Goal: Task Accomplishment & Management: Manage account settings

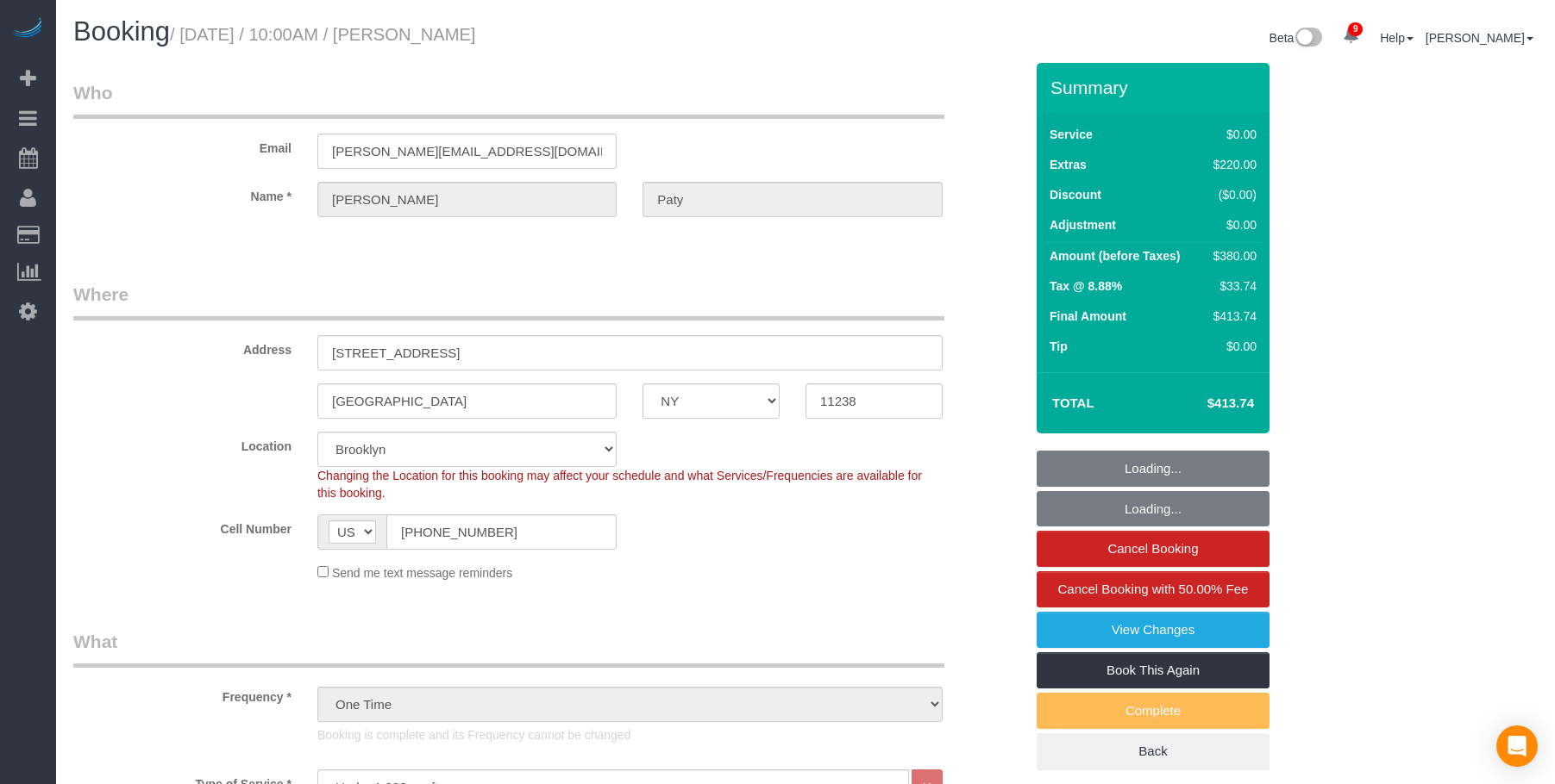
select select "NY"
select select "1"
select select "number:89"
select select "number:90"
select select "number:15"
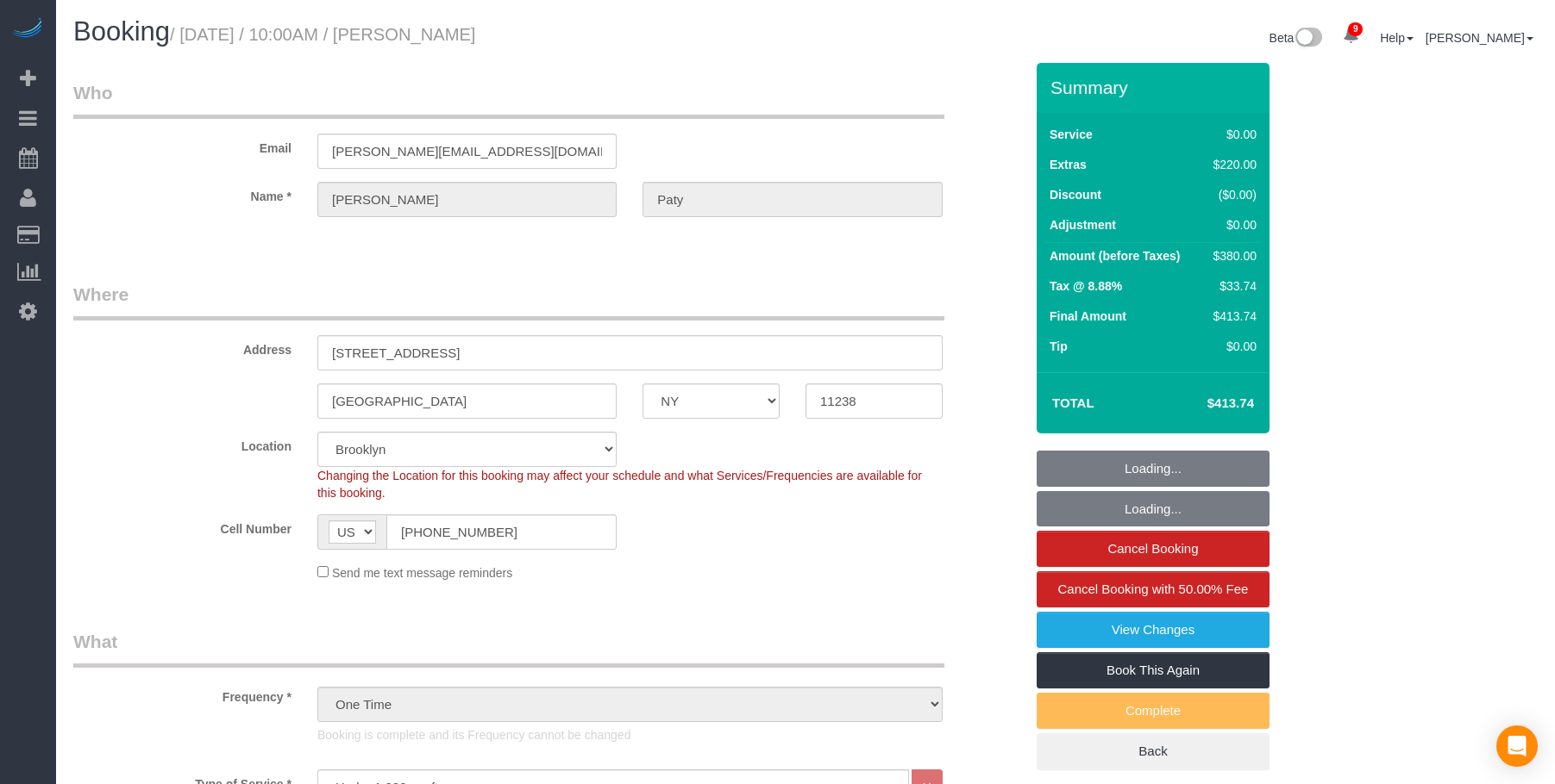
select select "number:5"
select select "spot6"
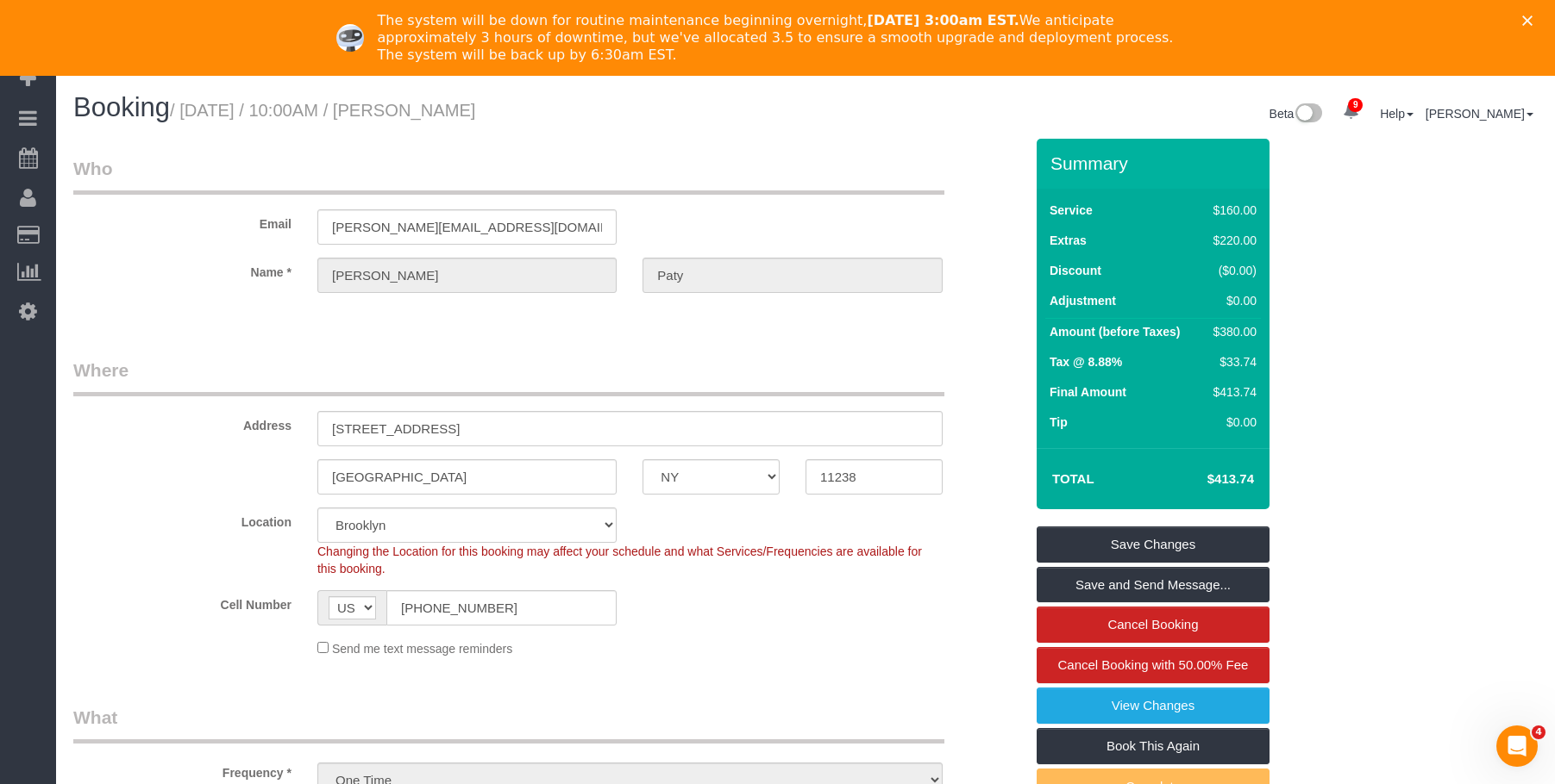
click at [1533, 17] on icon "Close" at bounding box center [1527, 20] width 11 height 11
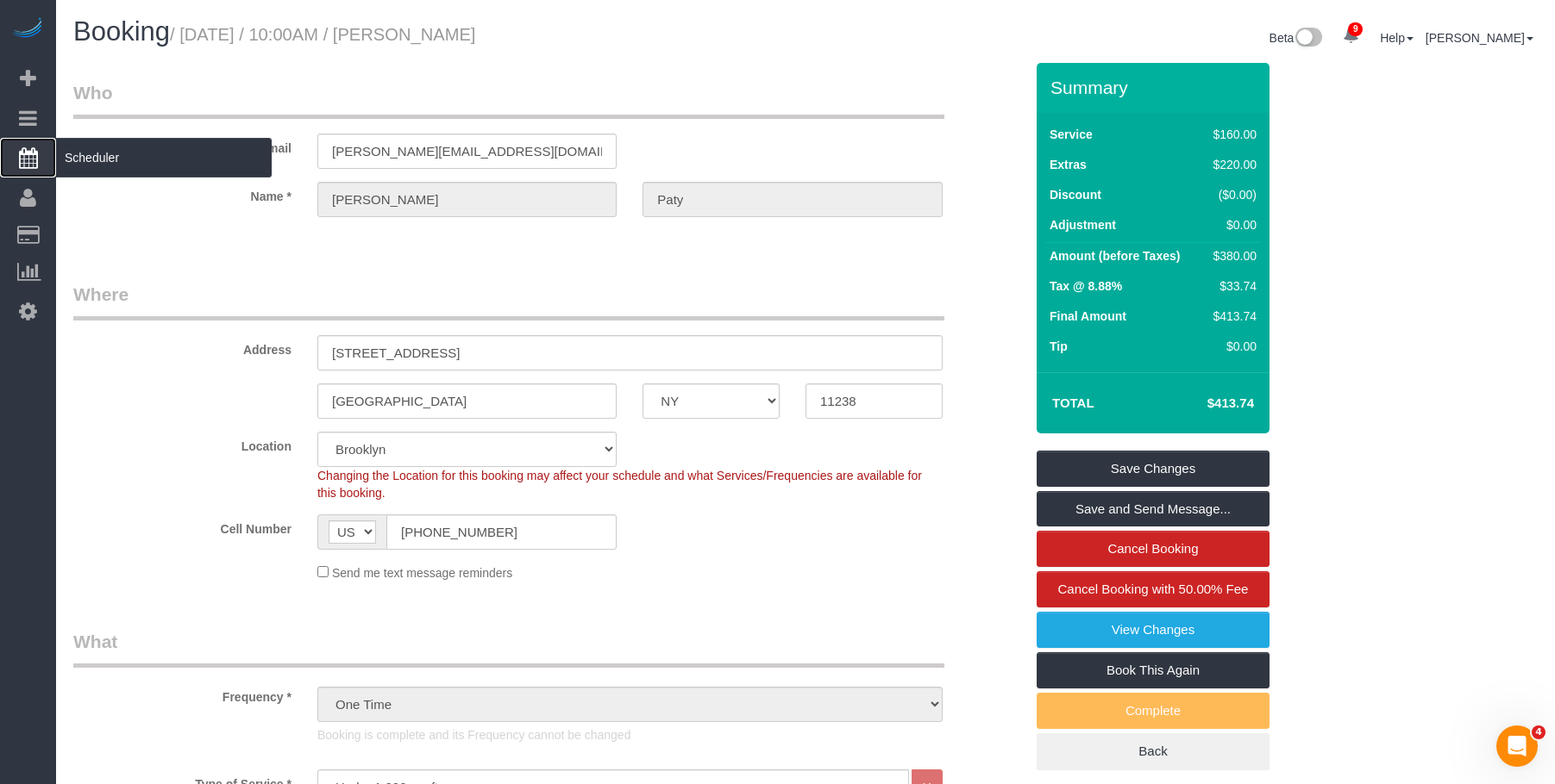
click at [158, 150] on span "Scheduler" at bounding box center [164, 158] width 216 height 40
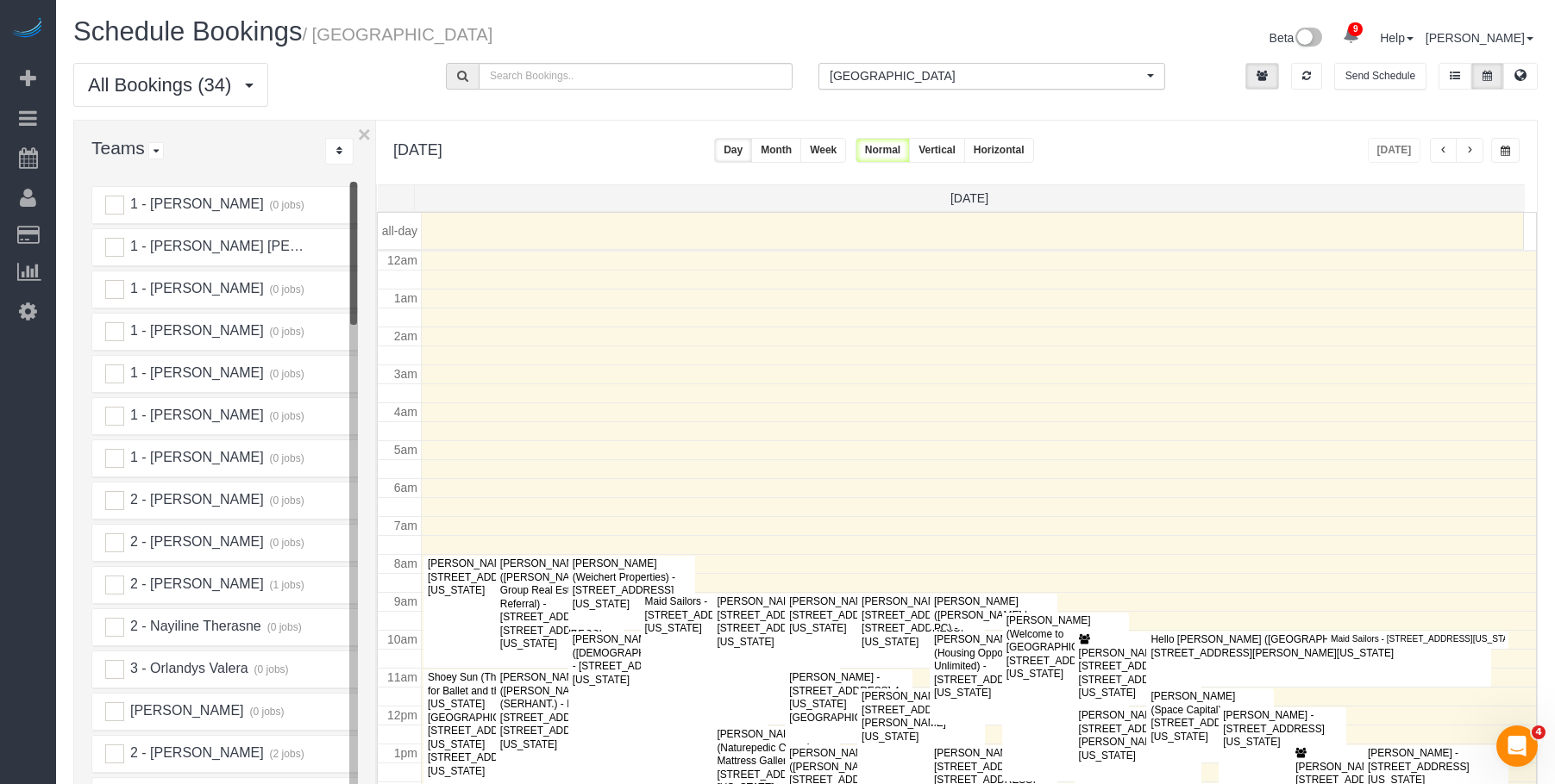
scroll to position [229, 0]
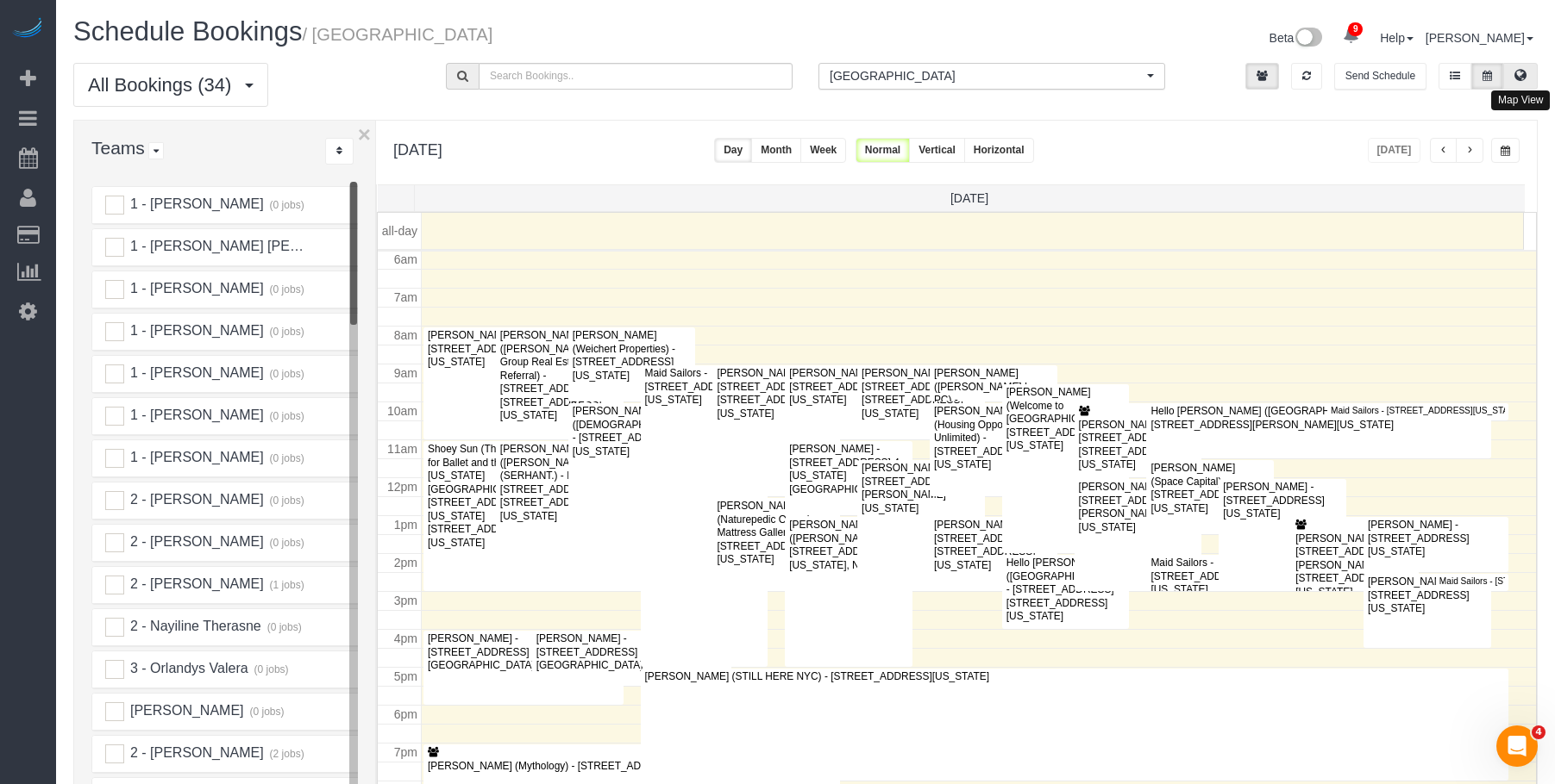
click at [1522, 75] on icon at bounding box center [1520, 75] width 12 height 11
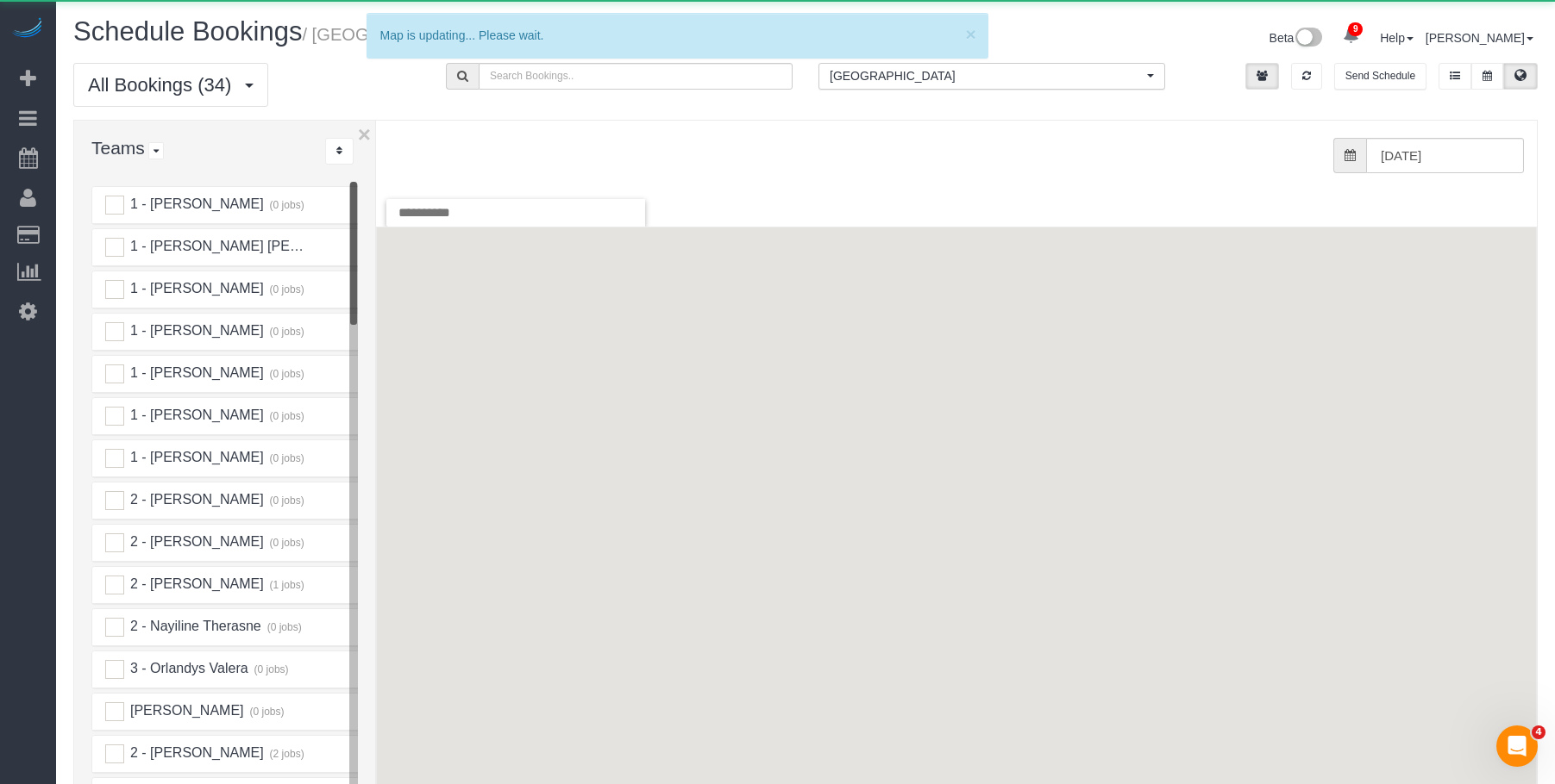
click at [992, 79] on span "[GEOGRAPHIC_DATA]" at bounding box center [986, 76] width 313 height 18
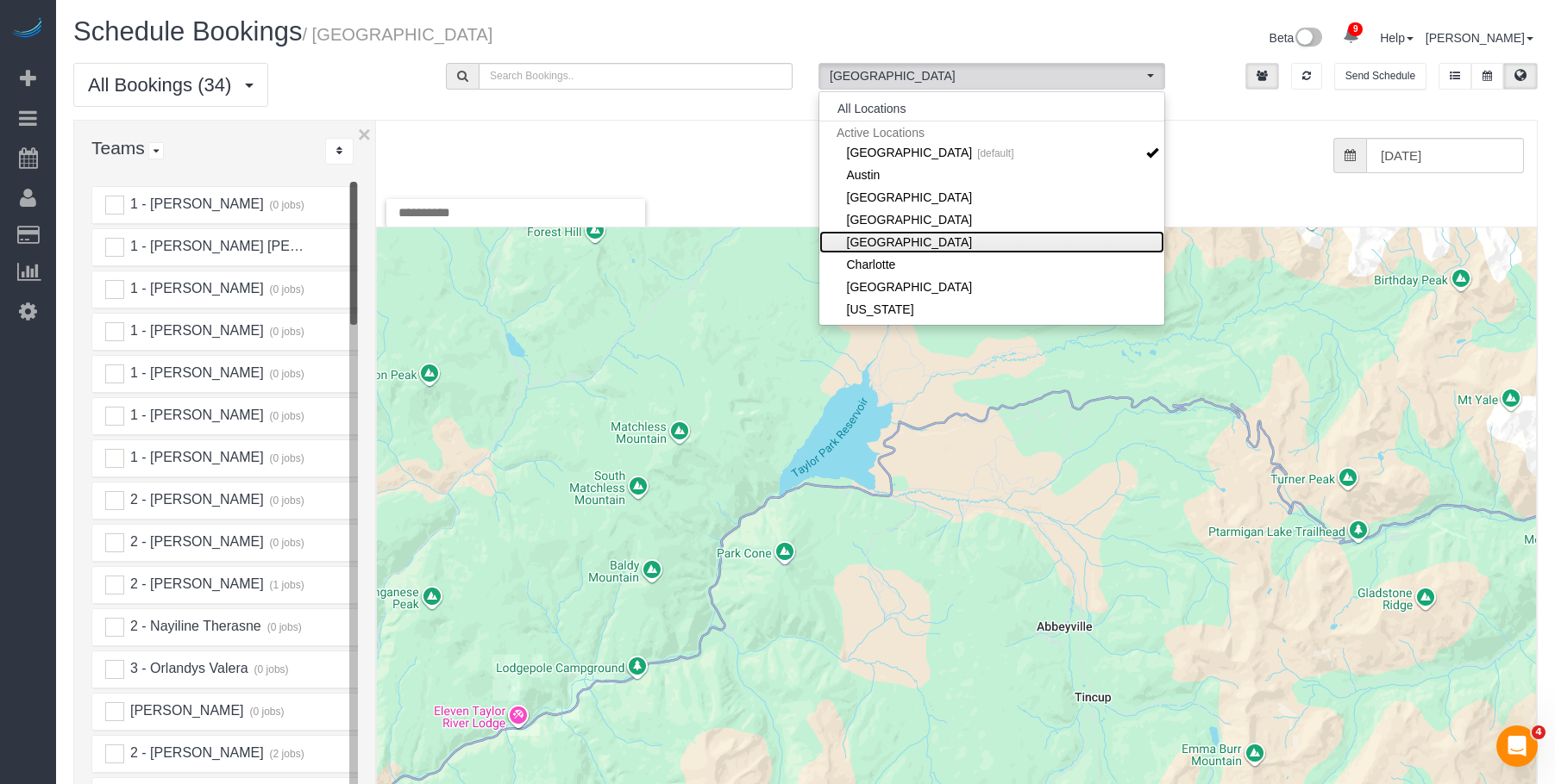
click at [958, 238] on link "[GEOGRAPHIC_DATA]" at bounding box center [992, 241] width 344 height 22
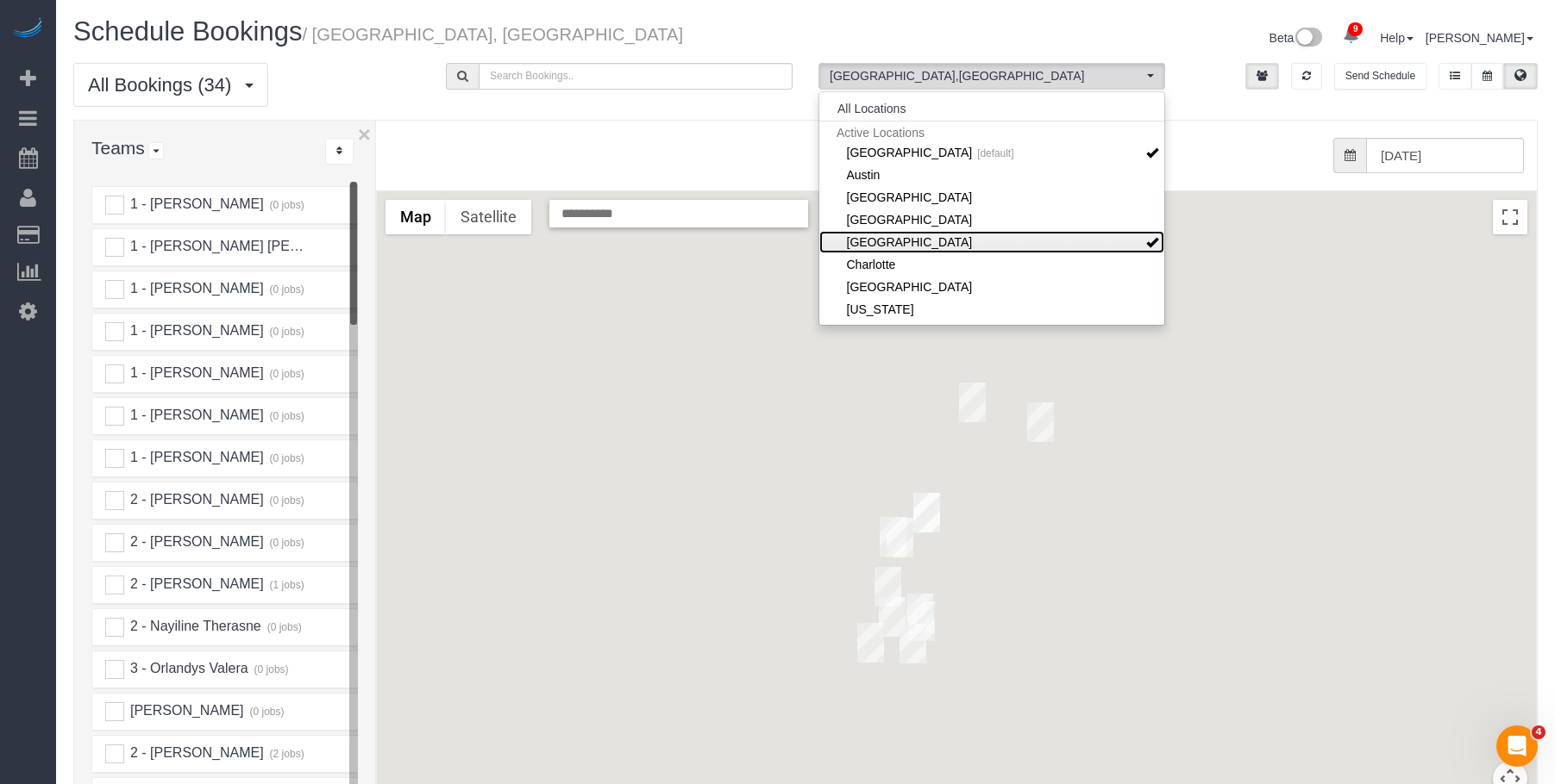
scroll to position [87, 0]
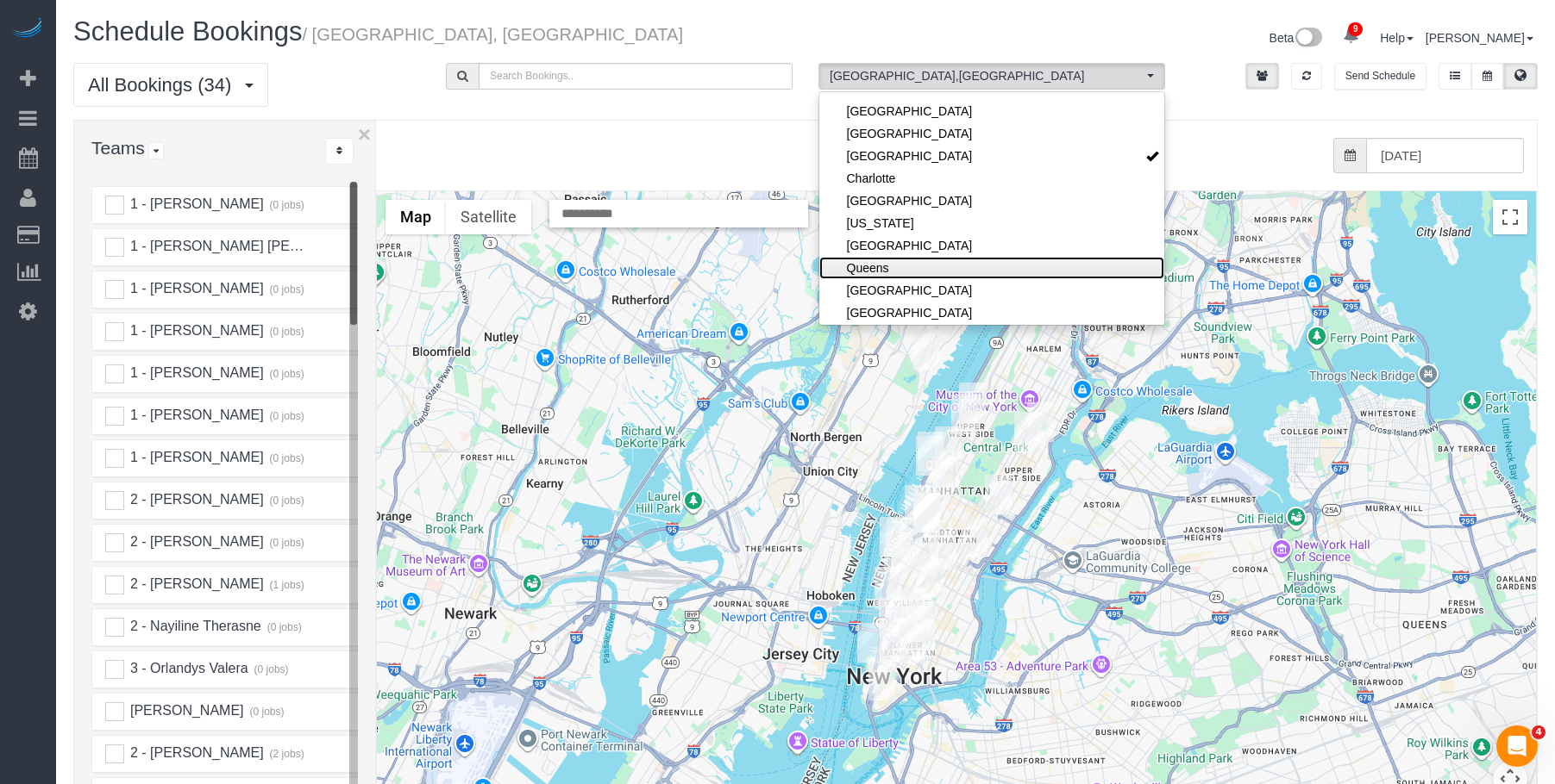
click at [935, 268] on link "Queens" at bounding box center [992, 267] width 344 height 22
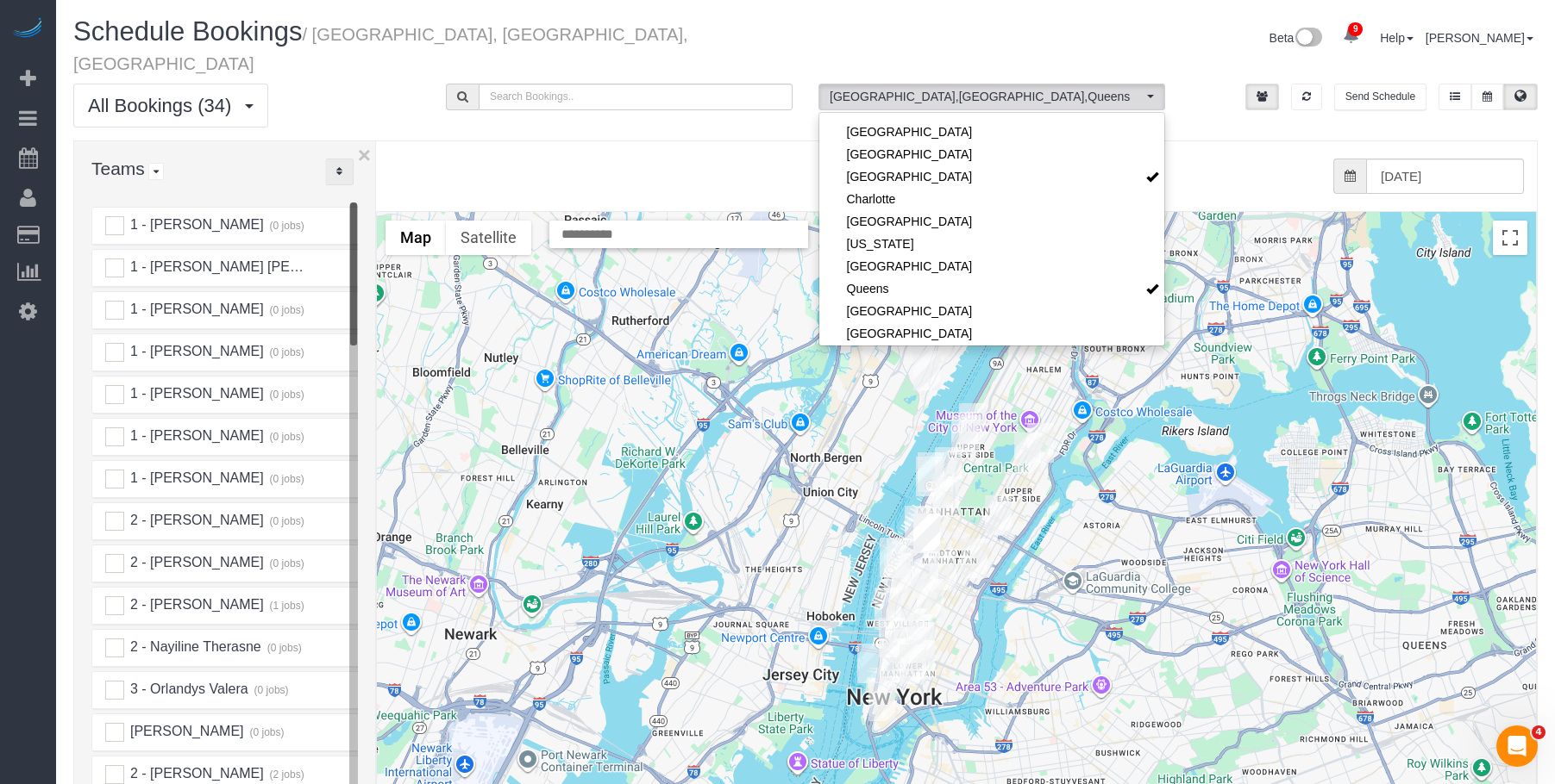
click at [337, 166] on icon "..." at bounding box center [340, 171] width 6 height 11
click at [375, 215] on link "A-Z" at bounding box center [394, 226] width 136 height 22
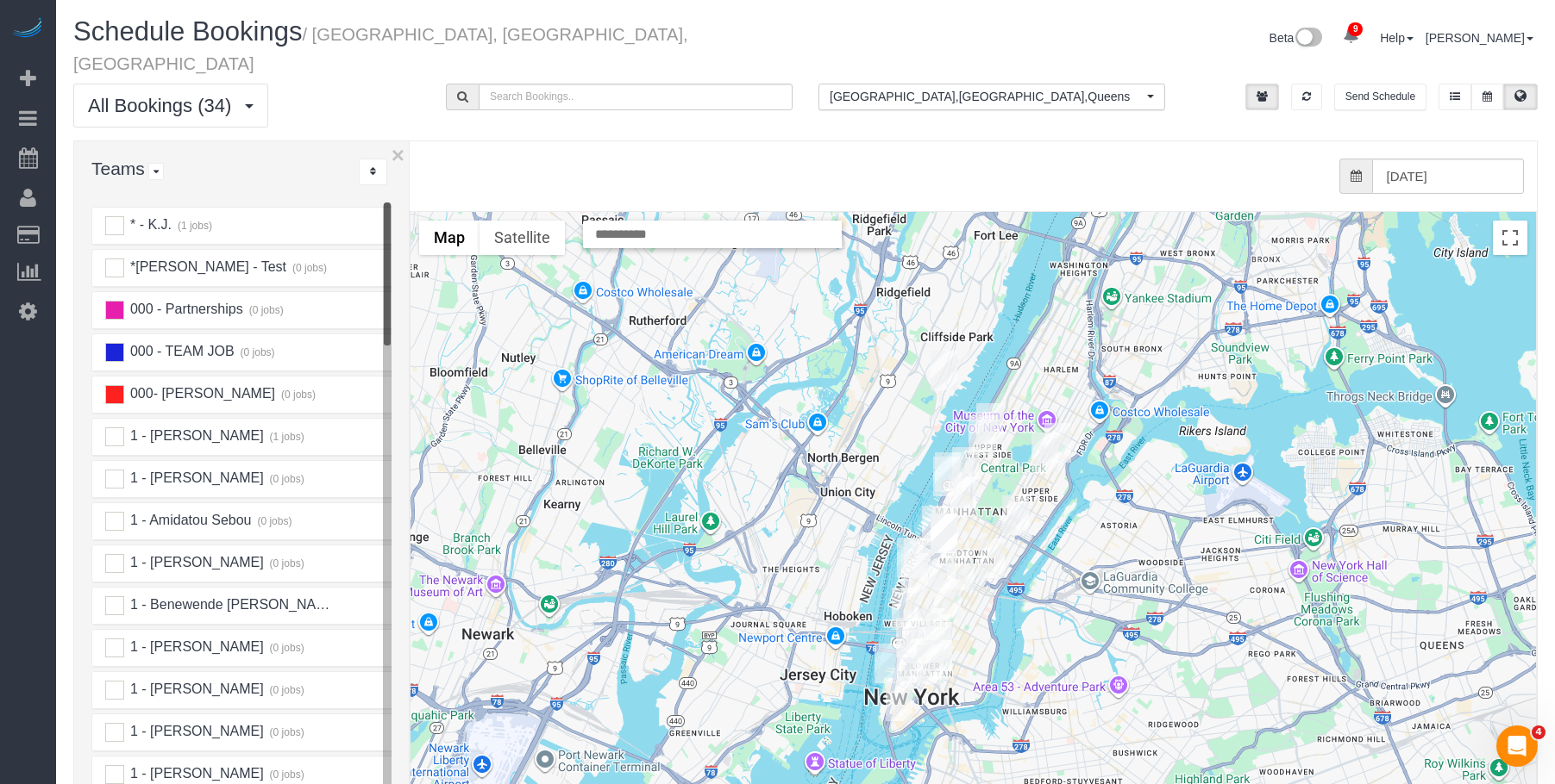
drag, startPoint x: 375, startPoint y: 192, endPoint x: 417, endPoint y: 195, distance: 42.1
click at [417, 195] on div "× Teams All Teams All Active Teams Active Teams For Location(s) Rating A-Z * - …" at bounding box center [805, 528] width 1465 height 777
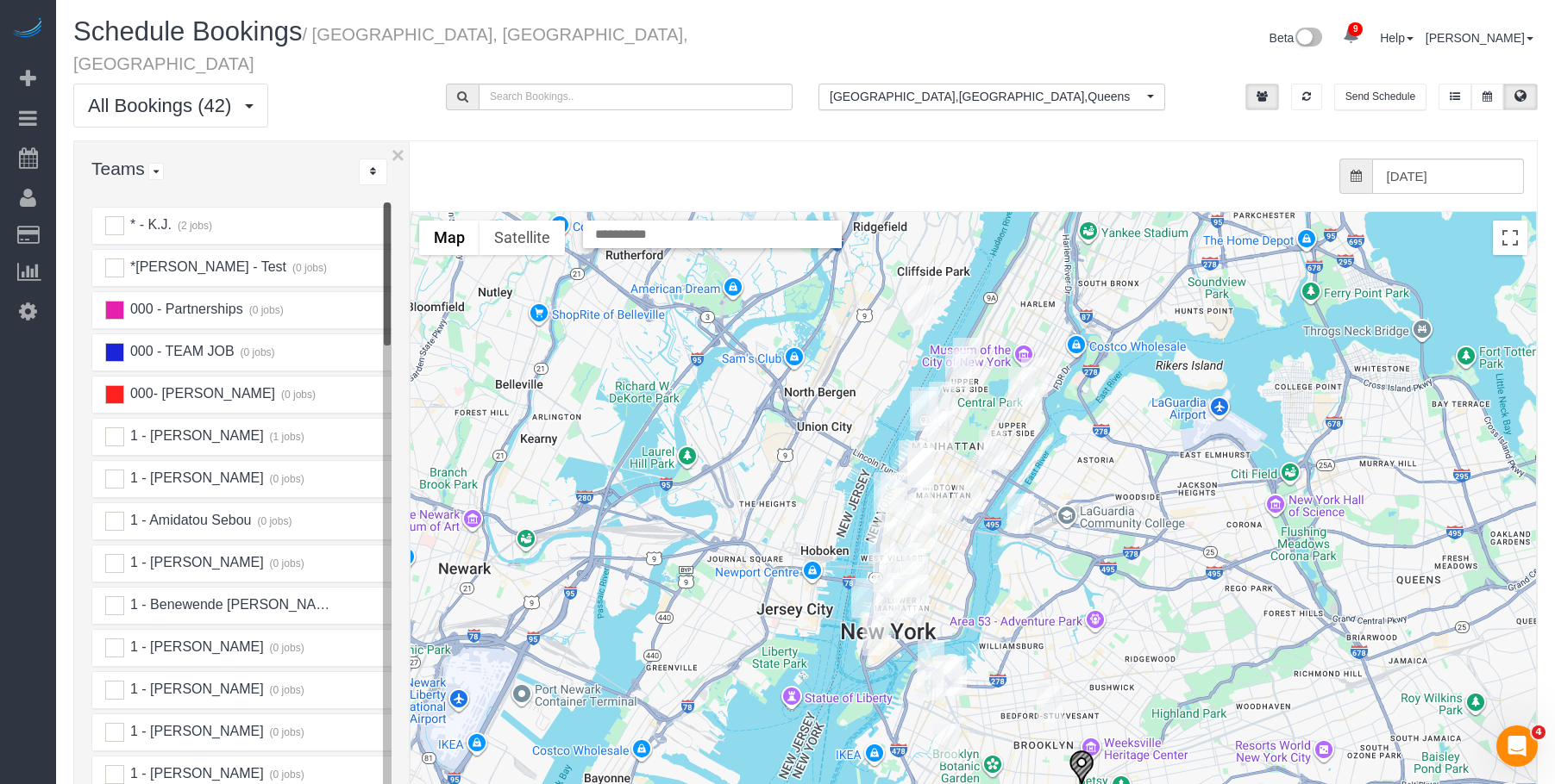
click at [1073, 750] on img "09/02/2025 4:00PM - Sheryl Swinton - 1730 Carroll Street, E14, Brookyln, NY 112…" at bounding box center [1081, 768] width 26 height 38
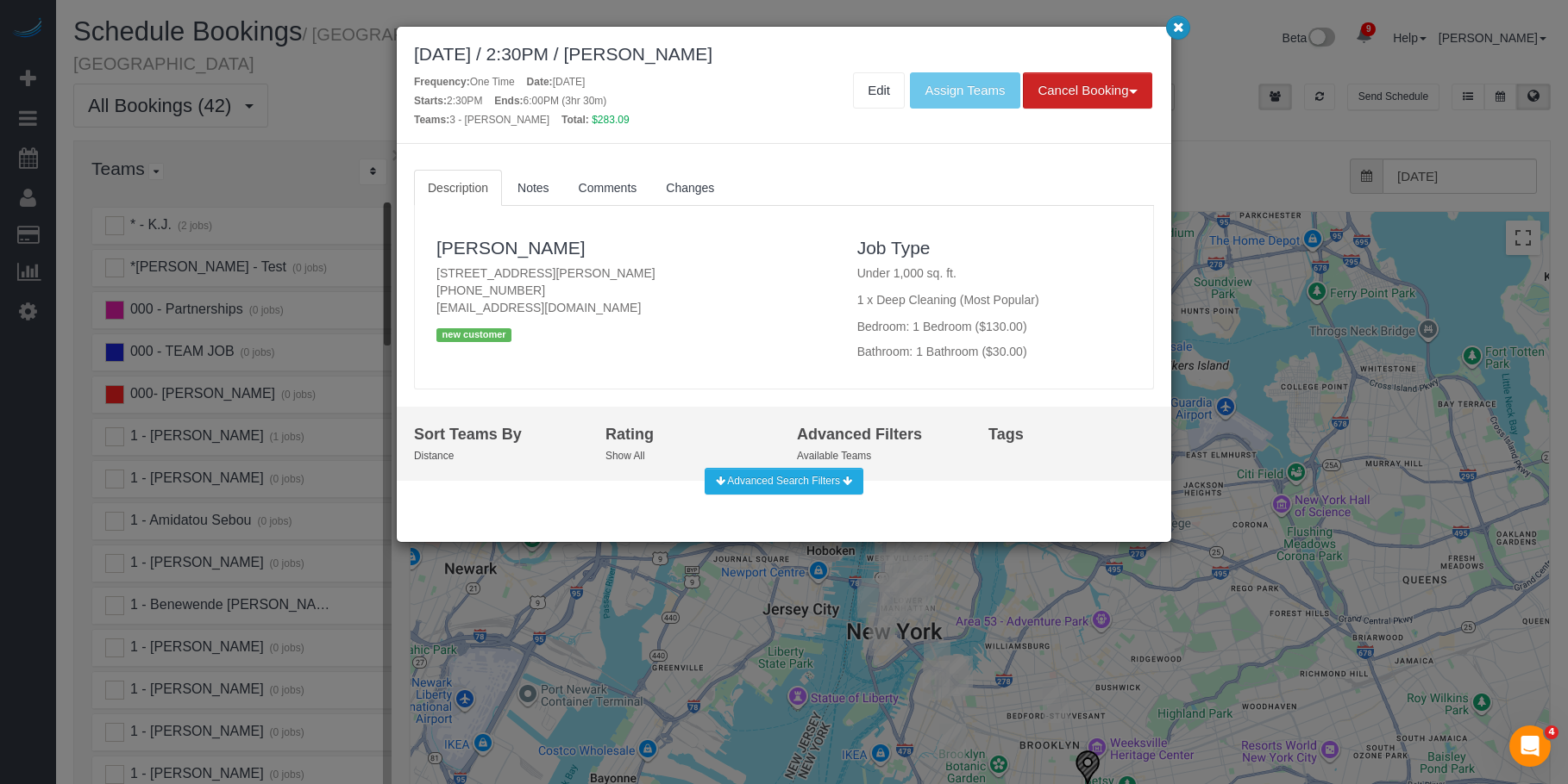
click at [1176, 24] on icon "button" at bounding box center [1179, 26] width 12 height 11
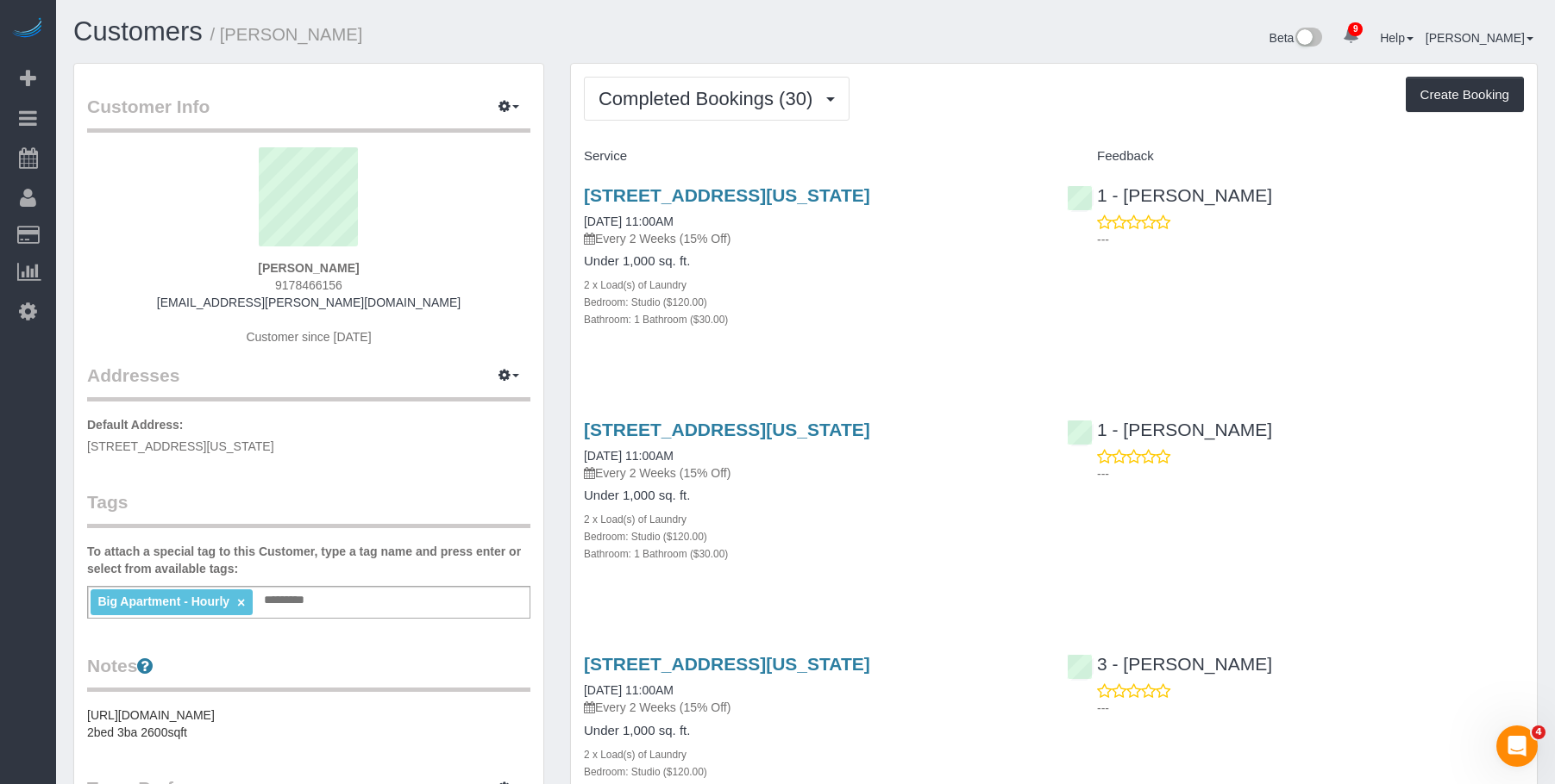
click at [757, 89] on span "Completed Bookings (30)" at bounding box center [709, 98] width 223 height 21
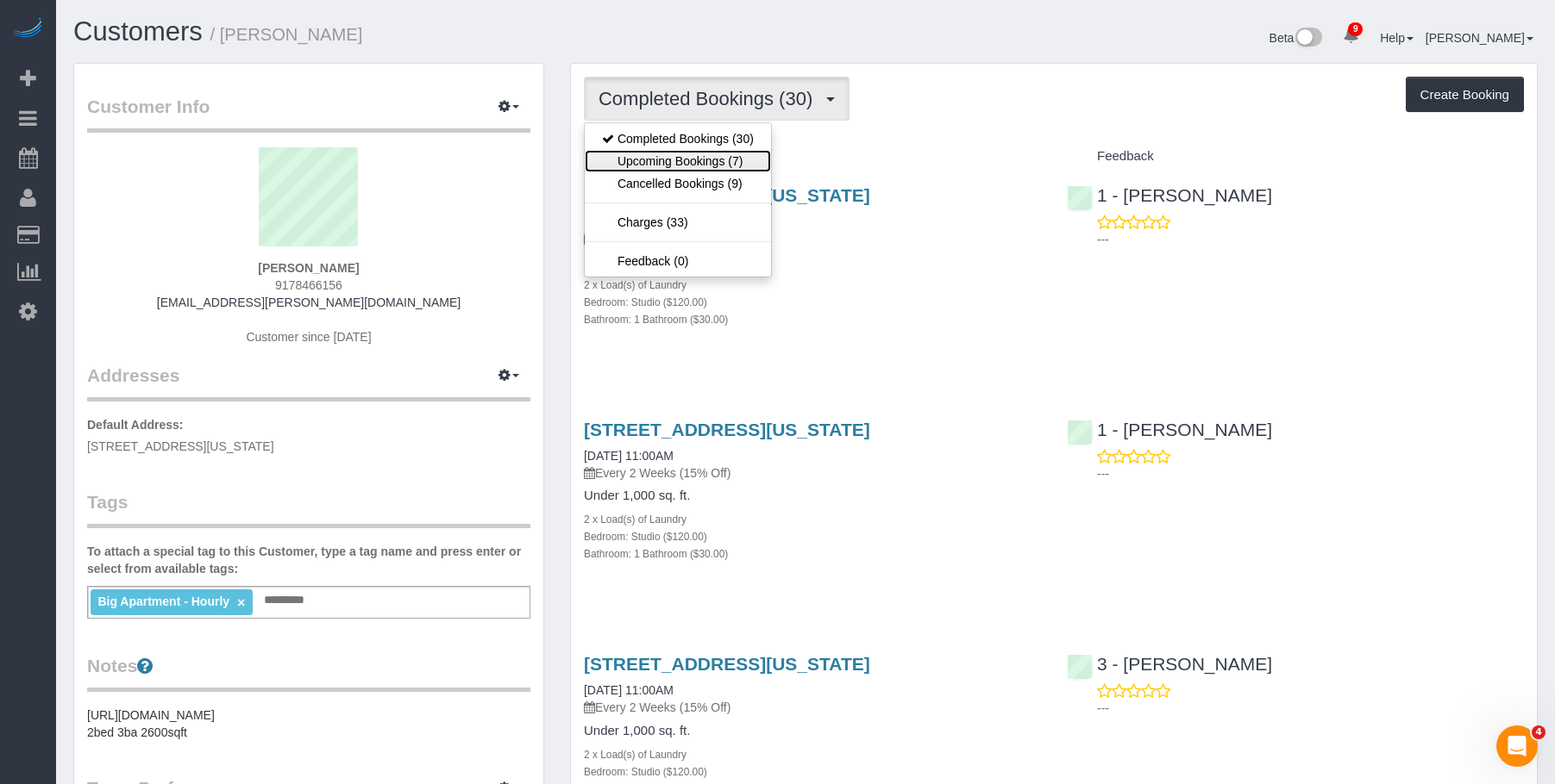
click at [735, 156] on link "Upcoming Bookings (7)" at bounding box center [677, 160] width 186 height 22
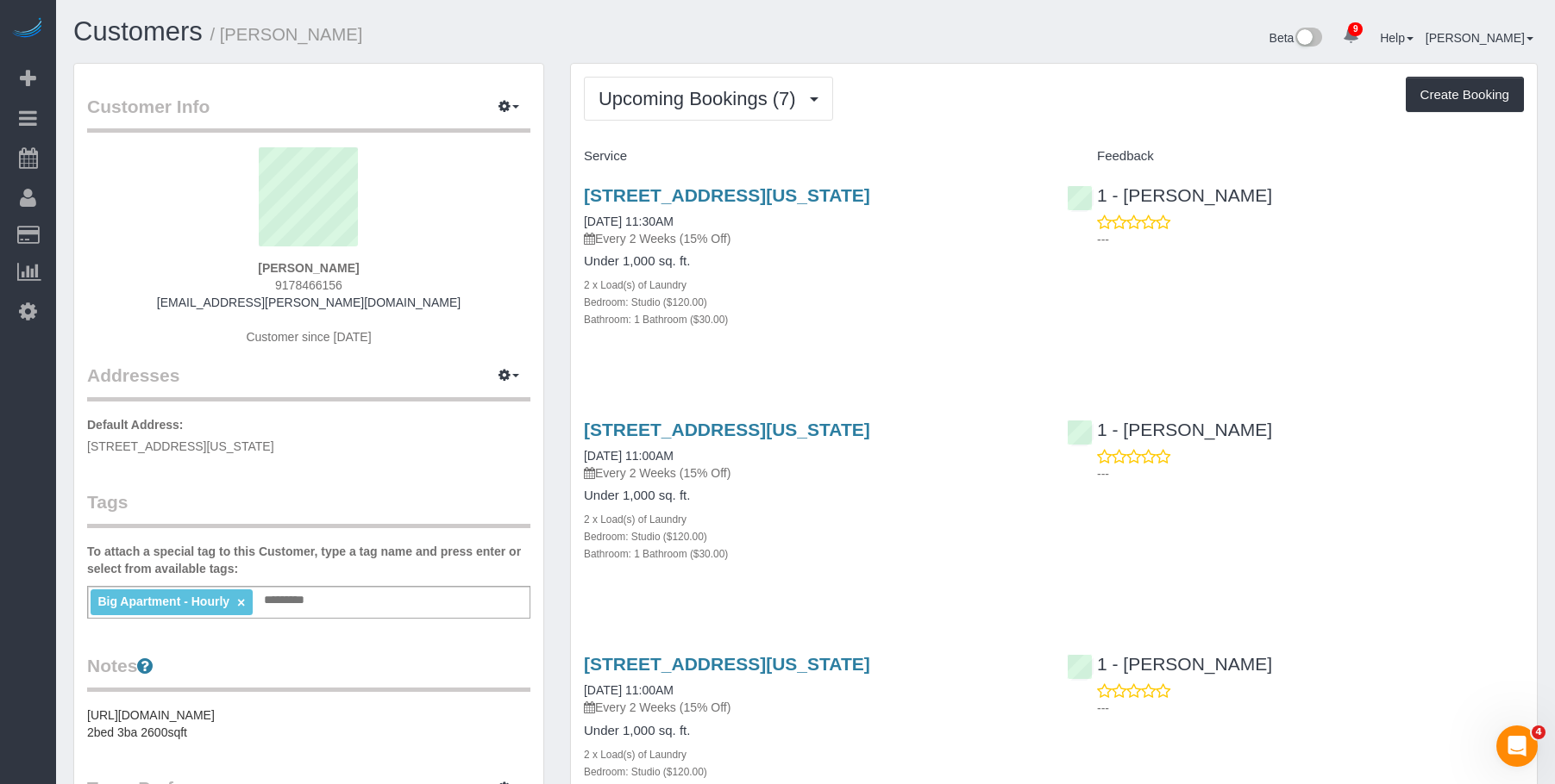
drag, startPoint x: 225, startPoint y: 35, endPoint x: 408, endPoint y: 41, distance: 183.1
click at [408, 41] on h1 "Customers / Marc Brodherson" at bounding box center [432, 32] width 719 height 29
drag, startPoint x: 1260, startPoint y: 193, endPoint x: 1124, endPoint y: 193, distance: 136.0
click at [1124, 193] on div "1 - Paula Avila ---" at bounding box center [1295, 212] width 483 height 85
copy link "Paula Avila"
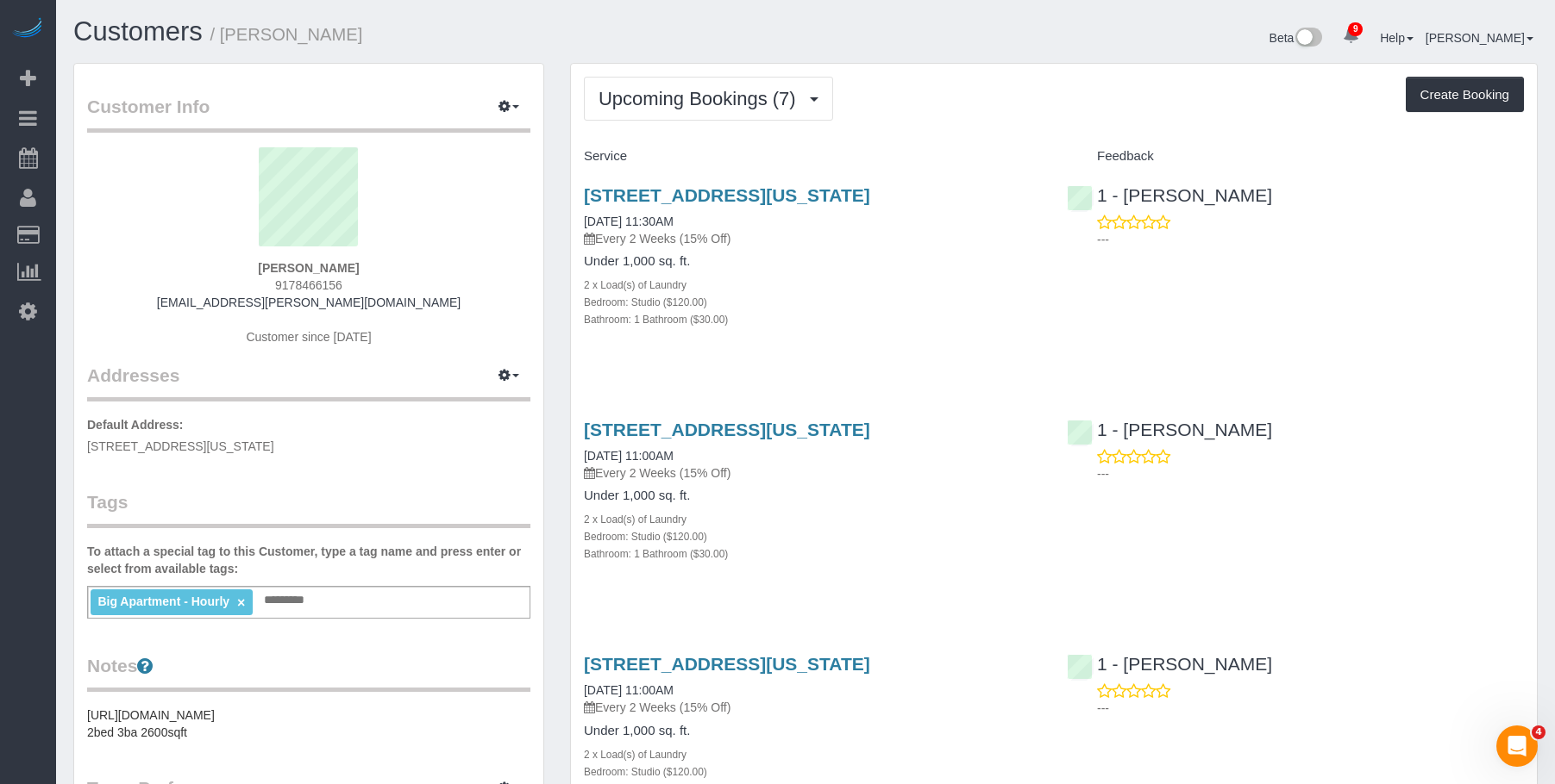
click at [348, 618] on div "Big Apartment - Hourly × Add a tag" at bounding box center [307, 603] width 443 height 33
paste input "**********"
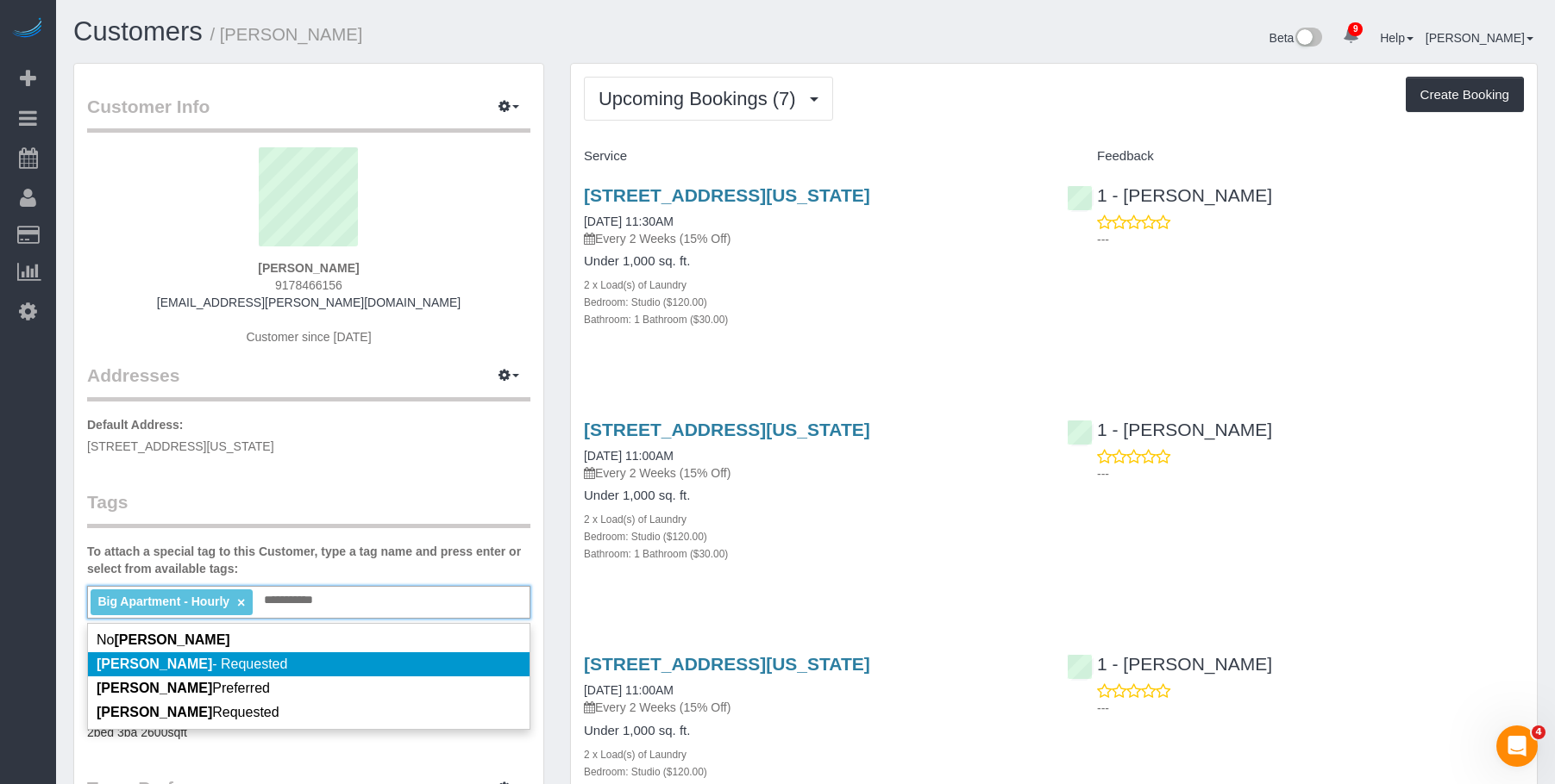
type input "**********"
click at [290, 665] on li "Paula Avila - Requested" at bounding box center [308, 664] width 442 height 24
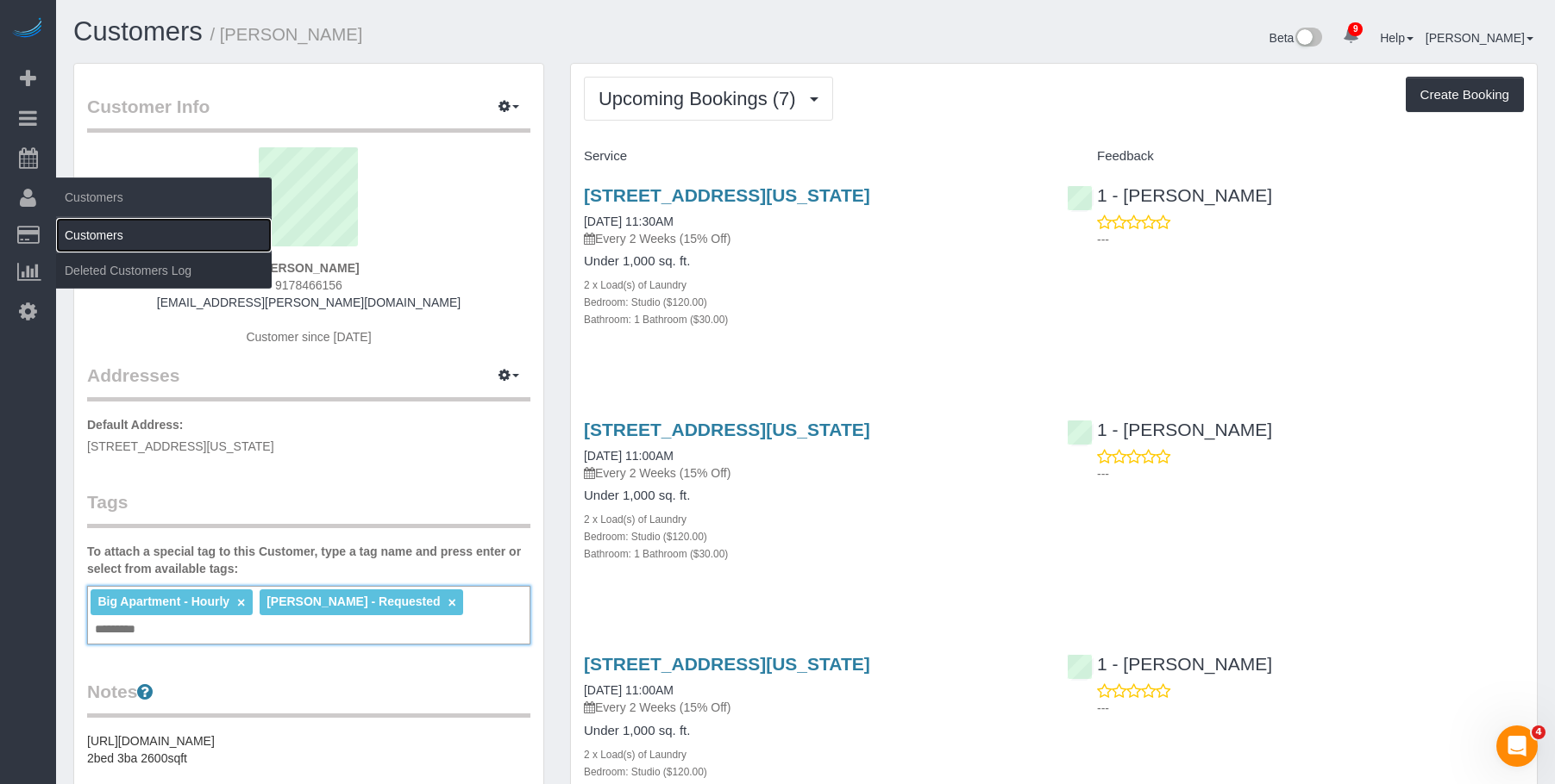
drag, startPoint x: 118, startPoint y: 235, endPoint x: 164, endPoint y: 227, distance: 46.7
click at [118, 235] on link "Customers" at bounding box center [164, 234] width 216 height 34
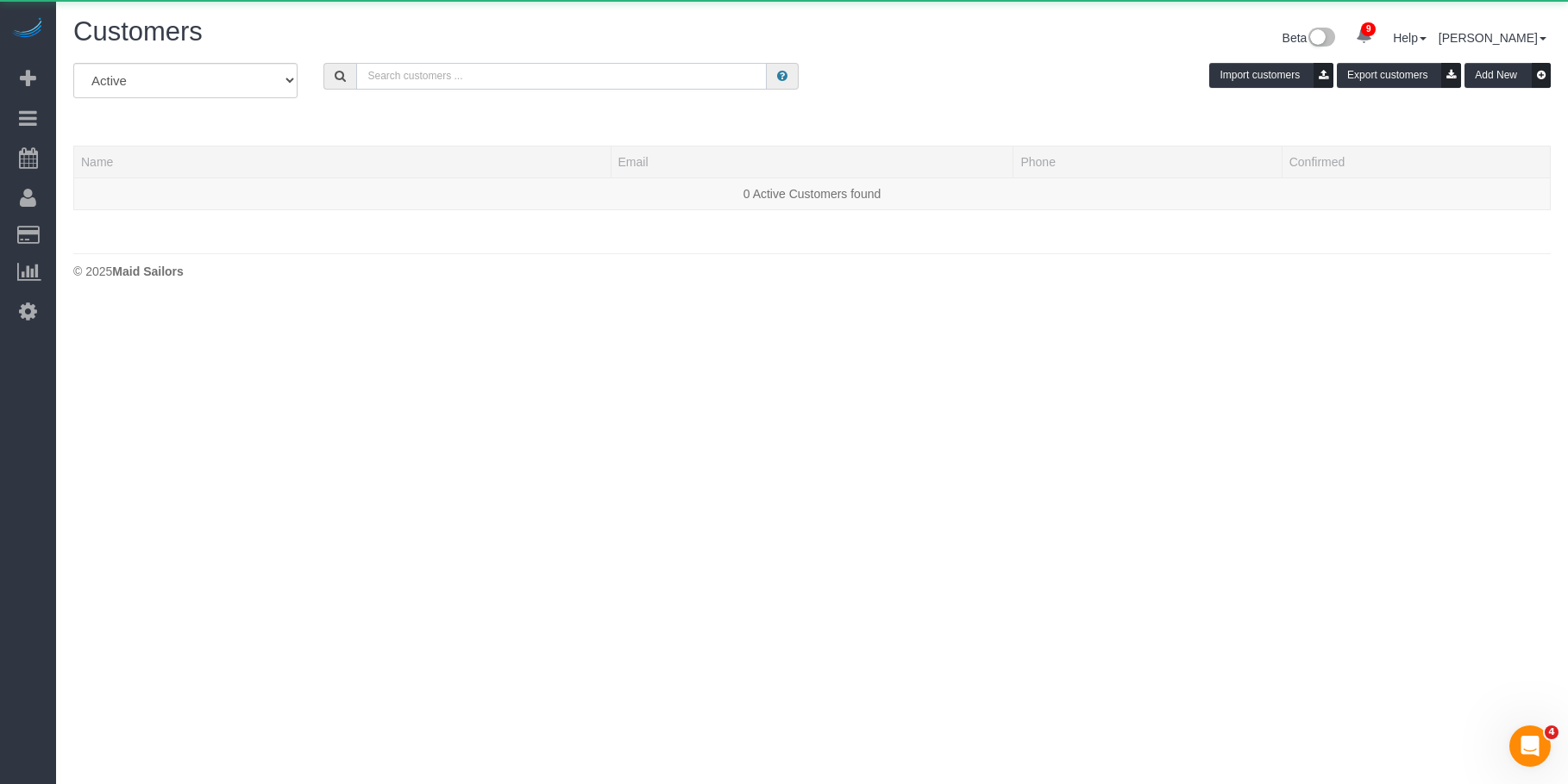
click at [459, 75] on input "text" at bounding box center [562, 76] width 411 height 26
paste input "Laura Deforest"
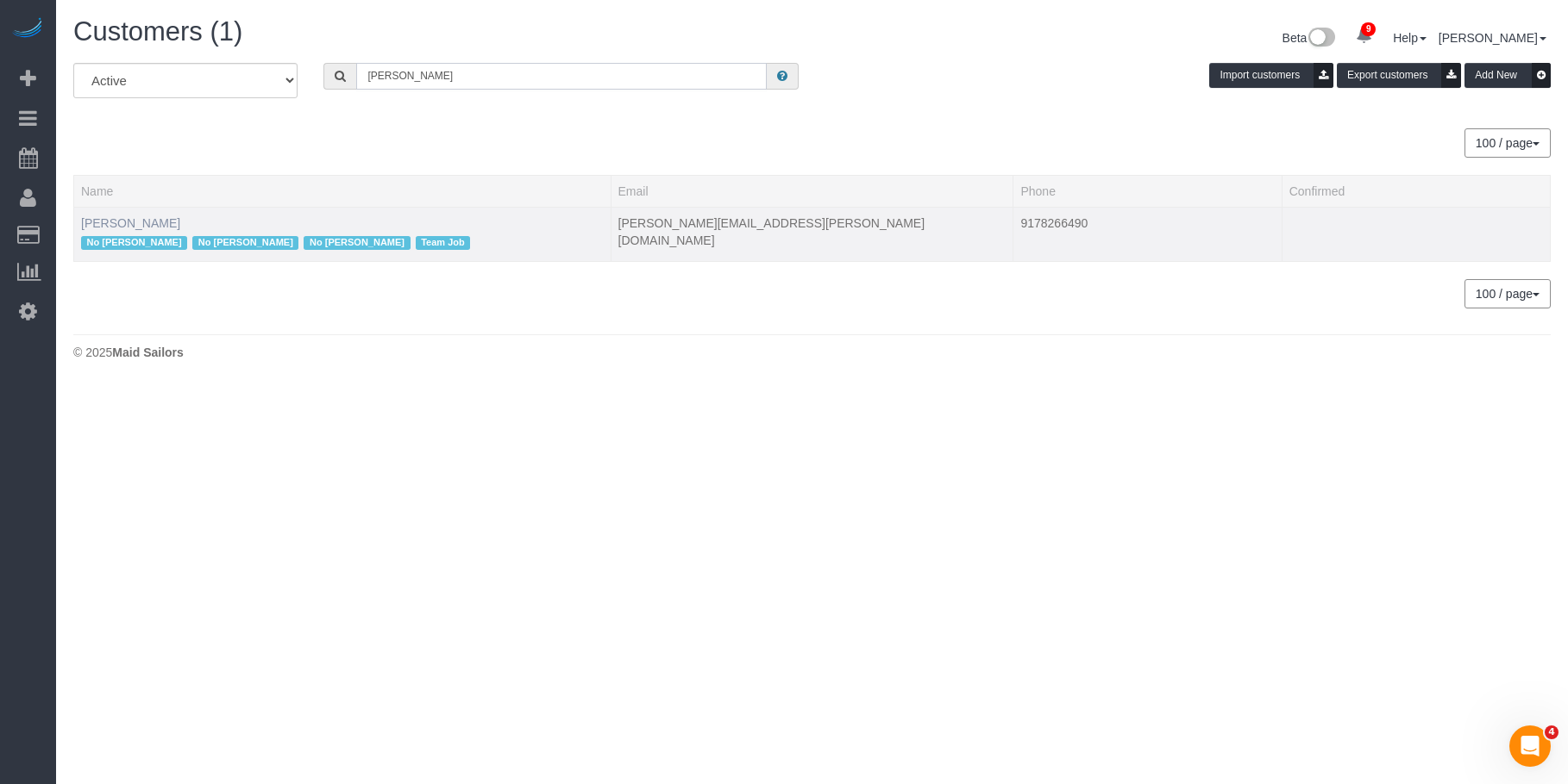
type input "Laura Deforest"
click at [135, 222] on link "Laura Deforest" at bounding box center [130, 223] width 99 height 14
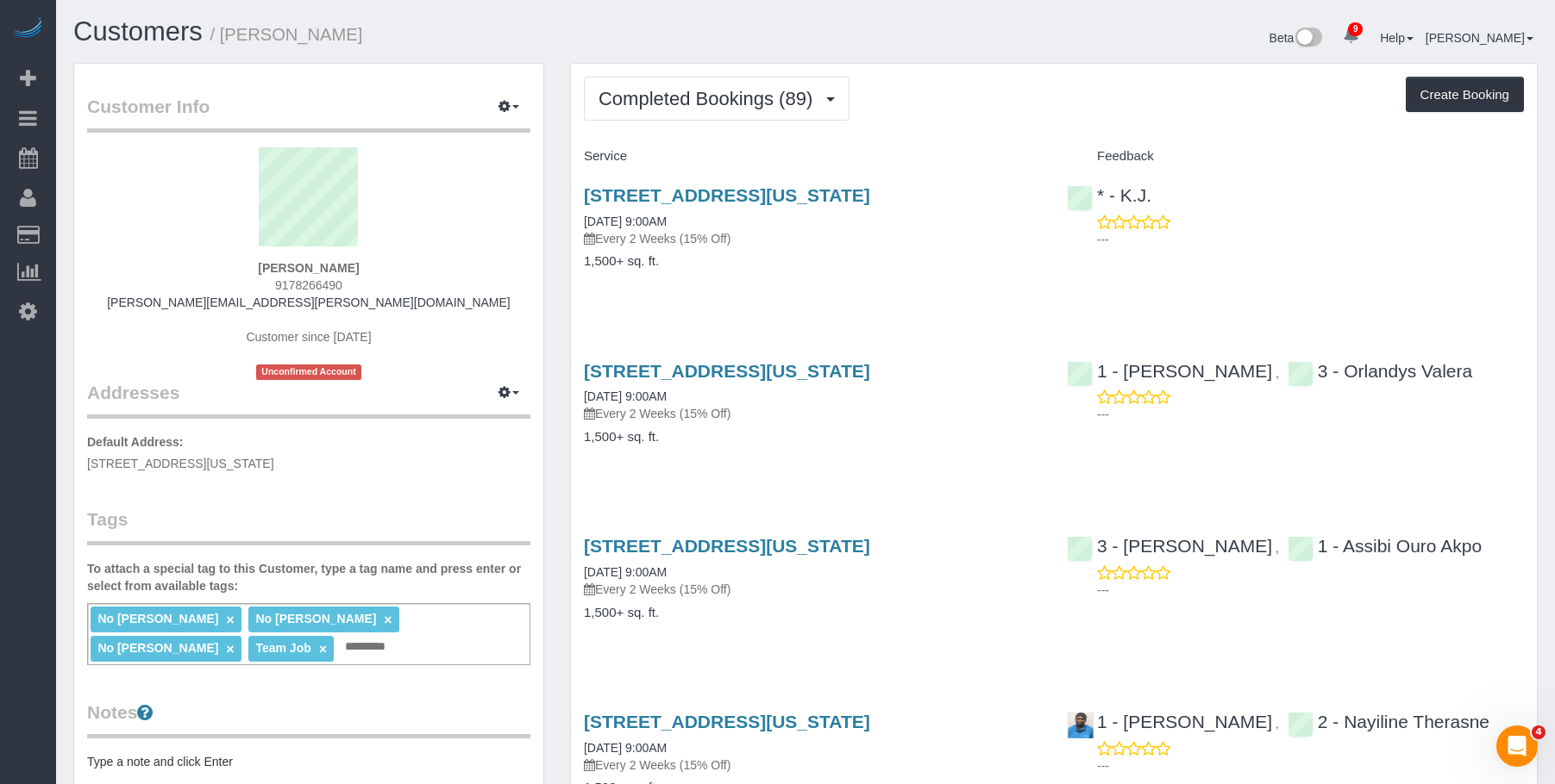
click at [715, 120] on button "Completed Bookings (89)" at bounding box center [716, 98] width 266 height 44
click at [739, 99] on span "Completed Bookings (89)" at bounding box center [709, 98] width 223 height 21
click at [739, 92] on span "Completed Bookings (89)" at bounding box center [709, 98] width 223 height 21
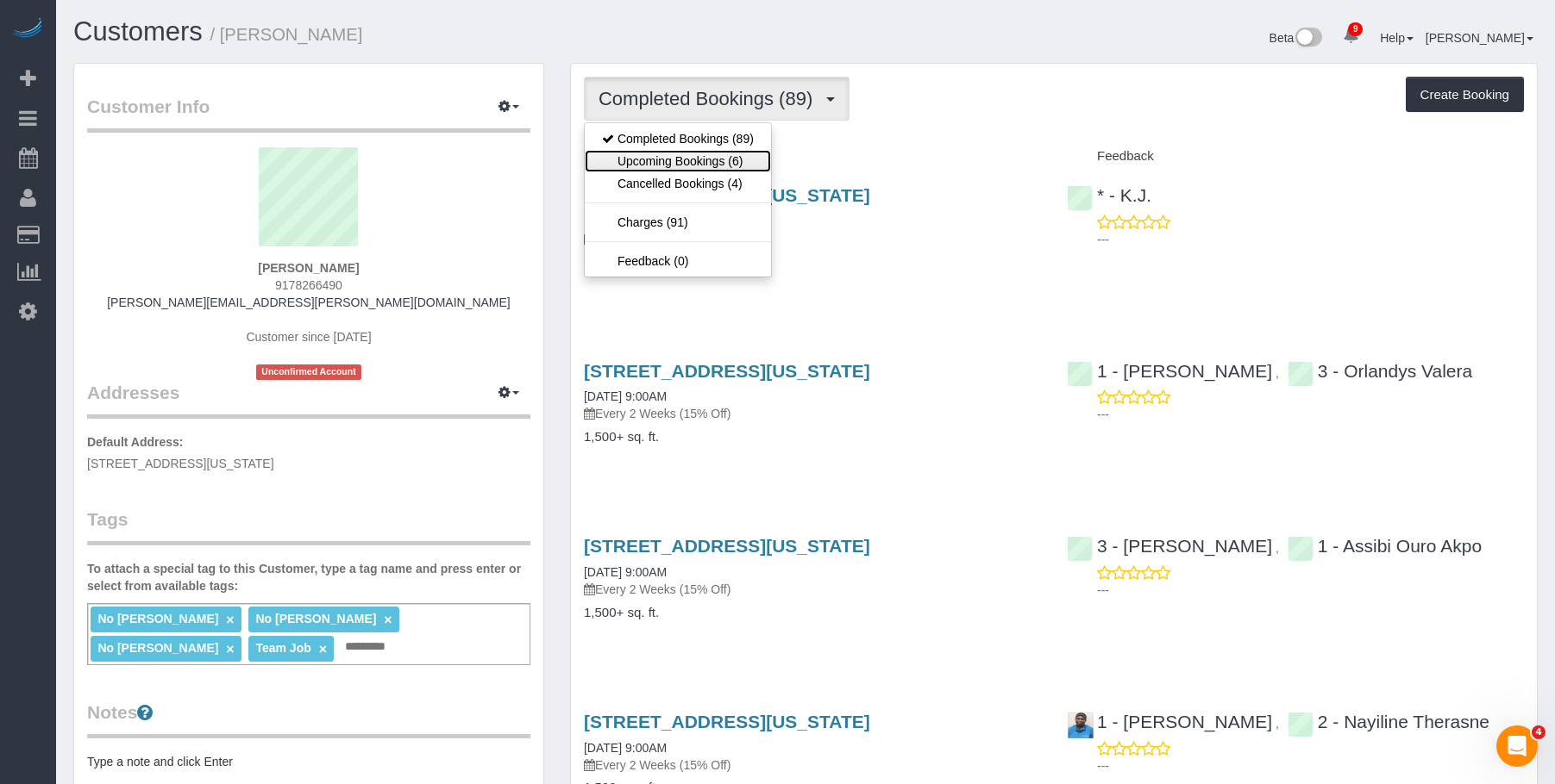
click at [684, 158] on link "Upcoming Bookings (6)" at bounding box center [677, 160] width 186 height 22
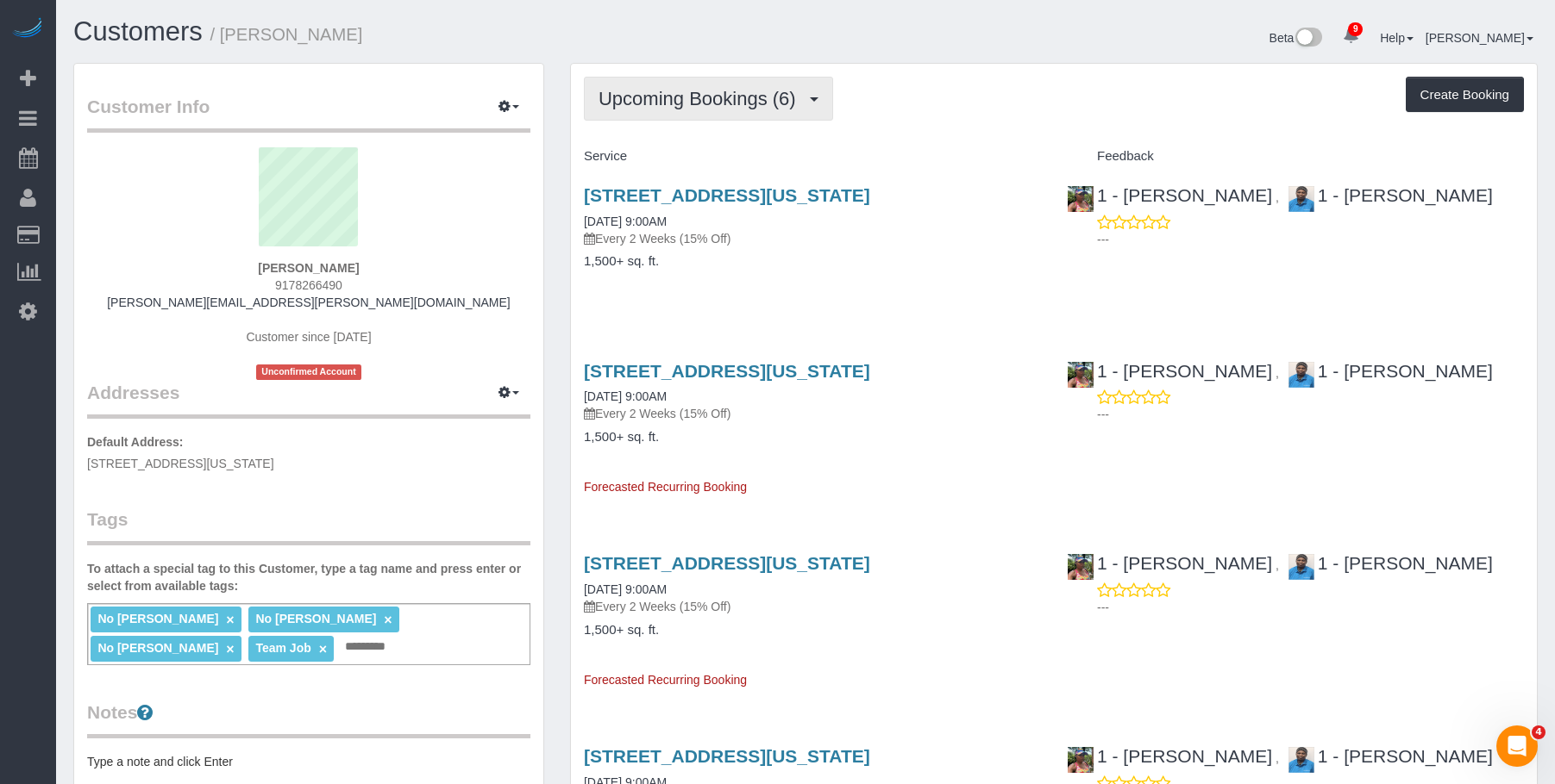
click at [714, 90] on span "Upcoming Bookings (6)" at bounding box center [702, 98] width 206 height 21
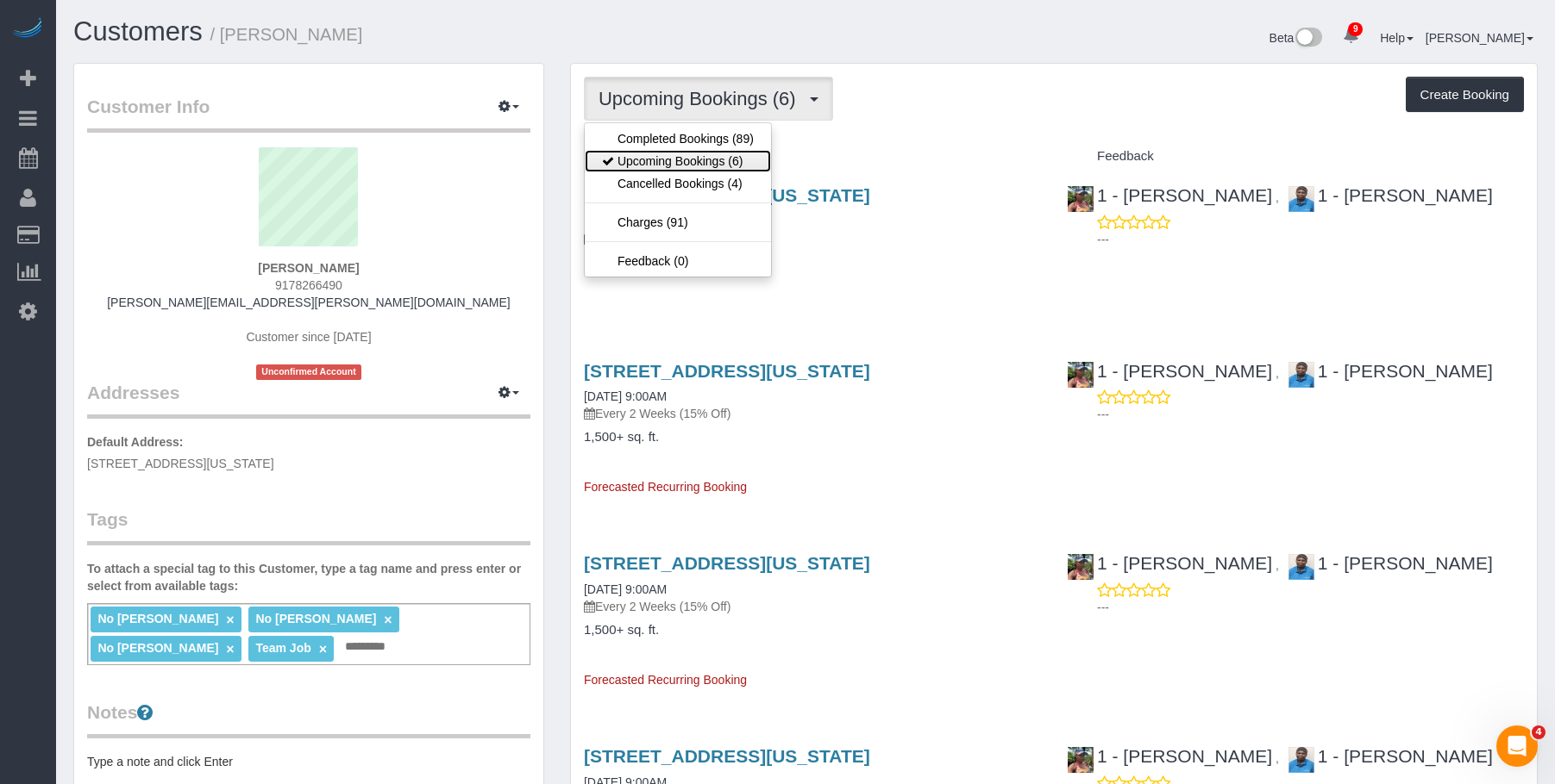
click at [674, 156] on link "Upcoming Bookings (6)" at bounding box center [677, 160] width 186 height 22
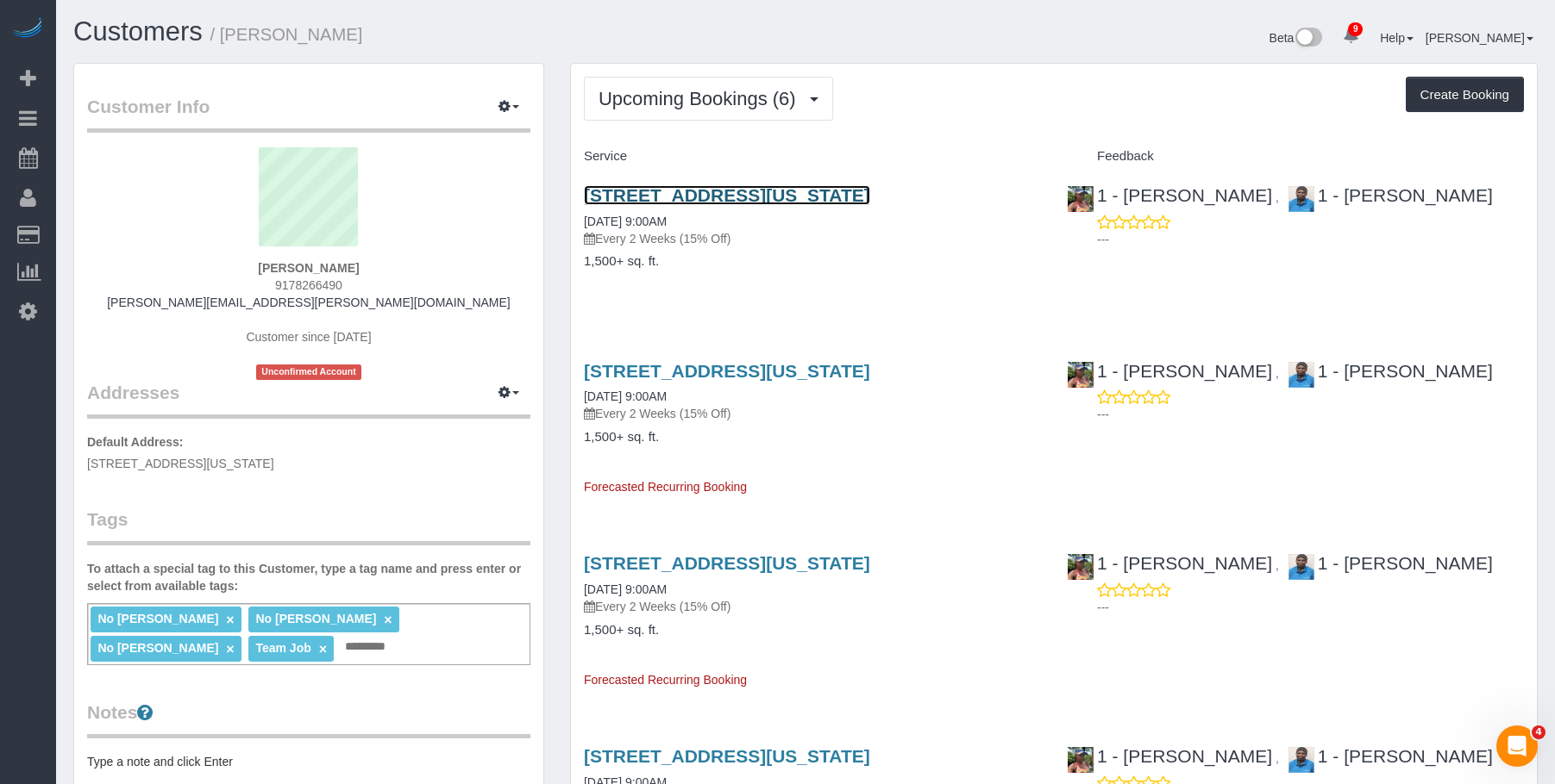
click at [681, 200] on link "215 West 91st Street, Apt. 22, New York, NY 10024" at bounding box center [727, 196] width 286 height 19
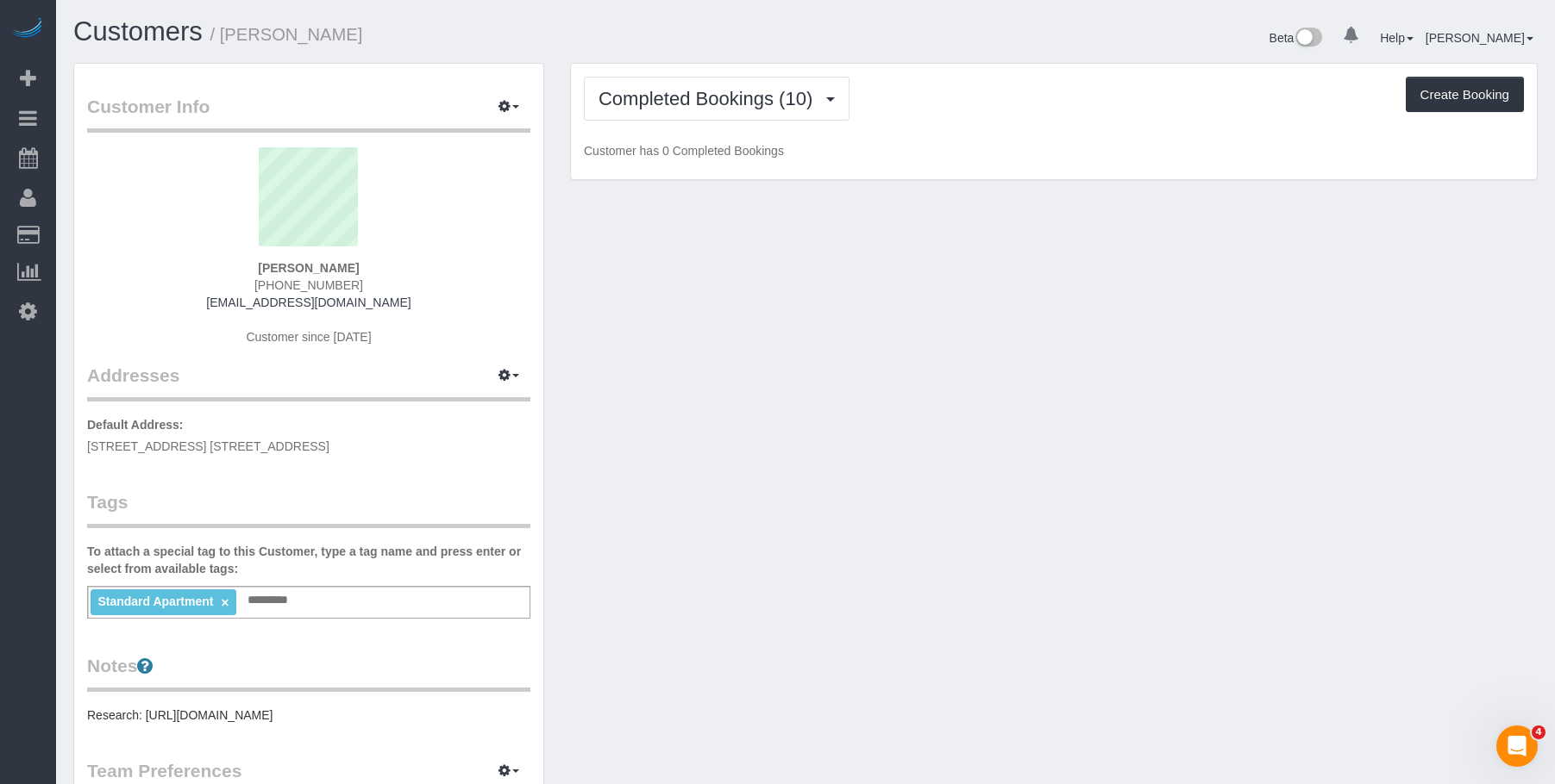
click at [699, 46] on h1 "Customers / Michael Deshmukh" at bounding box center [432, 32] width 719 height 29
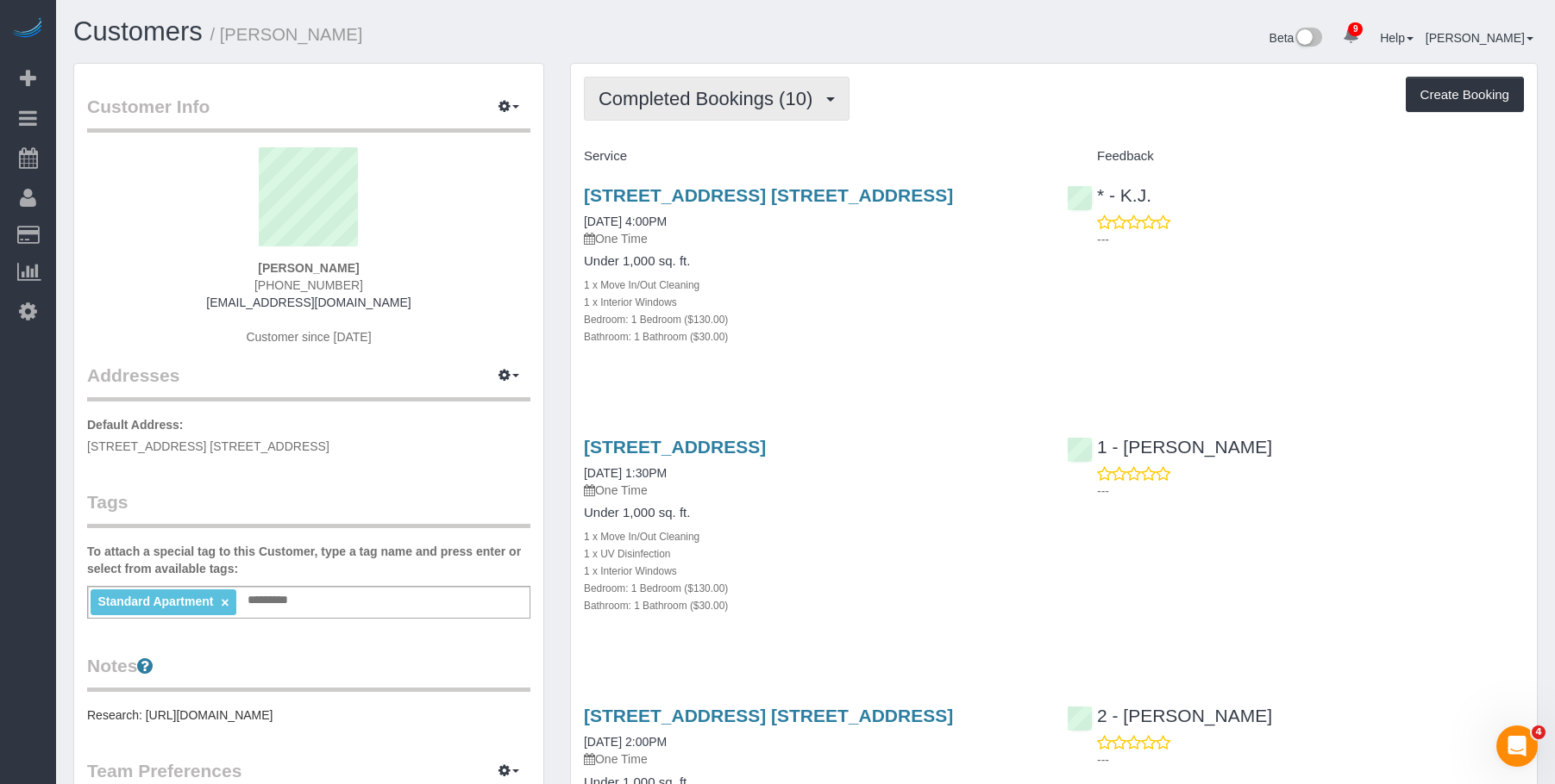
click at [699, 98] on span "Completed Bookings (10)" at bounding box center [709, 98] width 223 height 21
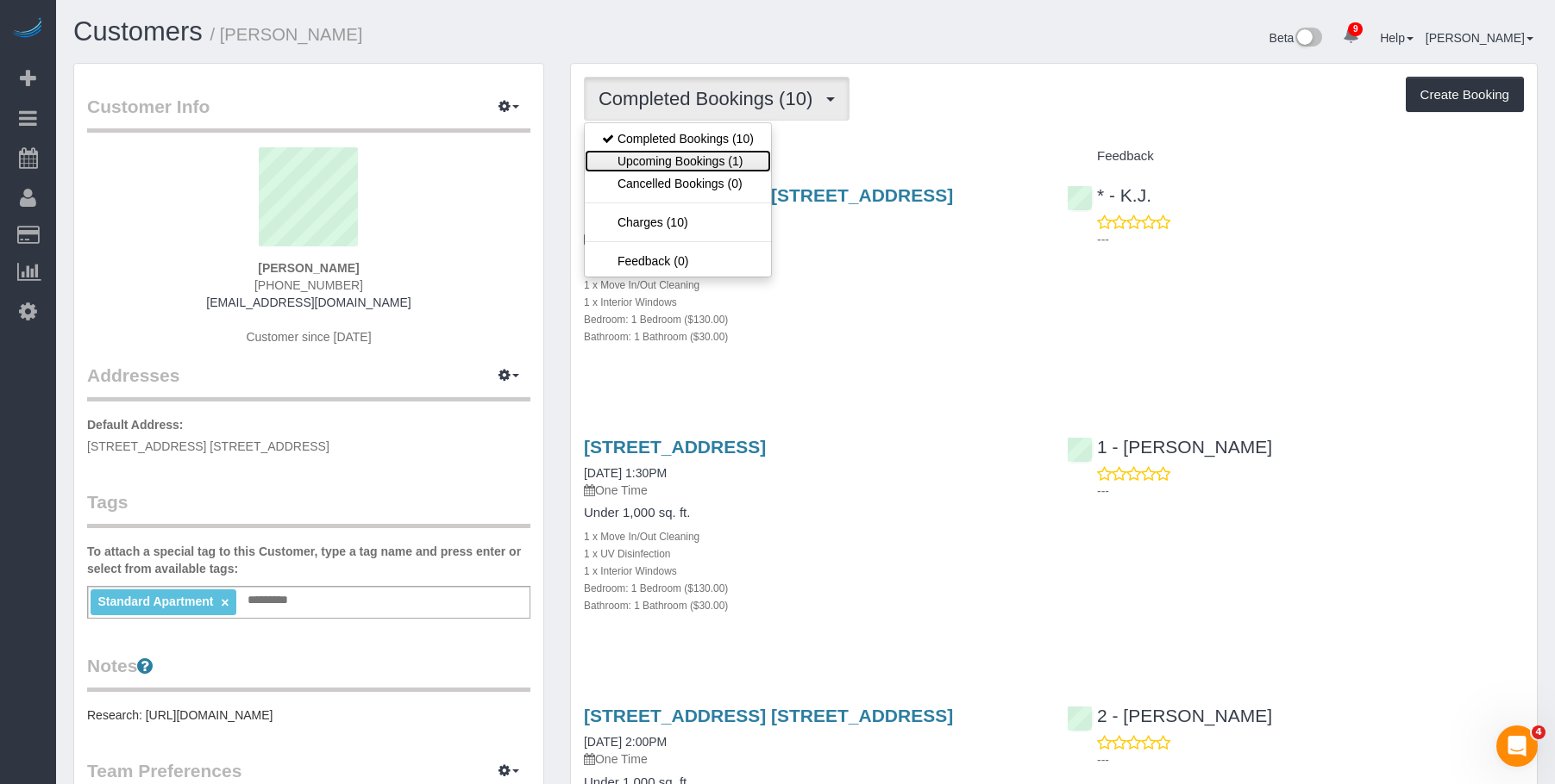
click at [676, 156] on link "Upcoming Bookings (1)" at bounding box center [677, 160] width 186 height 22
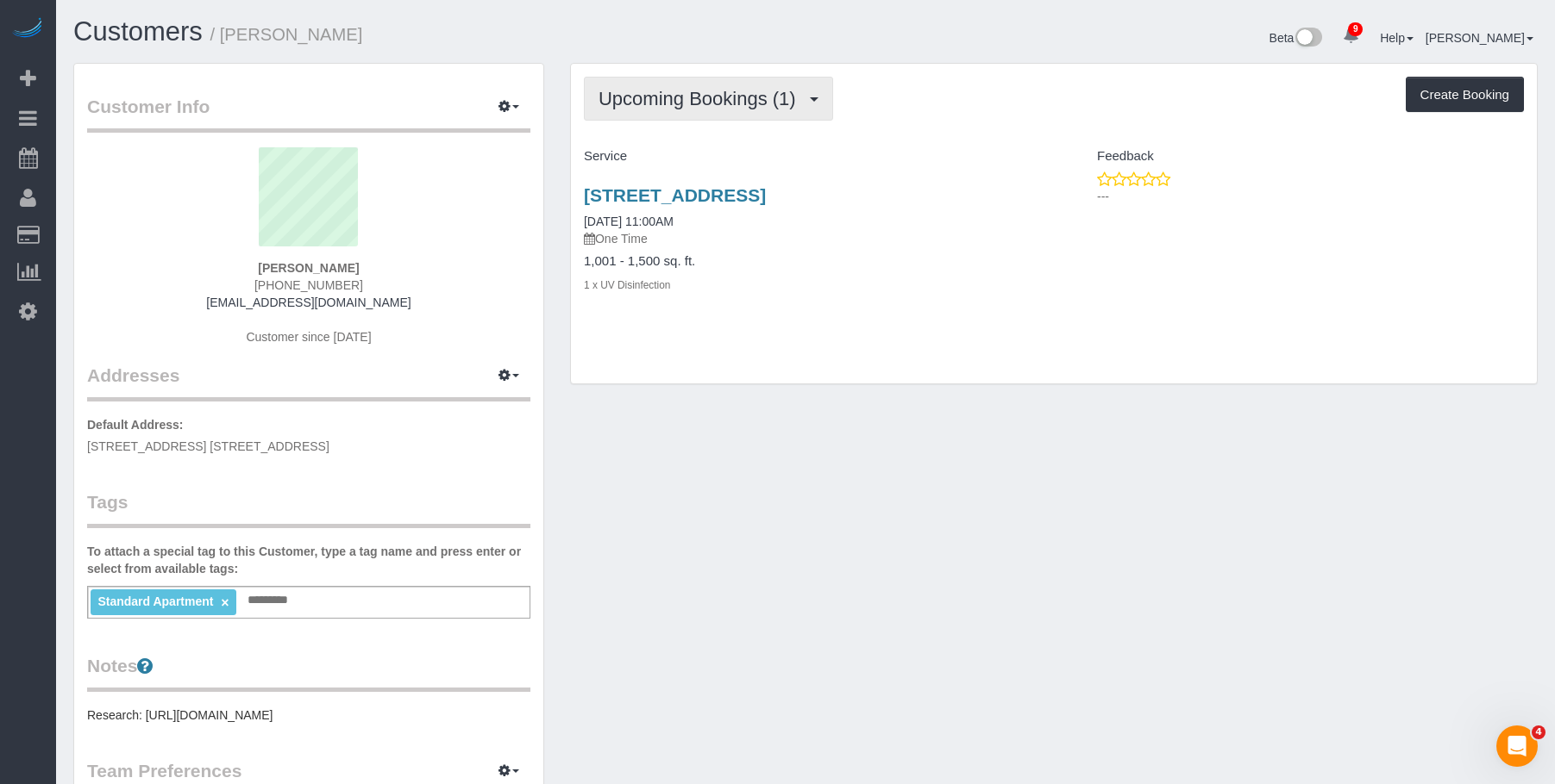
click at [683, 107] on span "Upcoming Bookings (1)" at bounding box center [702, 98] width 206 height 21
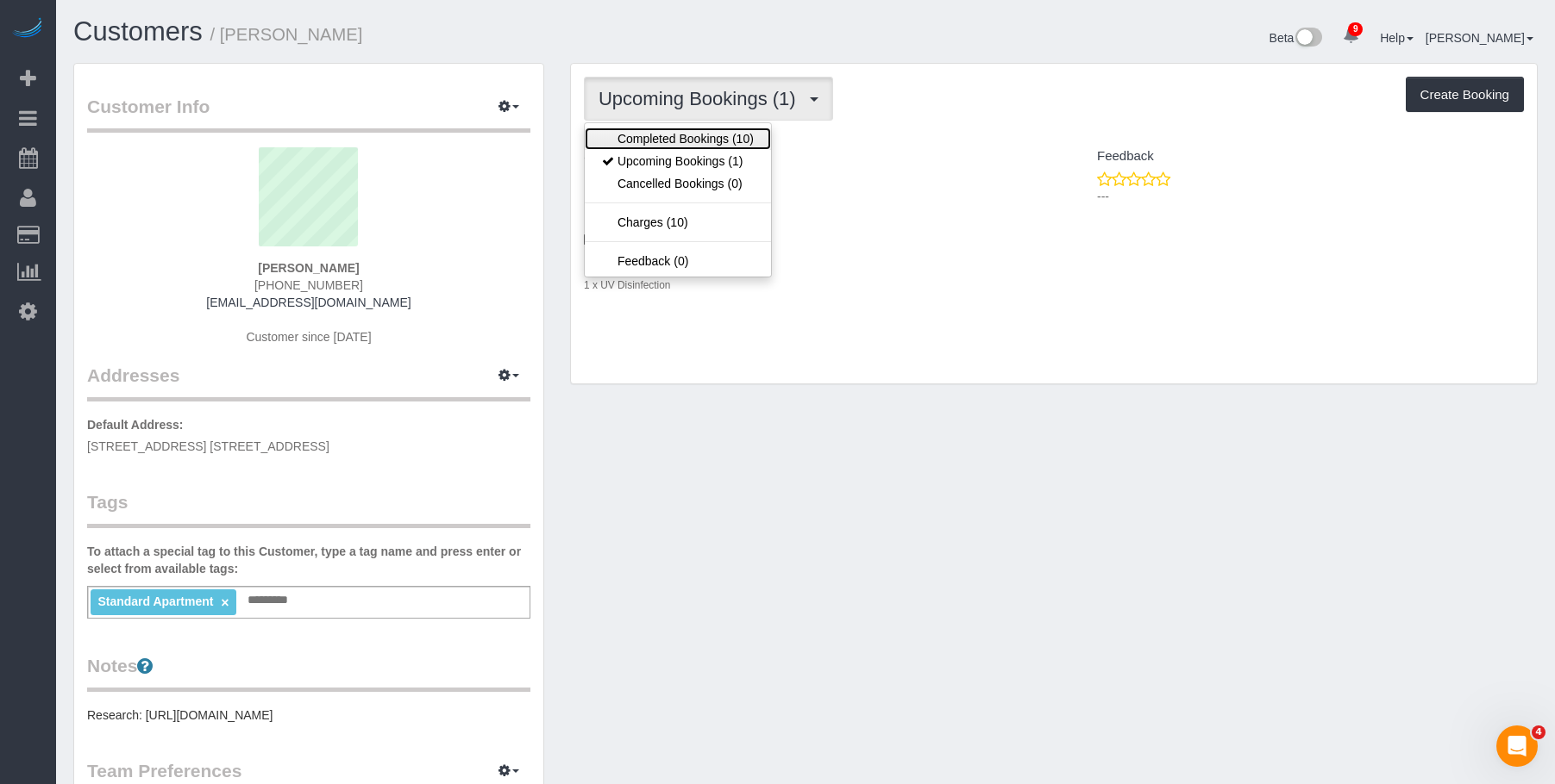
drag, startPoint x: 664, startPoint y: 141, endPoint x: 692, endPoint y: 170, distance: 40.3
click at [663, 141] on link "Completed Bookings (10)" at bounding box center [677, 138] width 186 height 22
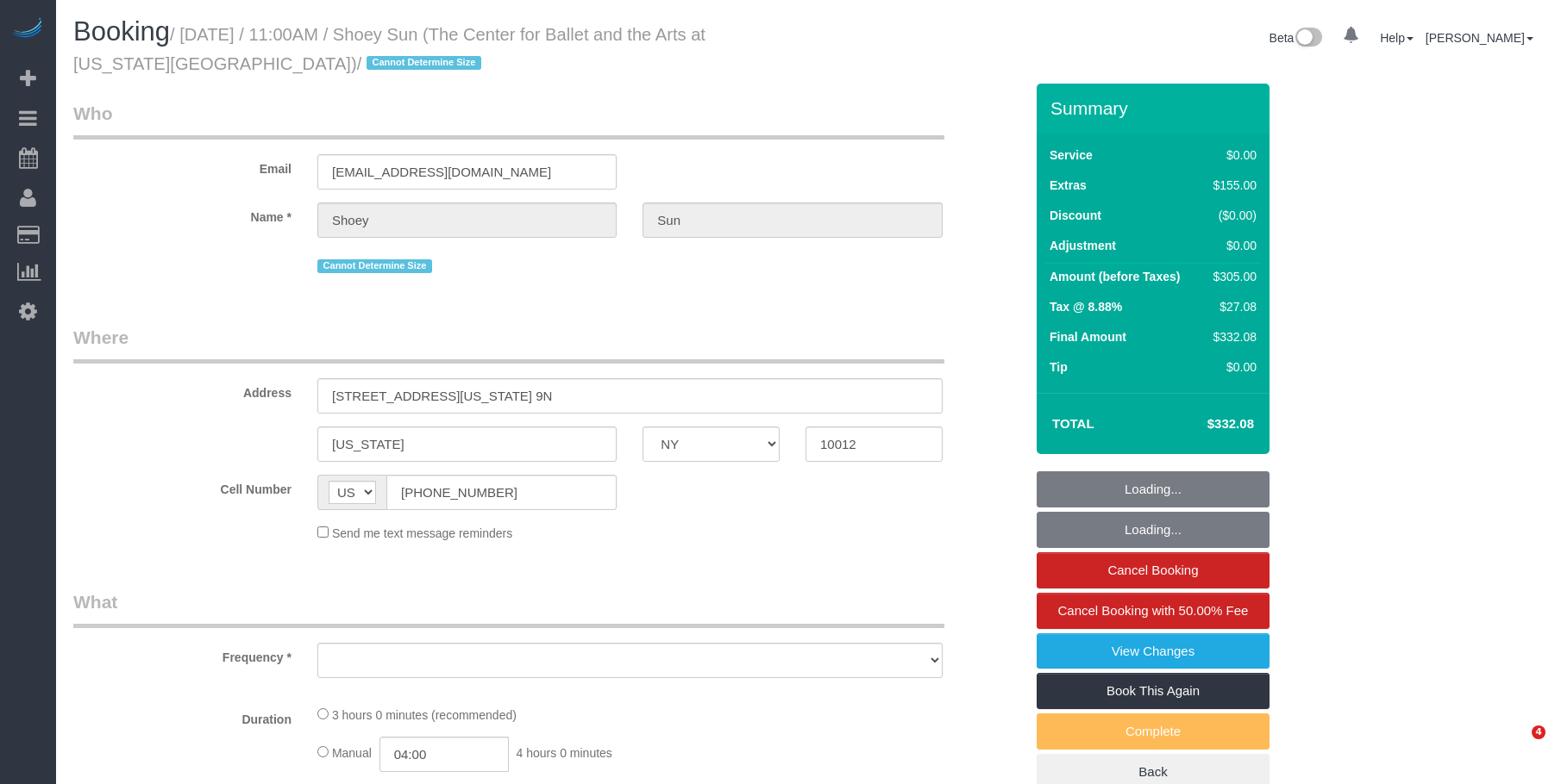
select select "NY"
select select "string:stripe-pm_1QuhNH4VGloSiKo7LazdcgDJ"
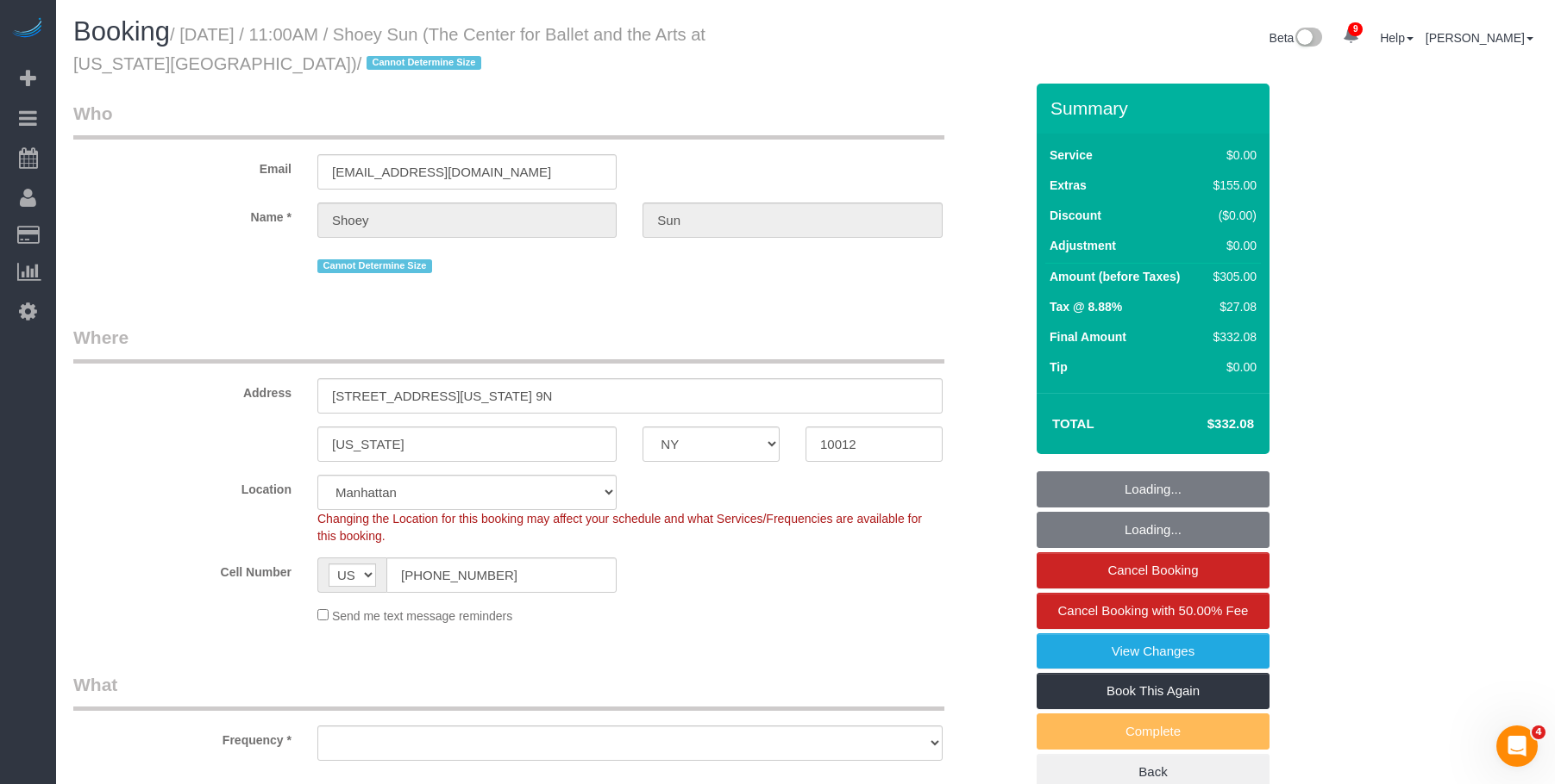
select select "object:707"
select select "spot1"
select select "number:57"
select select "number:77"
select select "number:15"
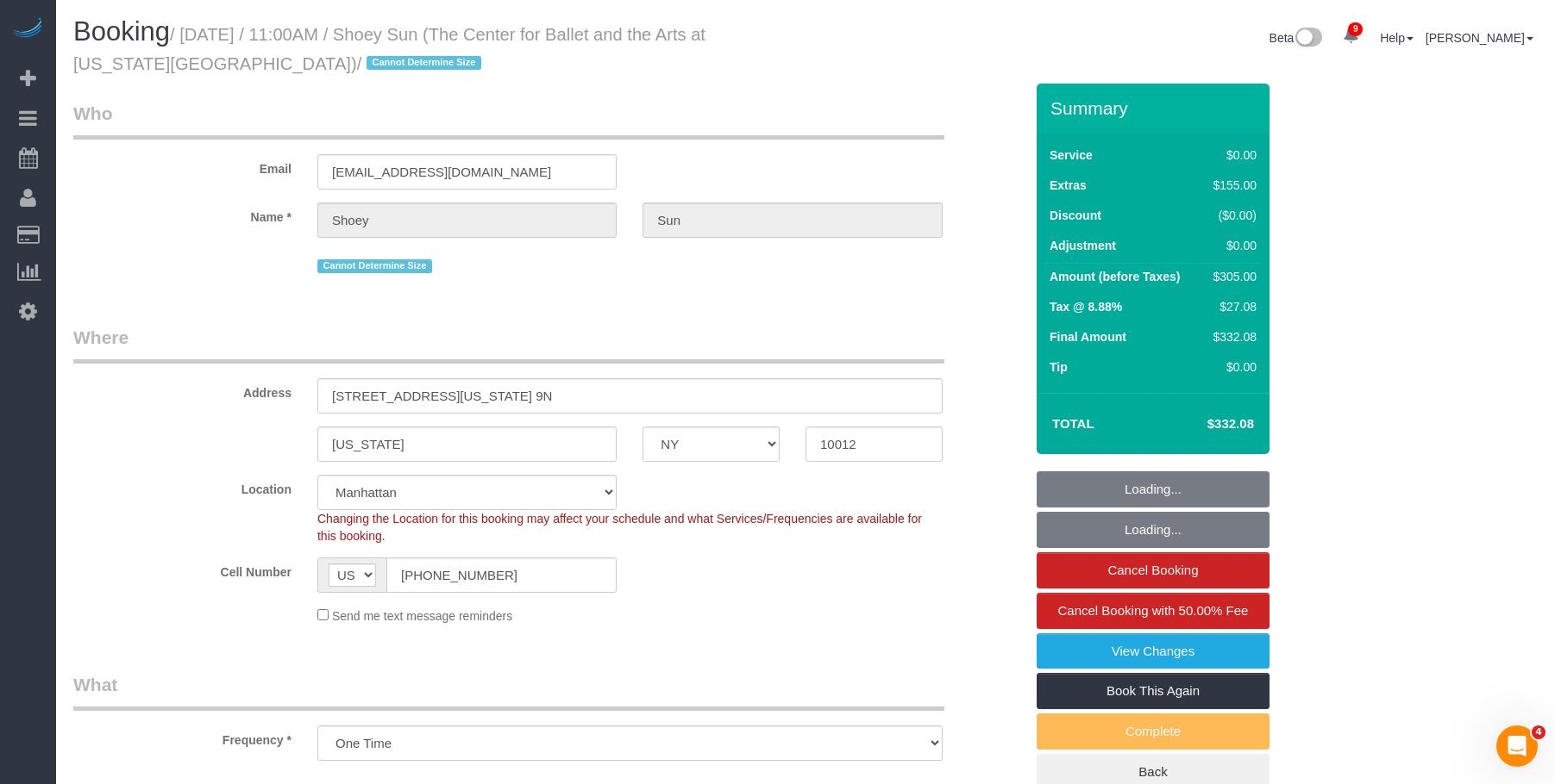
select select "number:6"
select select "object:964"
drag, startPoint x: 188, startPoint y: 37, endPoint x: 526, endPoint y: 35, distance: 338.0
click at [526, 35] on small "/ September 02, 2025 / 11:00AM / Shoey Sun (The Center for Ballet and the Arts …" at bounding box center [389, 50] width 633 height 49
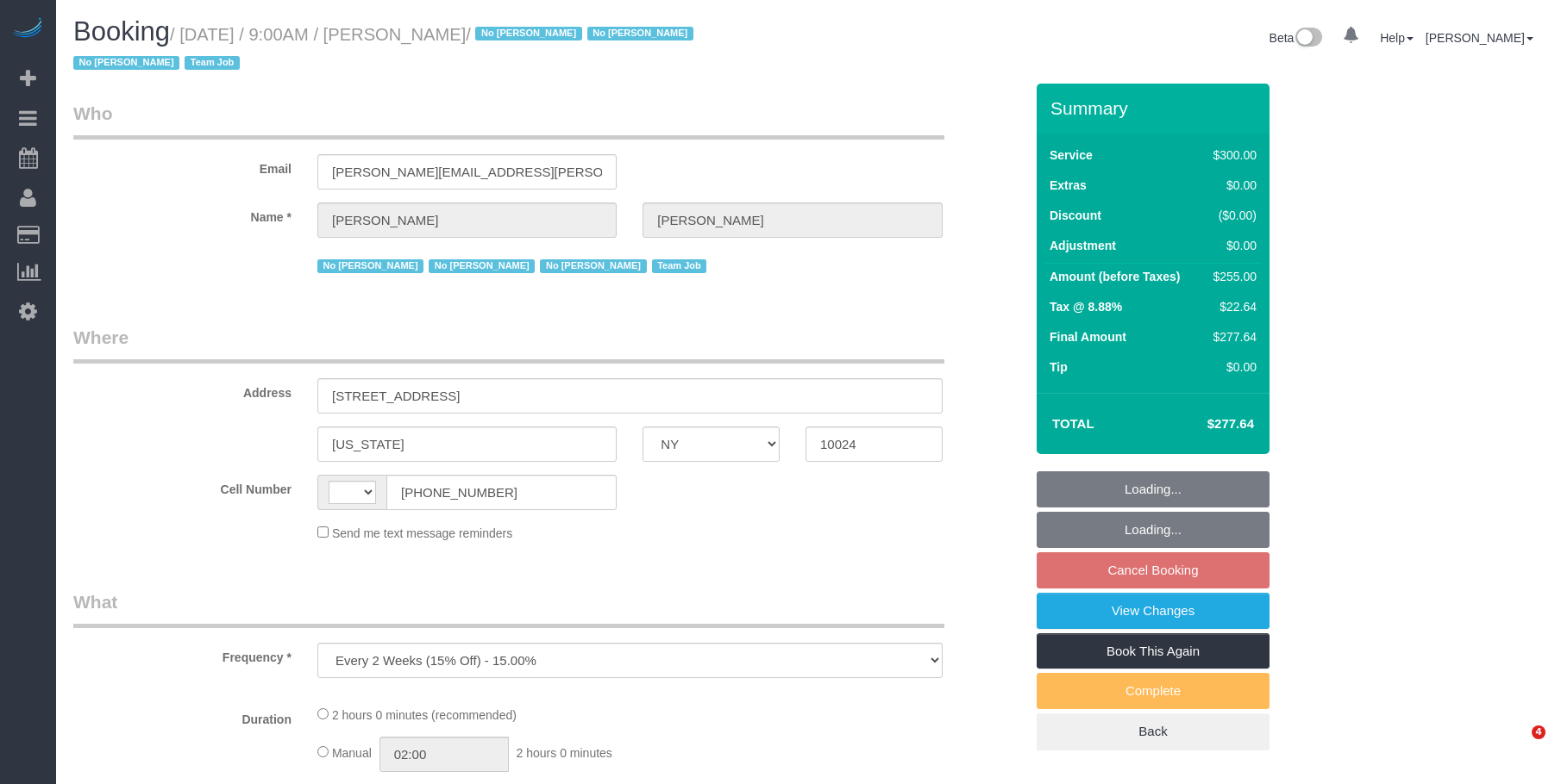
select select "NY"
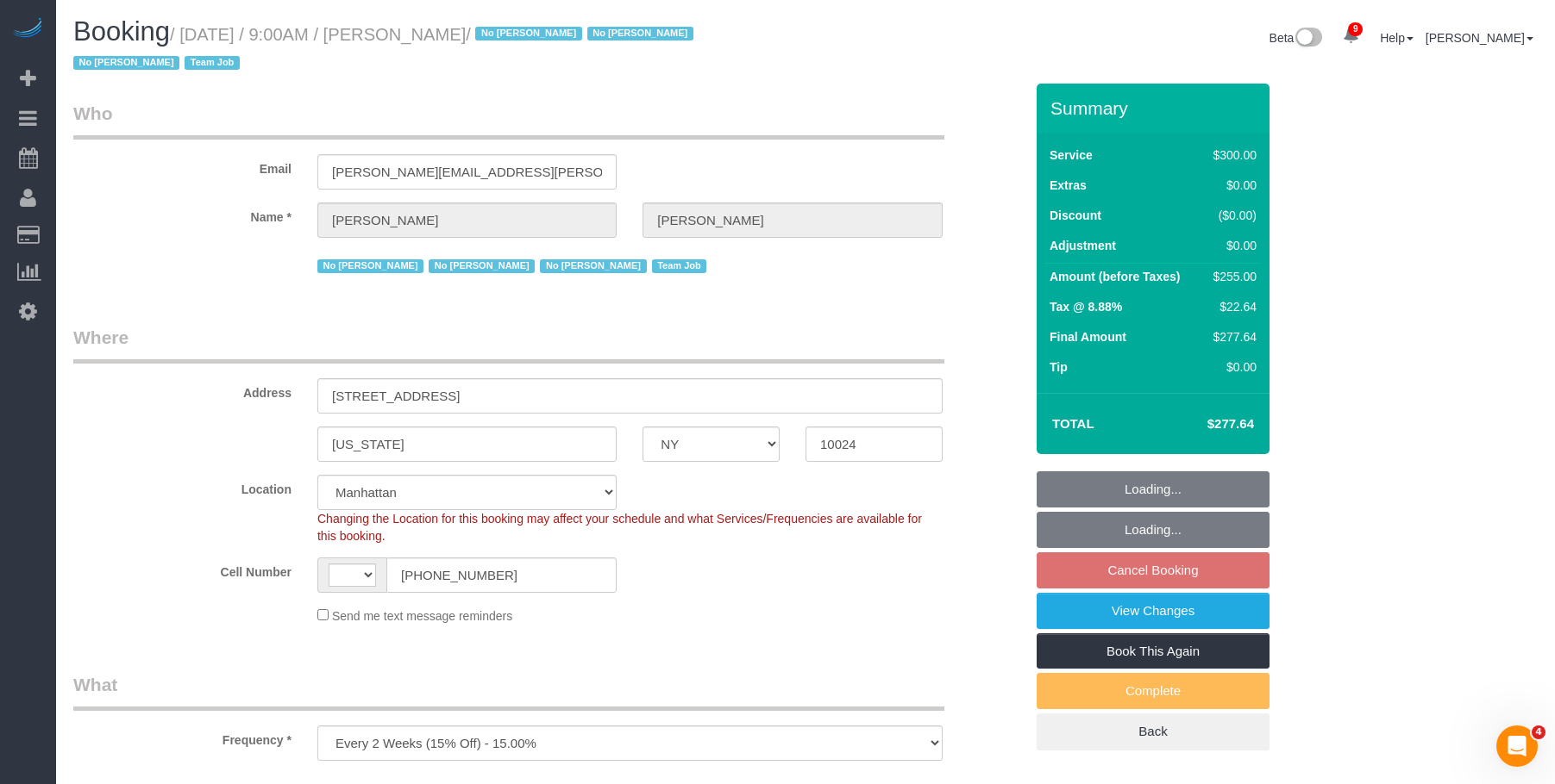
select select "object:552"
select select "string:[GEOGRAPHIC_DATA]"
select select "string:stripe-pm_1K1KNp4VGloSiKo7hinMQhFr"
select select "spot2"
select select "number:89"
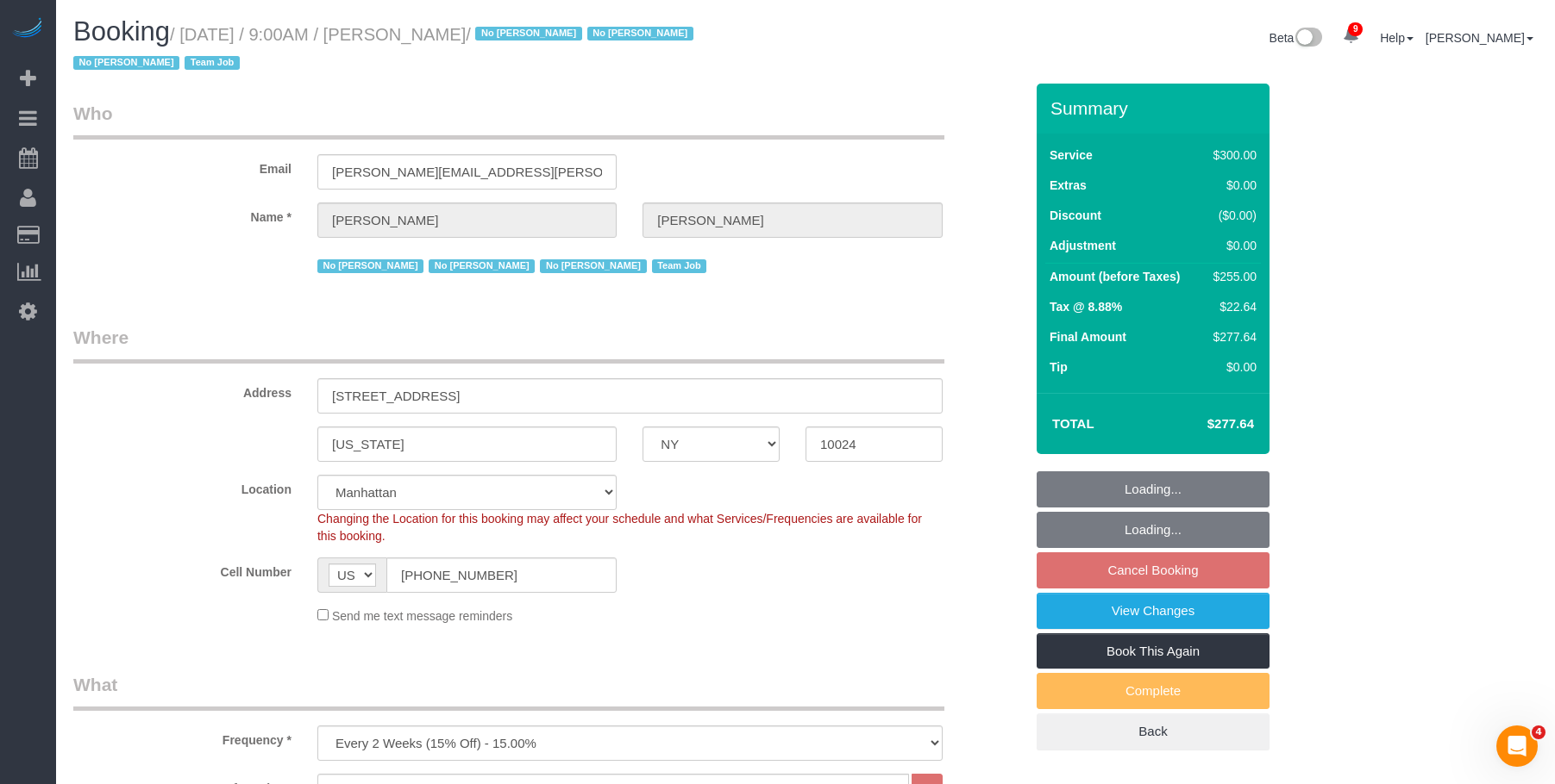
select select "number:90"
select select "number:15"
select select "number:5"
select select "number:21"
drag, startPoint x: 502, startPoint y: 579, endPoint x: 349, endPoint y: 578, distance: 153.0
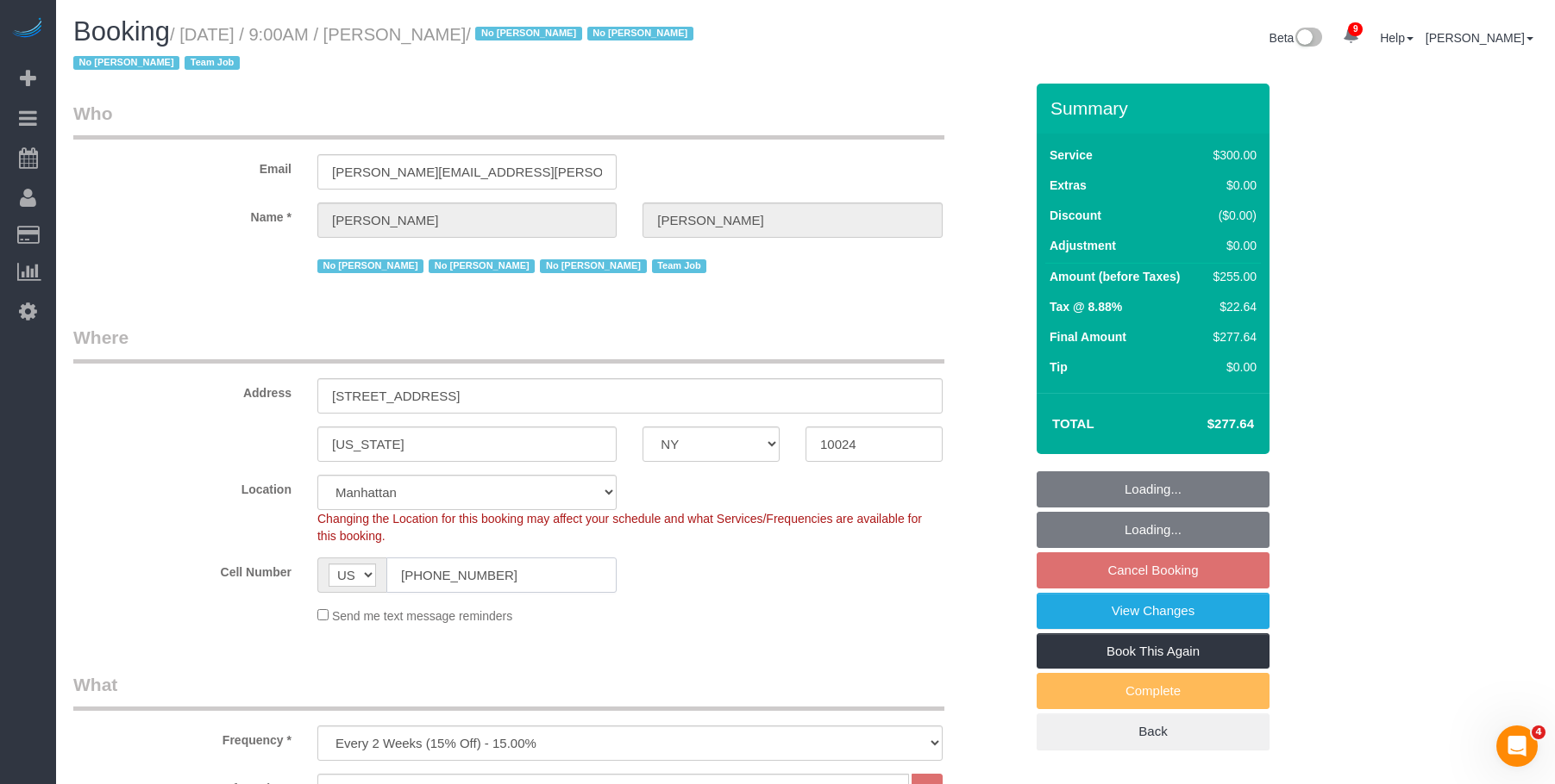
click at [349, 579] on div "AF AL DZ AD AO AI AQ AG AR AM AW AU AT AZ BS BH BD BB BY BE BZ BJ BM BT BO BA B…" at bounding box center [466, 575] width 299 height 35
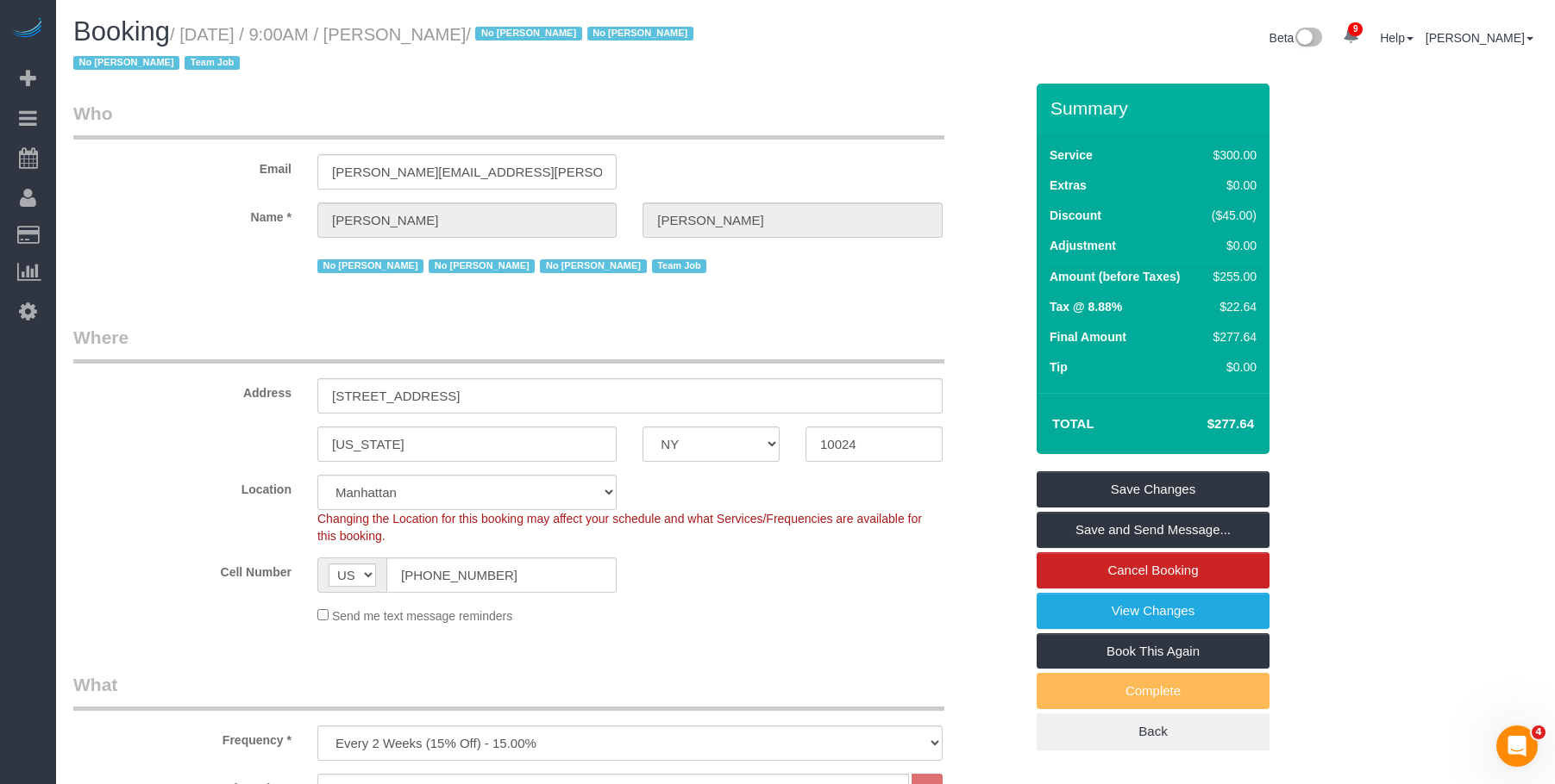
click at [458, 34] on small "/ September 08, 2025 / 9:00AM / Laura Deforest / No Ashley Maldonado No Darryl …" at bounding box center [385, 50] width 625 height 49
copy small "Laura"
drag, startPoint x: 551, startPoint y: 34, endPoint x: 435, endPoint y: 42, distance: 116.3
click at [435, 42] on small "/ September 08, 2025 / 9:00AM / Laura Deforest / No Ashley Maldonado No Darryl …" at bounding box center [385, 50] width 625 height 49
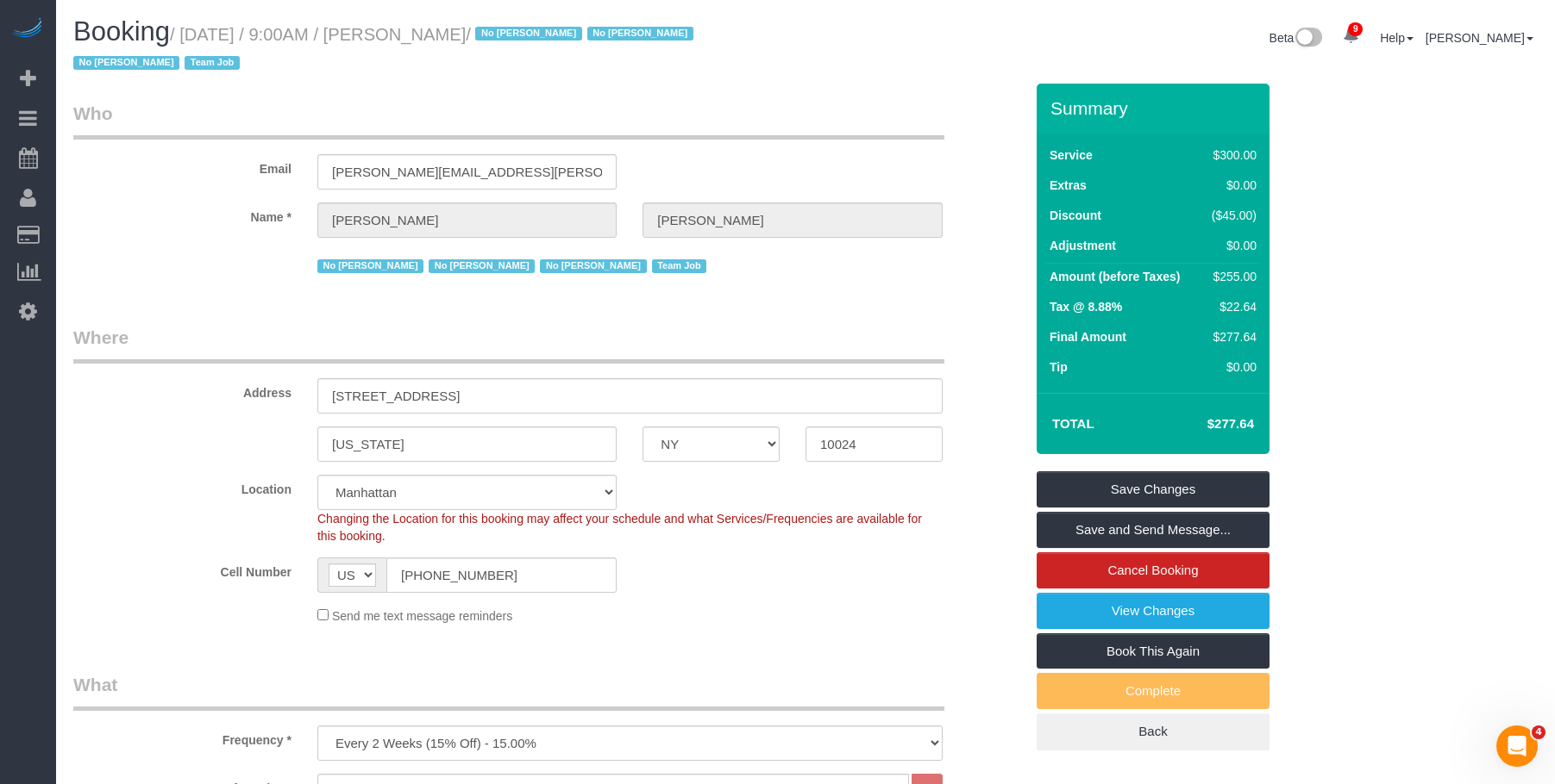
copy small "Laura Deforest"
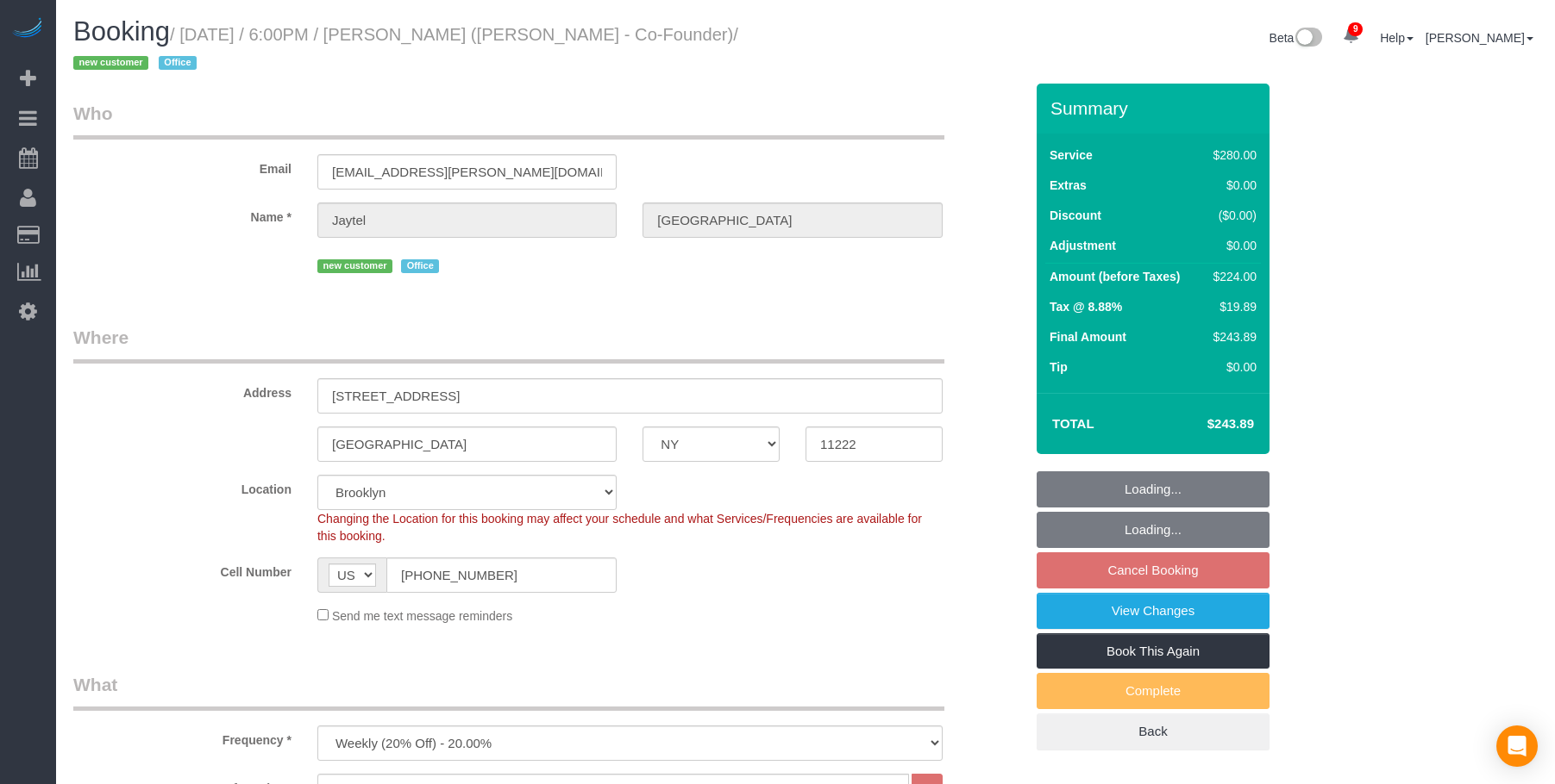
select select "NY"
select select "210"
select select "spot11"
select select "number:89"
select select "number:90"
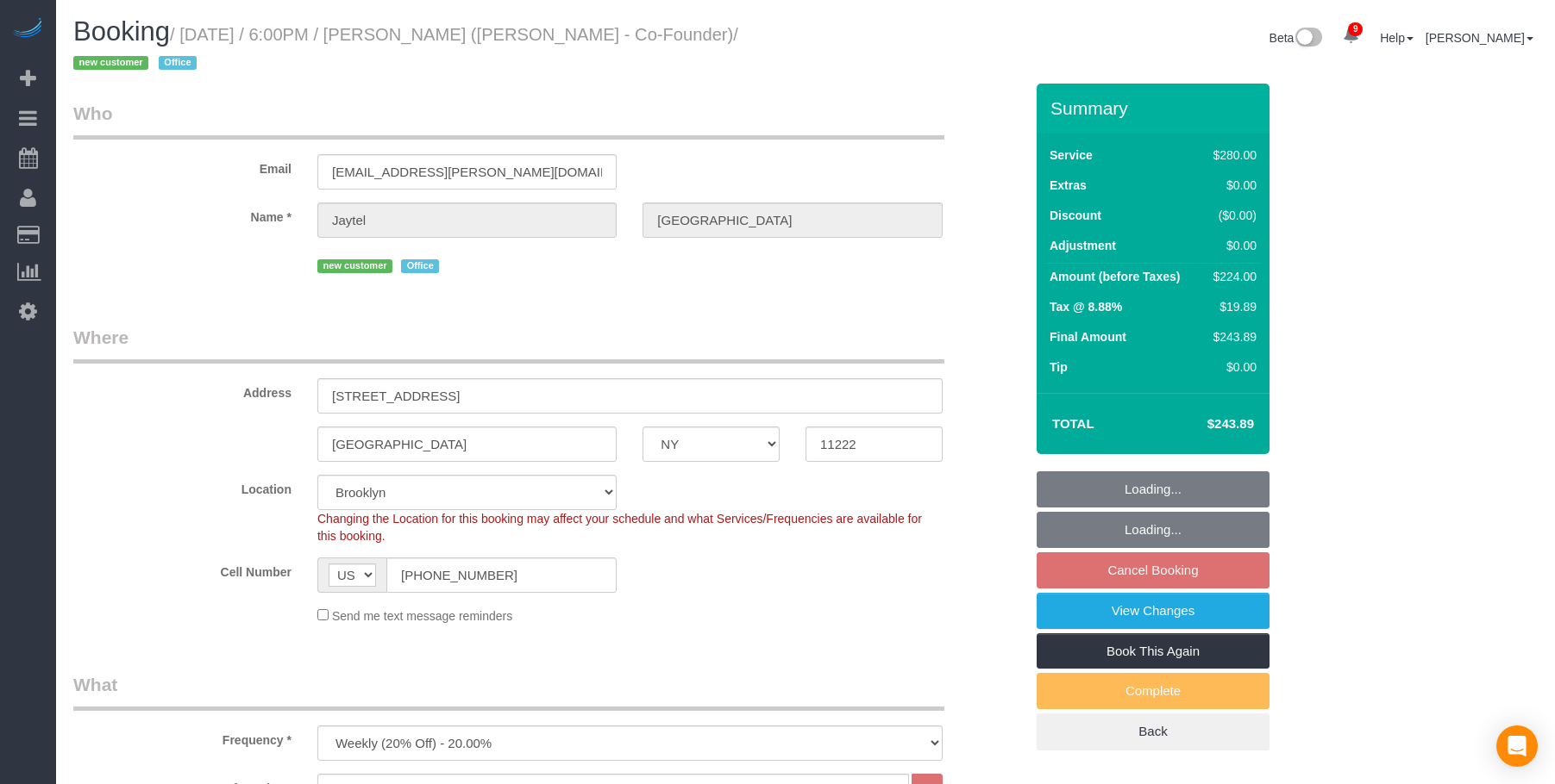
select select "number:15"
select select "number:7"
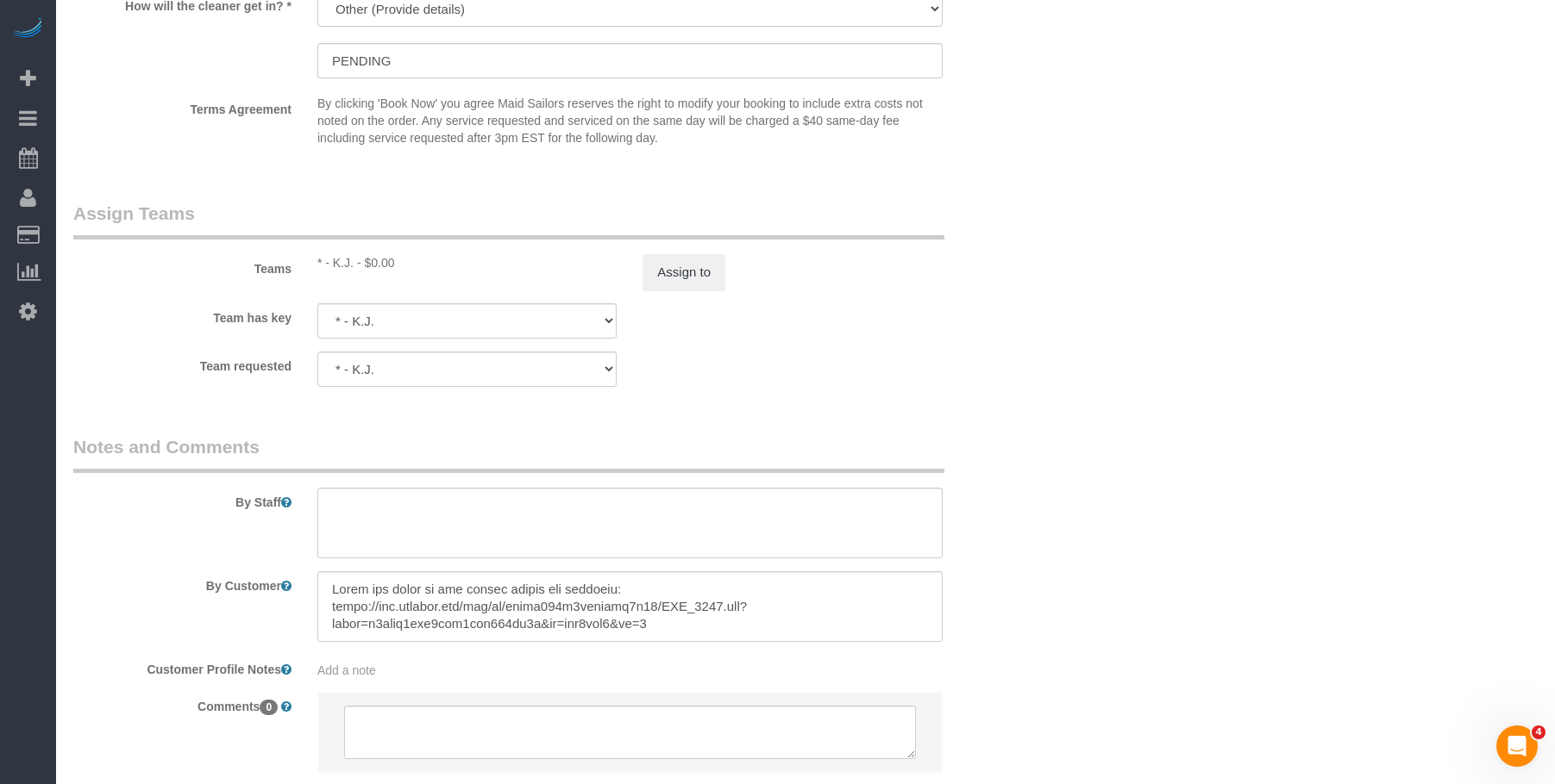
scroll to position [1974, 0]
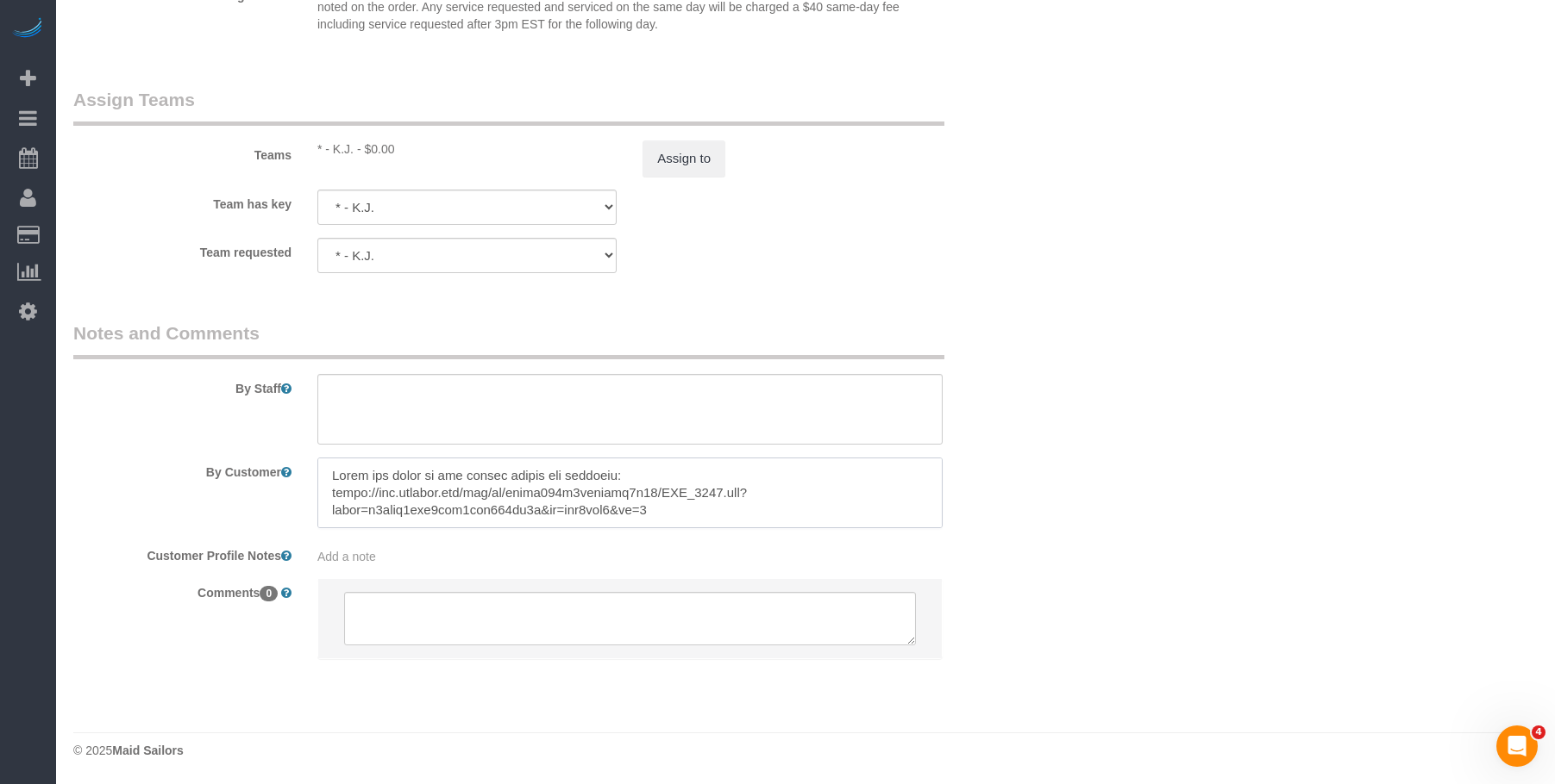
click at [805, 502] on textarea at bounding box center [630, 493] width 625 height 71
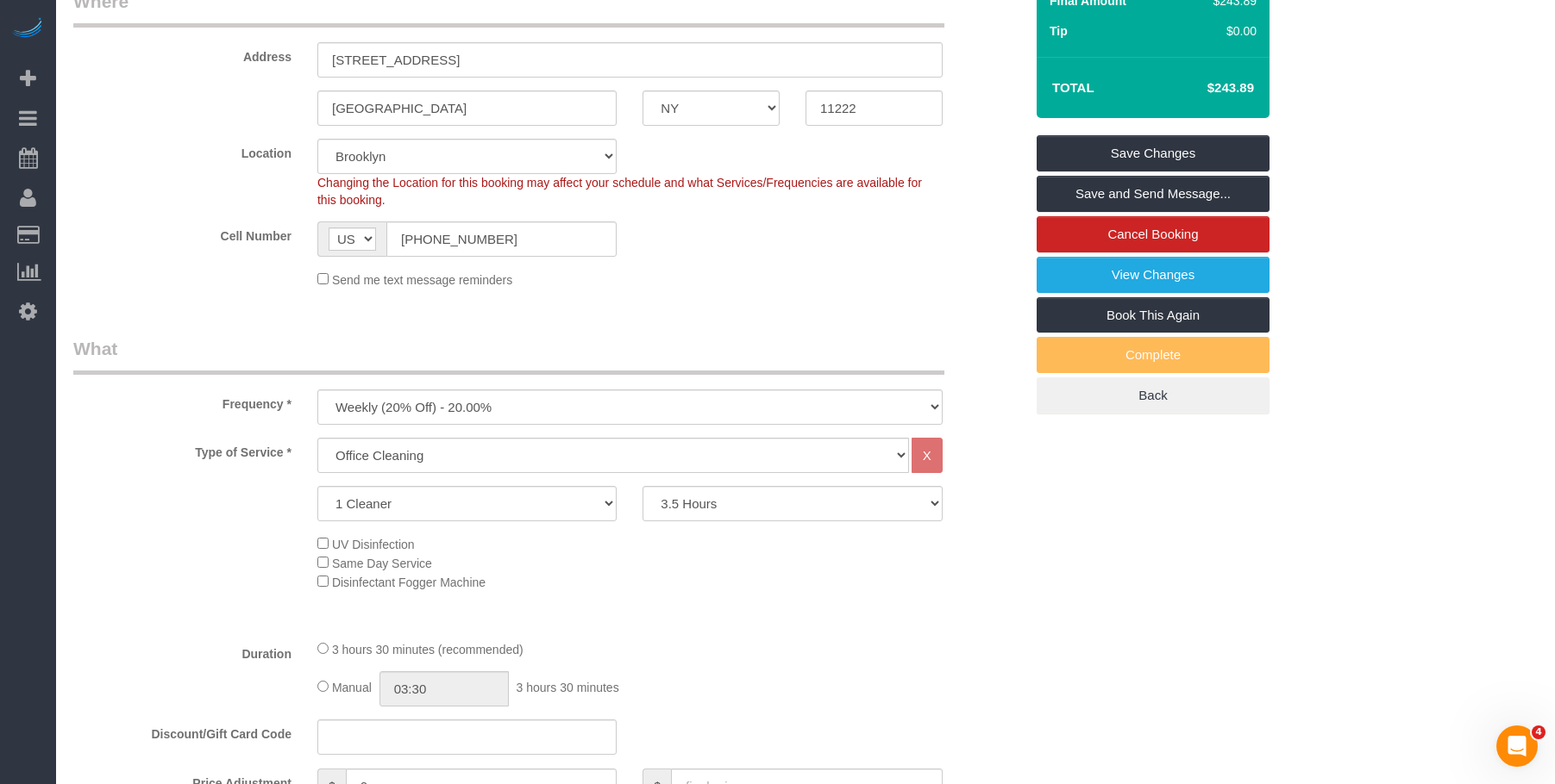
scroll to position [0, 0]
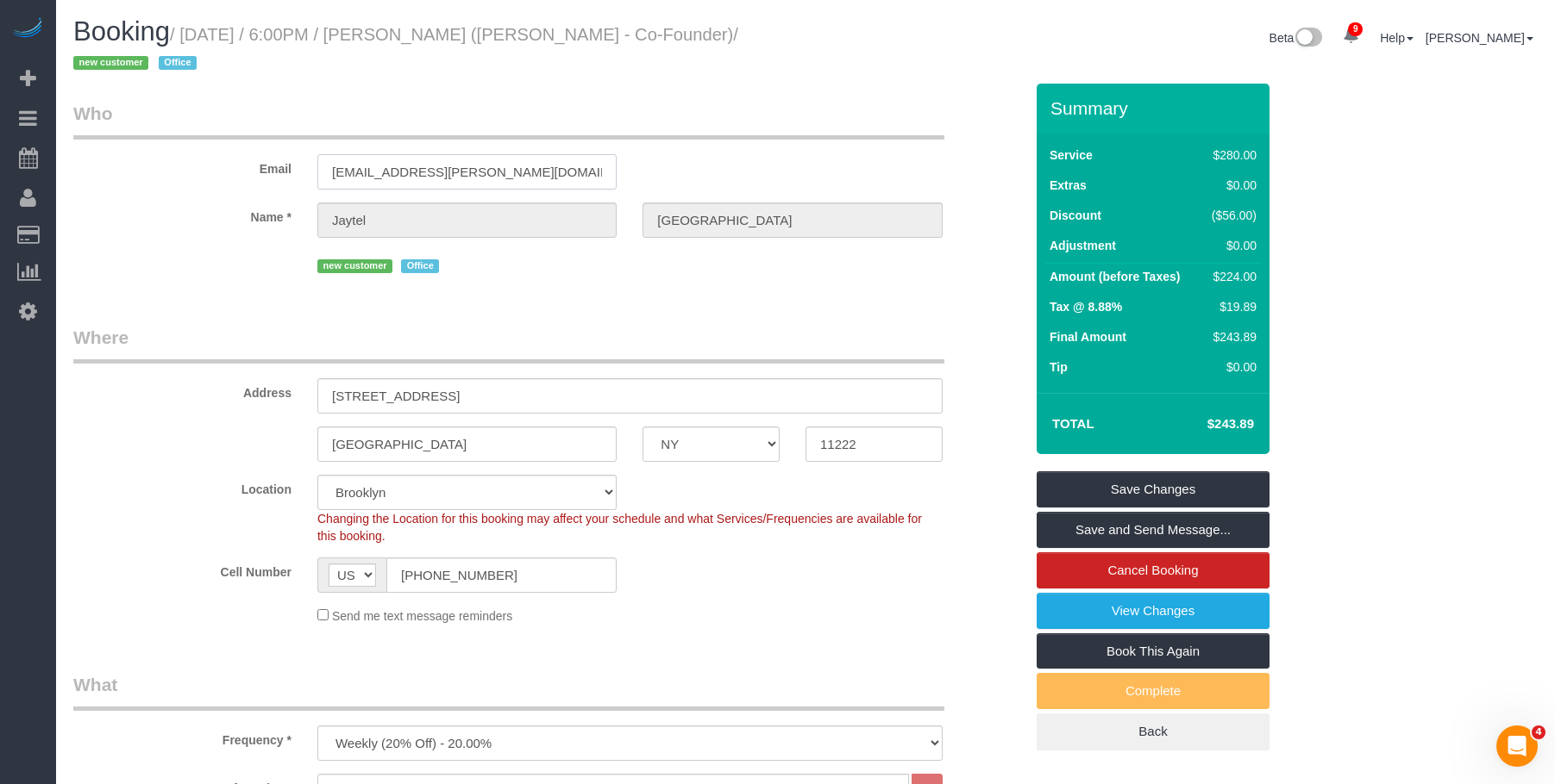
drag, startPoint x: 469, startPoint y: 175, endPoint x: 108, endPoint y: 169, distance: 361.0
click at [129, 157] on div "Email [EMAIL_ADDRESS][PERSON_NAME][DOMAIN_NAME]" at bounding box center [548, 145] width 976 height 89
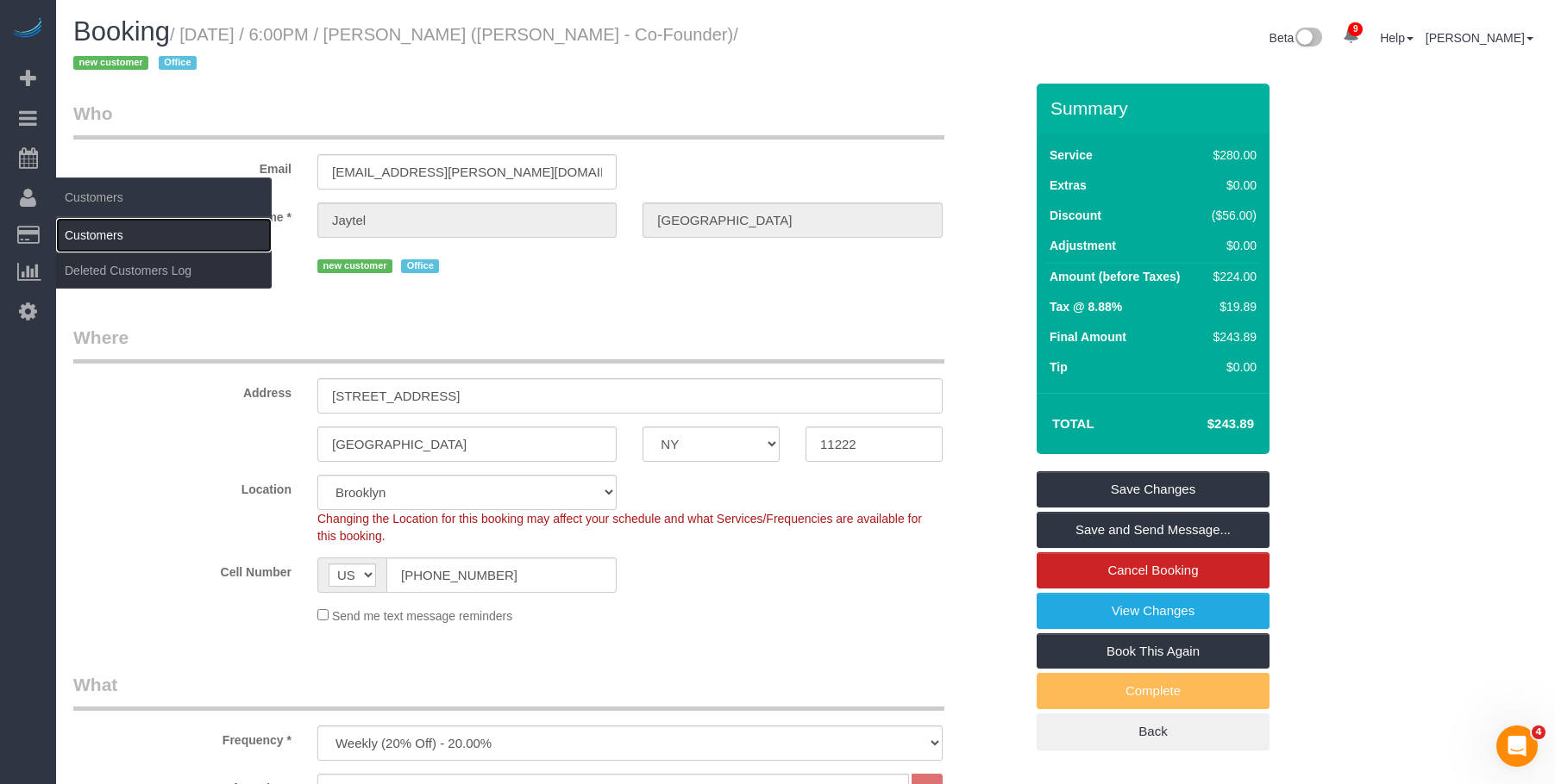
click at [109, 231] on link "Customers" at bounding box center [164, 234] width 216 height 34
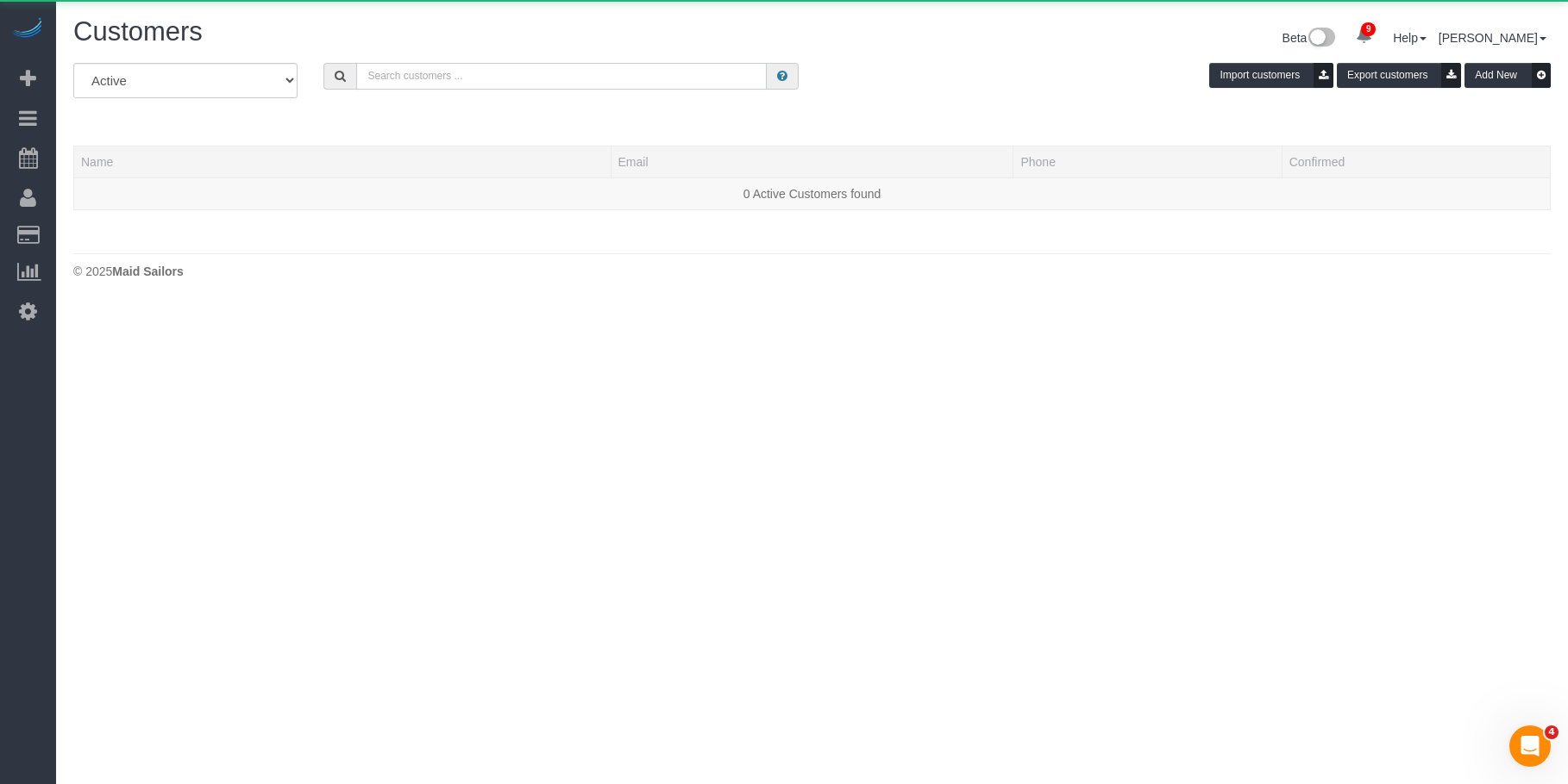
click at [539, 86] on input "text" at bounding box center [562, 76] width 411 height 26
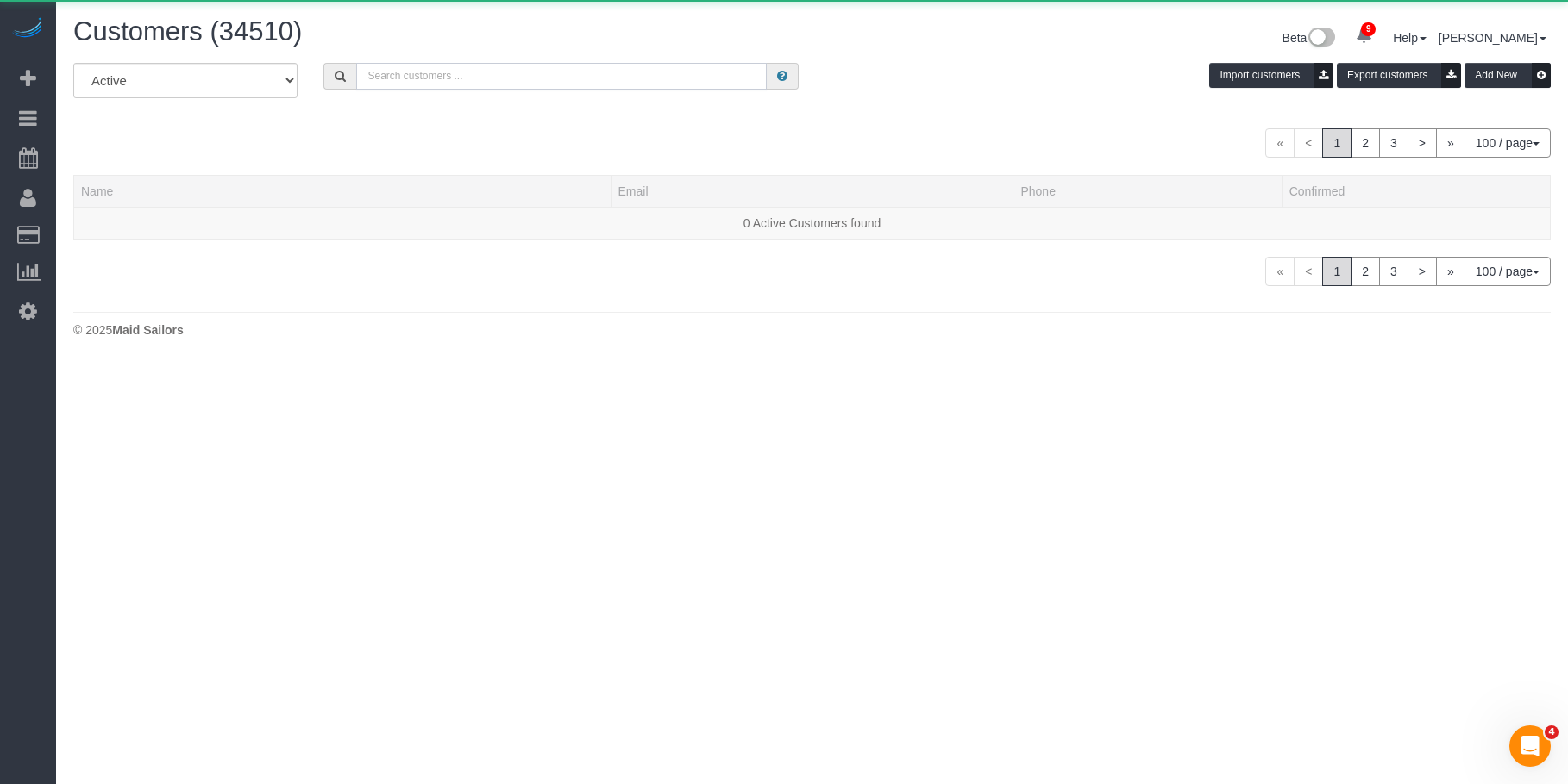
paste input "[EMAIL_ADDRESS][PERSON_NAME][DOMAIN_NAME]"
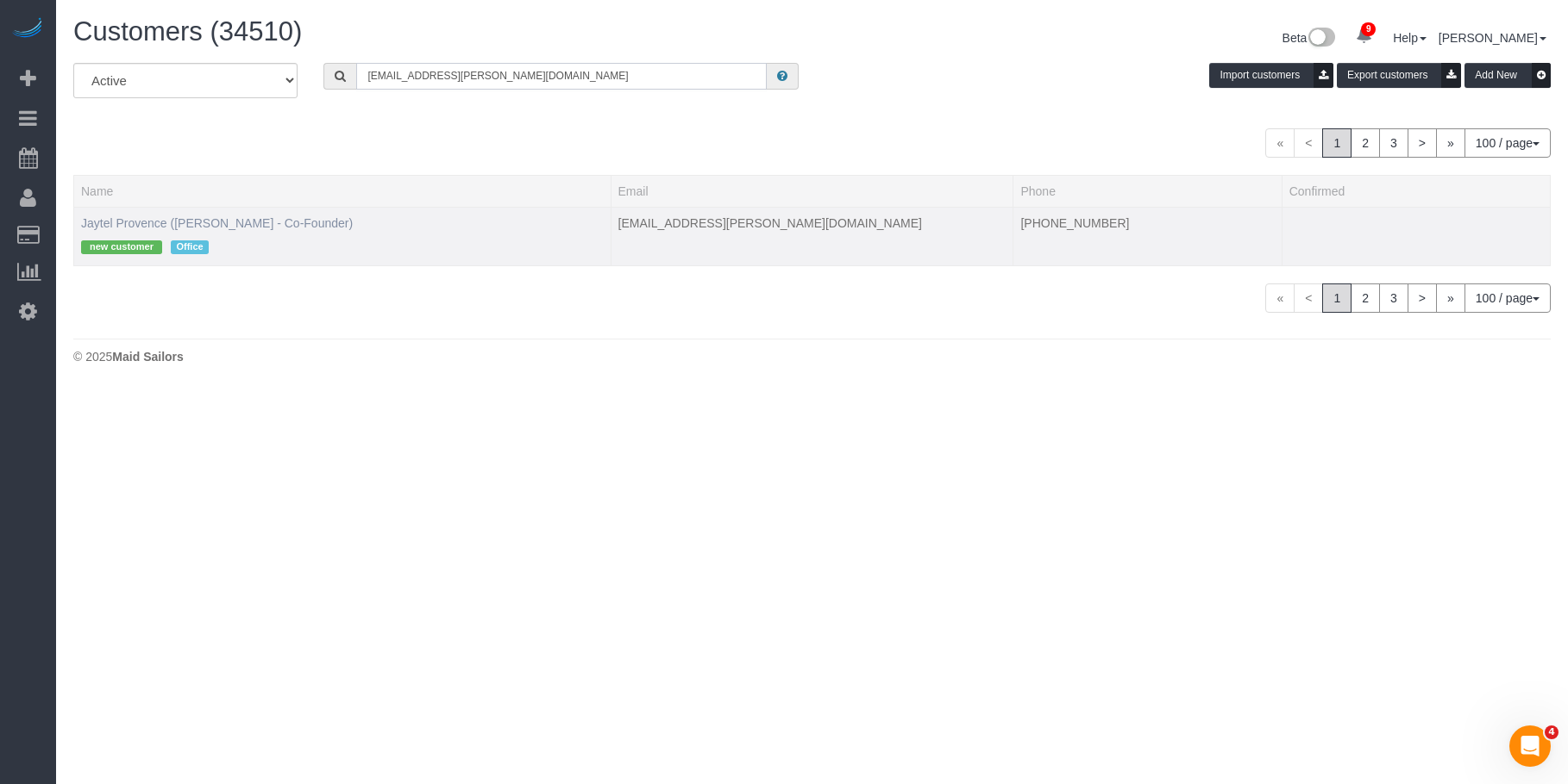
type input "[EMAIL_ADDRESS][PERSON_NAME][DOMAIN_NAME]"
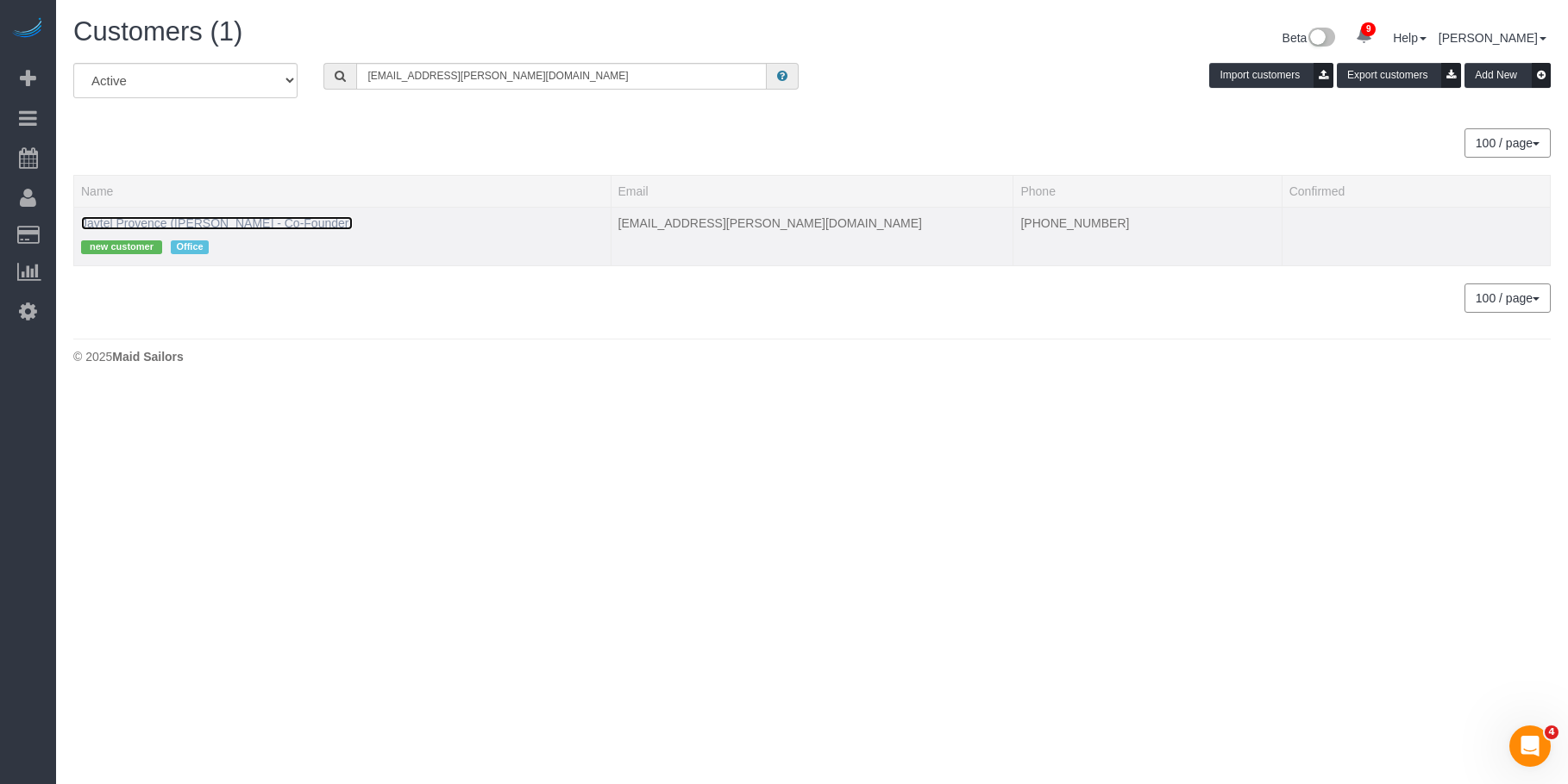
click at [124, 218] on link "Jaytel Provence (Molly - Co-Founder)" at bounding box center [216, 223] width 272 height 14
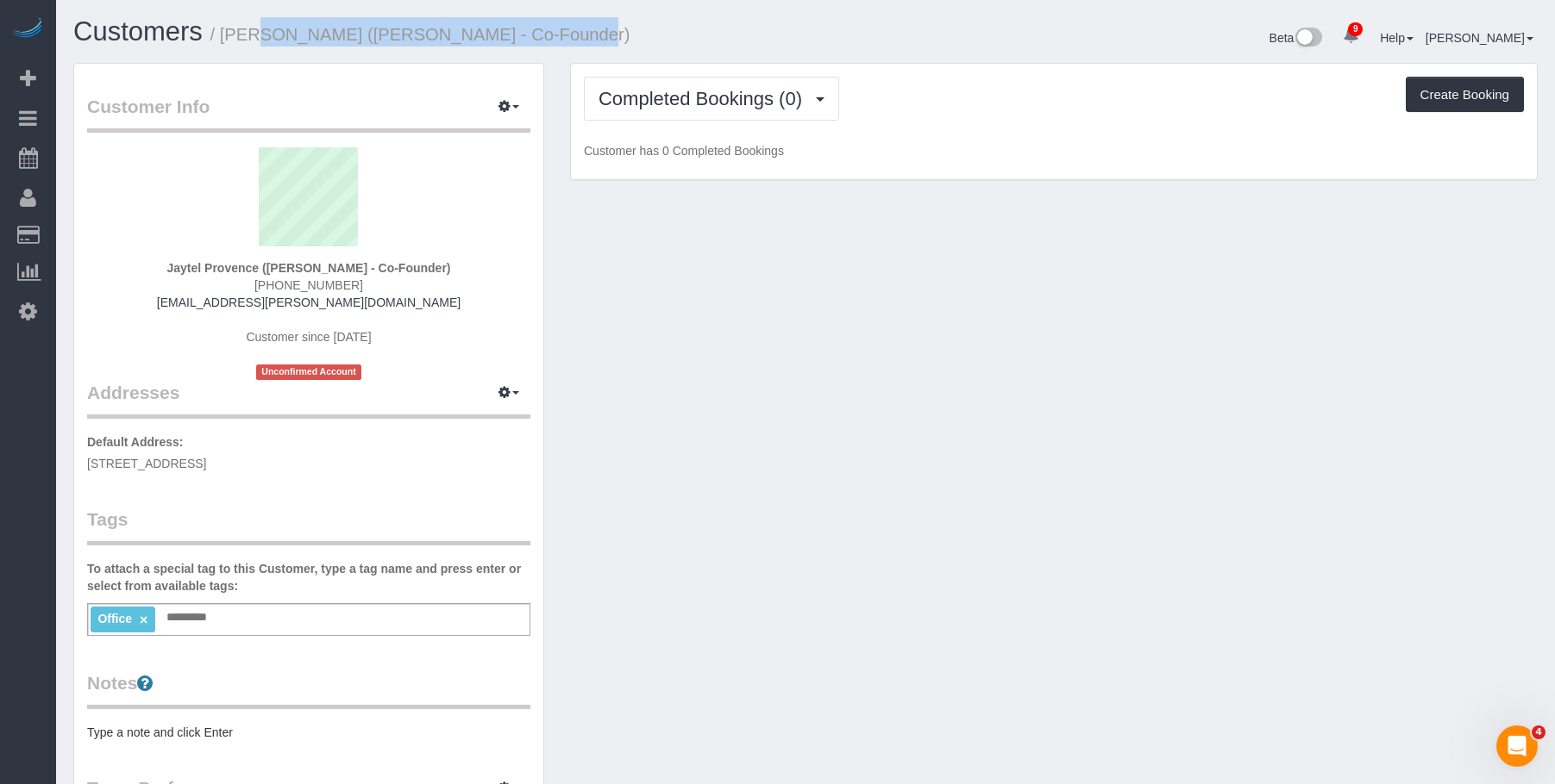
drag, startPoint x: 224, startPoint y: 36, endPoint x: 598, endPoint y: 43, distance: 374.1
click at [598, 43] on h1 "Customers / Jaytel Provence (Molly - Co-Founder)" at bounding box center [432, 32] width 719 height 29
copy small "Jaytel Provence (Molly - Co-Founder)"
drag, startPoint x: 799, startPoint y: 296, endPoint x: 503, endPoint y: 44, distance: 388.7
click at [793, 292] on div "Customer Info Edit Contact Info Send Message Email Preferences Special Sales Ta…" at bounding box center [805, 640] width 1490 height 1154
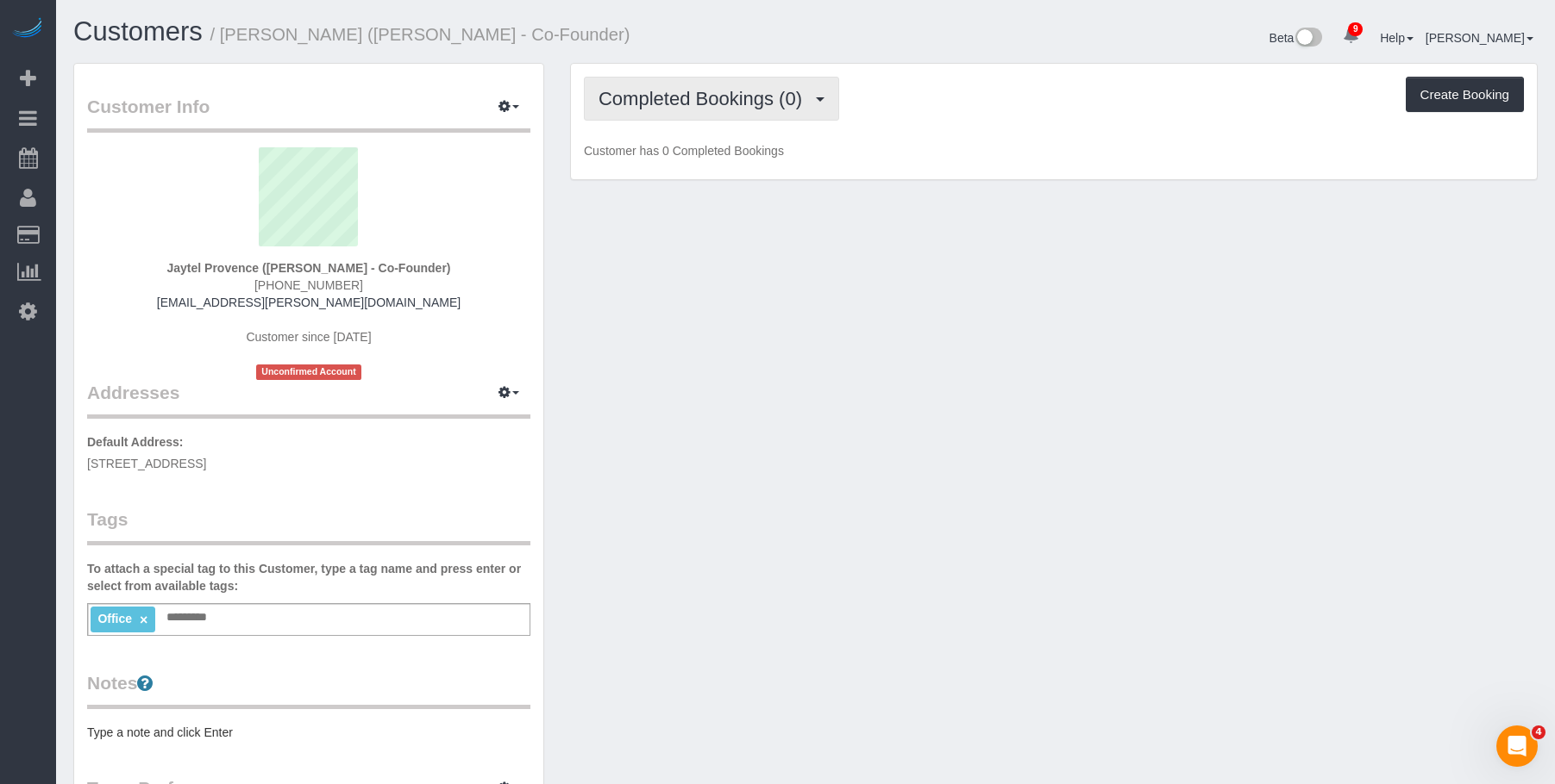
click at [639, 81] on button "Completed Bookings (0)" at bounding box center [711, 98] width 255 height 44
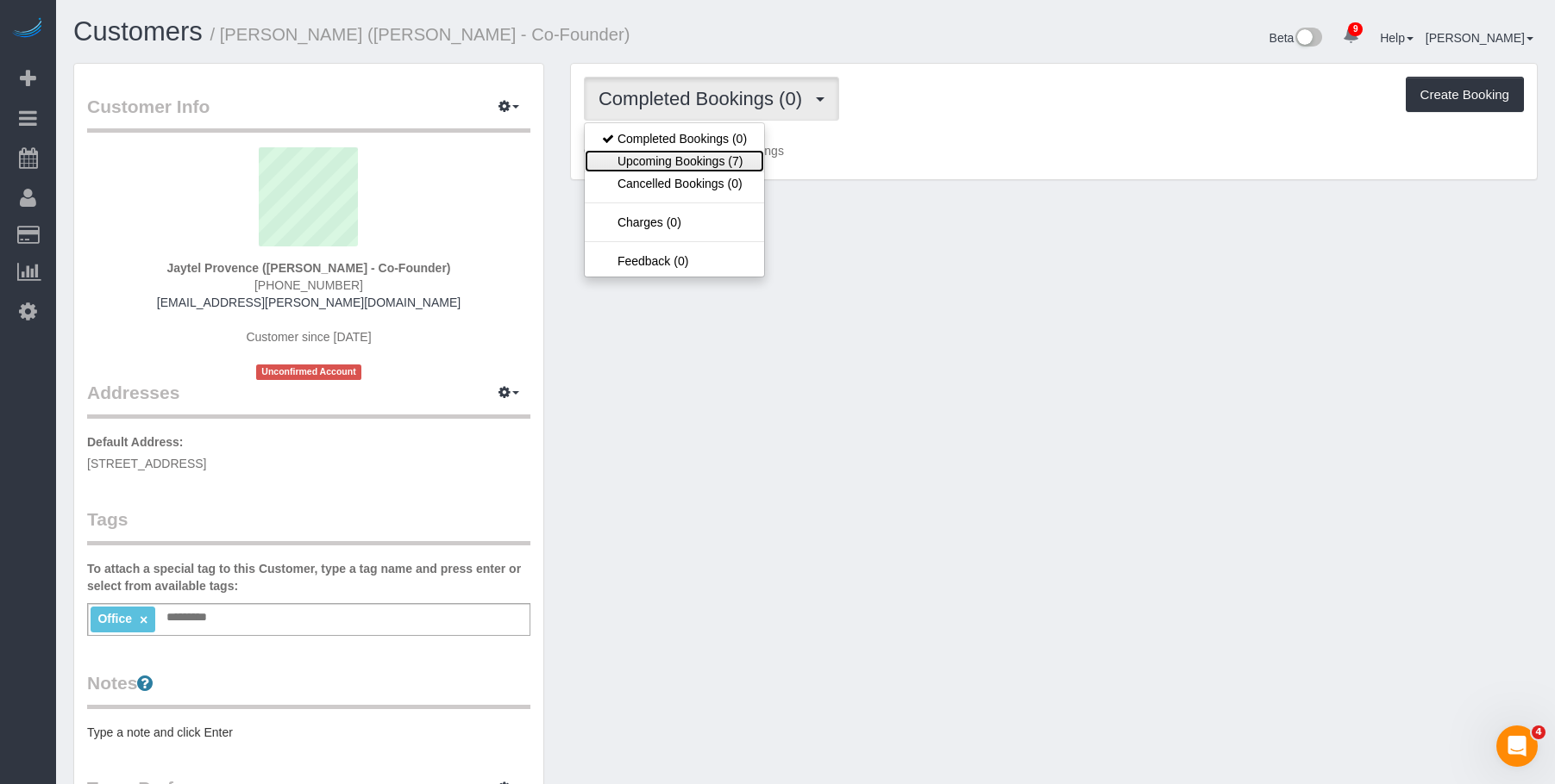
click at [667, 165] on link "Upcoming Bookings (7)" at bounding box center [674, 160] width 179 height 22
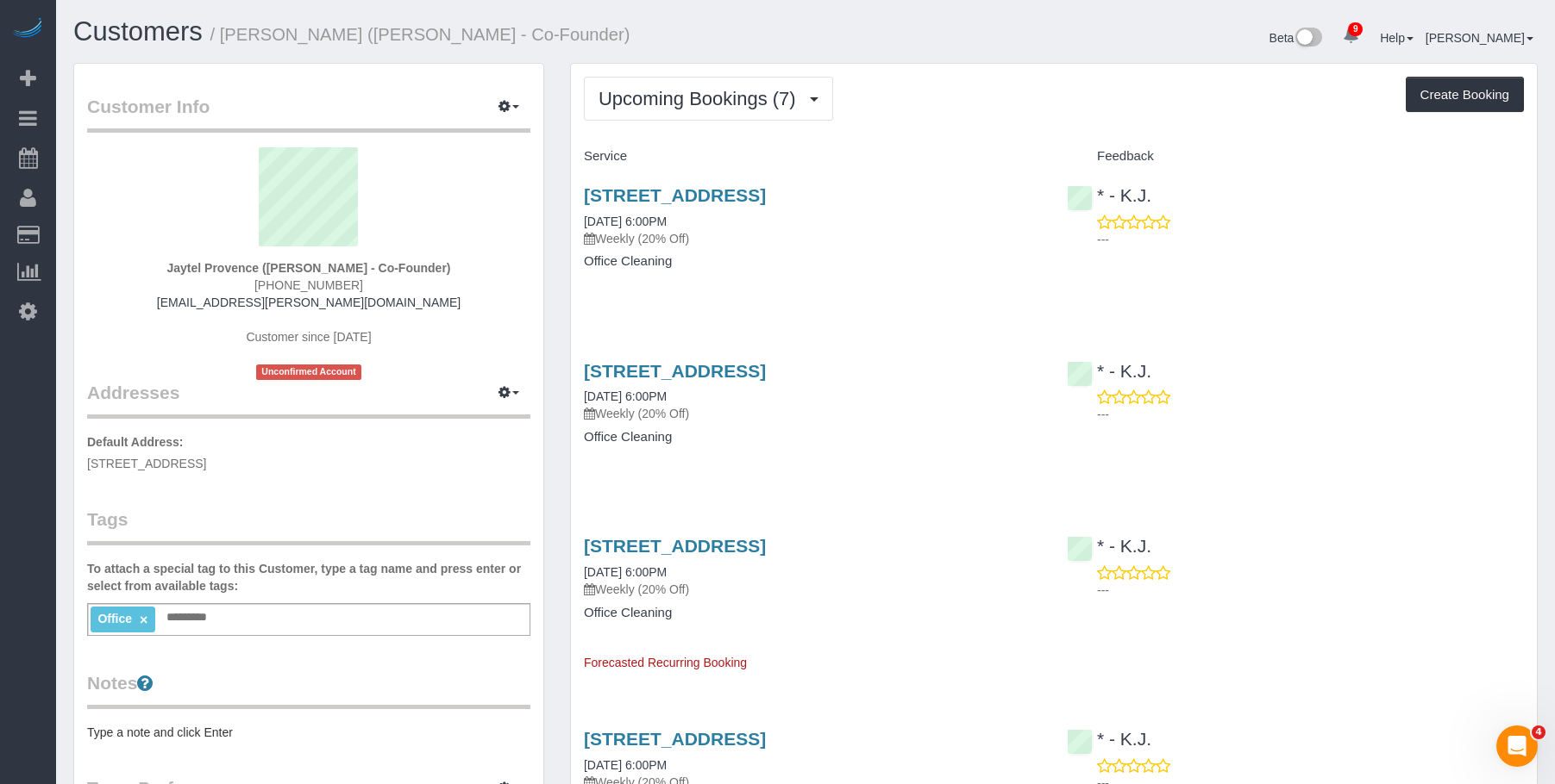
click at [881, 288] on div "67 West Street, Suite 510, Brooklyn, NY 11222 09/04/2025 6:00PM Weekly (20% Off…" at bounding box center [813, 236] width 483 height 132
click at [766, 190] on link "67 West Street, Suite 510, Brooklyn, NY 11222" at bounding box center [674, 196] width 182 height 19
click at [785, 270] on div "67 West Street, Suite 510, Brooklyn, NY 11222 09/04/2025 6:00PM Weekly (20% Off…" at bounding box center [813, 236] width 483 height 132
click at [775, 407] on p "Weekly (20% Off)" at bounding box center [813, 413] width 457 height 18
click at [766, 541] on link "67 West Street, Suite 510, Brooklyn, NY 11222" at bounding box center [674, 546] width 182 height 19
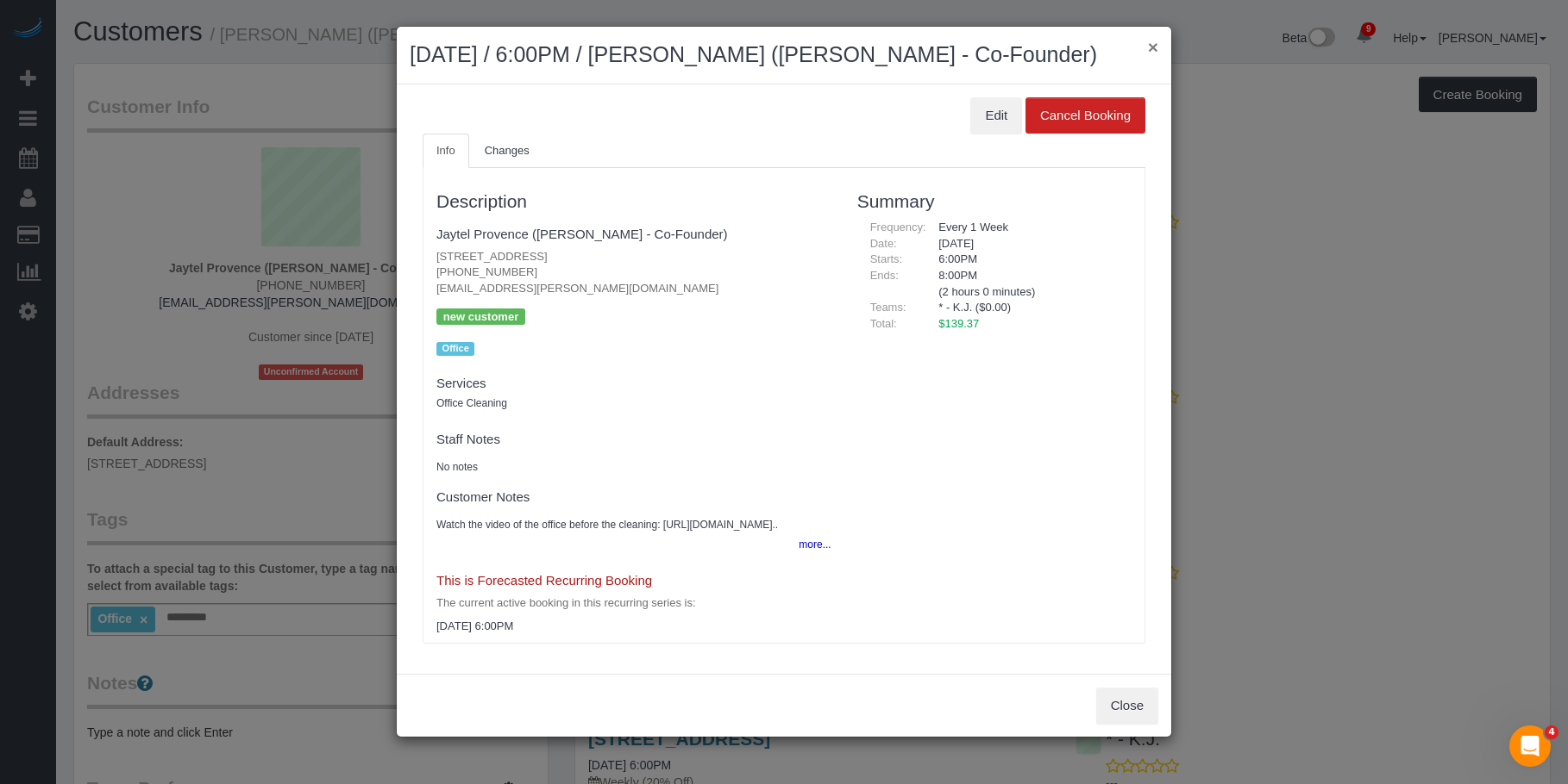
drag, startPoint x: 1149, startPoint y: 49, endPoint x: 1112, endPoint y: 36, distance: 39.2
click at [1150, 49] on button "×" at bounding box center [1152, 47] width 11 height 18
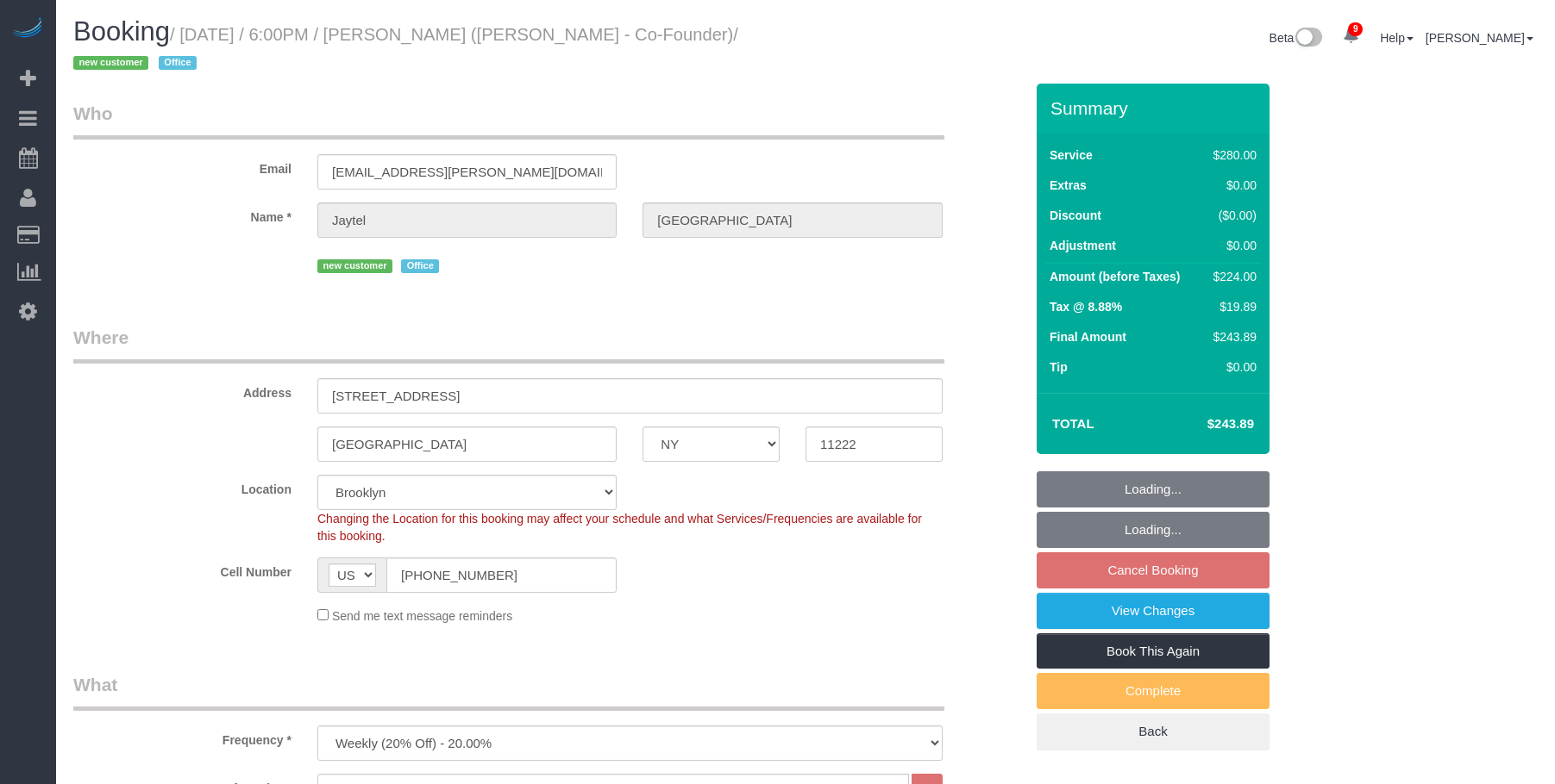
select select "NY"
select select "210"
select select "number:89"
select select "number:90"
select select "number:15"
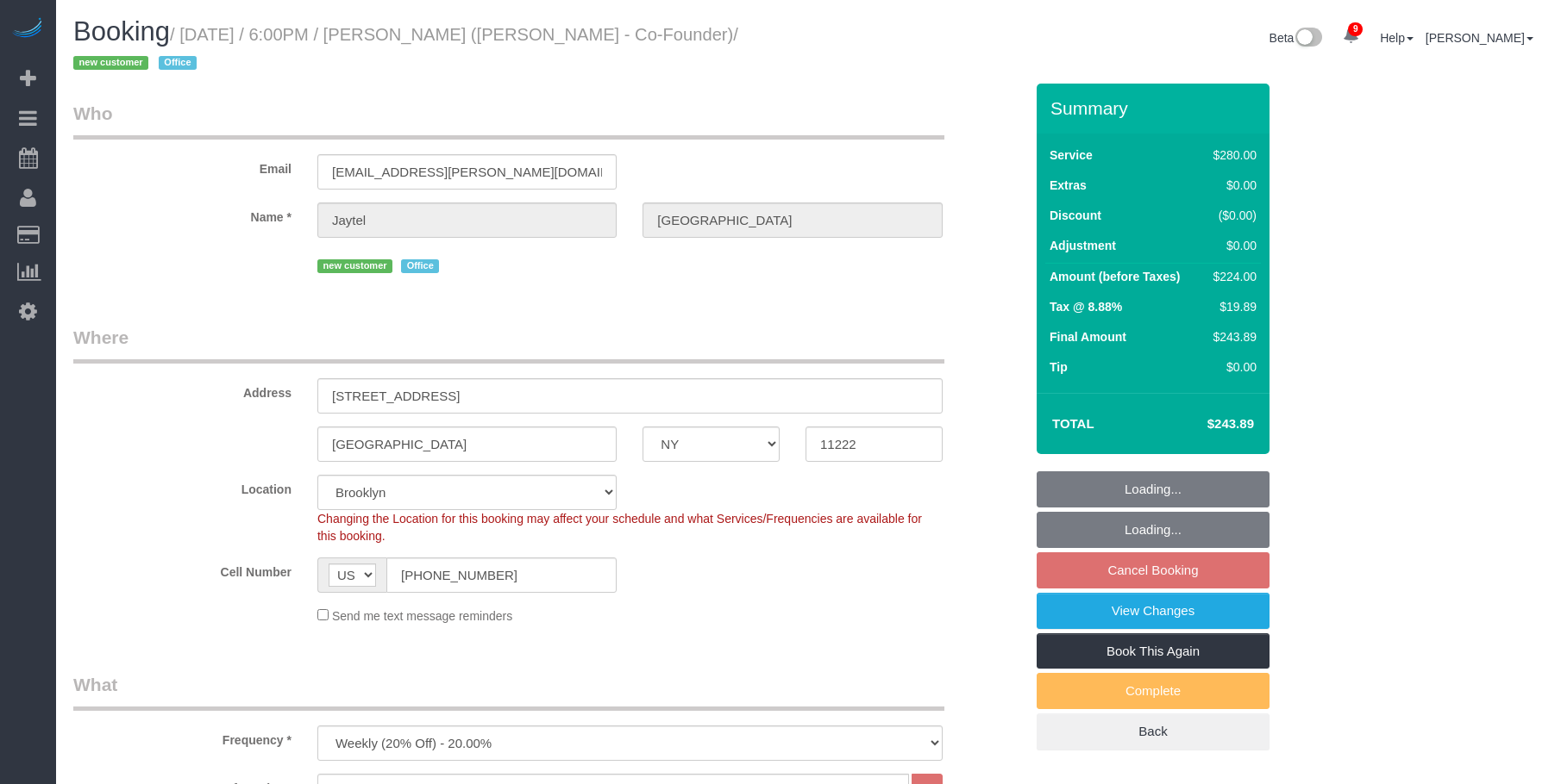
select select "number:7"
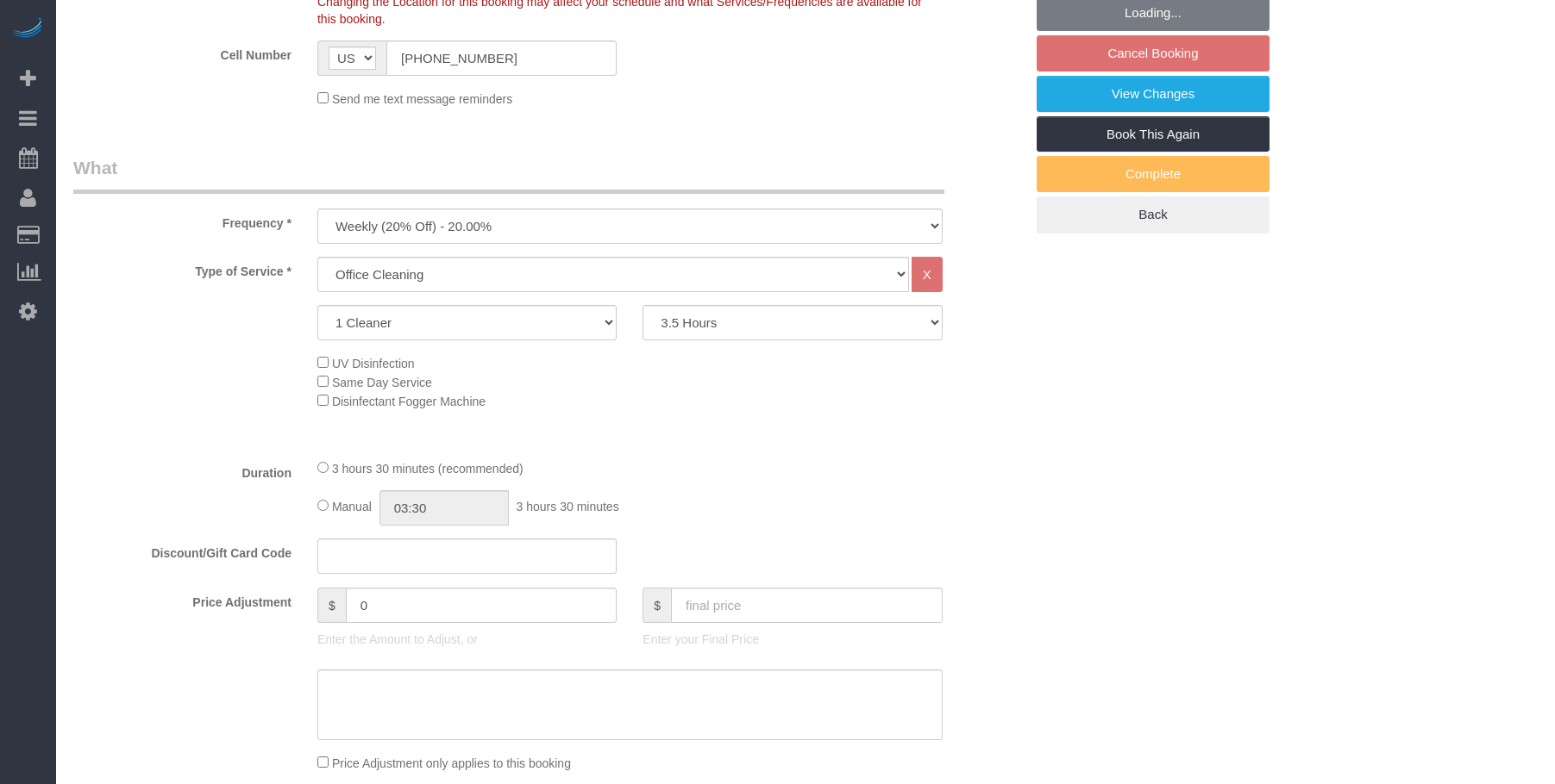
select select "object:1305"
select select "spot11"
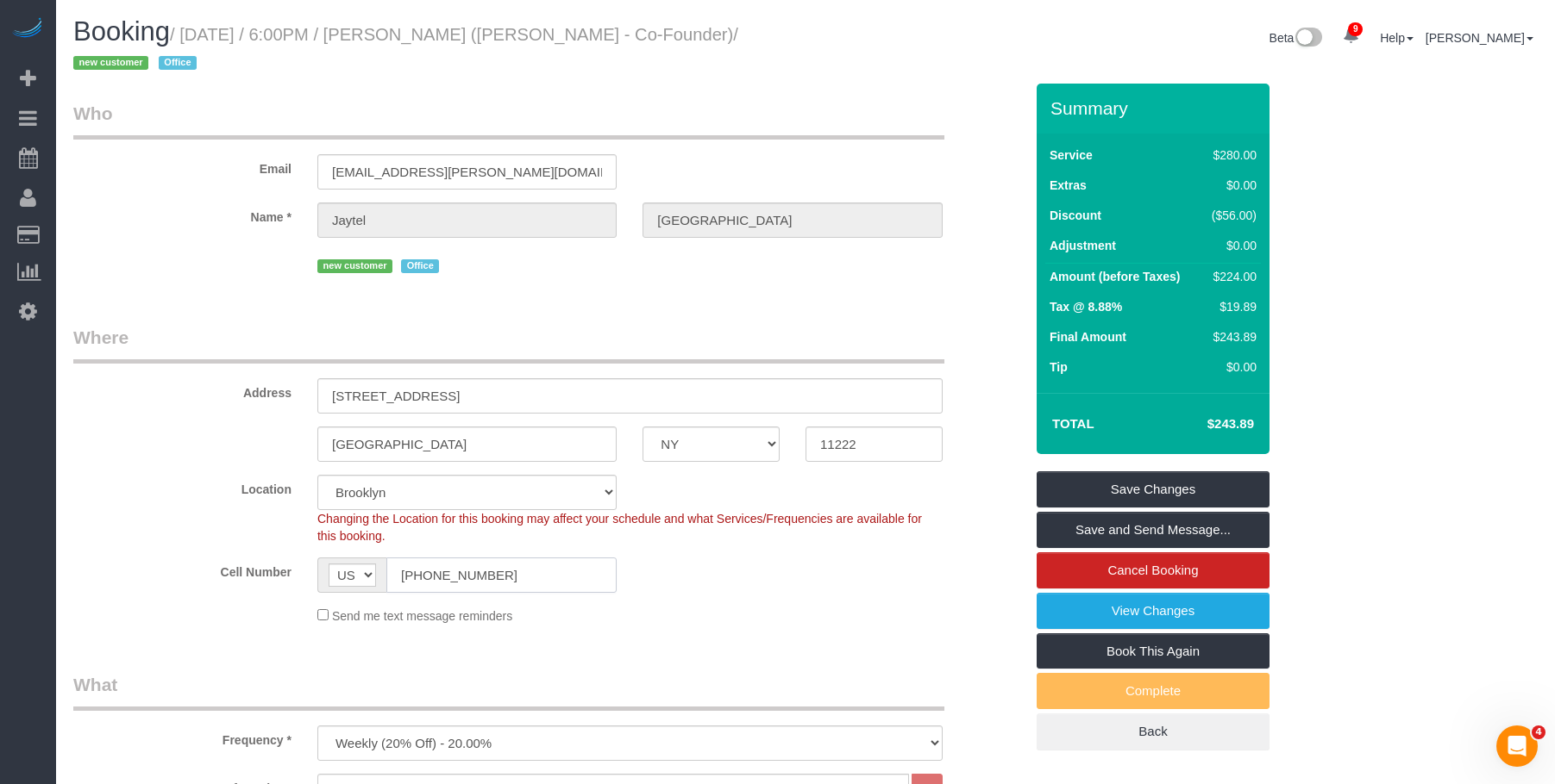
drag, startPoint x: 502, startPoint y: 581, endPoint x: 360, endPoint y: 488, distance: 169.7
click at [238, 548] on sui-booking-location "Location Manhattan Austin Boston Bronx Brooklyn Charlotte Denver New Jersey Por…" at bounding box center [548, 550] width 950 height 150
drag, startPoint x: 570, startPoint y: 276, endPoint x: 568, endPoint y: 288, distance: 12.2
click at [570, 276] on div "new customer Office" at bounding box center [630, 264] width 625 height 26
click at [761, 102] on legend "Who" at bounding box center [508, 121] width 871 height 39
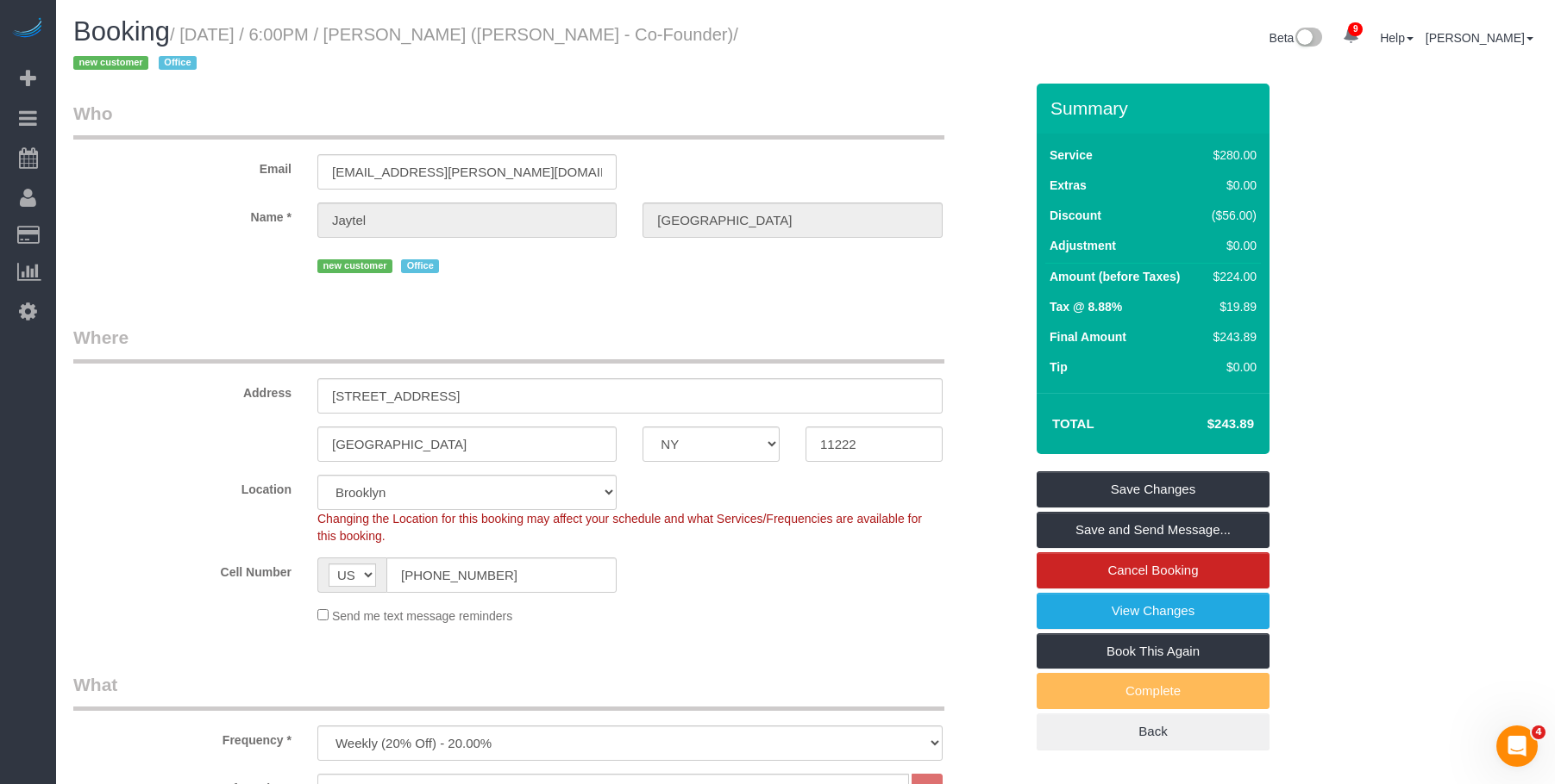
drag, startPoint x: 432, startPoint y: 36, endPoint x: 553, endPoint y: 36, distance: 121.0
click at [553, 36] on small "/ September 04, 2025 / 6:00PM / Jaytel Provence (Molly - Co-Founder) / new cust…" at bounding box center [405, 50] width 665 height 49
copy small "Jaytel Provence"
drag, startPoint x: 511, startPoint y: 581, endPoint x: 839, endPoint y: 700, distance: 348.9
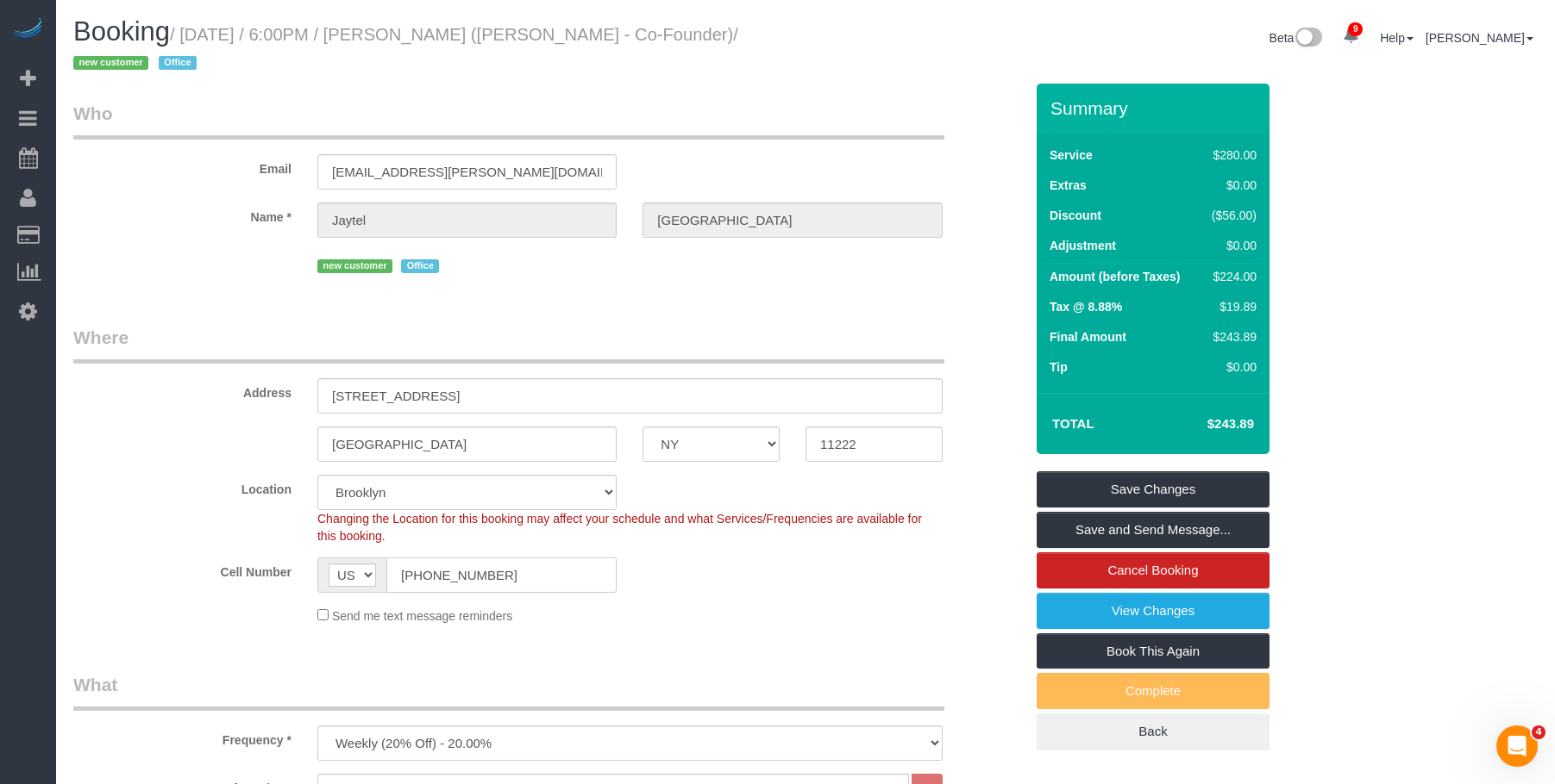
click at [256, 555] on sui-booking-location "Location Manhattan Austin Boston Bronx Brooklyn Charlotte Denver New Jersey Por…" at bounding box center [548, 550] width 950 height 150
click at [540, 327] on legend "Where" at bounding box center [508, 344] width 871 height 39
drag, startPoint x: 437, startPoint y: 34, endPoint x: 556, endPoint y: 33, distance: 119.0
click at [556, 33] on small "/ September 04, 2025 / 6:00PM / Jaytel Provence (Molly - Co-Founder) / new cust…" at bounding box center [405, 50] width 665 height 49
copy small "Jaytel Provence"
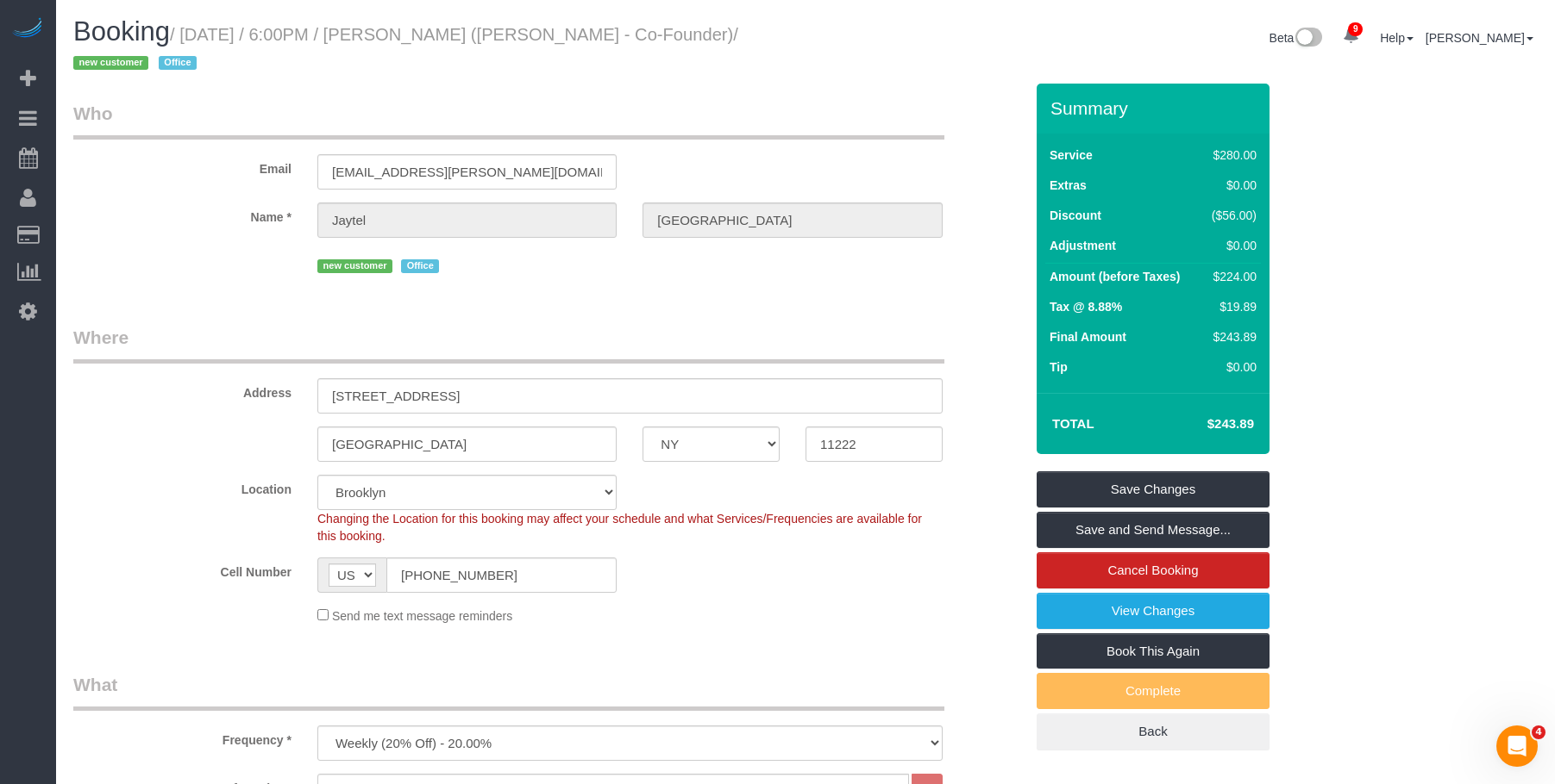
drag, startPoint x: 813, startPoint y: 311, endPoint x: 391, endPoint y: 170, distance: 444.9
click at [748, 114] on legend "Who" at bounding box center [508, 121] width 871 height 39
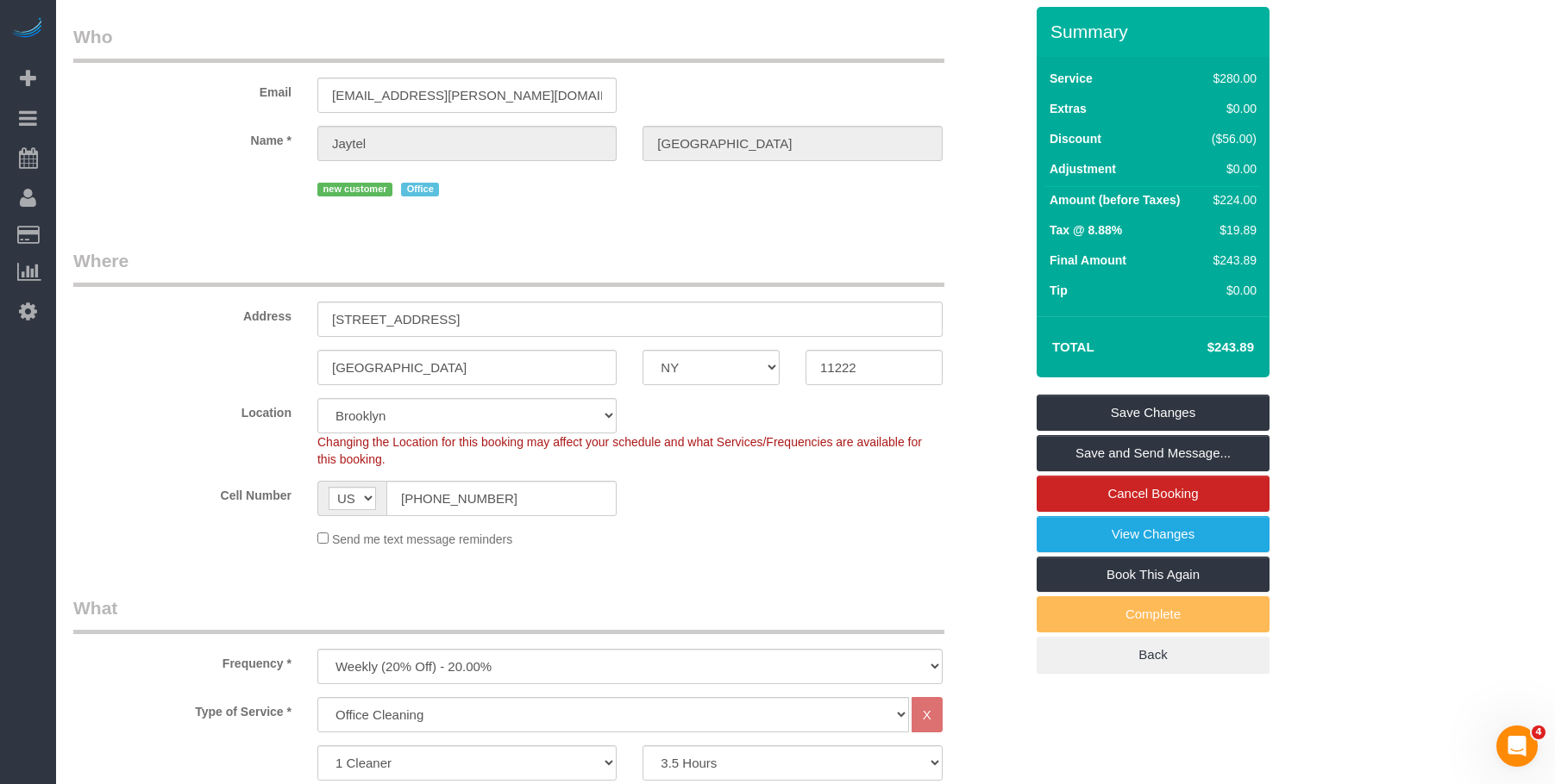
scroll to position [172, 0]
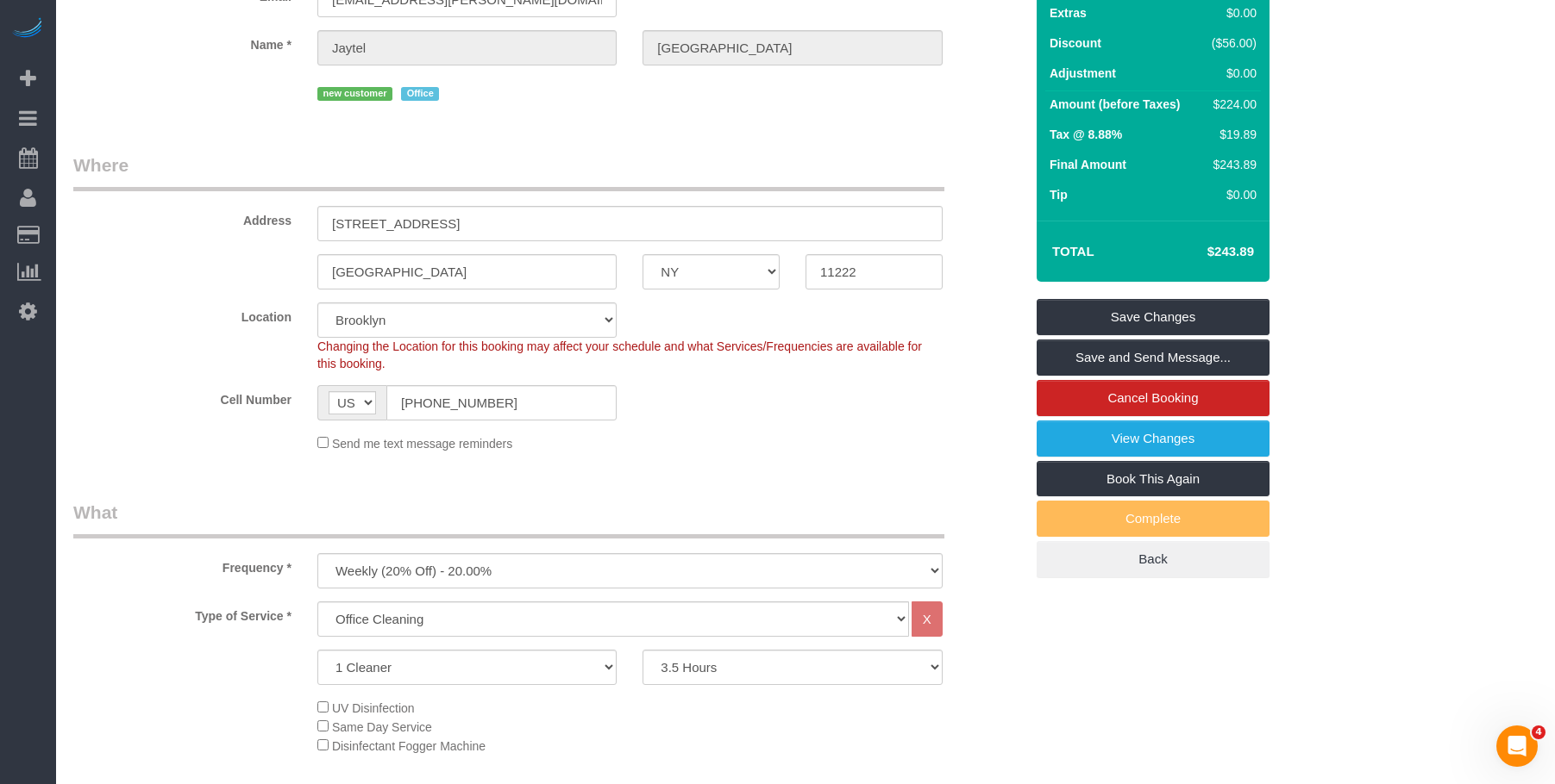
click at [569, 154] on legend "Where" at bounding box center [508, 172] width 871 height 39
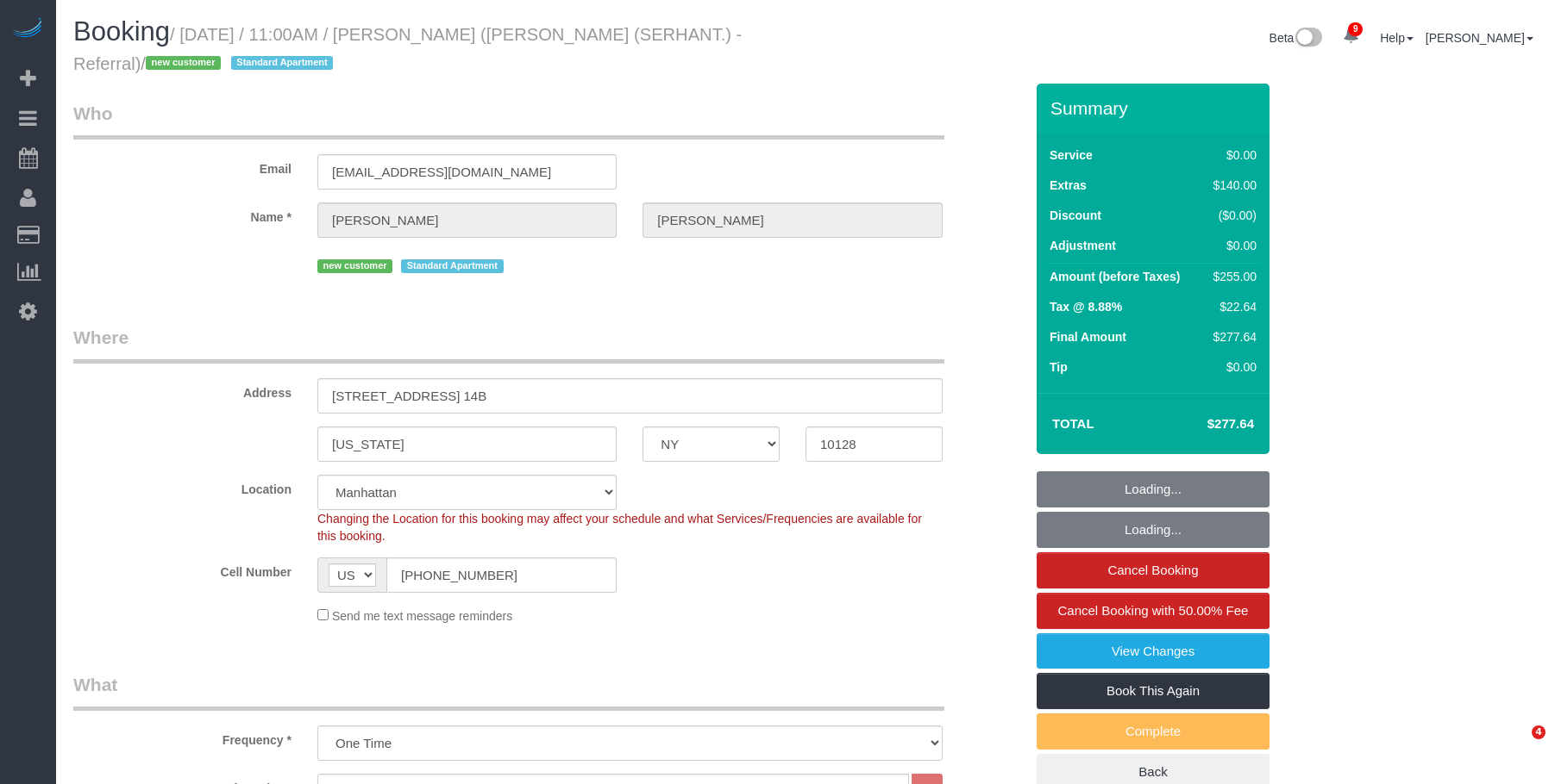
select select "NY"
select select "1"
select select "spot1"
select select "number:58"
select select "number:72"
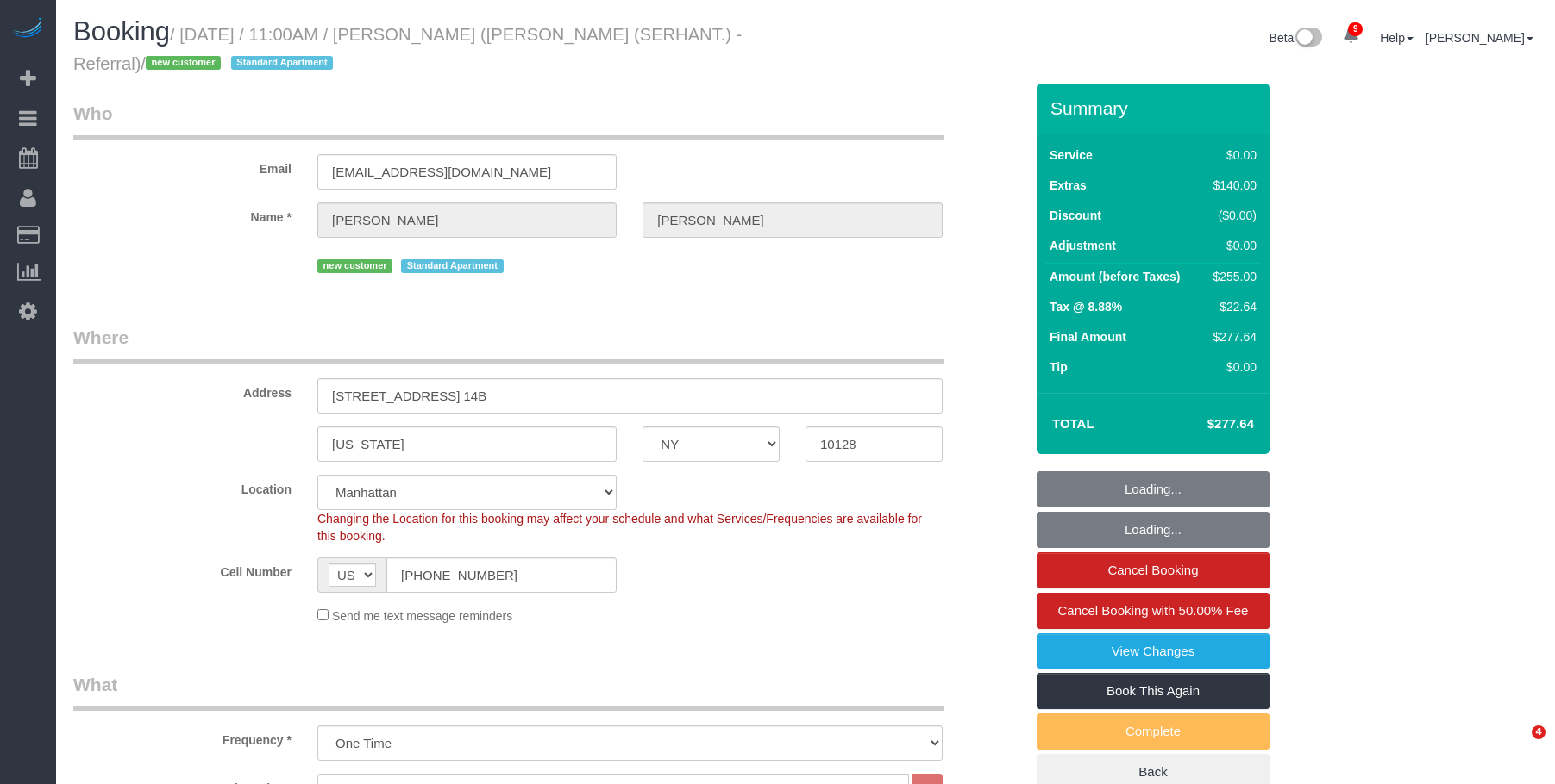
select select "number:15"
select select "number:5"
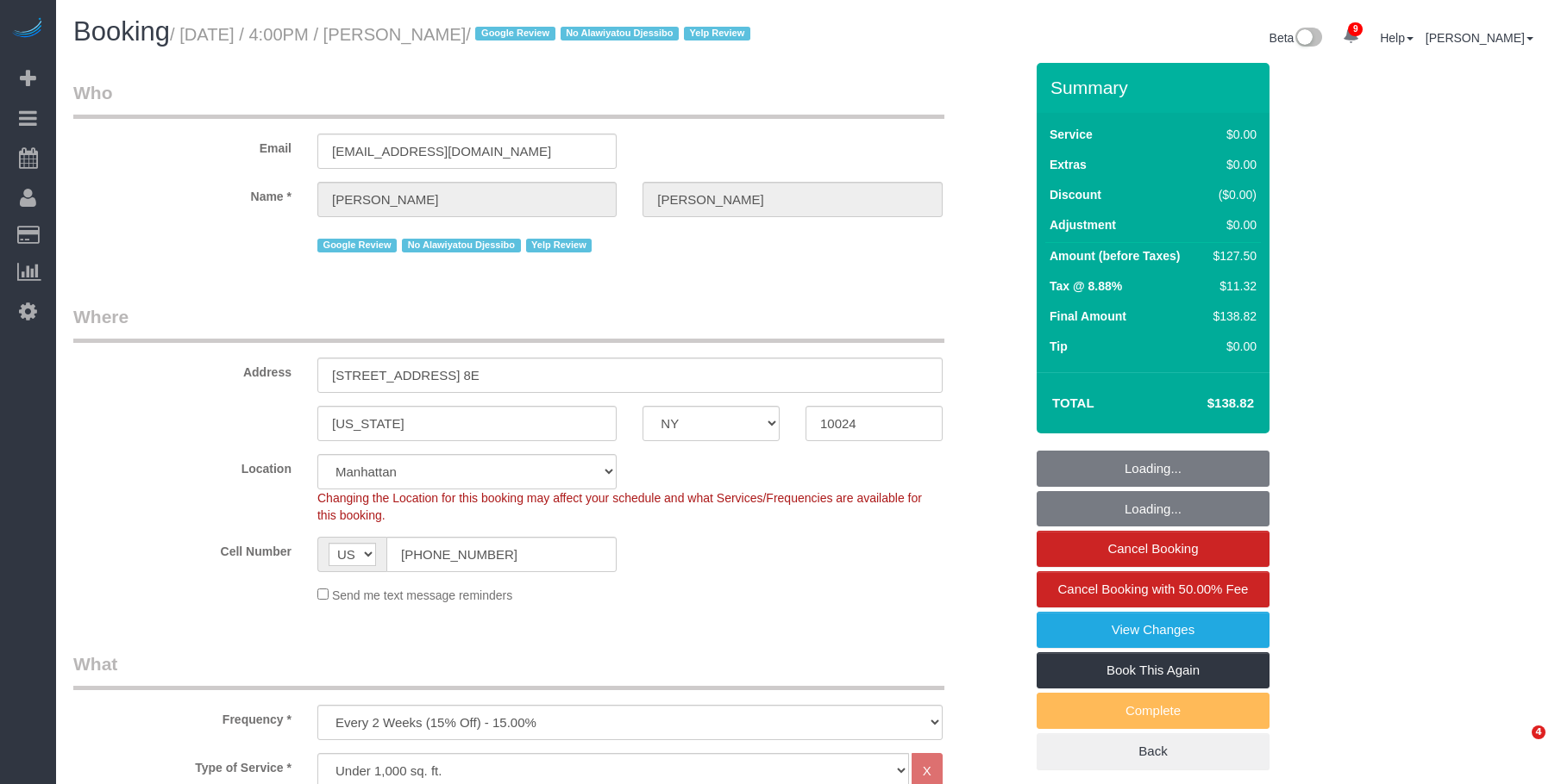
select select "NY"
select select "1"
select select "spot1"
select select "number:89"
select select "number:90"
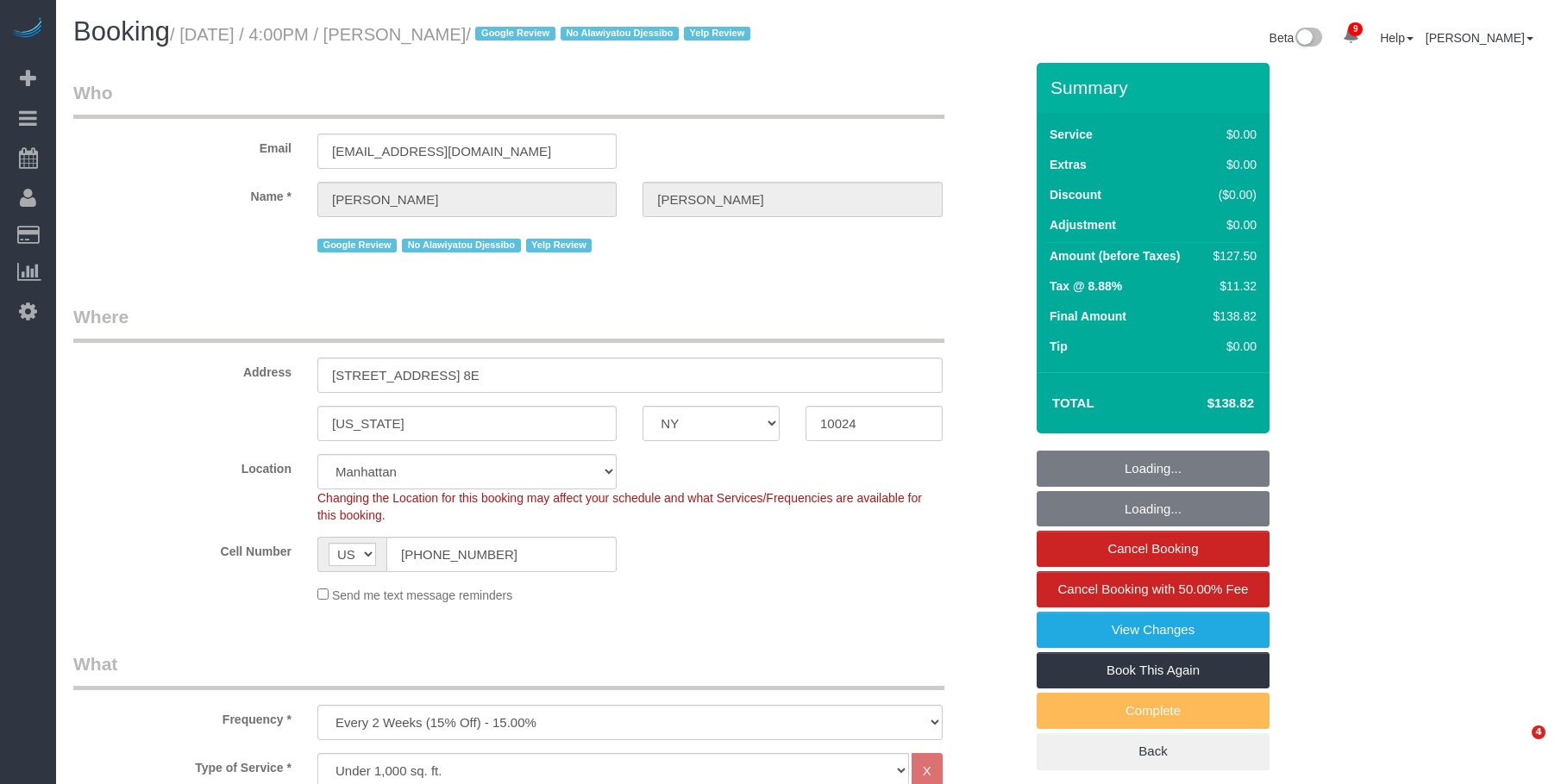
select select "number:15"
select select "number:5"
select select "number:21"
click at [533, 26] on small "/ [DATE] / 4:00PM / [PERSON_NAME] / Google Review No Alawiyatou Djessibo Yelp R…" at bounding box center [463, 34] width 586 height 18
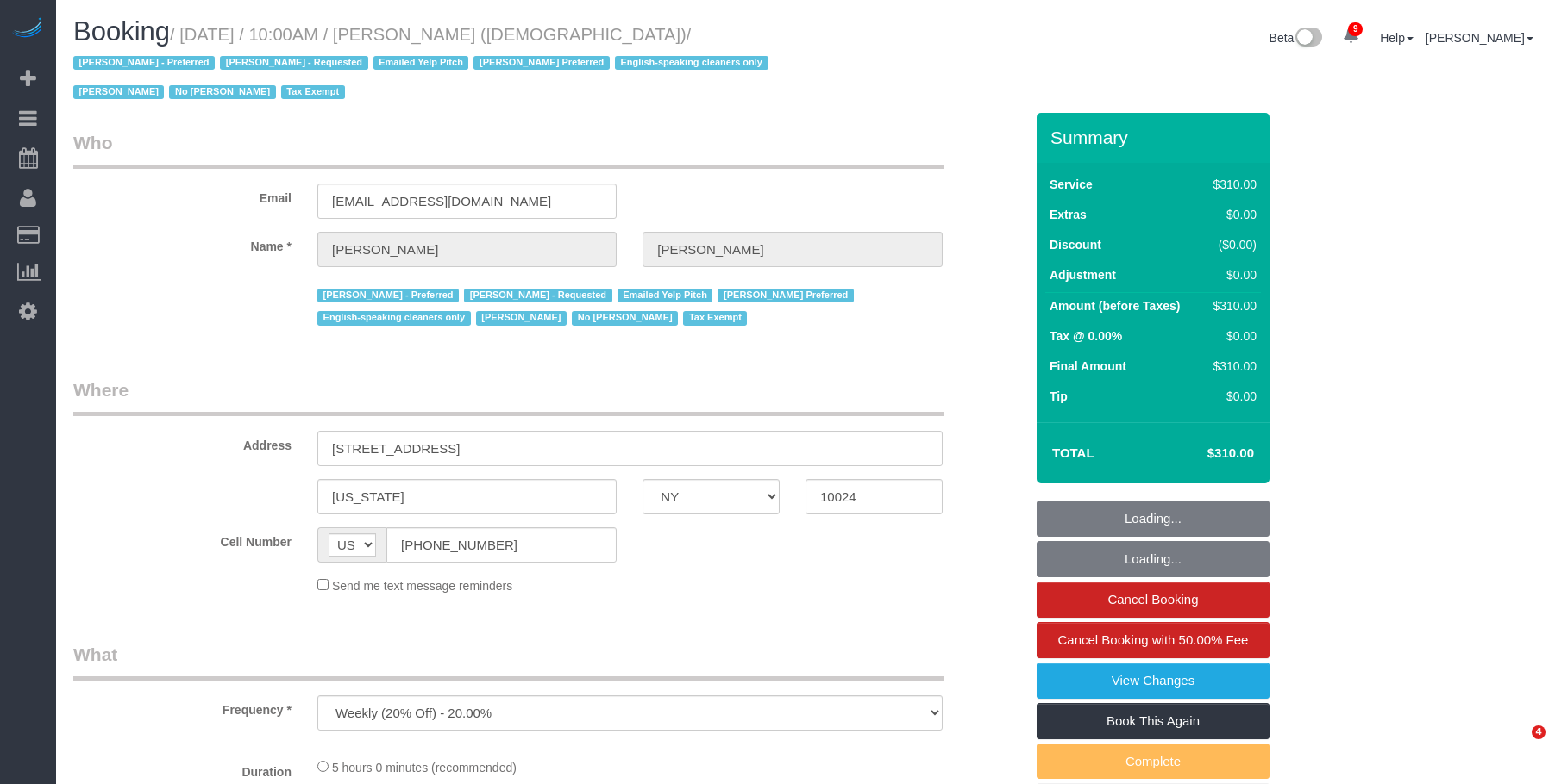
select select "NY"
select select "number:89"
select select "number:90"
select select "number:15"
select select "number:7"
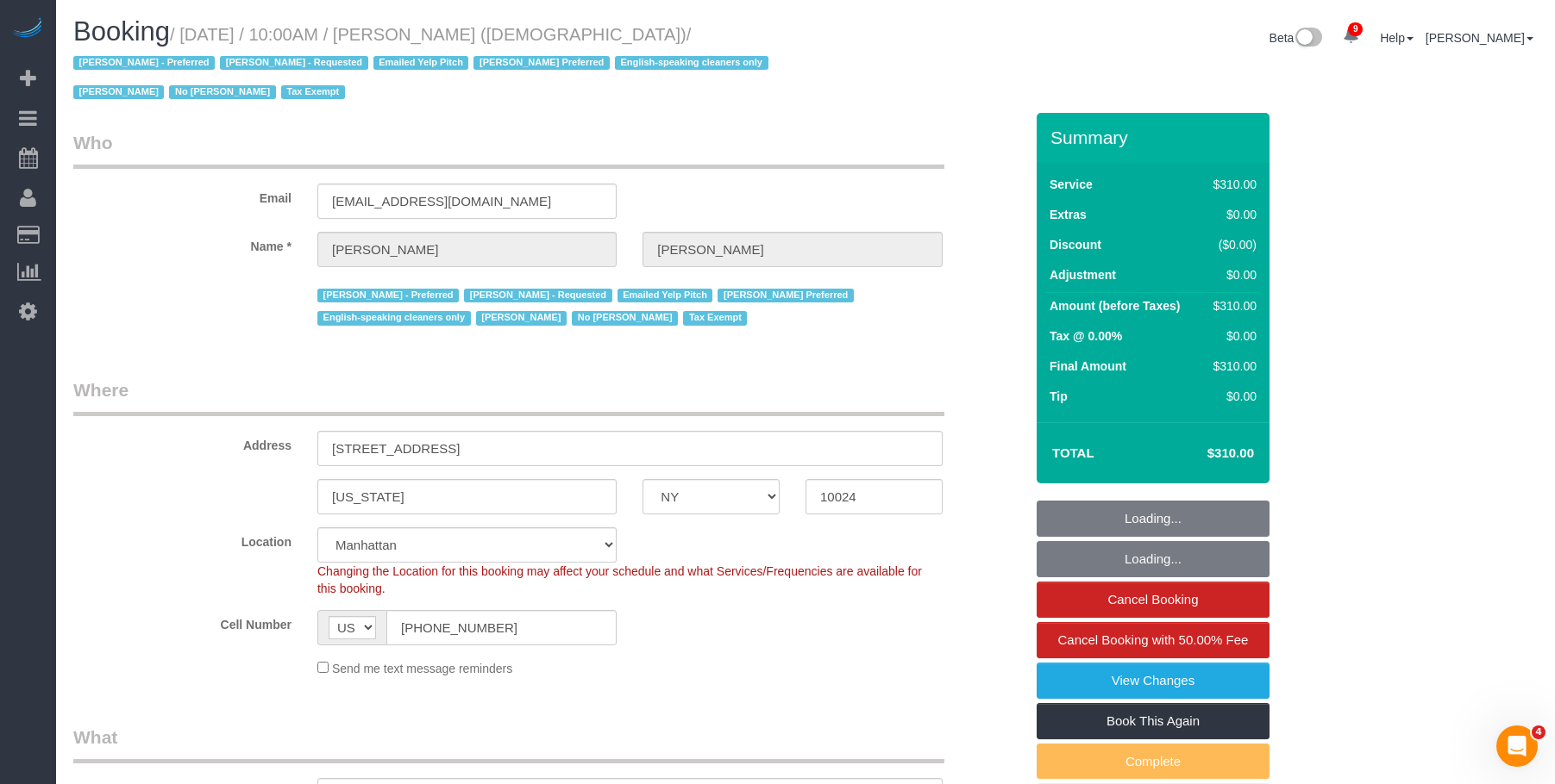
select select "300"
select select "spot1"
select select "object:1340"
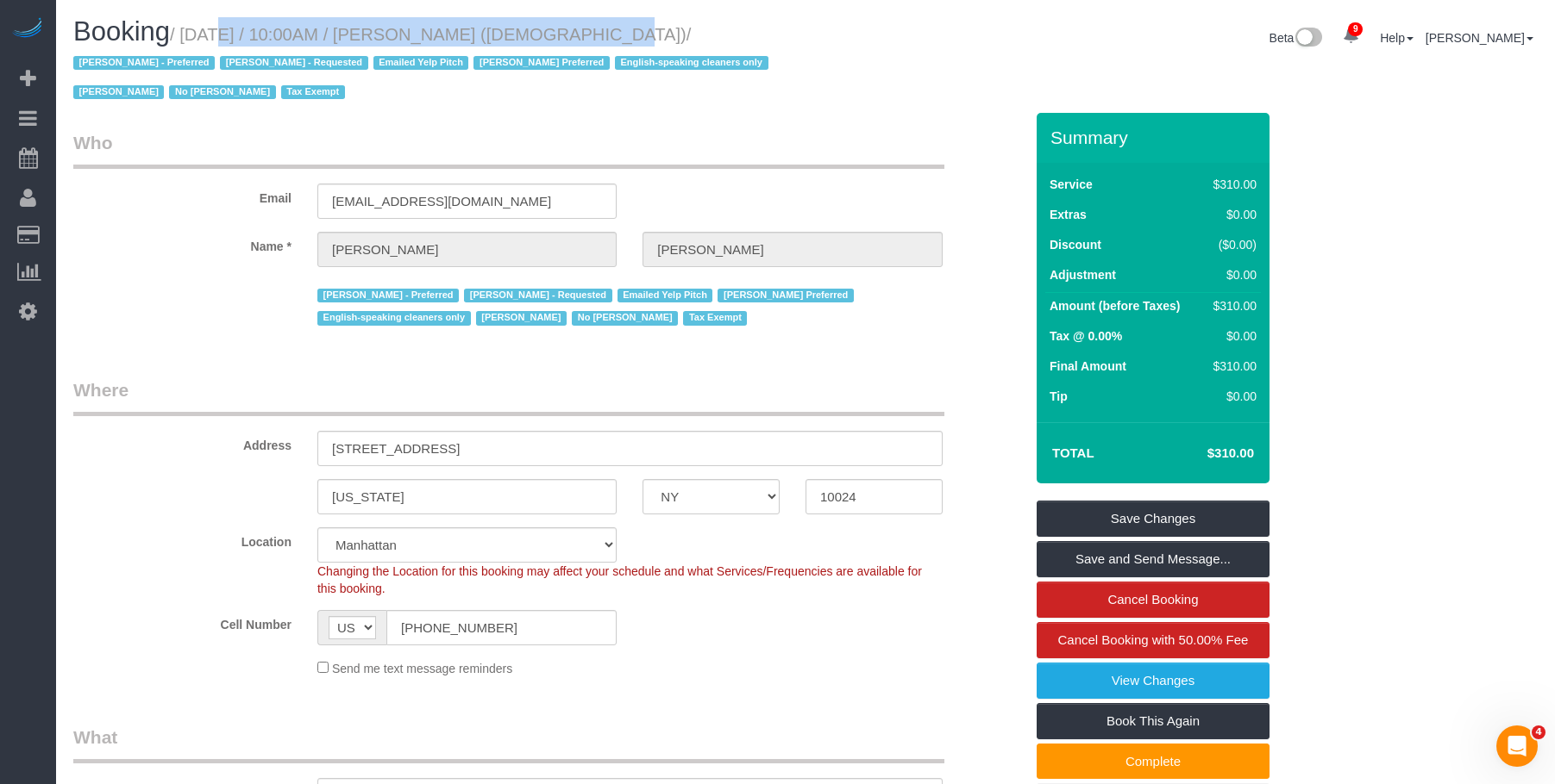
drag, startPoint x: 188, startPoint y: 36, endPoint x: 558, endPoint y: 46, distance: 370.1
click at [558, 46] on h1 "Booking / September 02, 2025 / 10:00AM / Colleen Glazer (Holy Trinity Roman Cat…" at bounding box center [432, 61] width 719 height 88
copy small "September 02, 2025 / 10:00AM / Colleen Glazer"
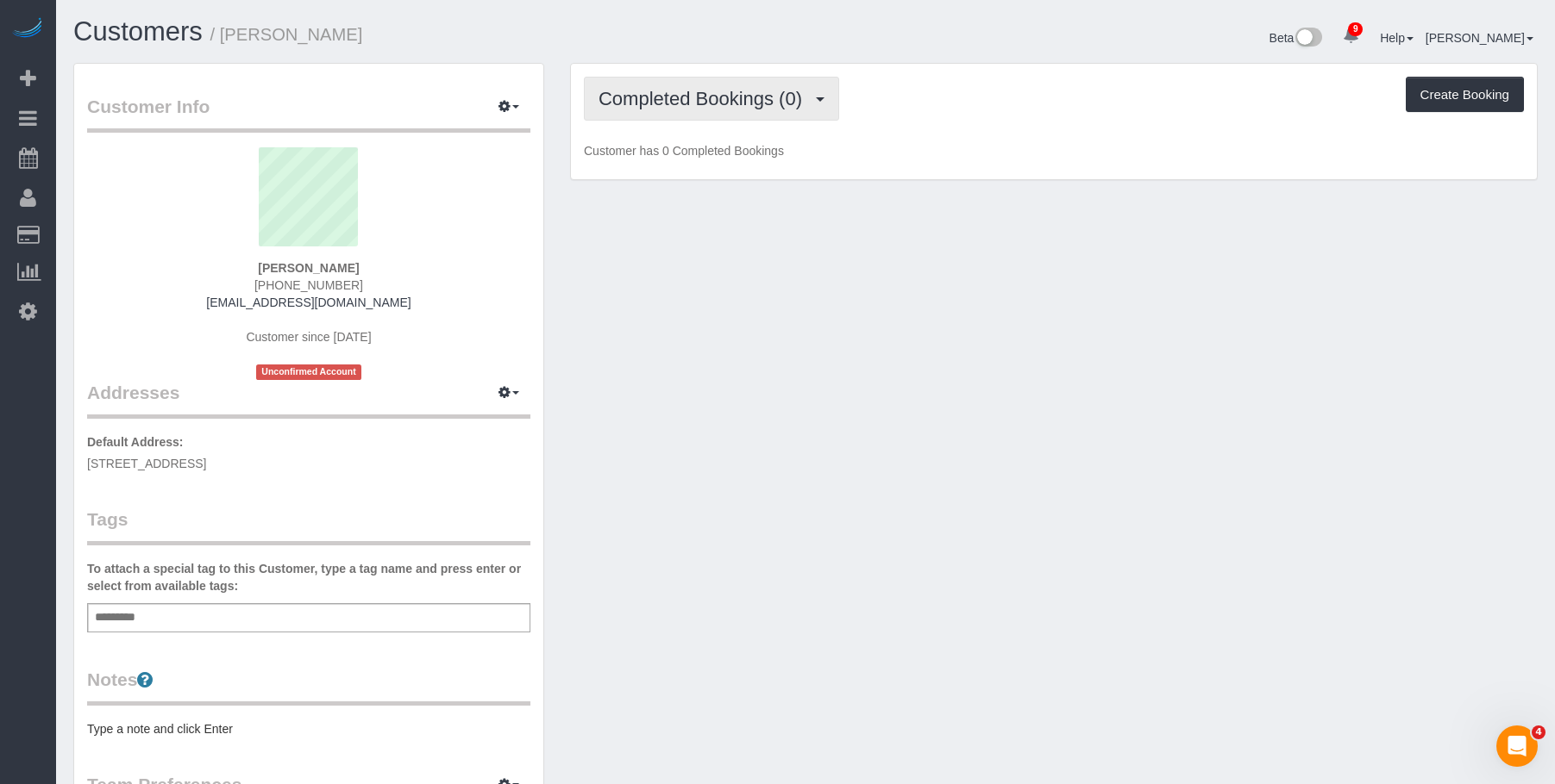
click at [711, 92] on span "Completed Bookings (0)" at bounding box center [705, 98] width 212 height 21
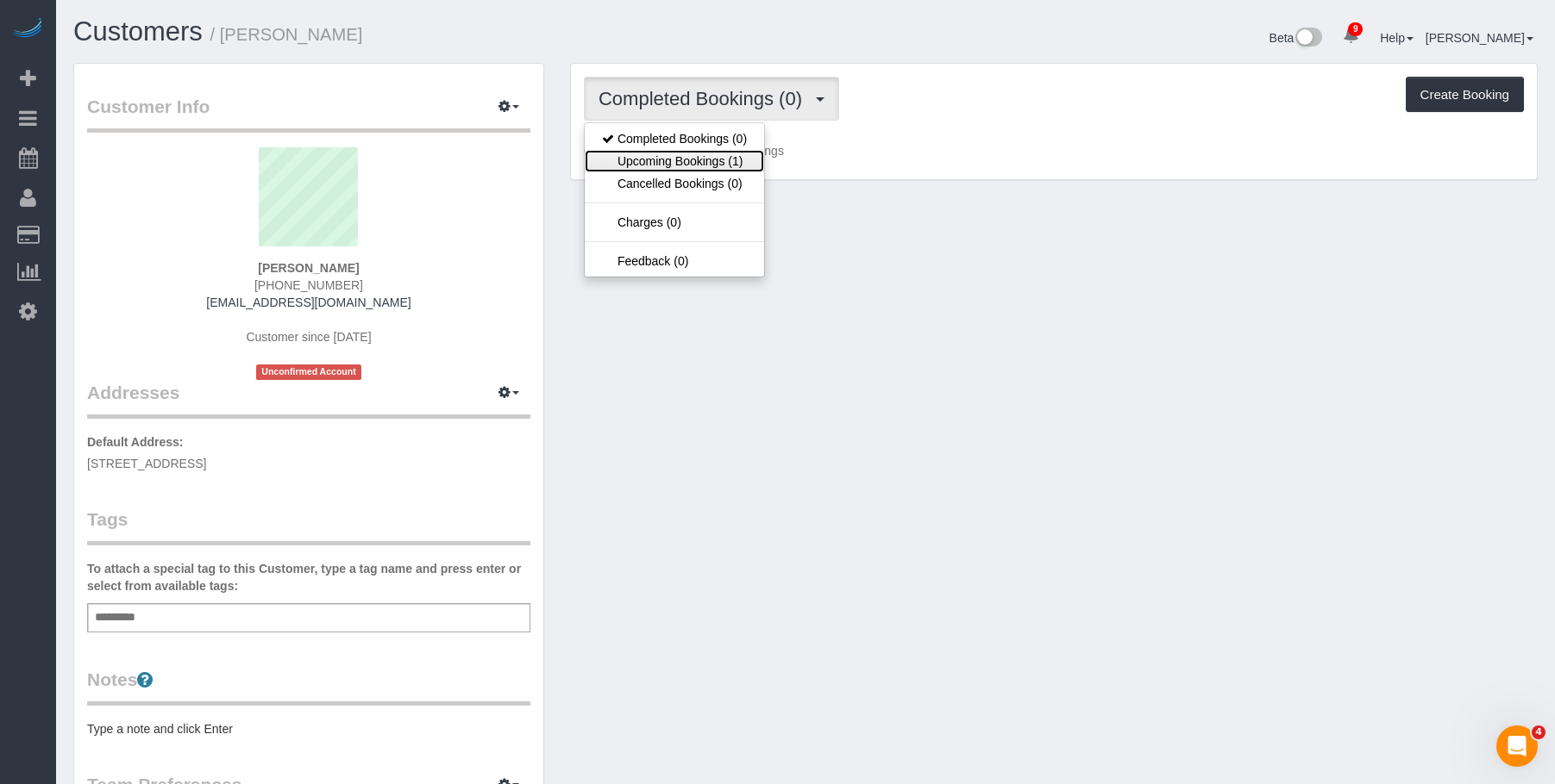
click at [647, 165] on link "Upcoming Bookings (1)" at bounding box center [674, 160] width 179 height 22
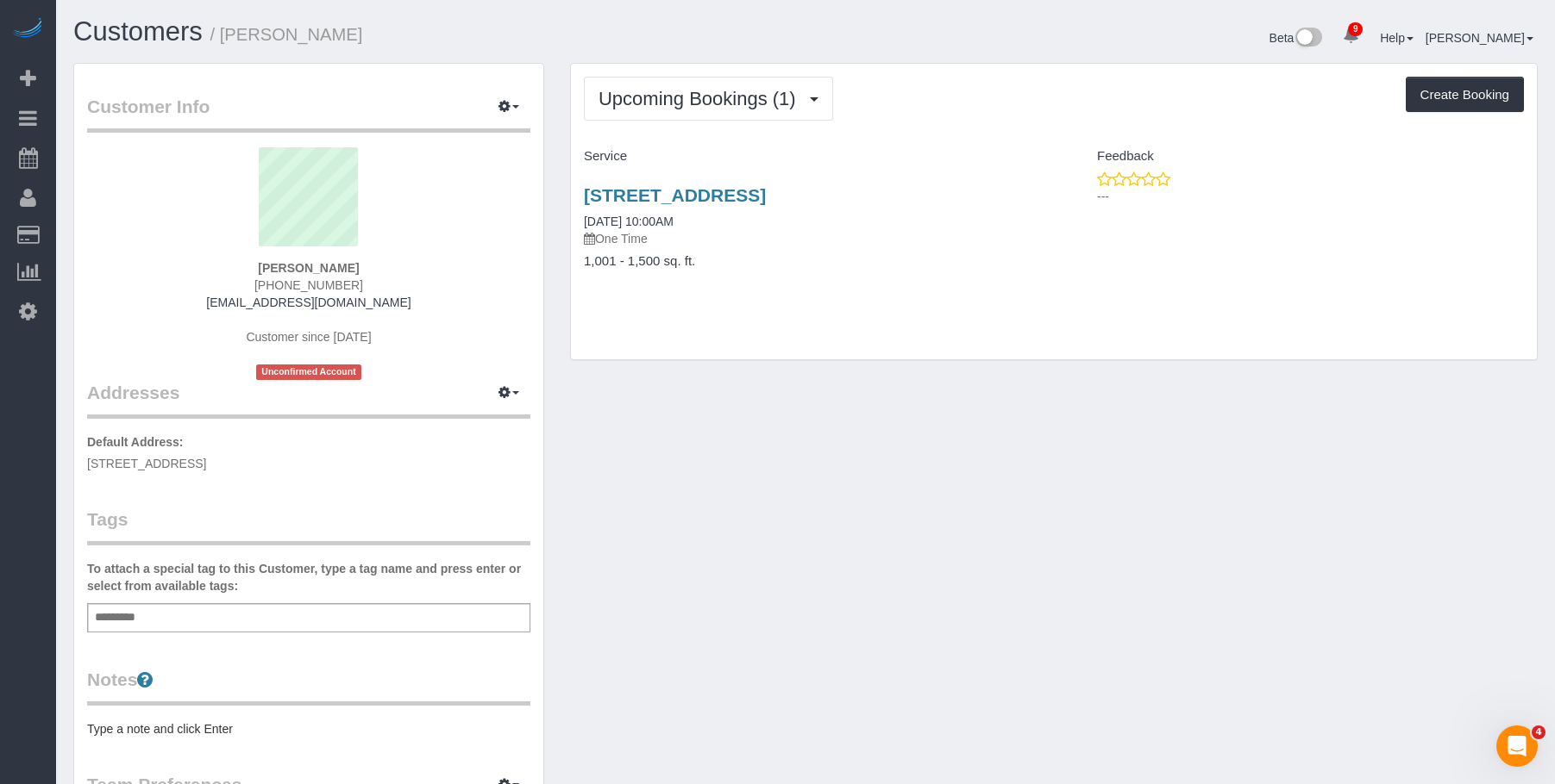
click at [791, 225] on div "[STREET_ADDRESS] [DATE] 10:00AM One Time" at bounding box center [813, 217] width 457 height 62
click at [766, 195] on link "75 Liberty Avenue, Unit B12, Jersey City, NJ 07306" at bounding box center [674, 196] width 182 height 19
drag, startPoint x: 574, startPoint y: 184, endPoint x: 1027, endPoint y: 188, distance: 453.0
click at [1027, 188] on div "75 Liberty Avenue, Unit B12, Jersey City, NJ 07306 09/06/2025 10:00AM One Time …" at bounding box center [813, 236] width 483 height 132
copy link "75 Liberty Avenue, Unit B12, Jersey City, NJ 07306"
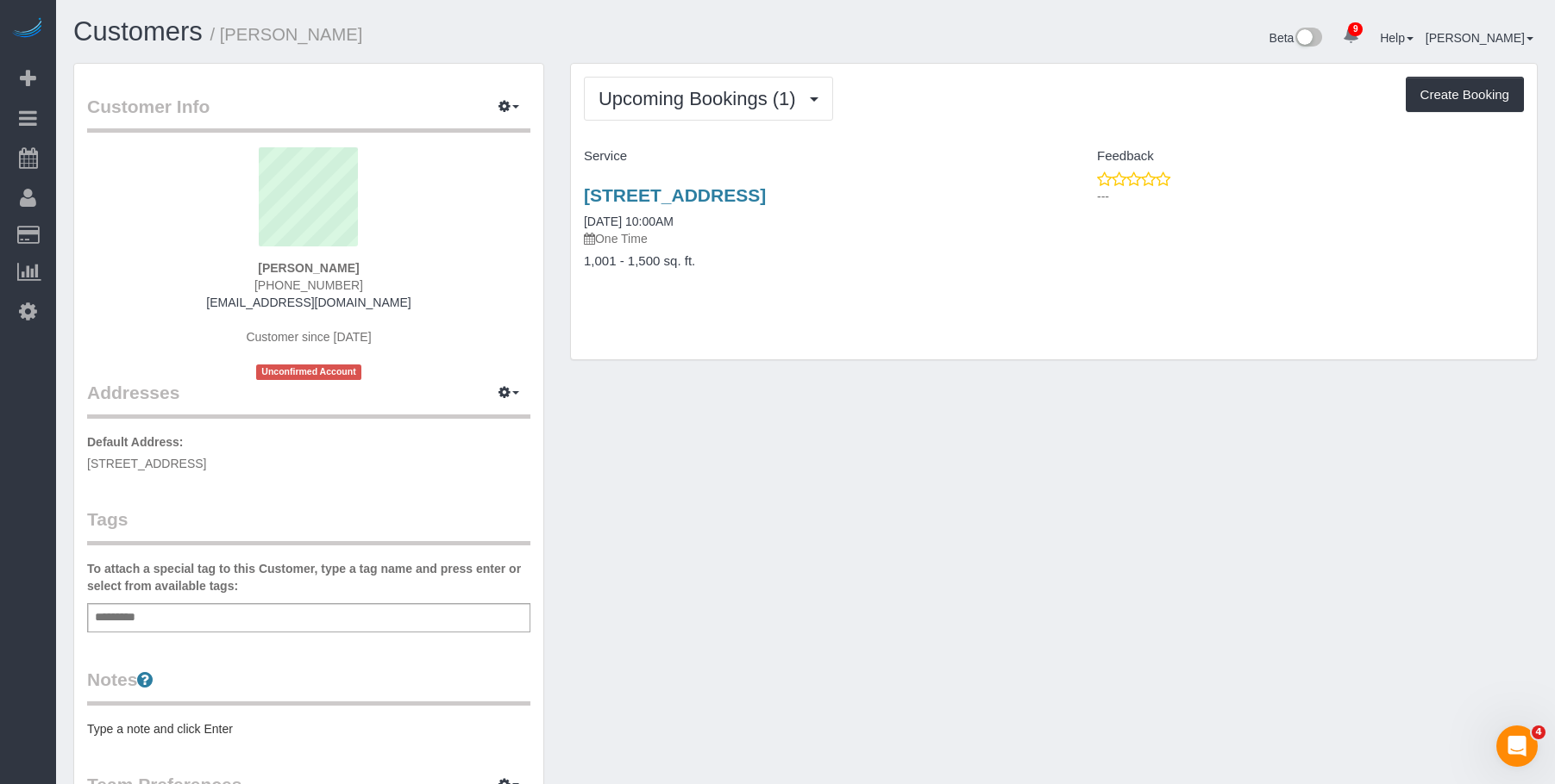
click at [997, 78] on div "Upcoming Bookings (1) Completed Bookings (0) Upcoming Bookings (1) Cancelled Bo…" at bounding box center [1054, 98] width 940 height 44
click at [417, 623] on div "Add a tag" at bounding box center [307, 618] width 443 height 29
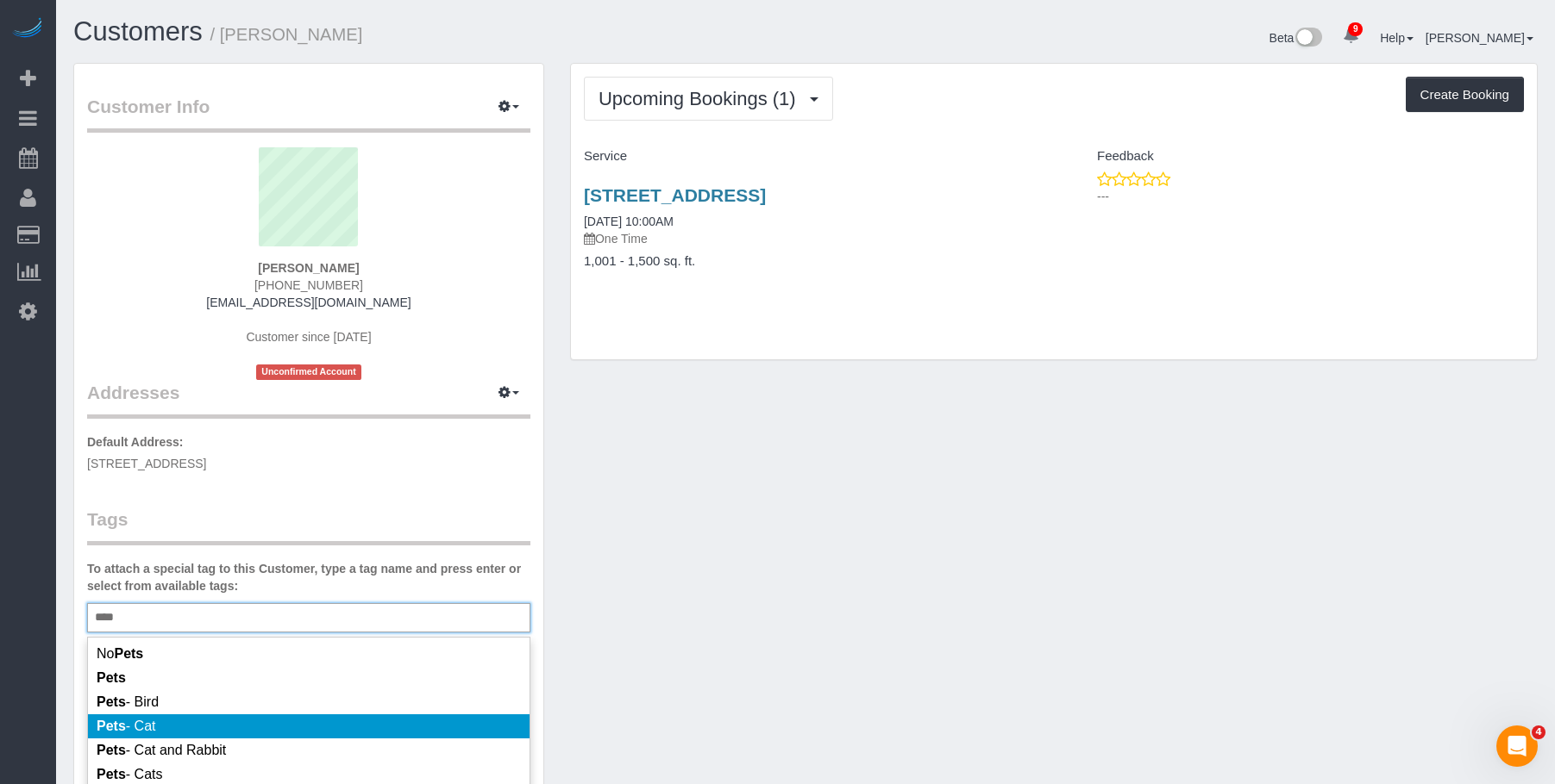
type input "****"
click at [294, 731] on li "Pets - Cat" at bounding box center [308, 727] width 442 height 24
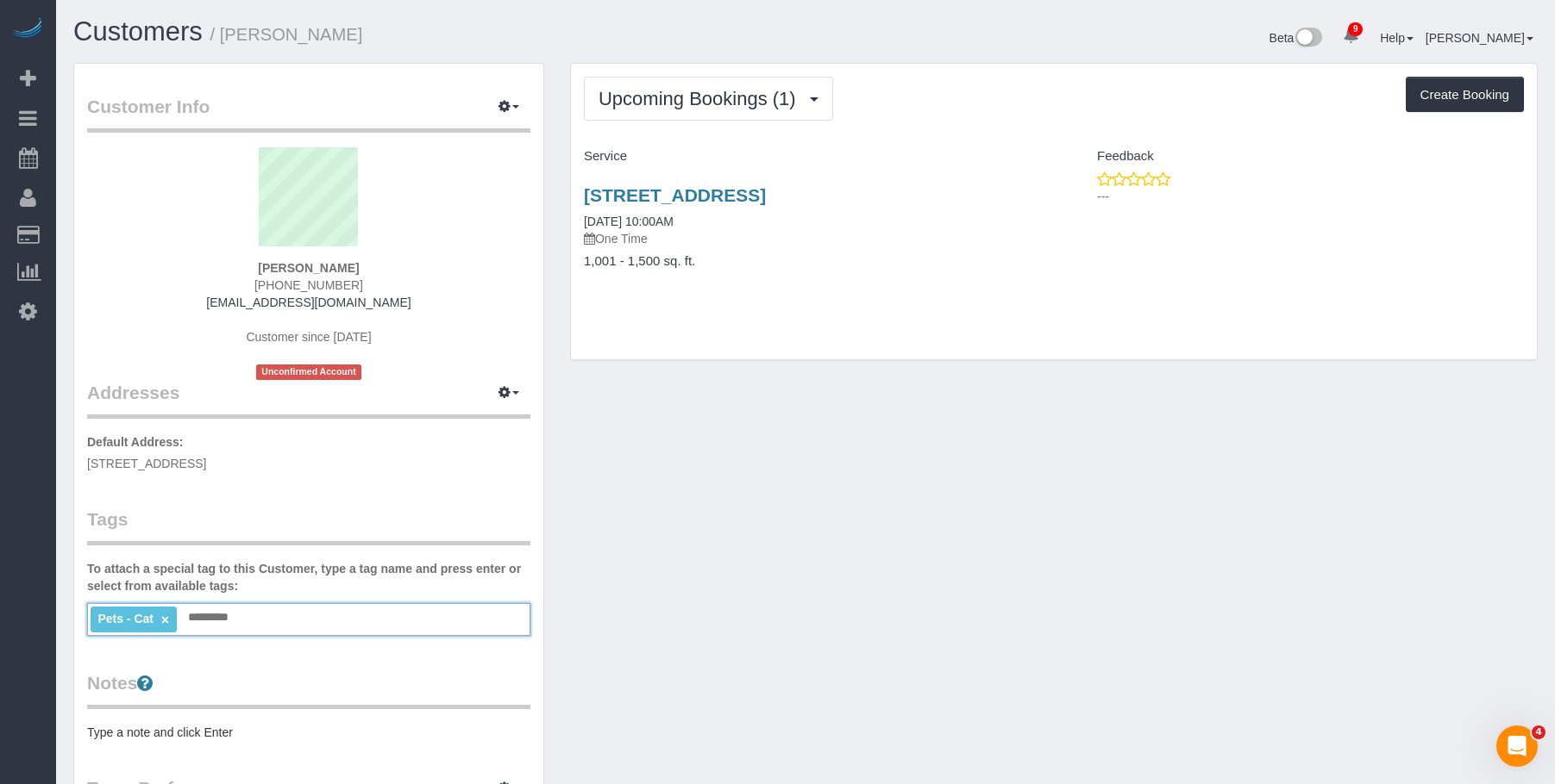
drag, startPoint x: 841, startPoint y: 554, endPoint x: 601, endPoint y: 352, distance: 313.7
click at [841, 553] on div "Customer Info Edit Contact Info Send Message Email Preferences Special Sales Ta…" at bounding box center [805, 642] width 1490 height 1158
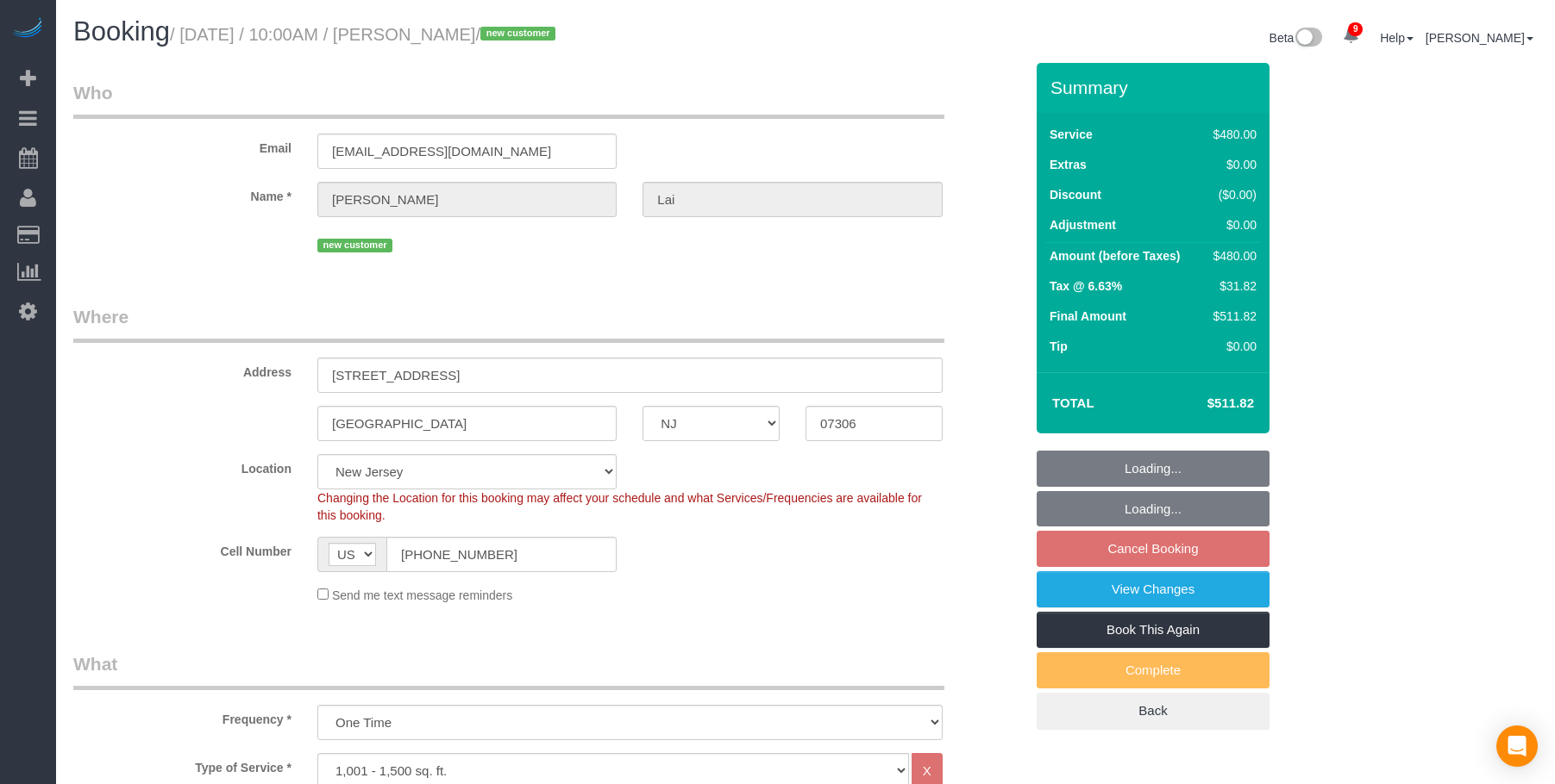
select select "NJ"
select select "2"
select select "180"
select select "spot2"
select select "number:58"
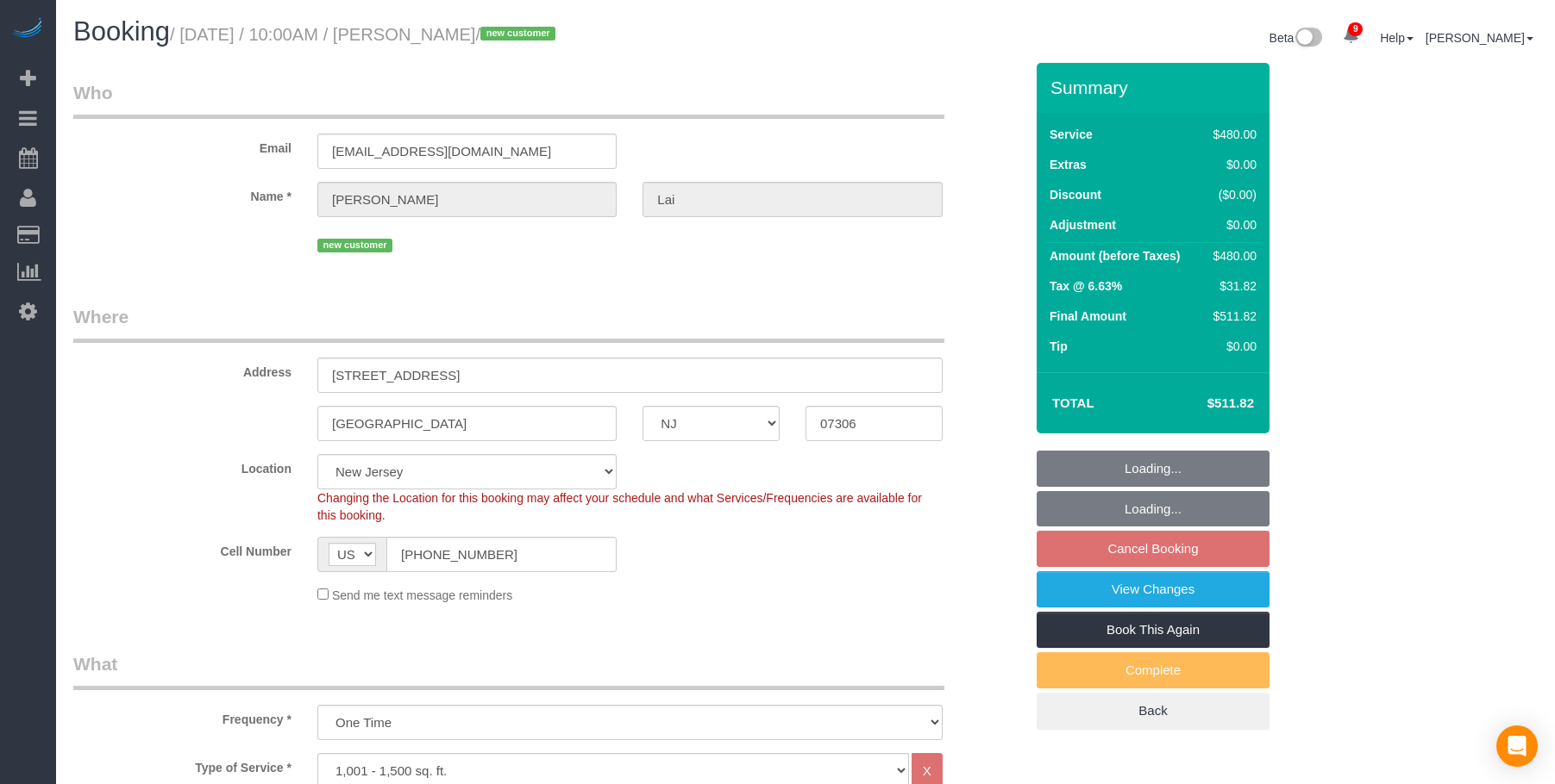
select select "number:77"
select select "number:14"
select select "number:5"
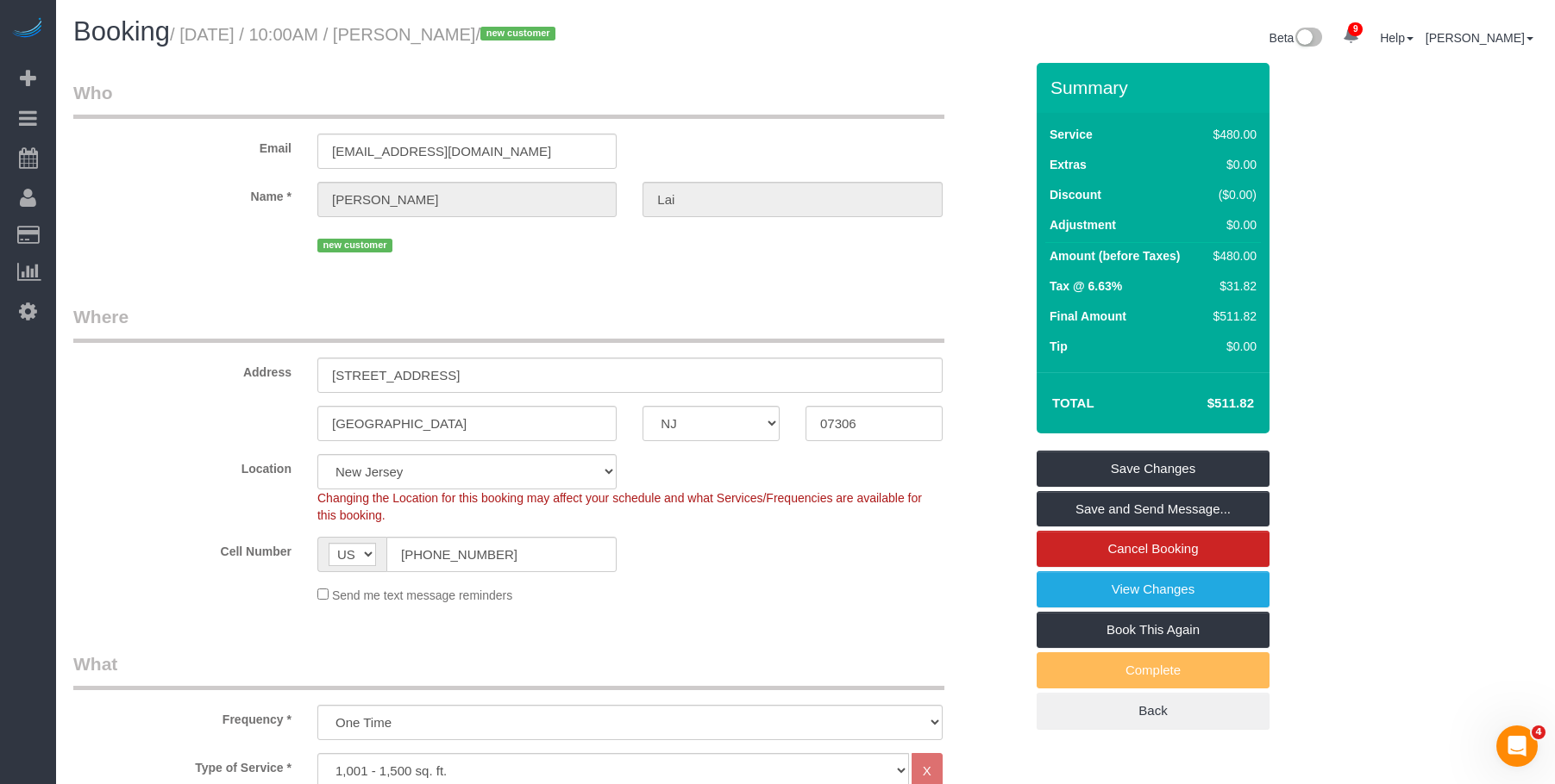
drag, startPoint x: 187, startPoint y: 34, endPoint x: 524, endPoint y: 30, distance: 337.0
click at [524, 30] on small "/ September 06, 2025 / 10:00AM / Stacey Lai / new customer" at bounding box center [365, 34] width 390 height 18
copy small "September 06, 2025 / 10:00AM / Stacey Lai"
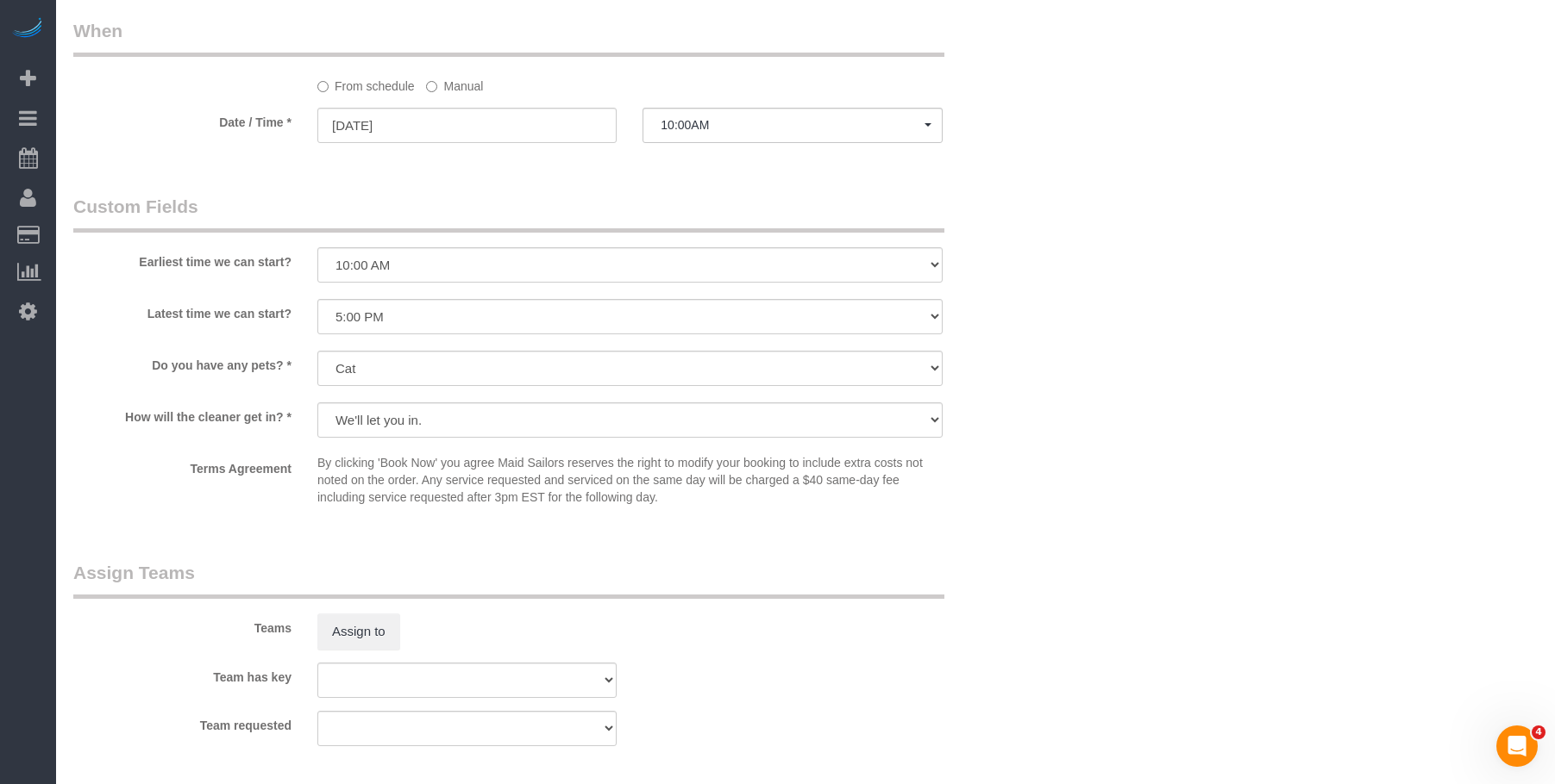
scroll to position [1638, 0]
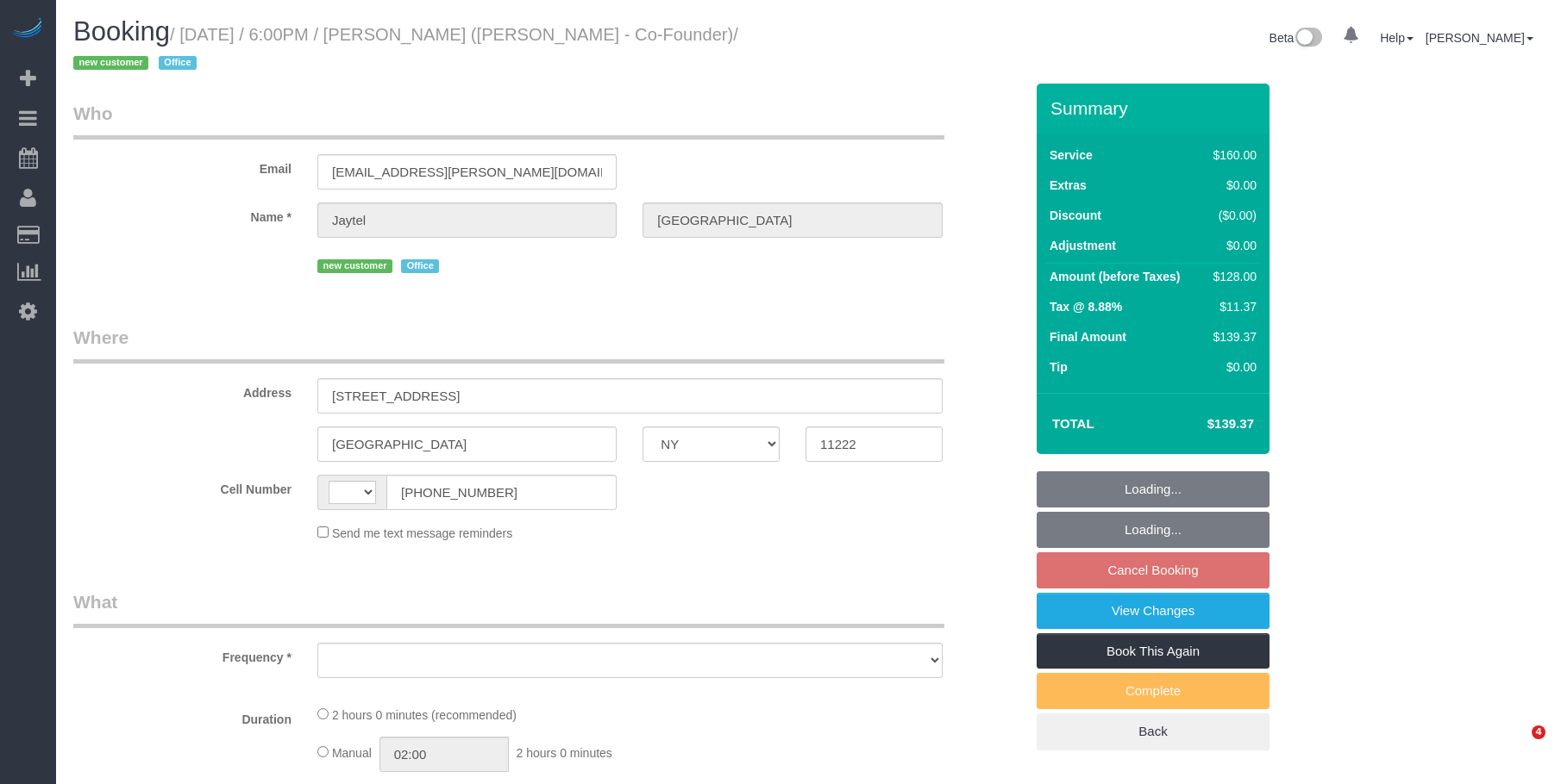
select select "NY"
select select "string:[GEOGRAPHIC_DATA]"
select select "number:89"
select select "number:90"
select select "number:15"
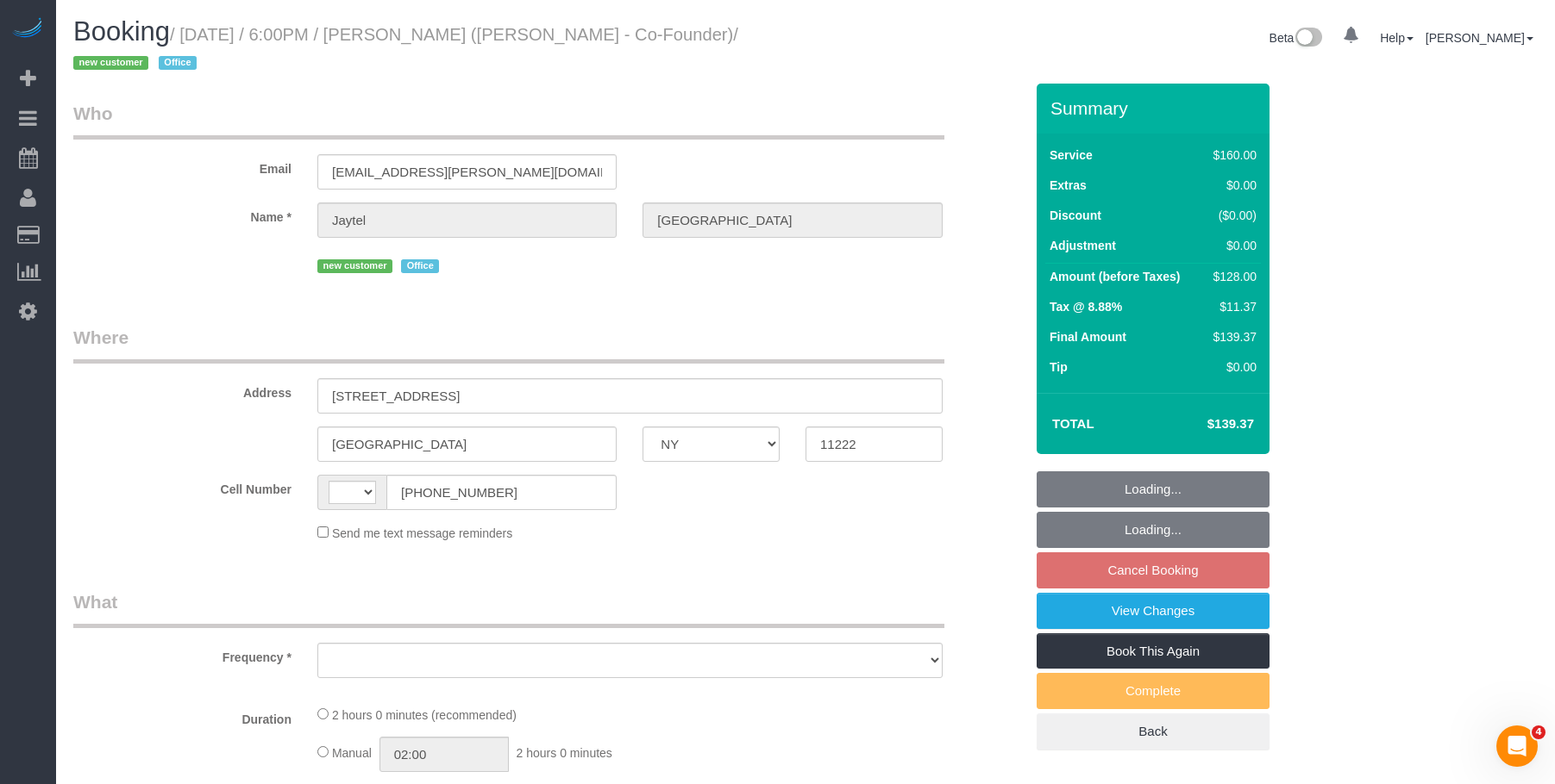
select select "number:7"
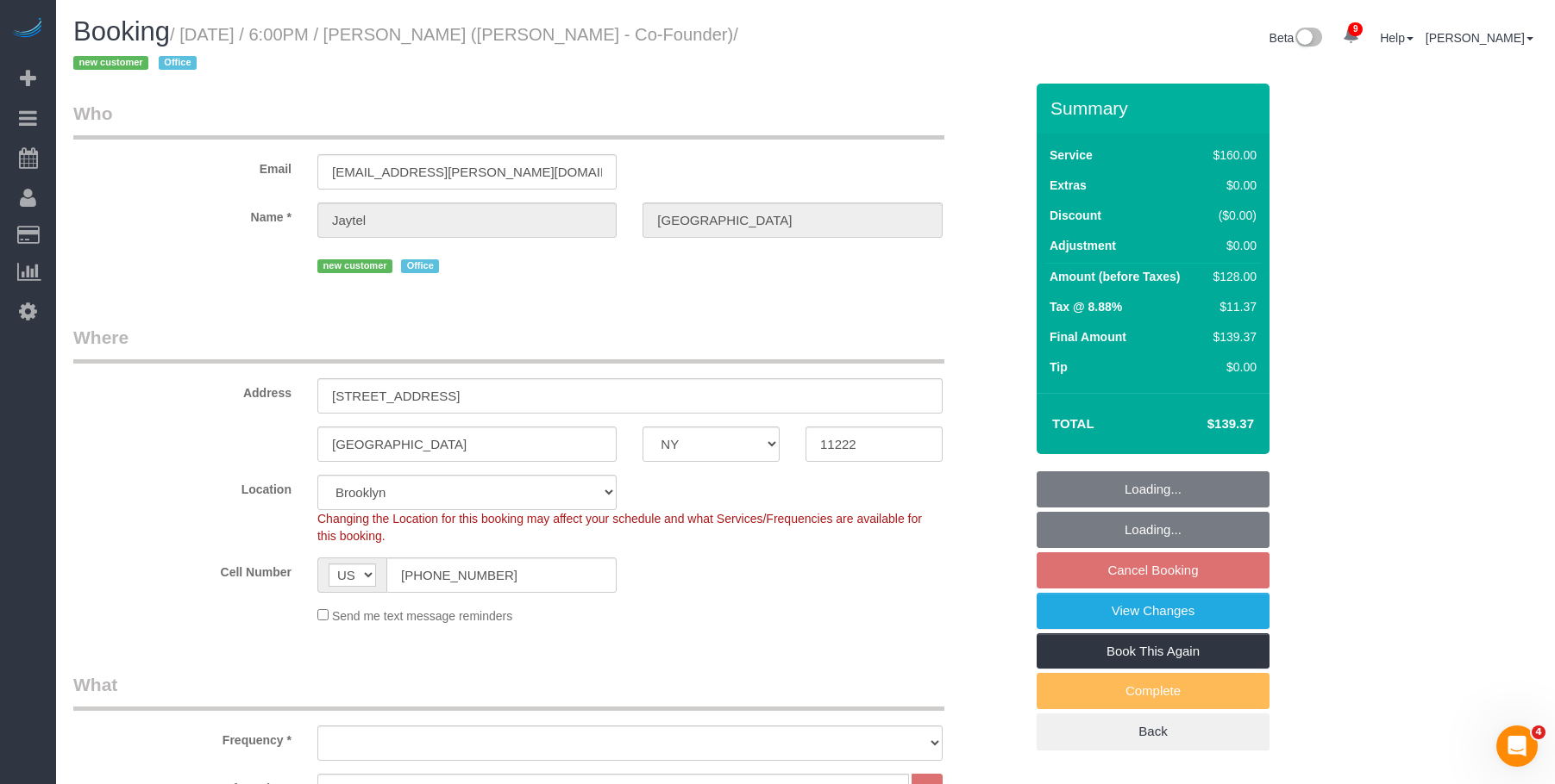
select select "object:1298"
select select "spot11"
select select "object:1302"
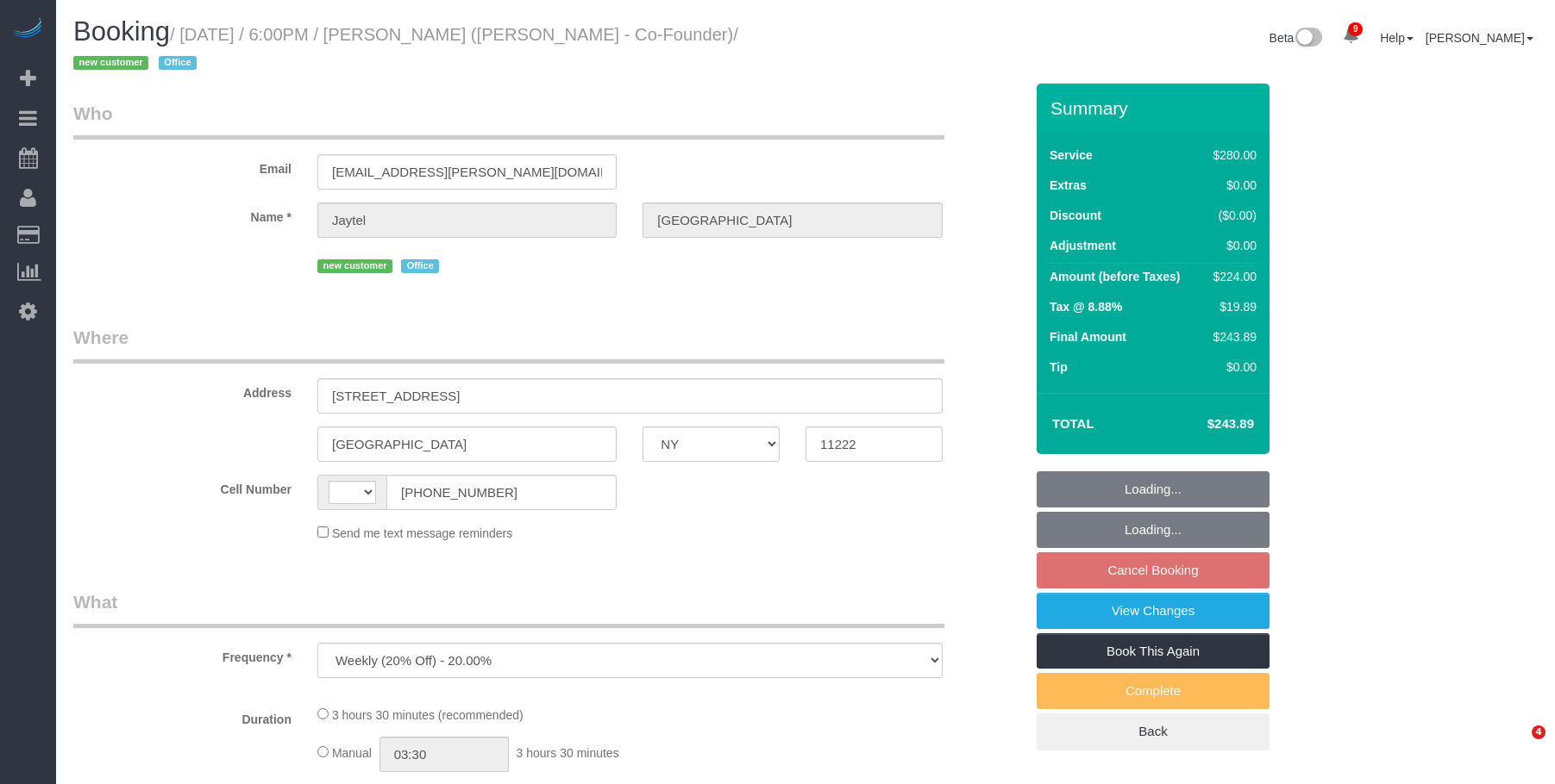
select select "NY"
select select "string:[GEOGRAPHIC_DATA]"
select select "210"
select select "number:89"
select select "number:90"
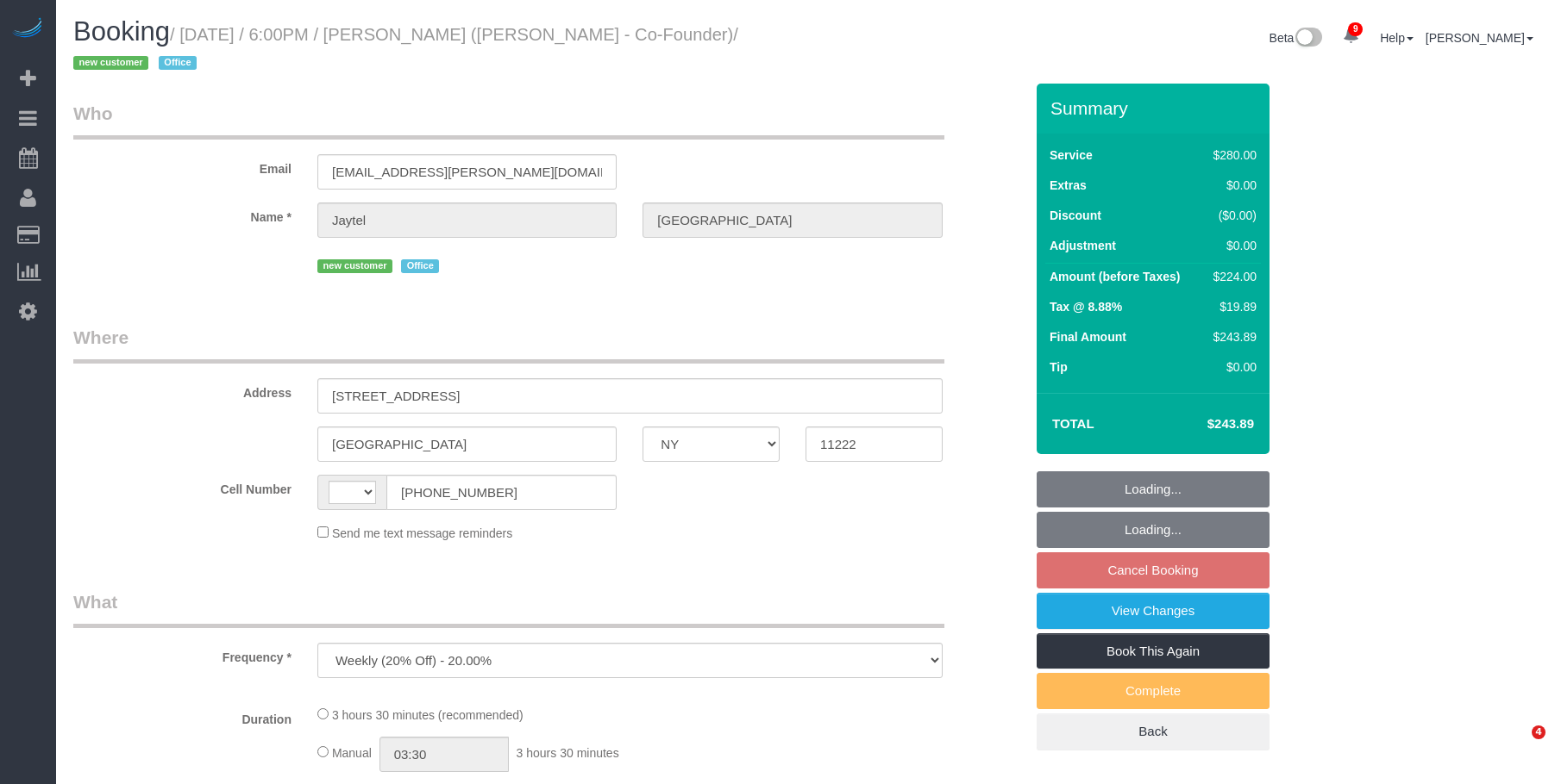
select select "number:15"
select select "number:7"
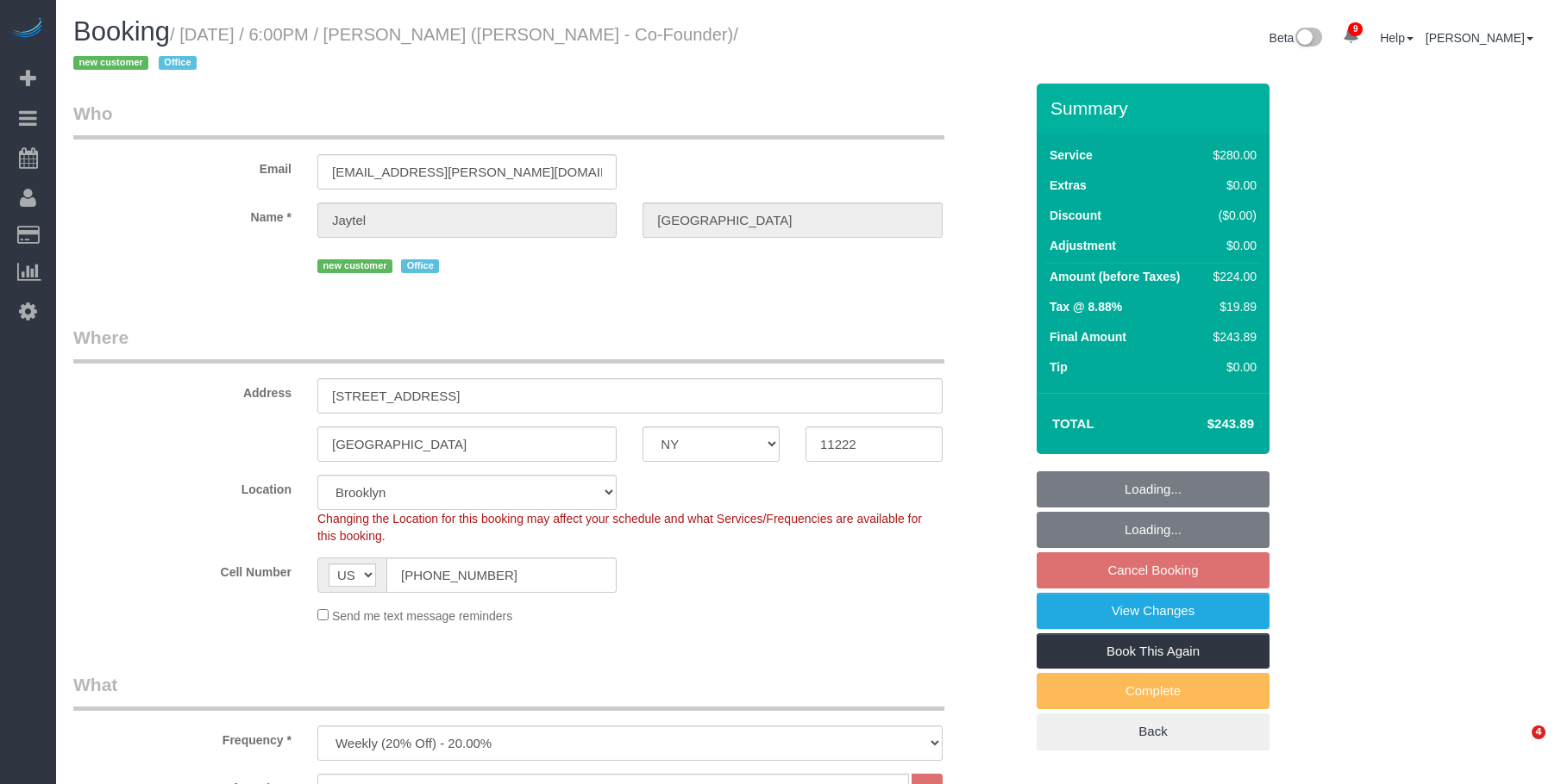
select select "object:1305"
select select "spot11"
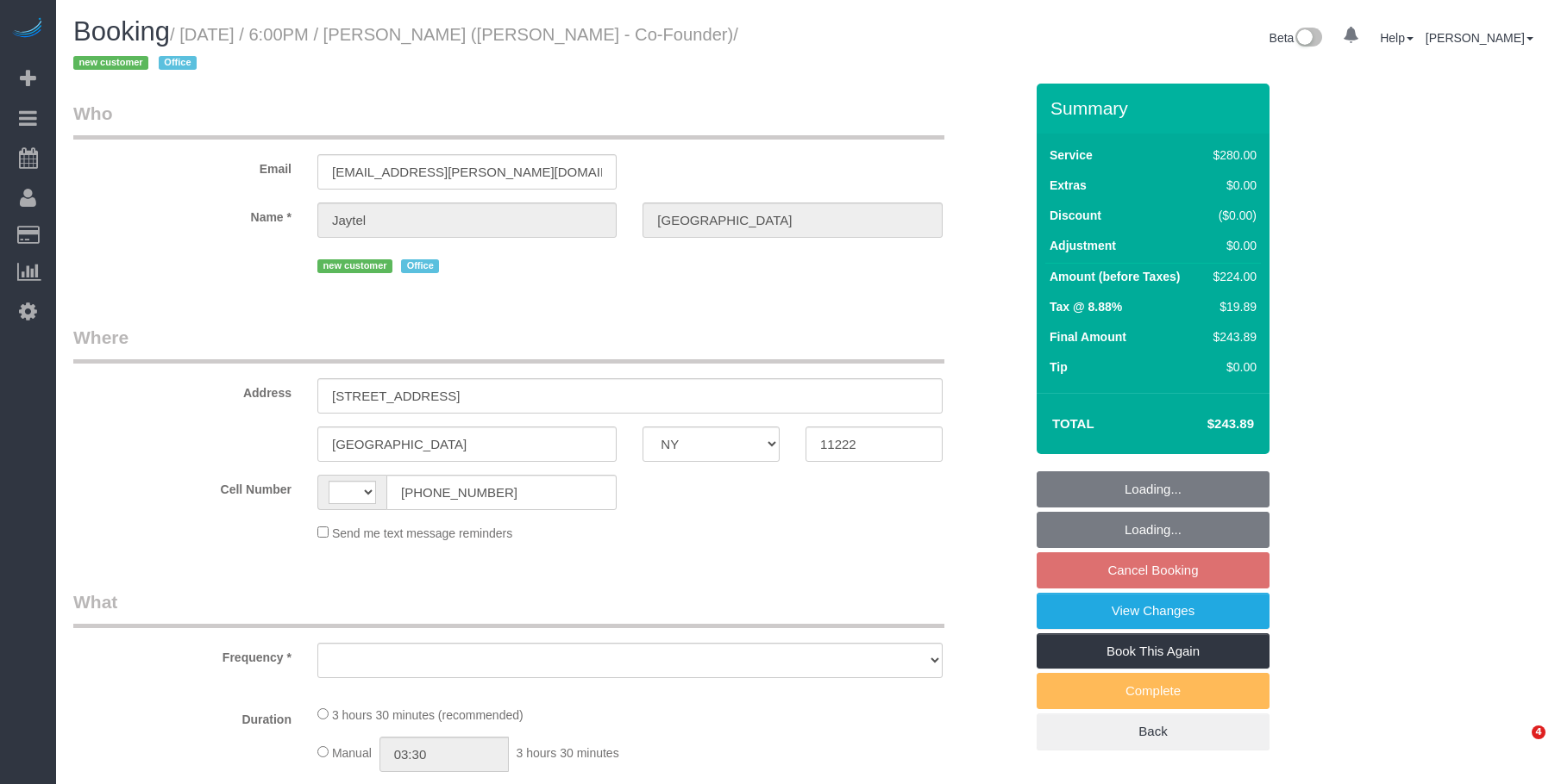
select select "NY"
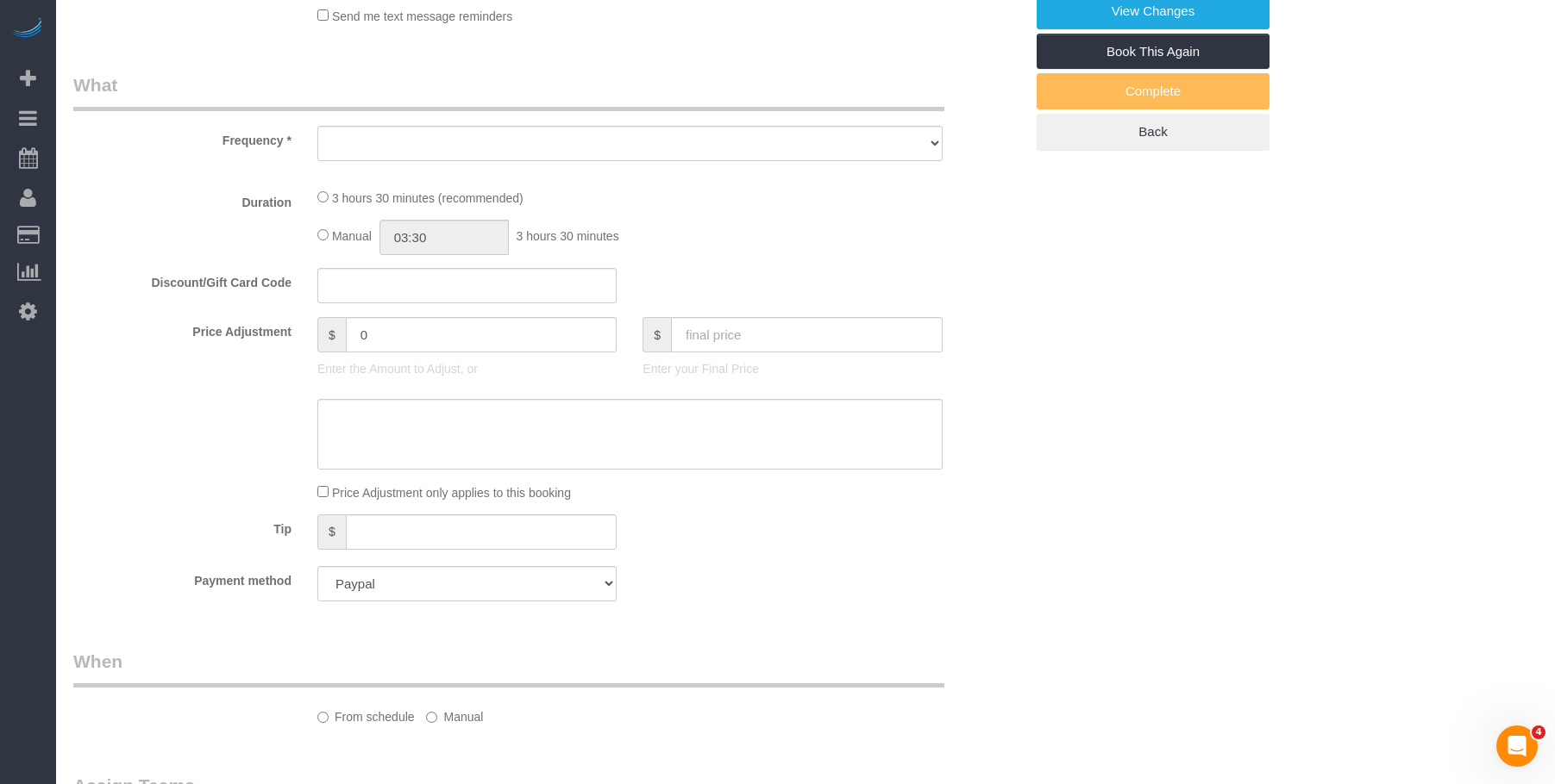
select select "210"
select select "number:89"
select select "number:90"
select select "number:15"
select select "number:7"
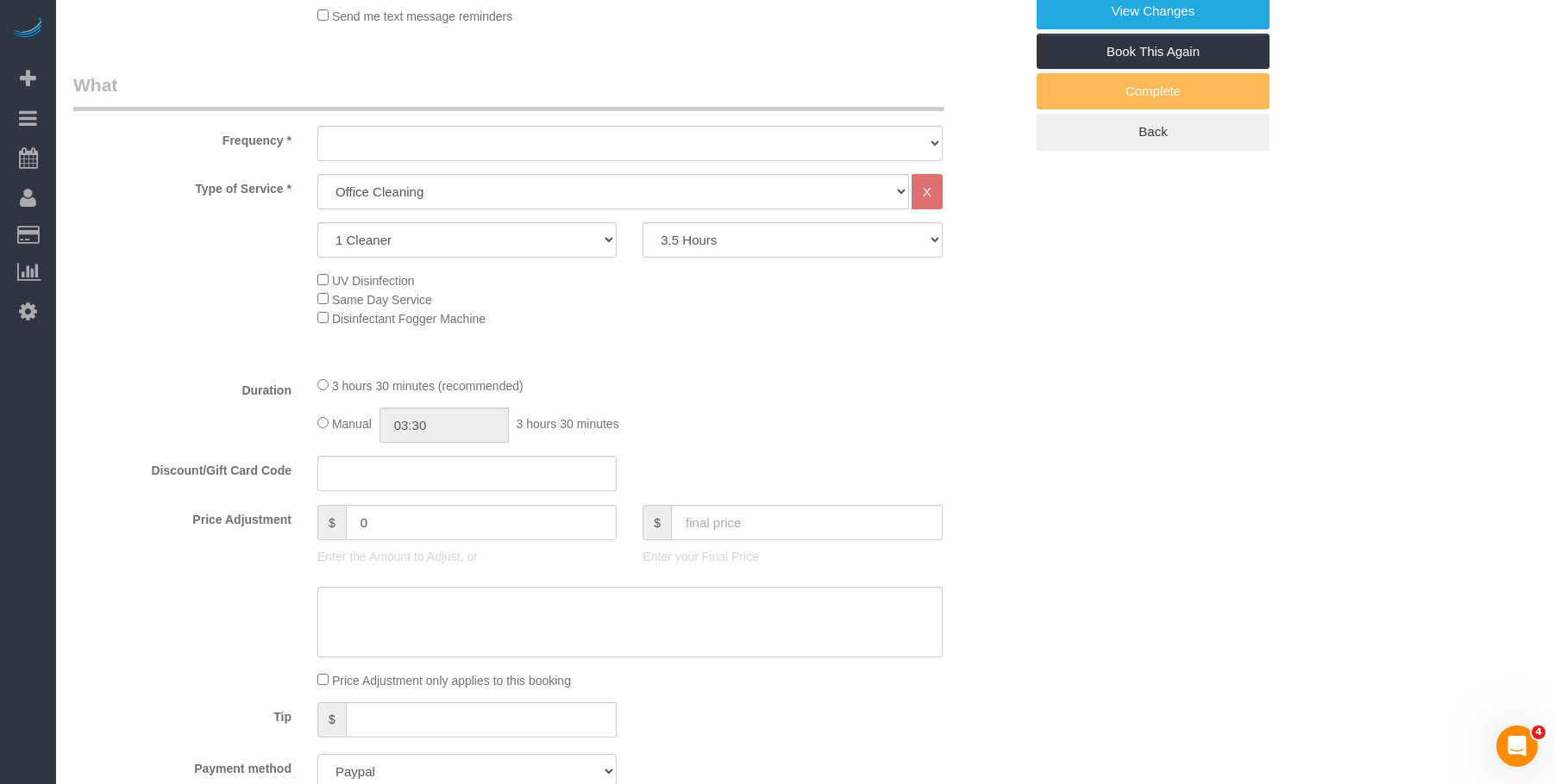
select select "string:US"
select select "object:924"
select select "spot11"
select select "object:1305"
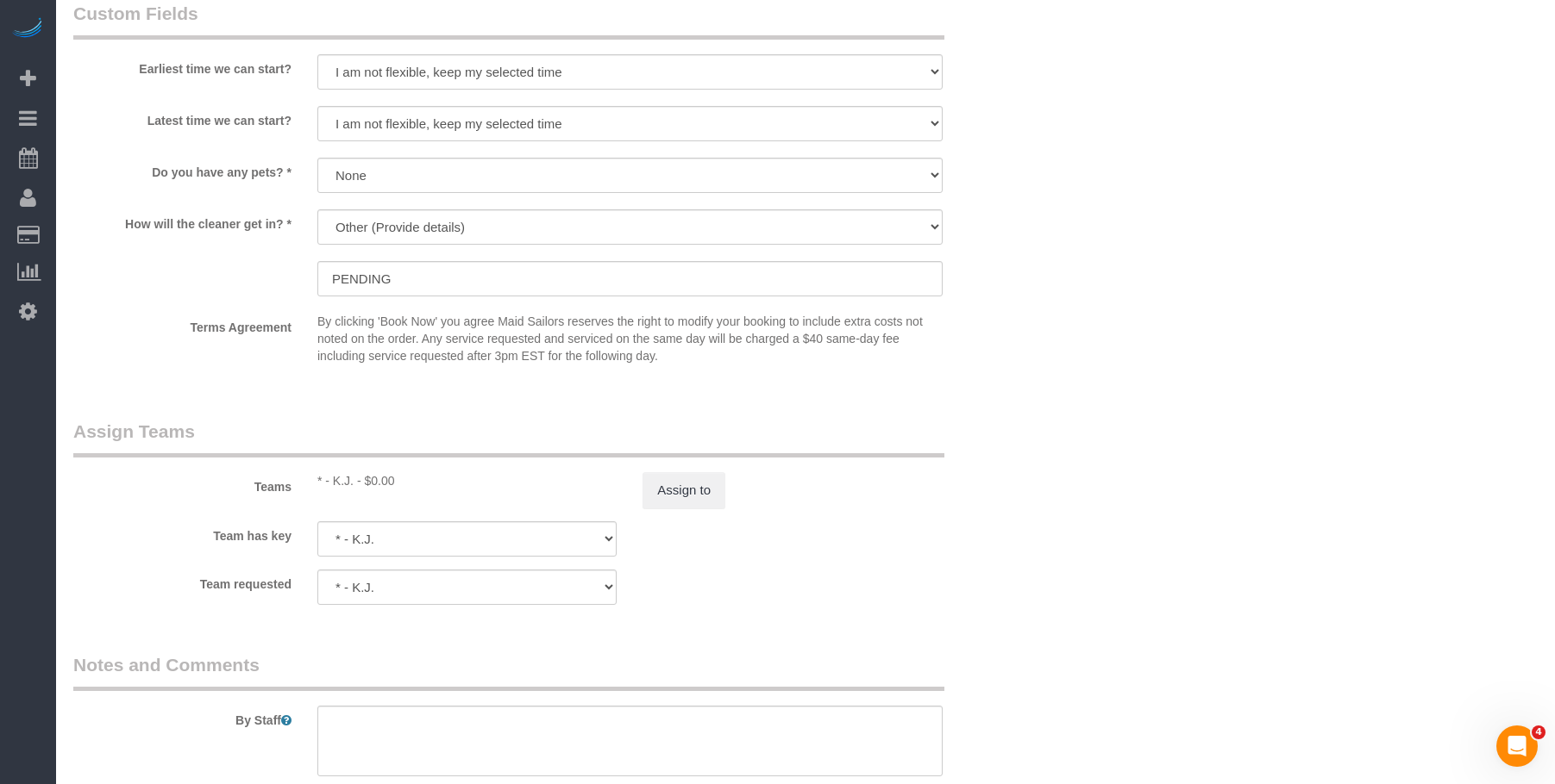
scroll to position [1548, 0]
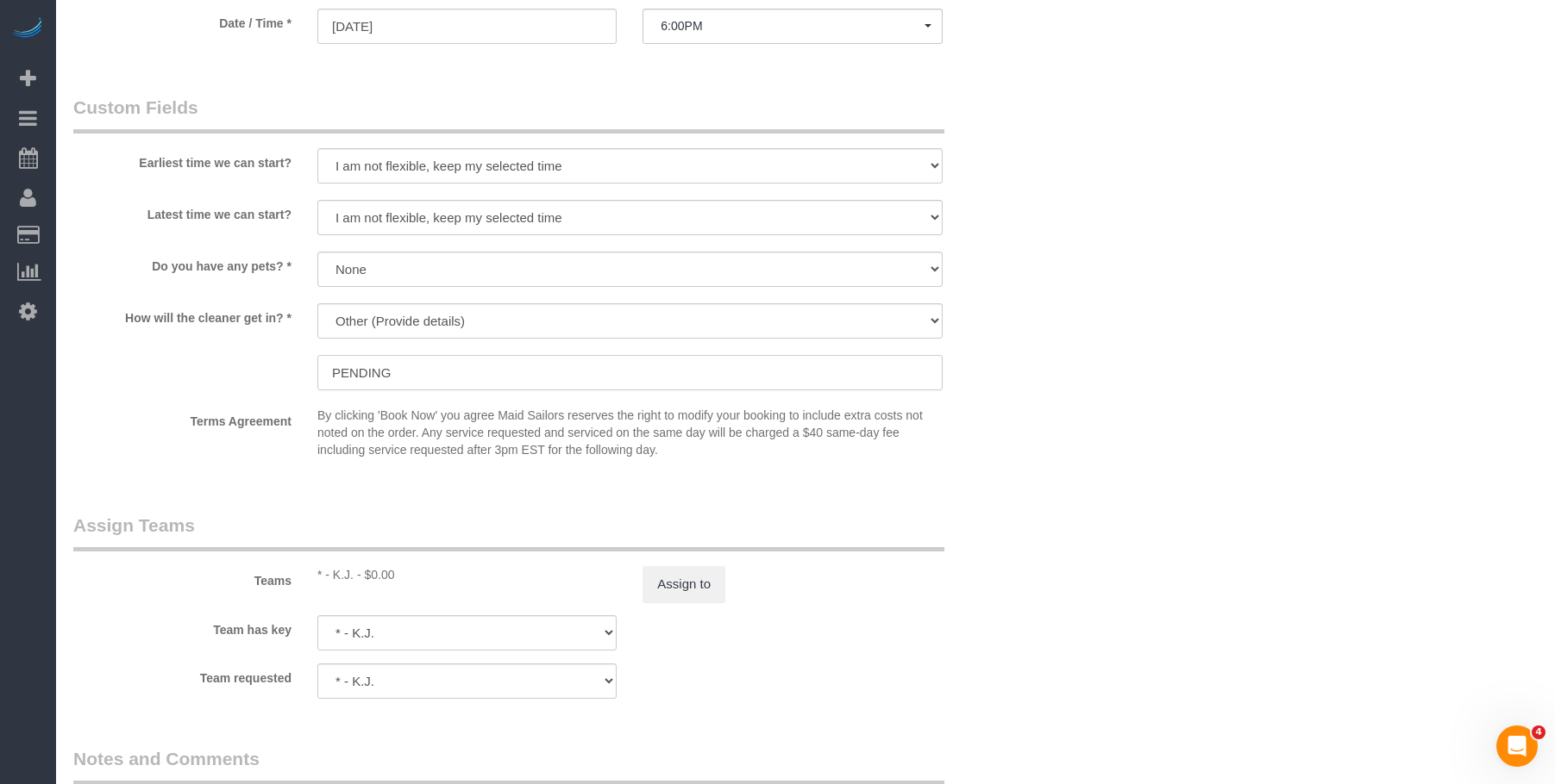
click at [510, 360] on input "PENDING" at bounding box center [630, 373] width 625 height 35
click at [535, 325] on select "We'll let you in. Doorman/Front Desk has the key. Other (Provide details)" at bounding box center [630, 321] width 625 height 35
select select
click at [317, 303] on select "We'll let you in. Doorman/Front Desk has the key. Other (Provide details)" at bounding box center [630, 321] width 625 height 35
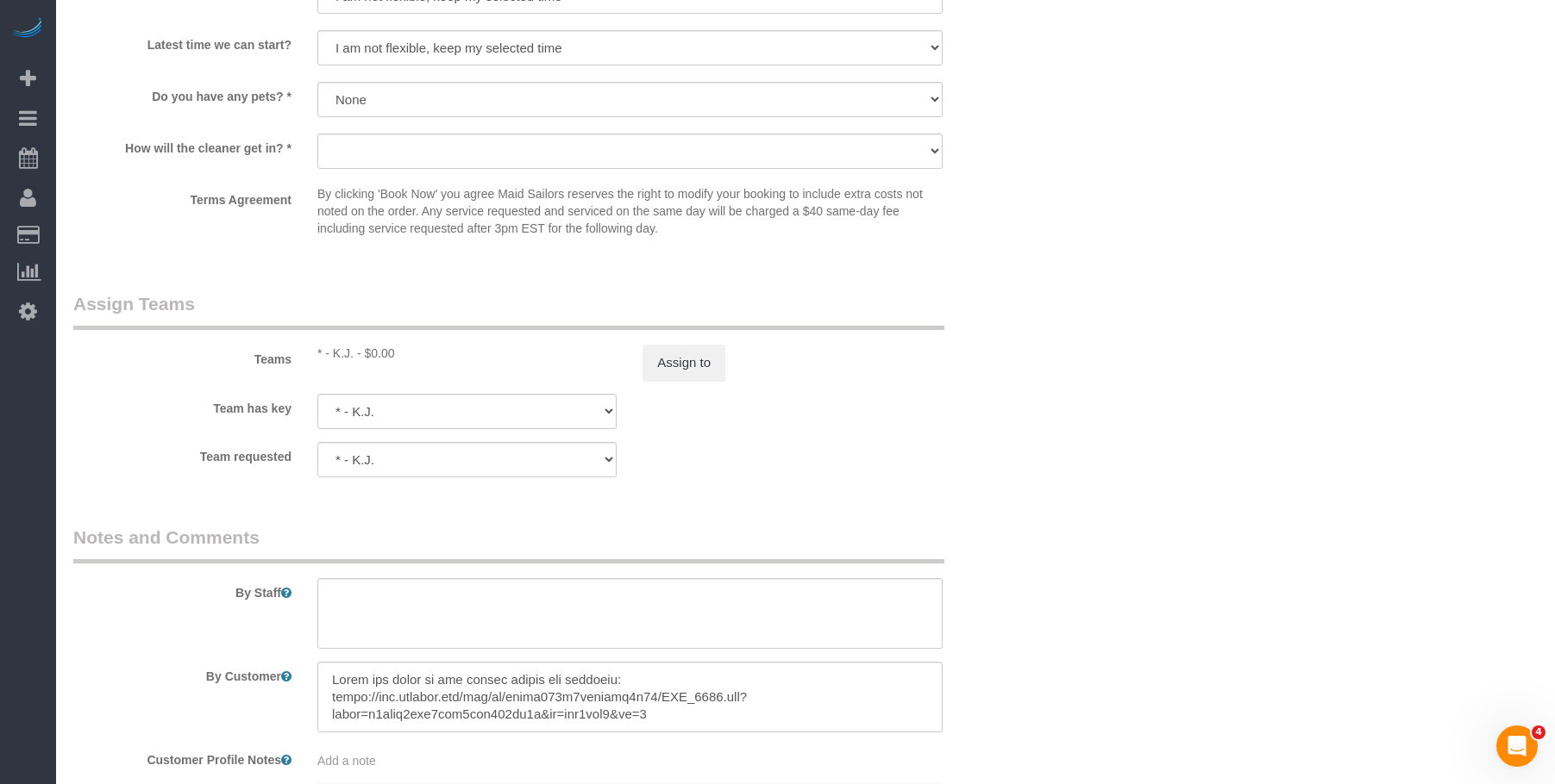
scroll to position [1806, 0]
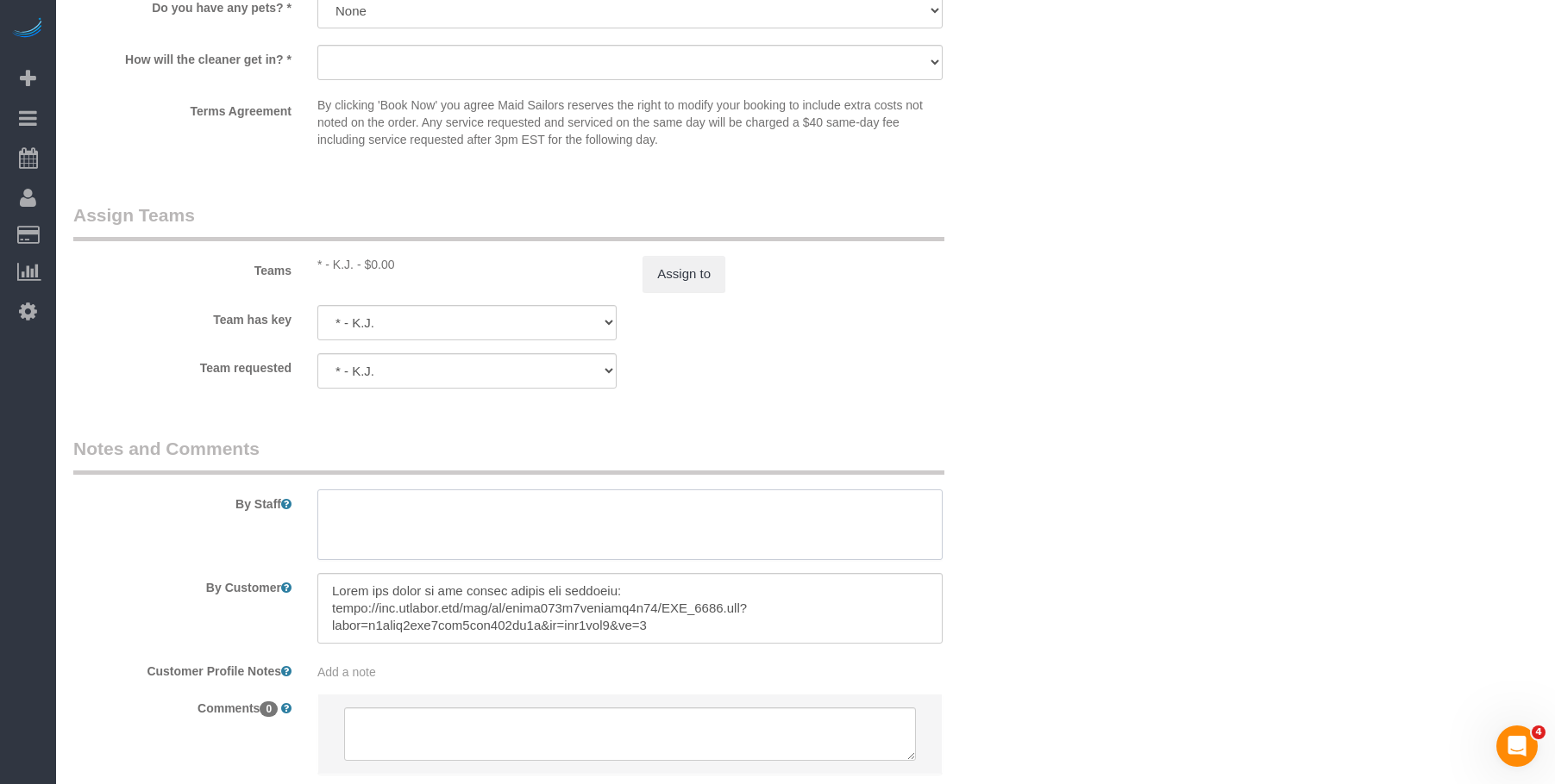
click at [597, 507] on textarea at bounding box center [630, 524] width 625 height 71
paste textarea "Use the elevator to the right as you enter. The office is on the 5th floor. Use…"
type textarea "Use the elevator to the right as you enter. The office is on the 5th floor. Use…"
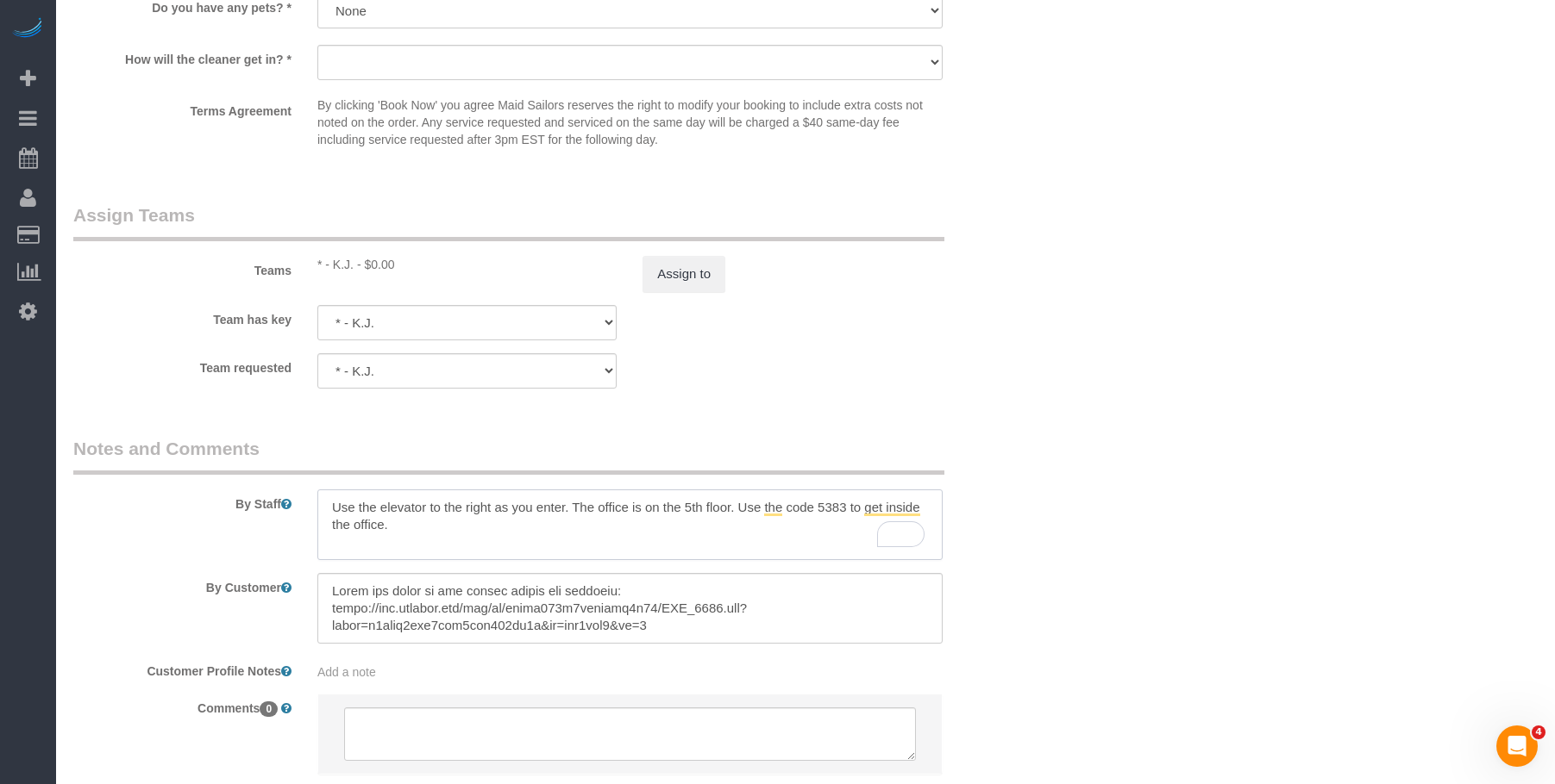
drag, startPoint x: 416, startPoint y: 521, endPoint x: 294, endPoint y: 483, distance: 127.8
click at [294, 483] on div "By Staff" at bounding box center [548, 498] width 976 height 125
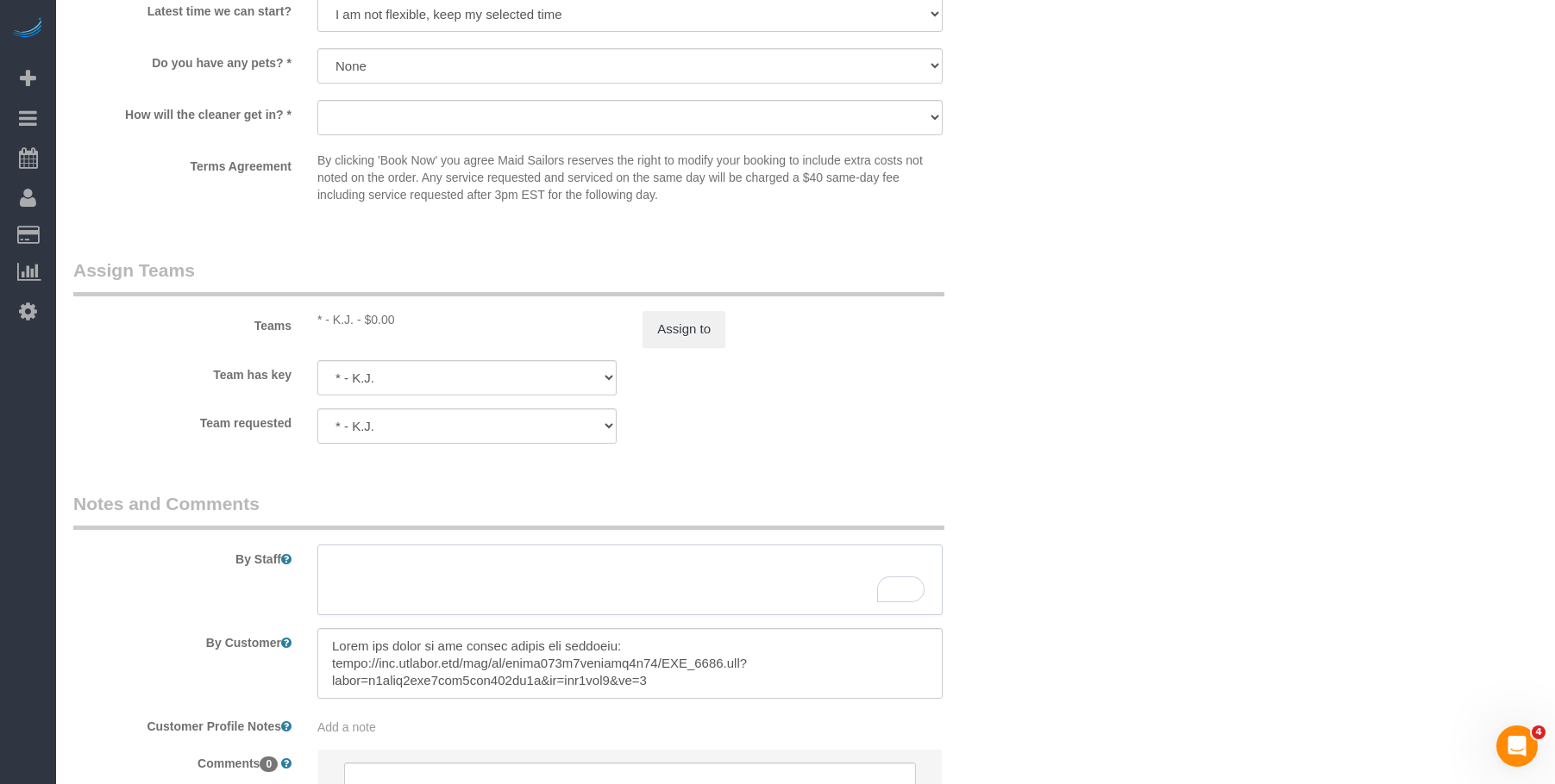
scroll to position [1721, 0]
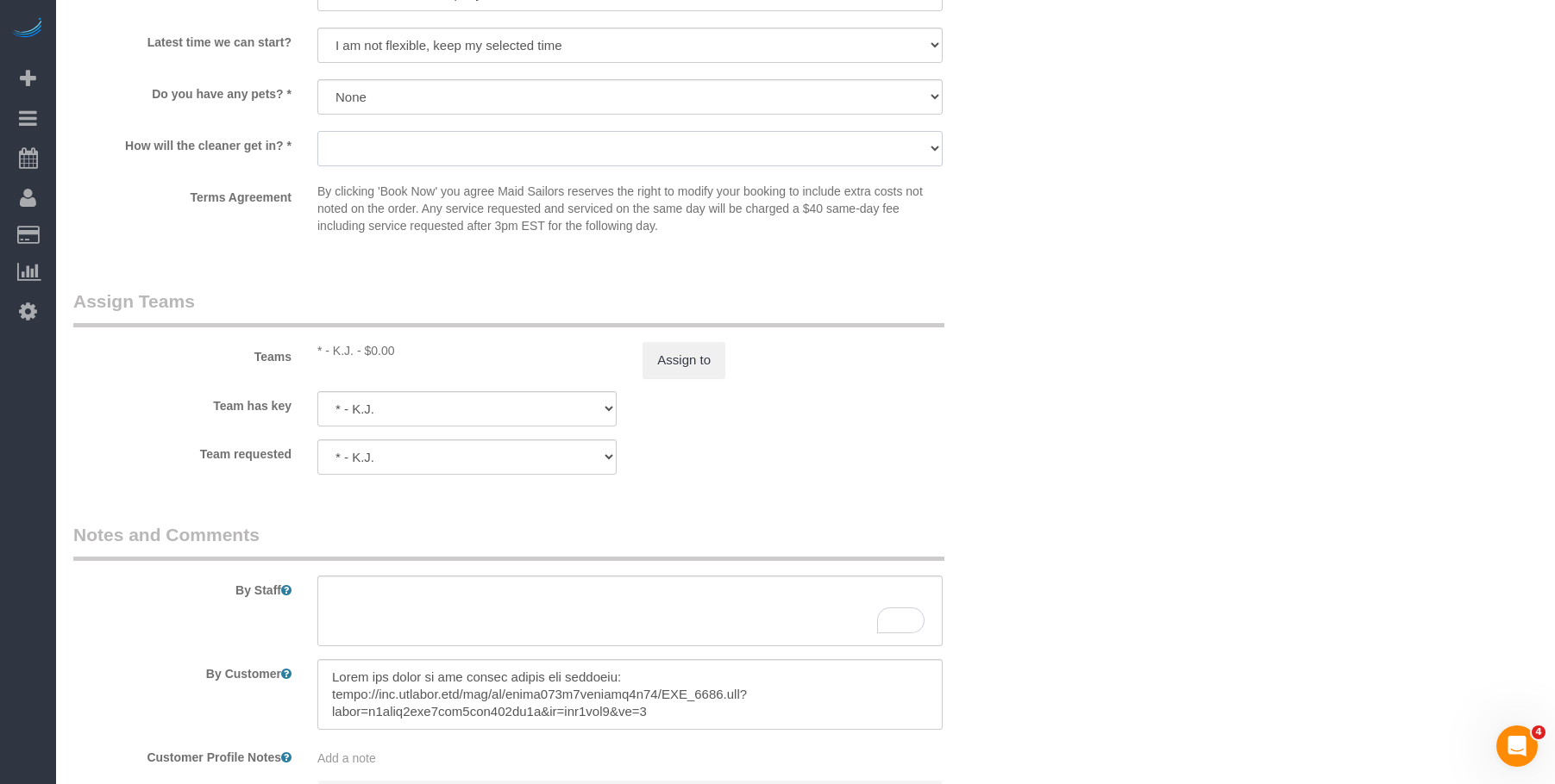
click at [405, 158] on select "We'll let you in. Doorman/Front Desk has the key. Other (Provide details)" at bounding box center [630, 149] width 625 height 35
select select "number:7"
click at [317, 131] on select "We'll let you in. Doorman/Front Desk has the key. Other (Provide details)" at bounding box center [630, 149] width 625 height 35
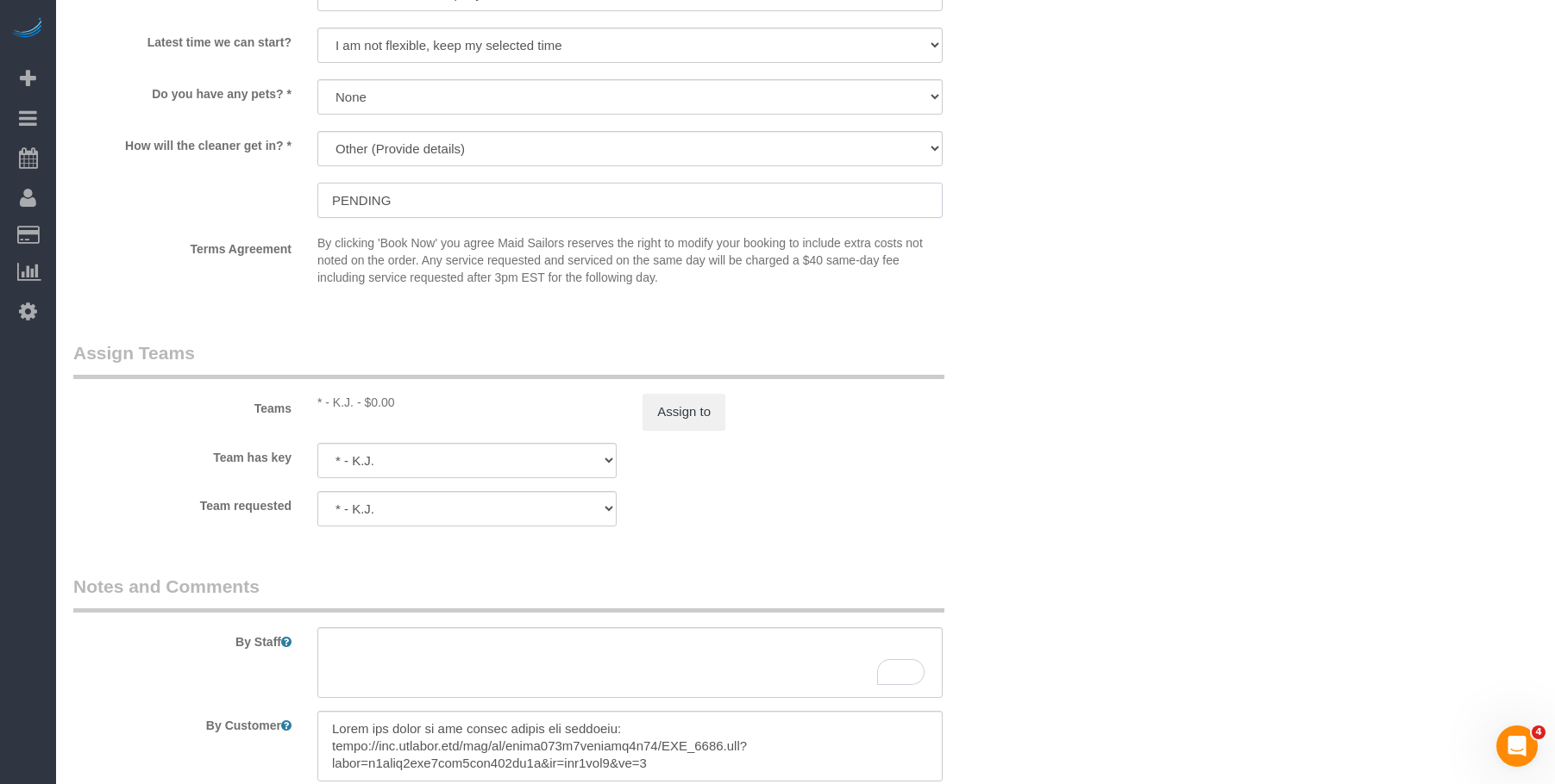
drag, startPoint x: 416, startPoint y: 196, endPoint x: 253, endPoint y: 182, distance: 163.6
click at [253, 182] on div "How will the cleaner get in? * We'll let you in. Doorman/Front Desk has the key…" at bounding box center [548, 176] width 976 height 90
paste input "Use the elevator to the right as you enter. The office is on the 5th floor. Use…"
type input "Use the elevator to the right as you enter. The office is on the 5th floor. Use…"
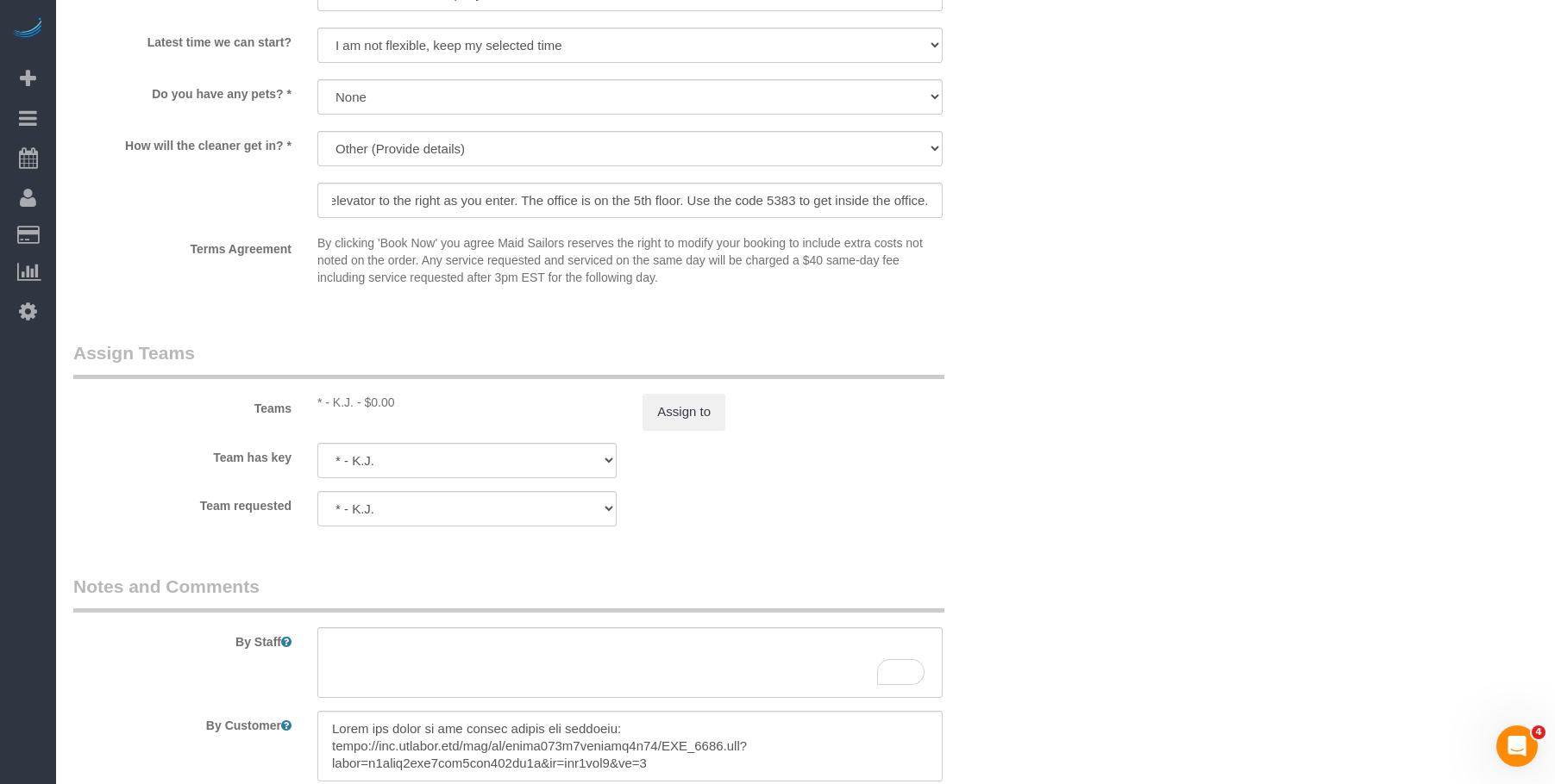
scroll to position [0, 0]
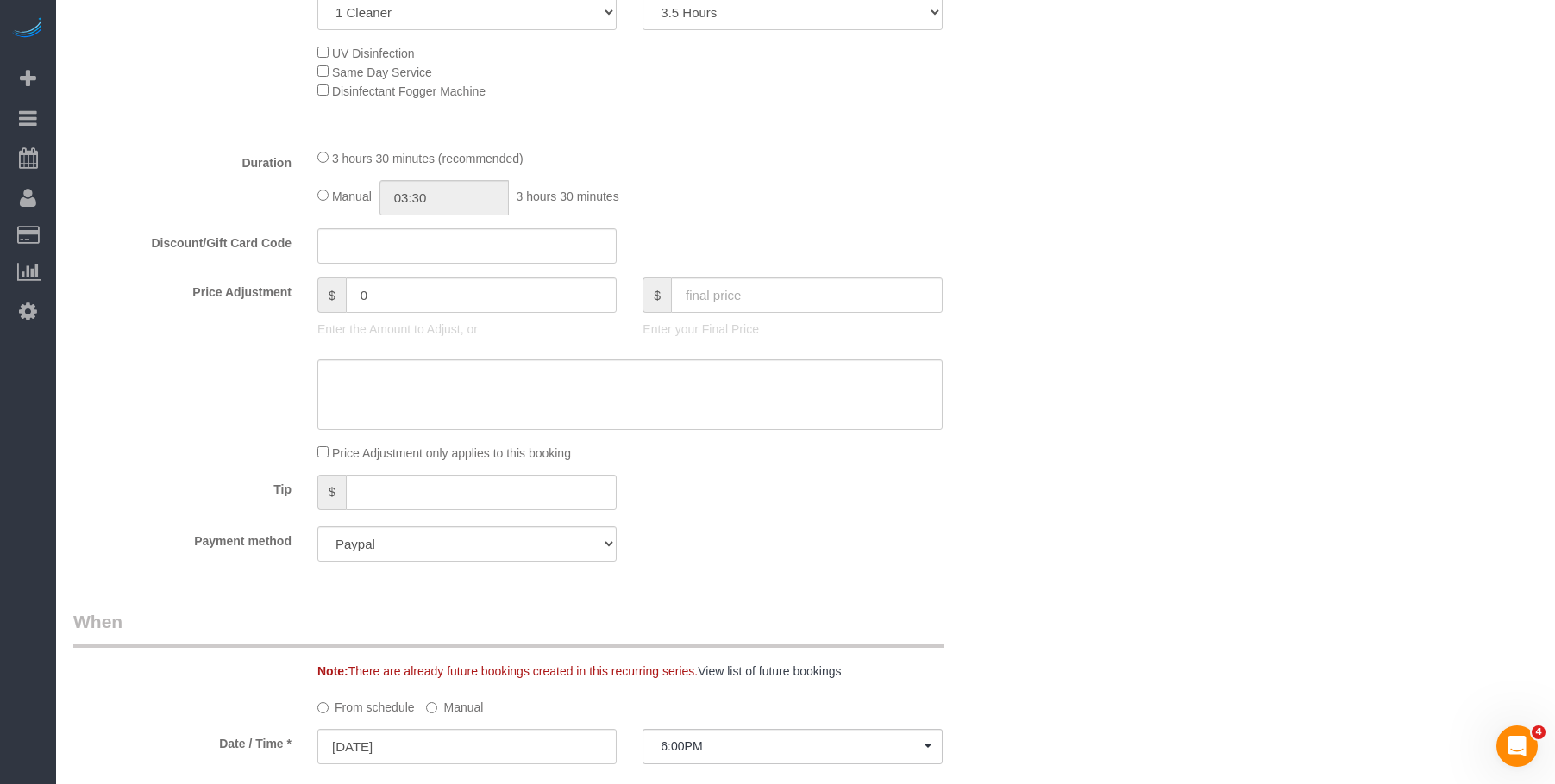
scroll to position [772, 0]
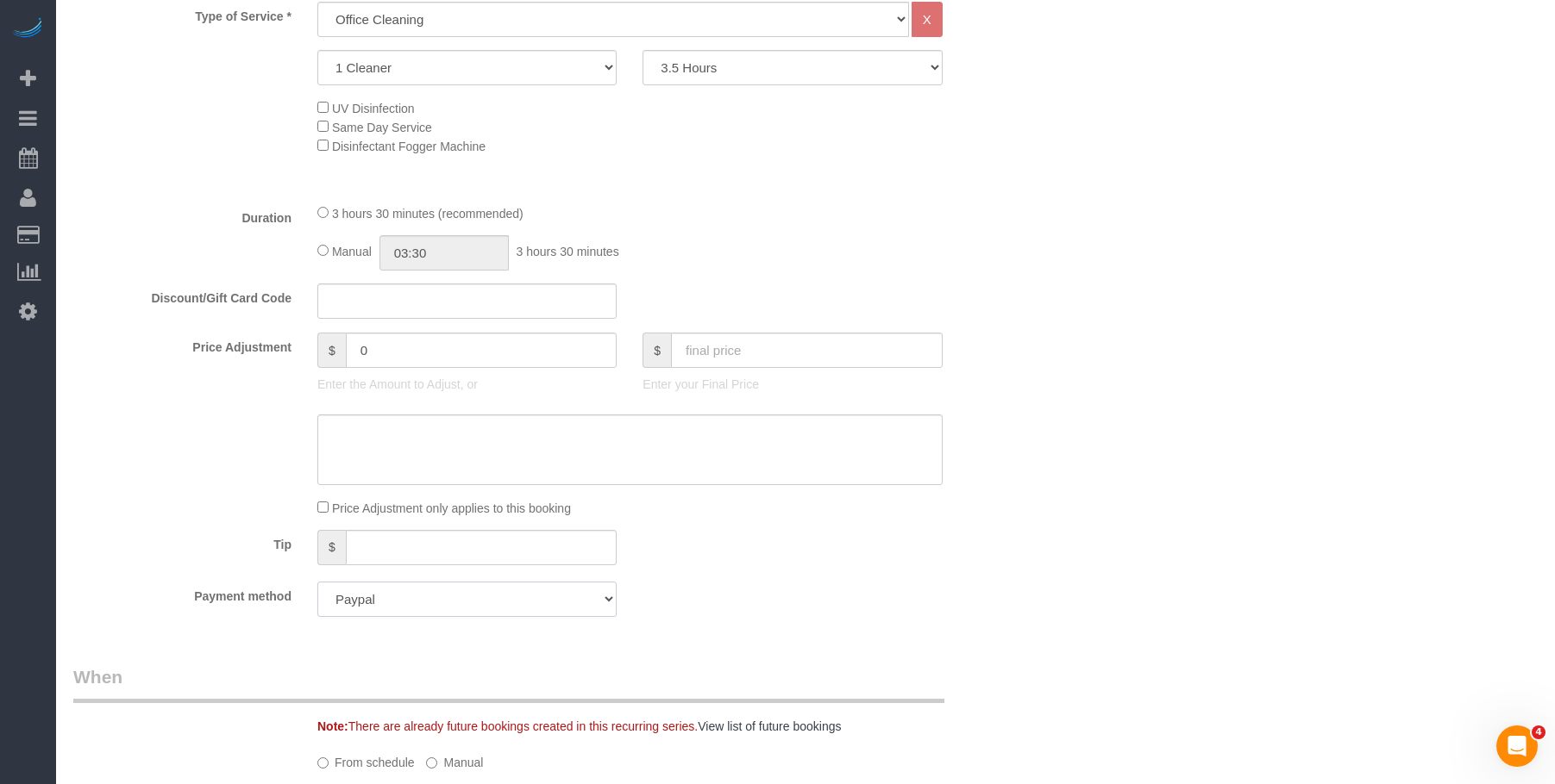
click at [474, 595] on select "Add Credit Card Cash Check Paypal" at bounding box center [466, 599] width 299 height 35
select select "string:stripe"
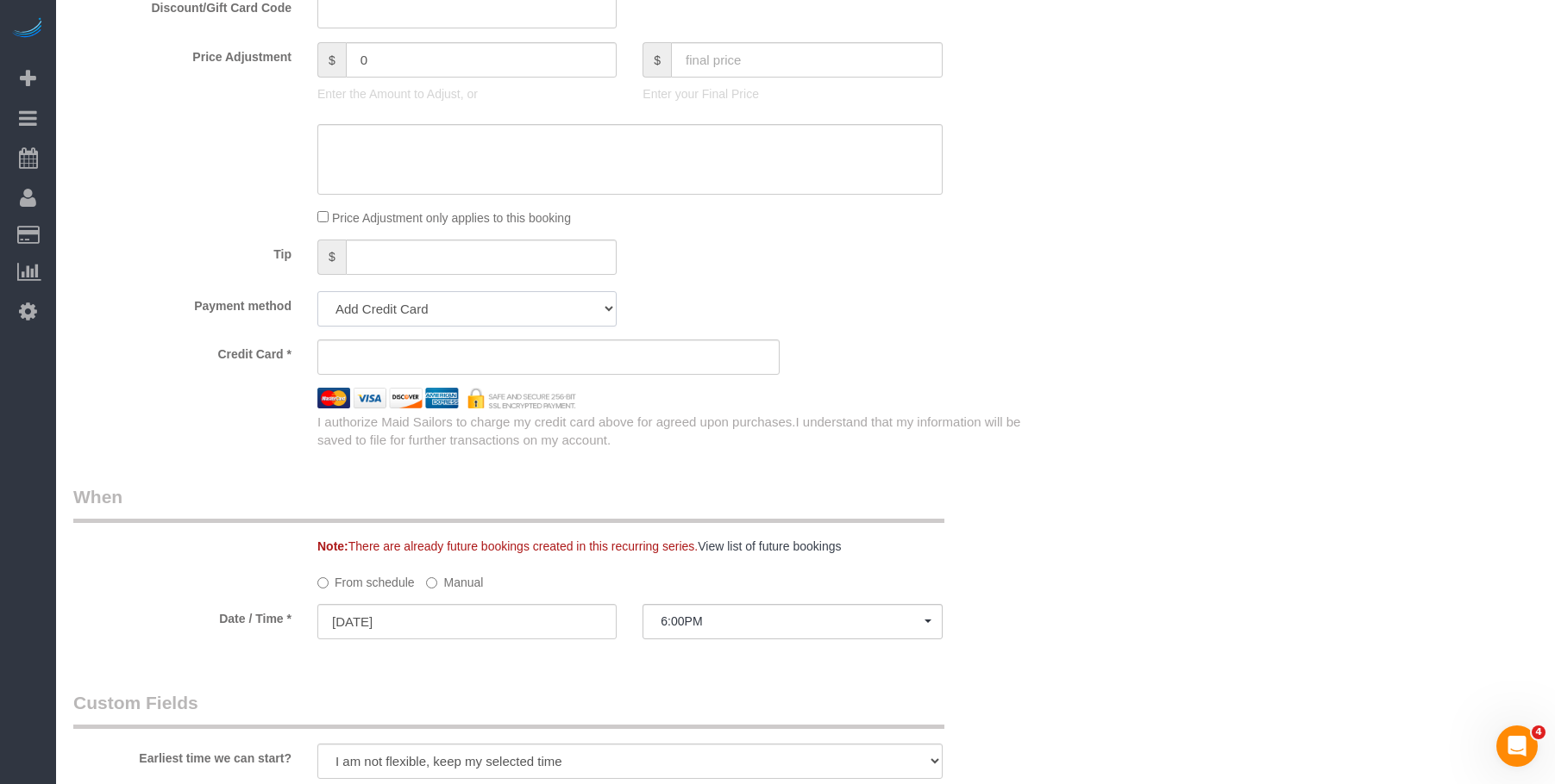
scroll to position [1141, 0]
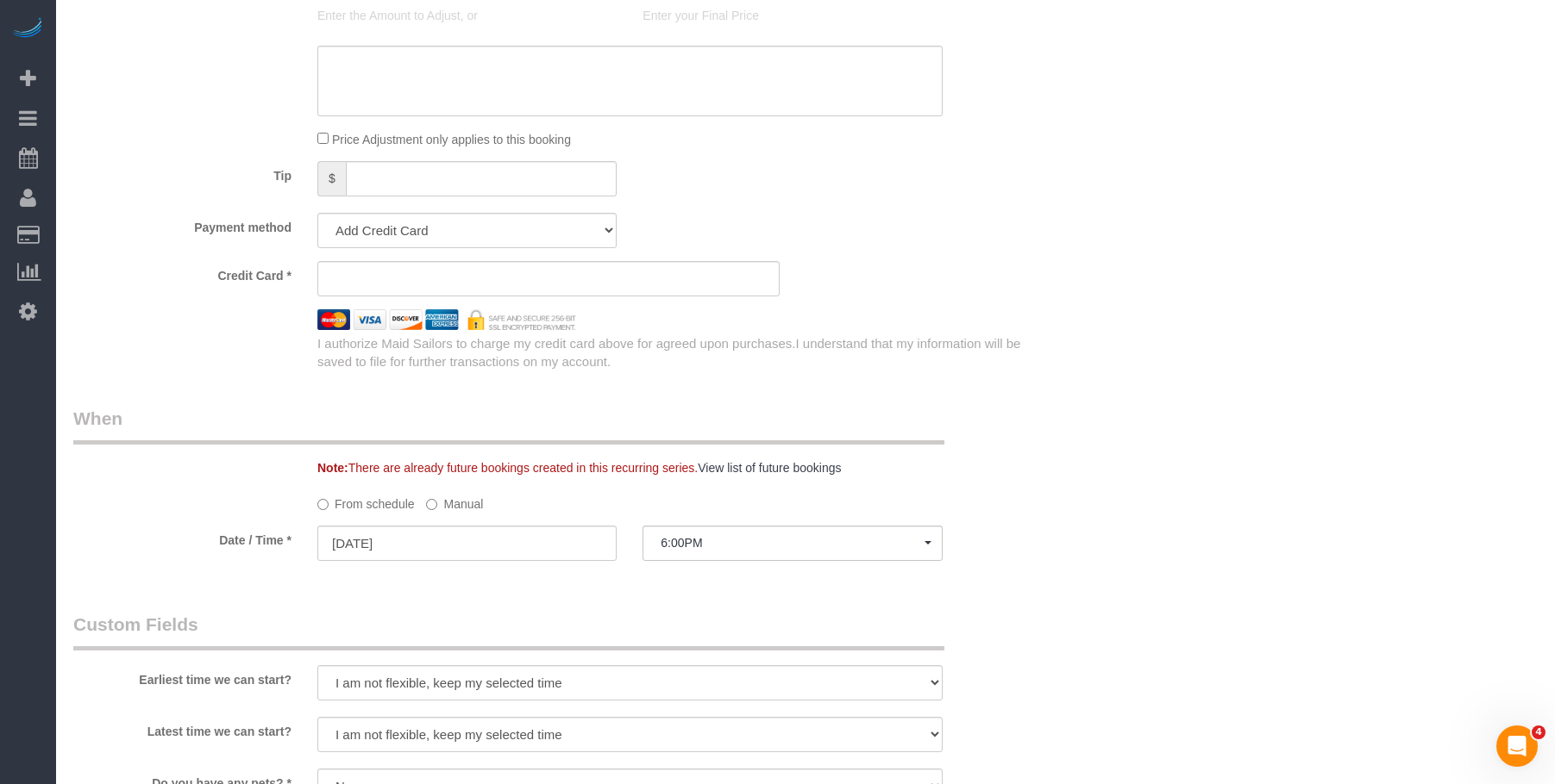
click at [1344, 268] on div "Who Email jaytel@molly.studio Name * Jaytel Provence new customer Office Where …" at bounding box center [805, 304] width 1465 height 2725
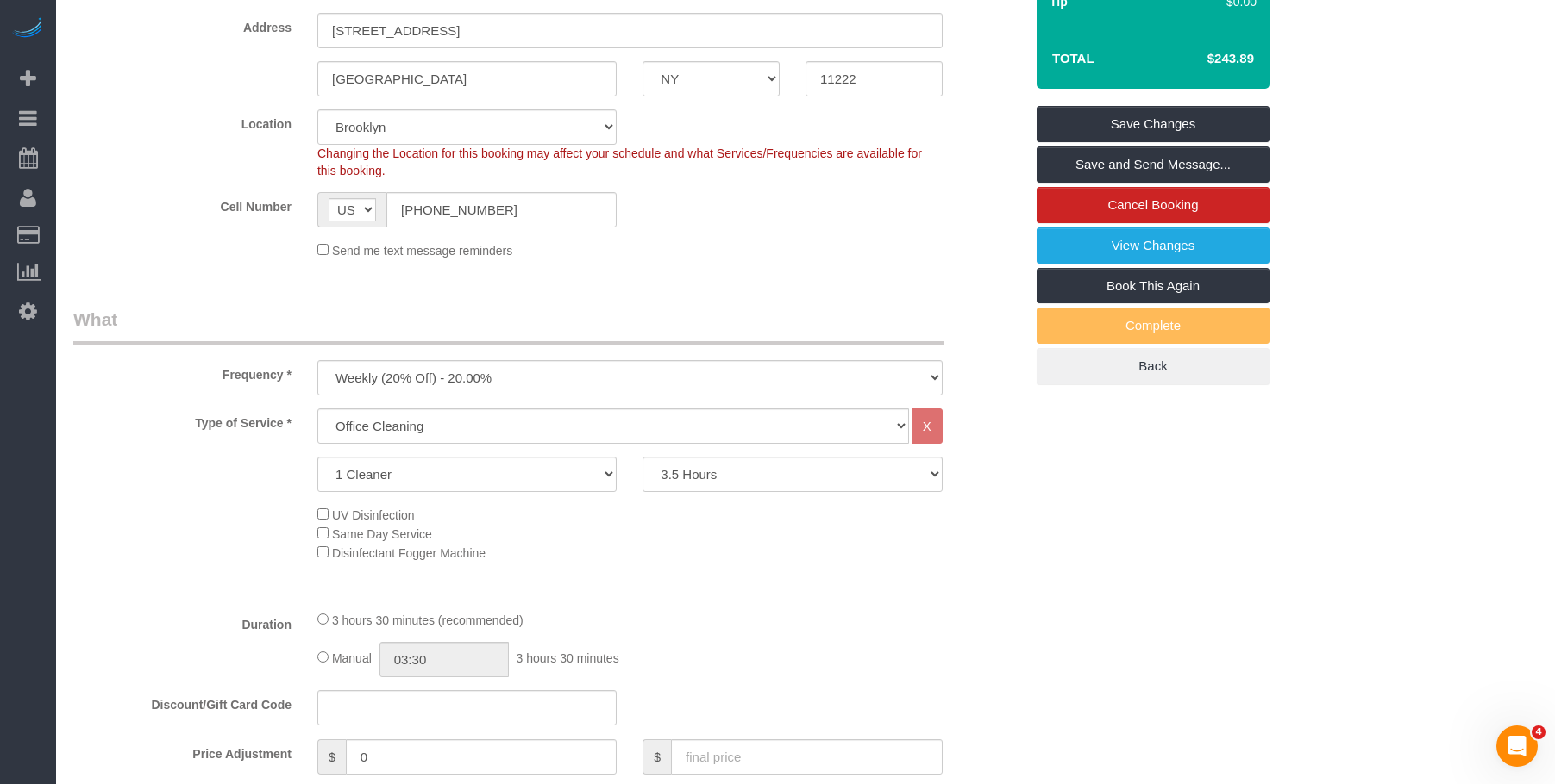
scroll to position [0, 0]
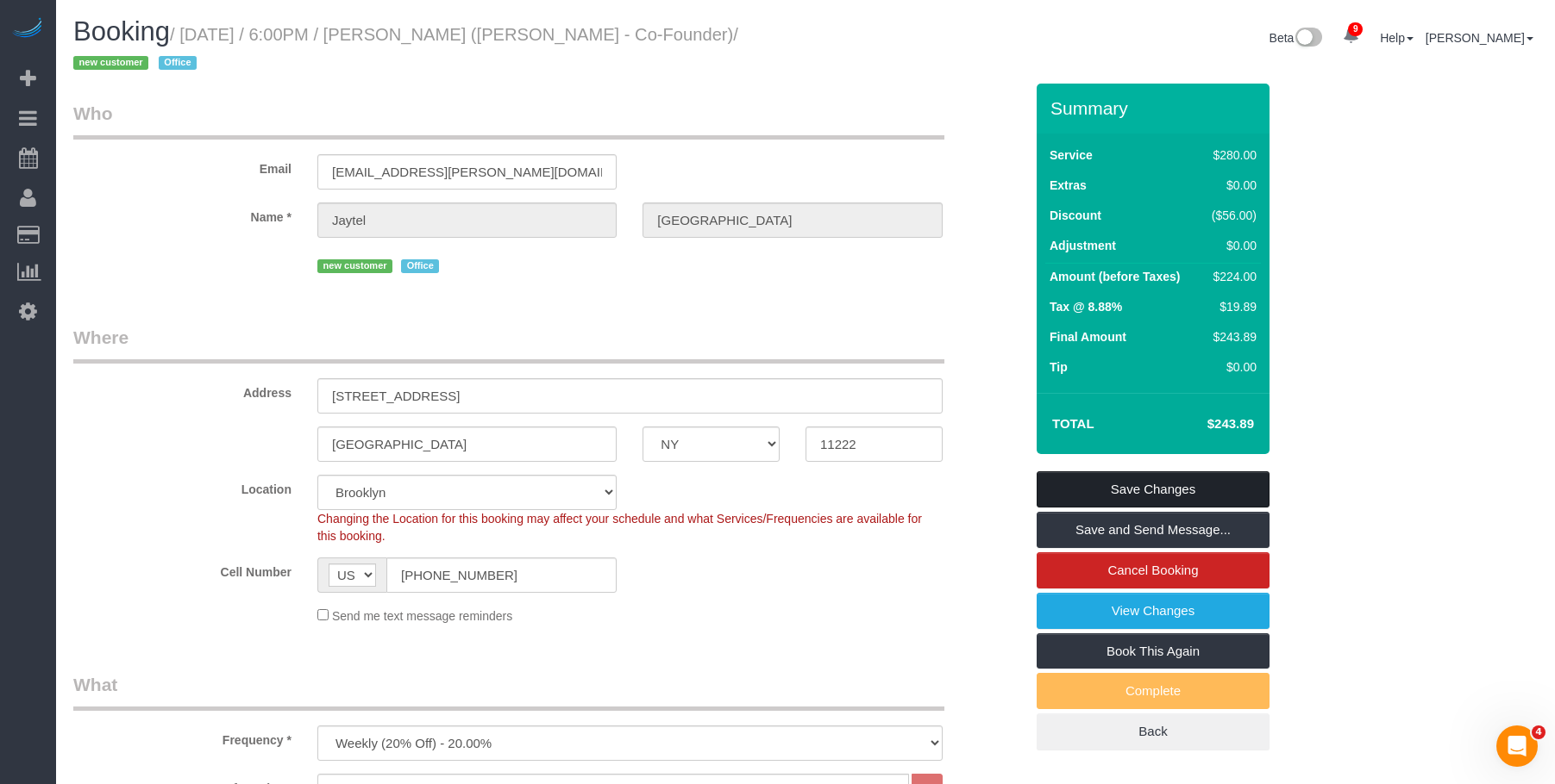
click at [1188, 488] on link "Save Changes" at bounding box center [1152, 489] width 233 height 36
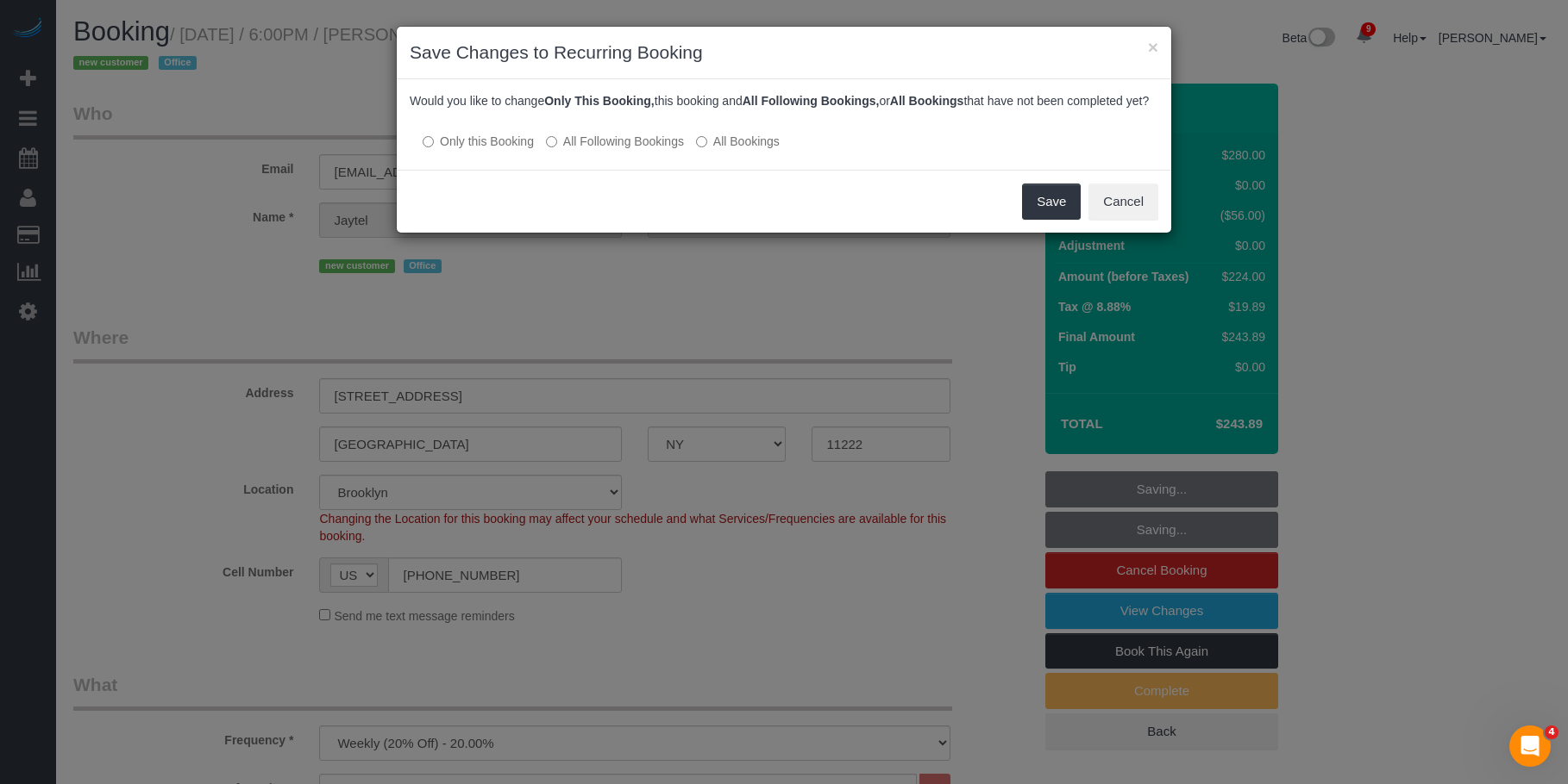
drag, startPoint x: 614, startPoint y: 154, endPoint x: 715, endPoint y: 170, distance: 102.3
click at [614, 150] on label "All Following Bookings" at bounding box center [615, 141] width 138 height 18
click at [1056, 218] on button "Save" at bounding box center [1051, 201] width 58 height 36
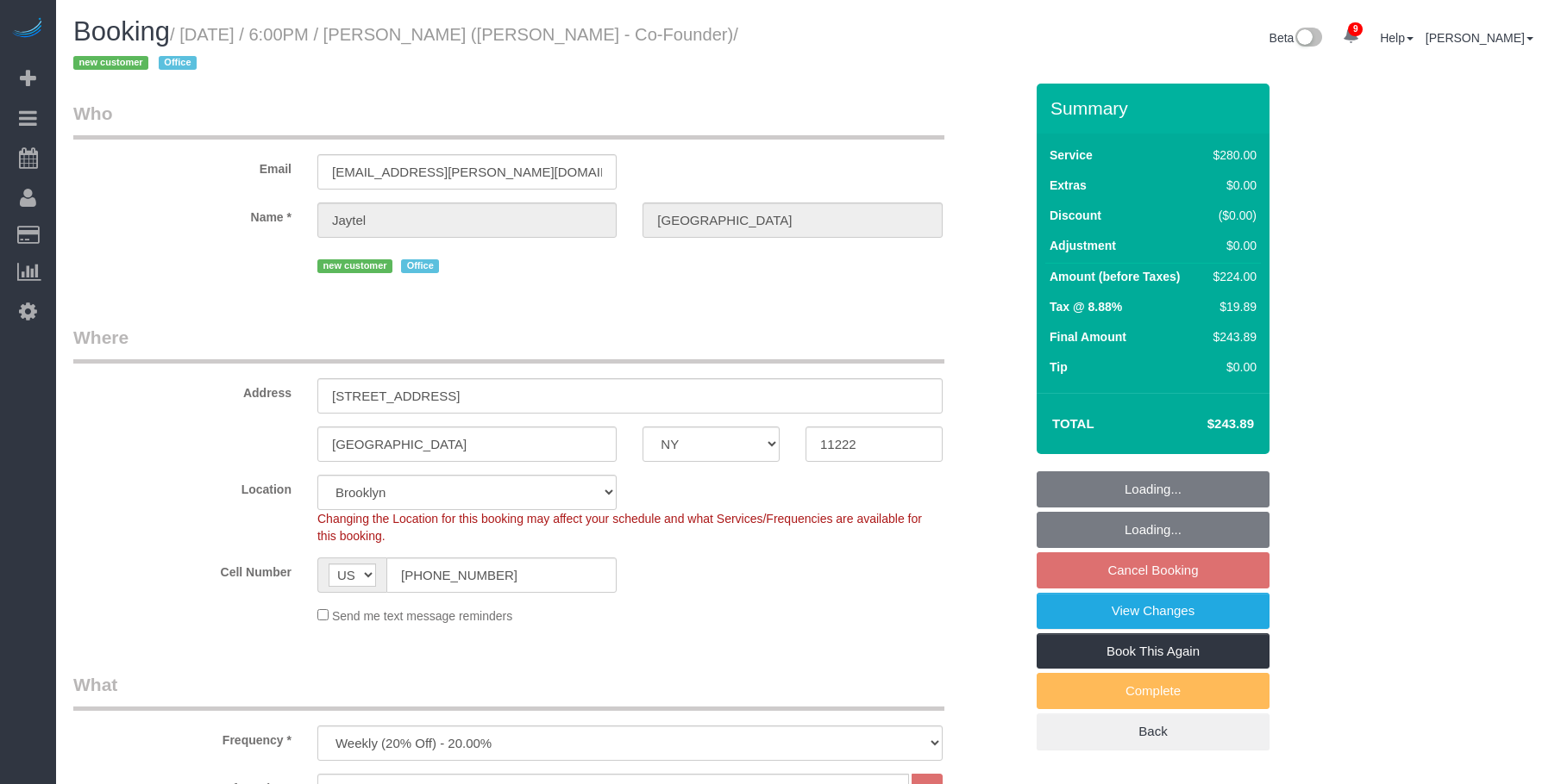
select select "NY"
select select "210"
select select "number:89"
select select "number:90"
select select "number:15"
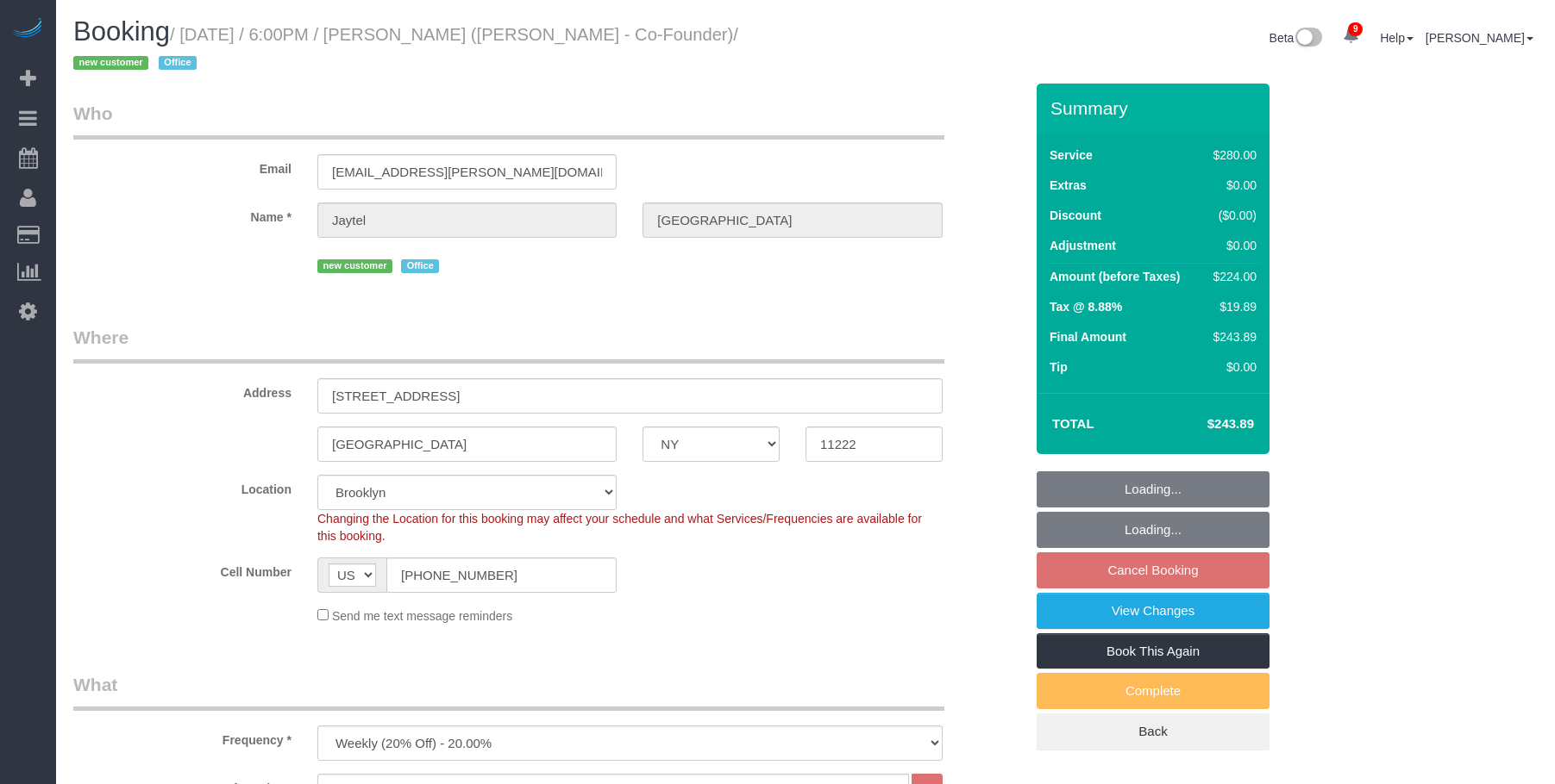
select select "number:7"
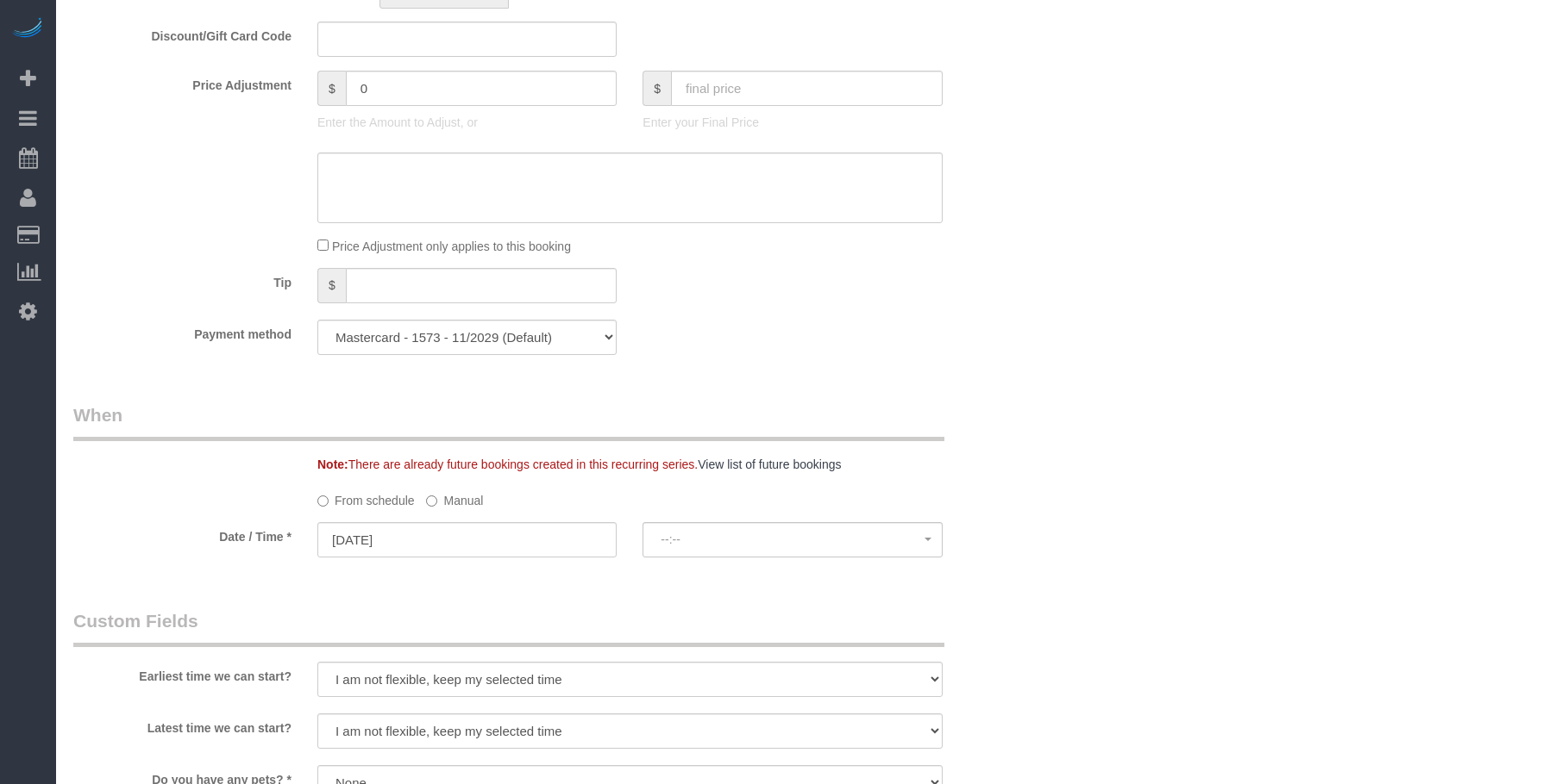
select select "spot11"
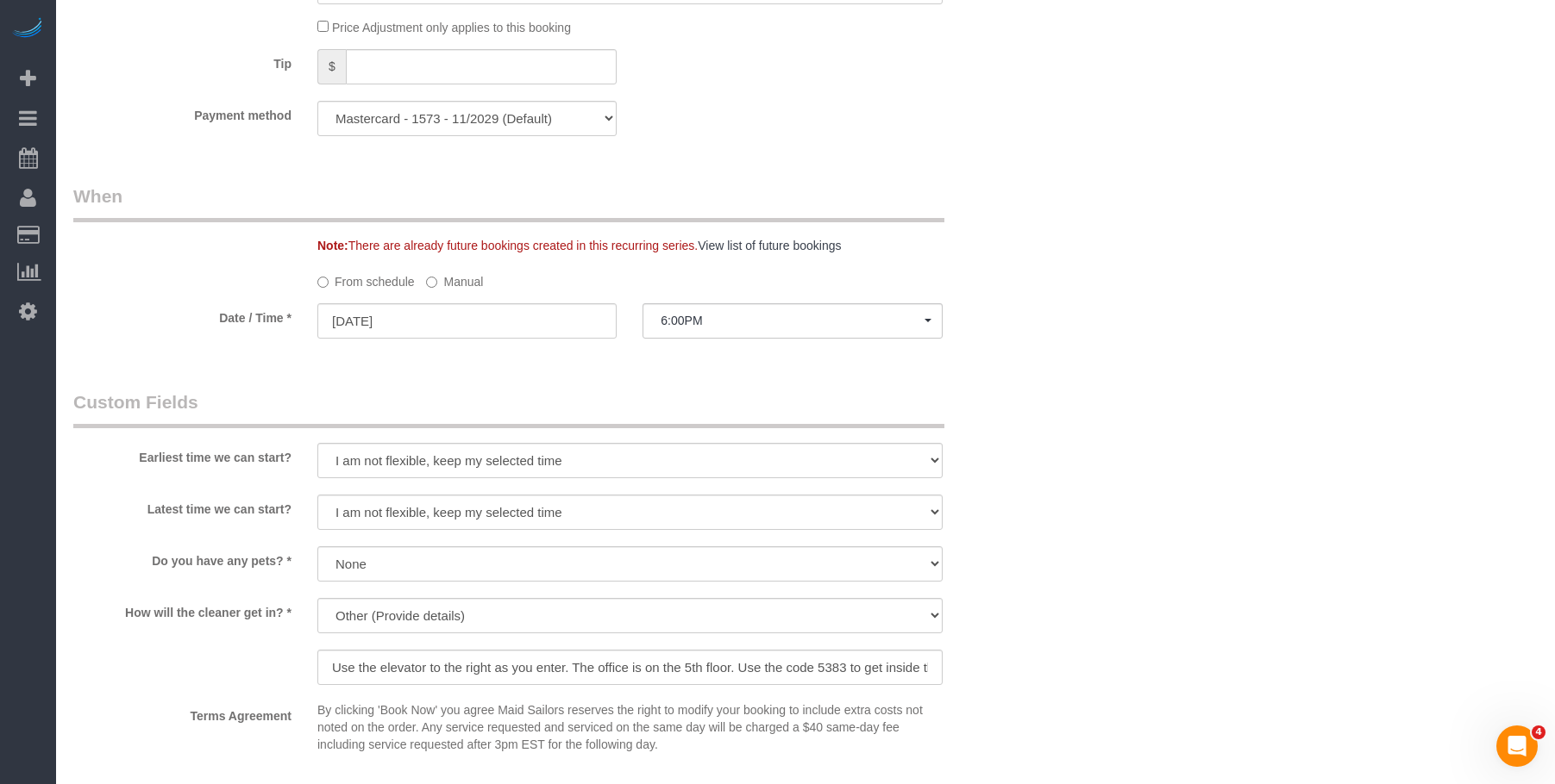
scroll to position [1121, 0]
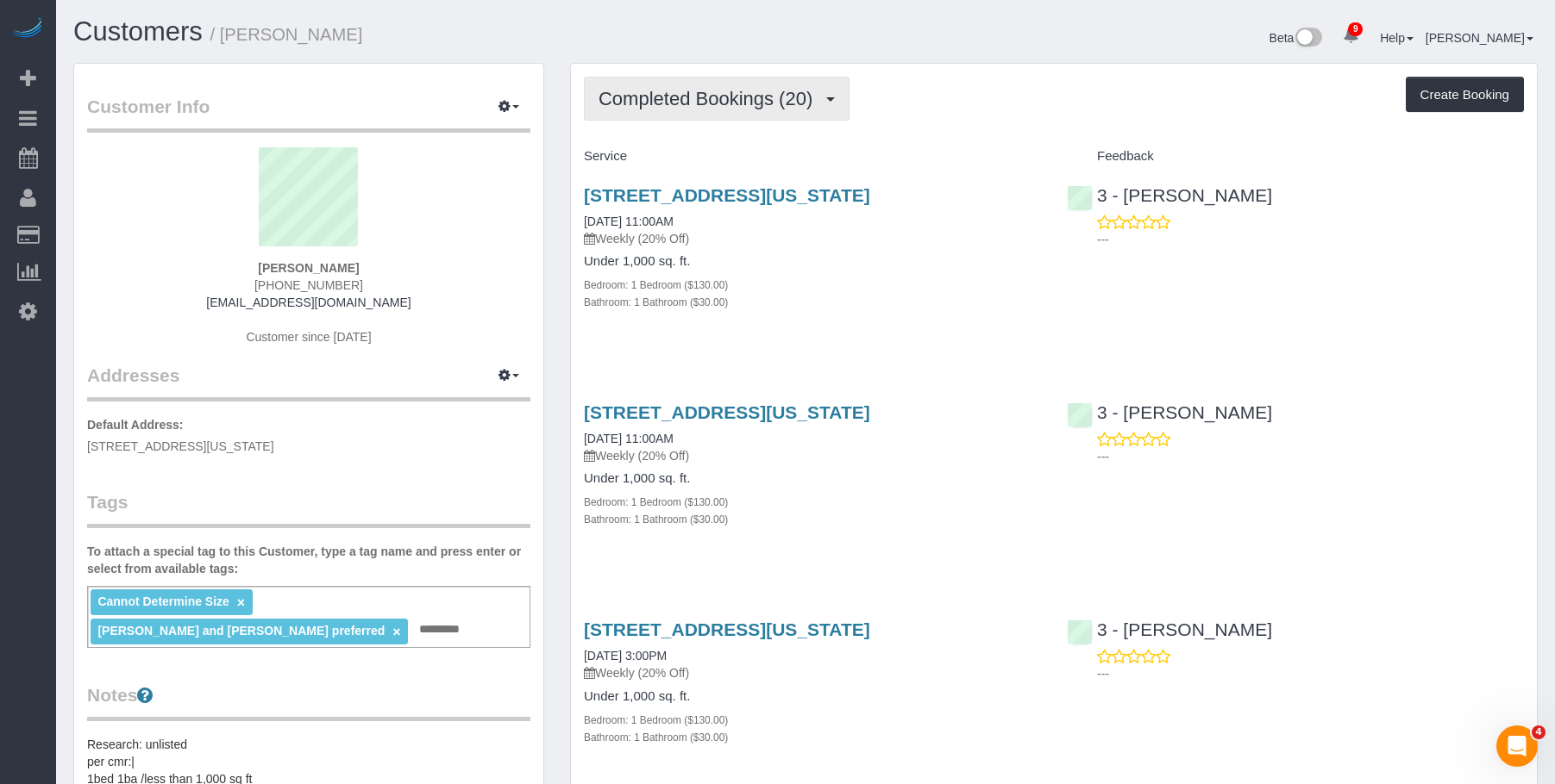
click at [739, 79] on button "Completed Bookings (20)" at bounding box center [716, 98] width 266 height 44
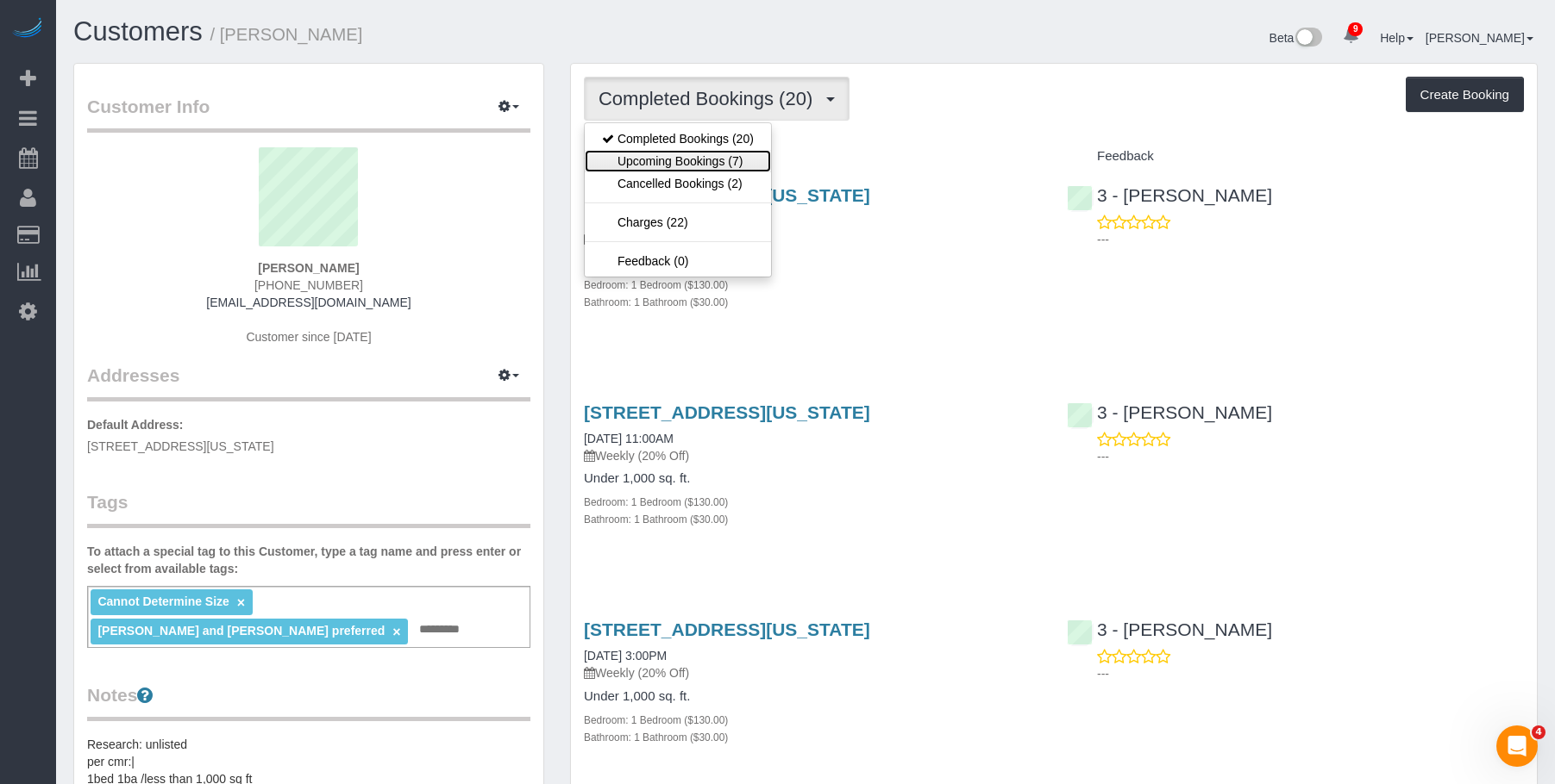
click at [672, 160] on link "Upcoming Bookings (7)" at bounding box center [677, 160] width 186 height 22
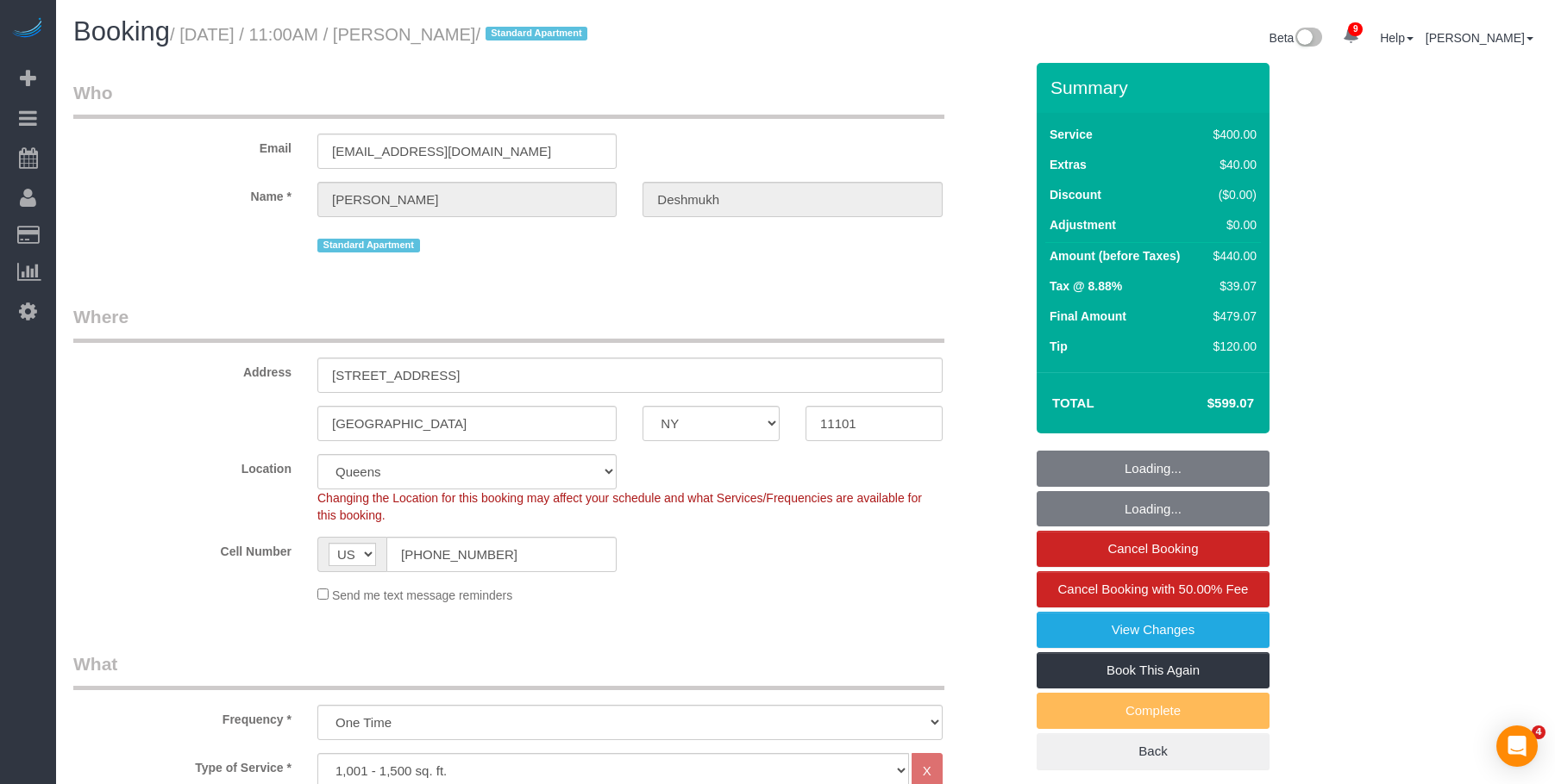
select select "NY"
select select "2"
select select "150"
select select "spot1"
select select "number:59"
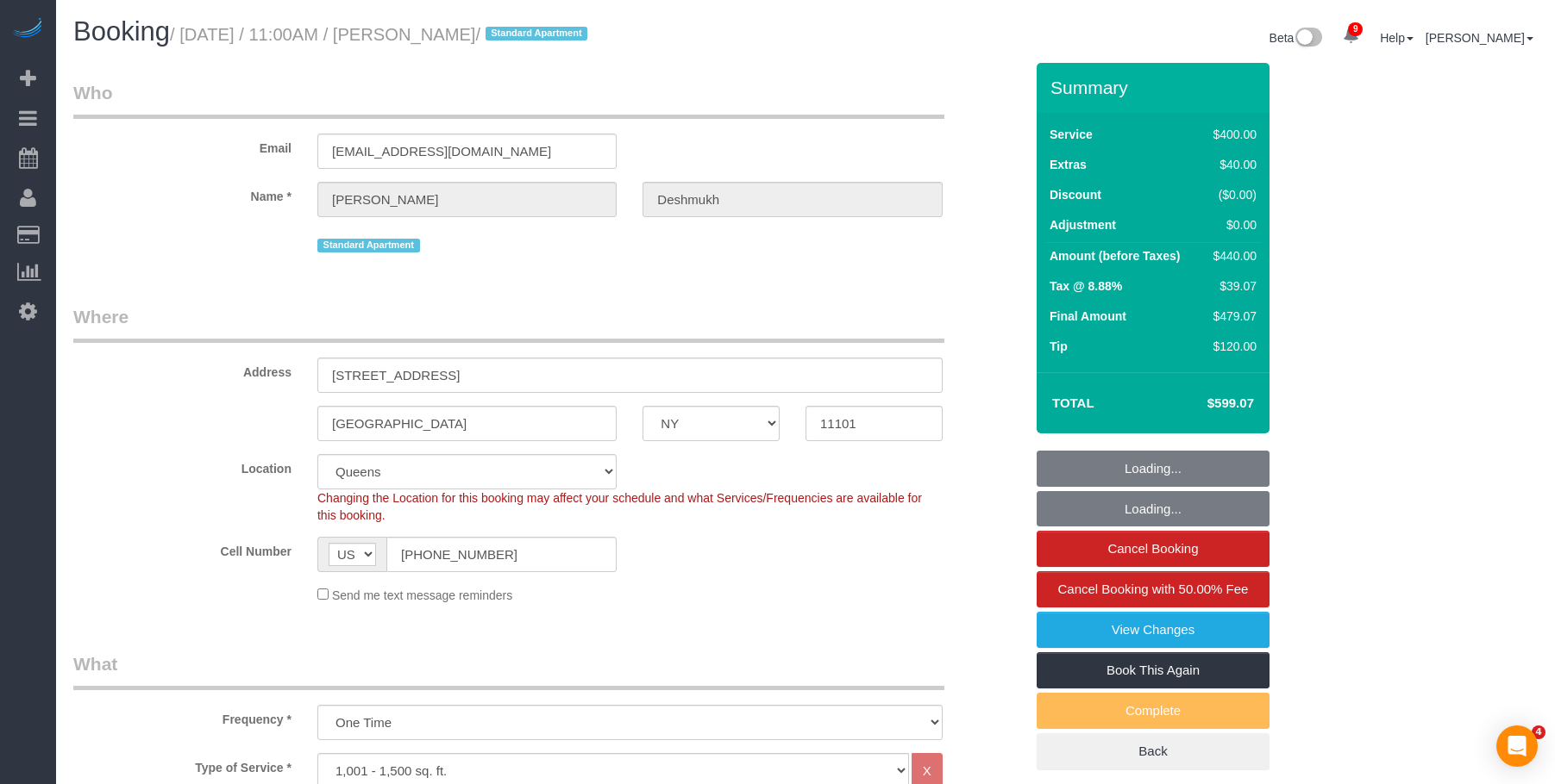
select select "number:72"
select select "number:15"
select select "number:6"
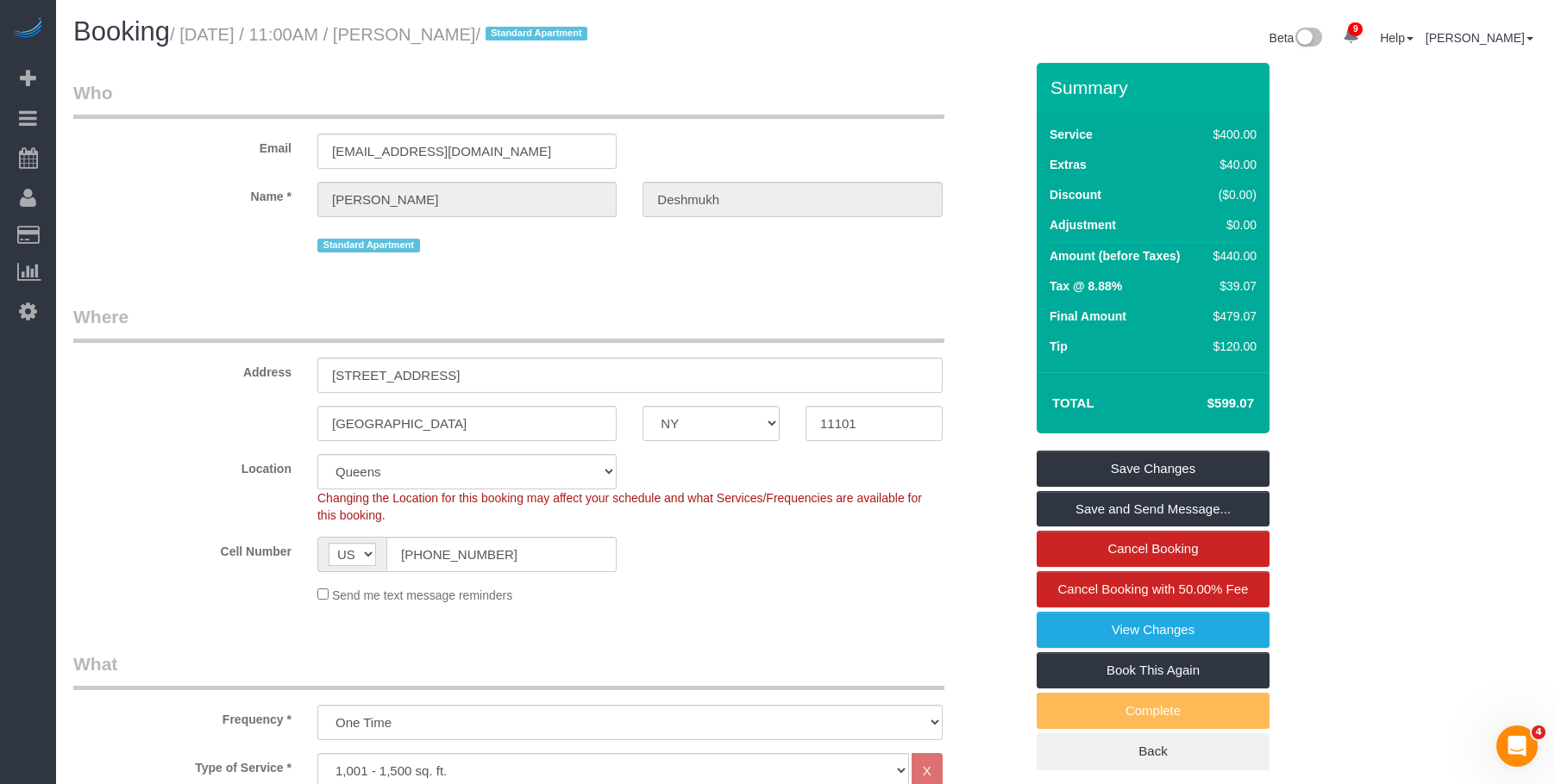
drag, startPoint x: 894, startPoint y: 102, endPoint x: 874, endPoint y: 111, distance: 21.9
click at [894, 102] on legend "Who" at bounding box center [508, 99] width 871 height 39
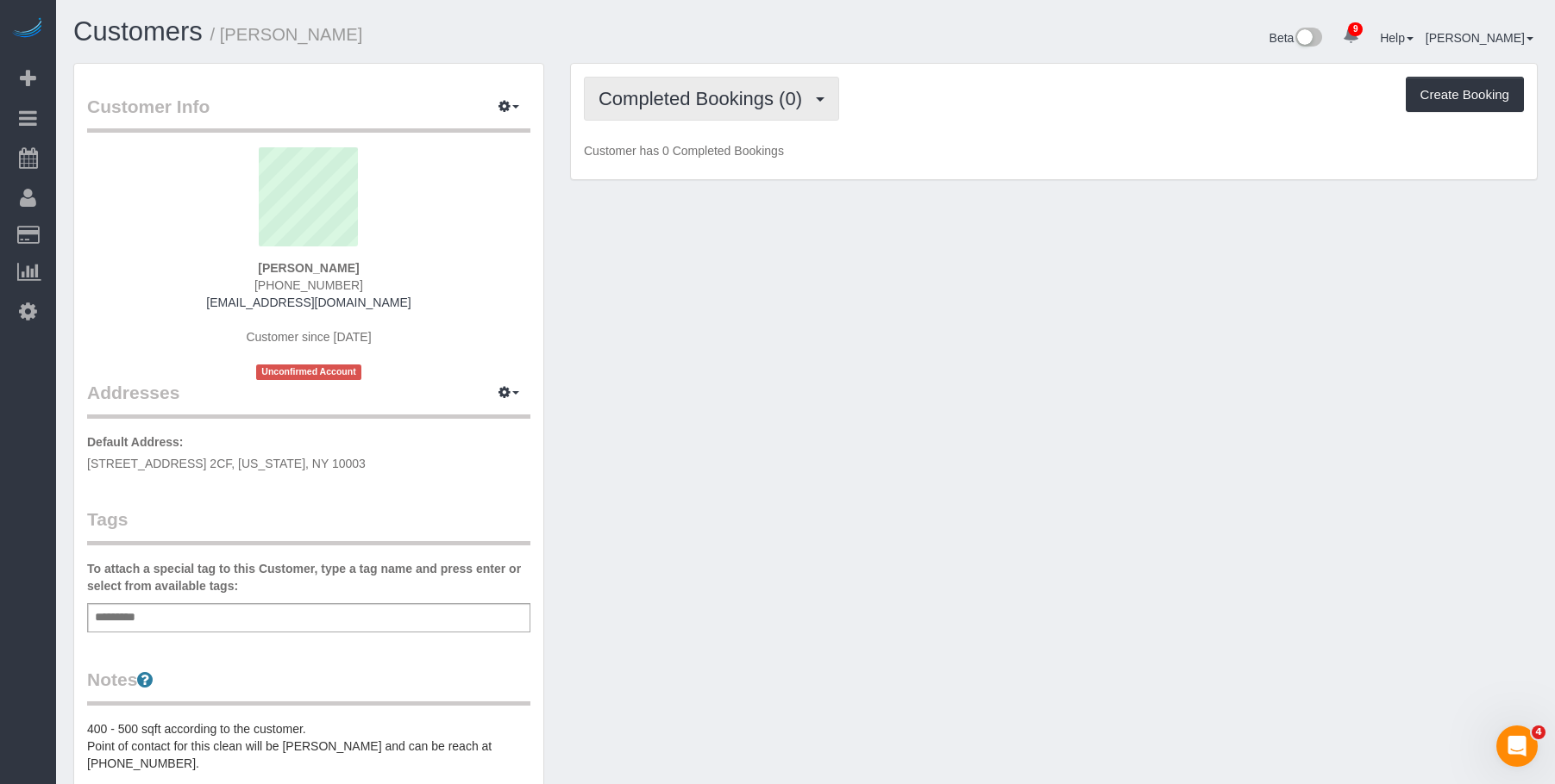
click at [733, 102] on span "Completed Bookings (0)" at bounding box center [705, 98] width 212 height 21
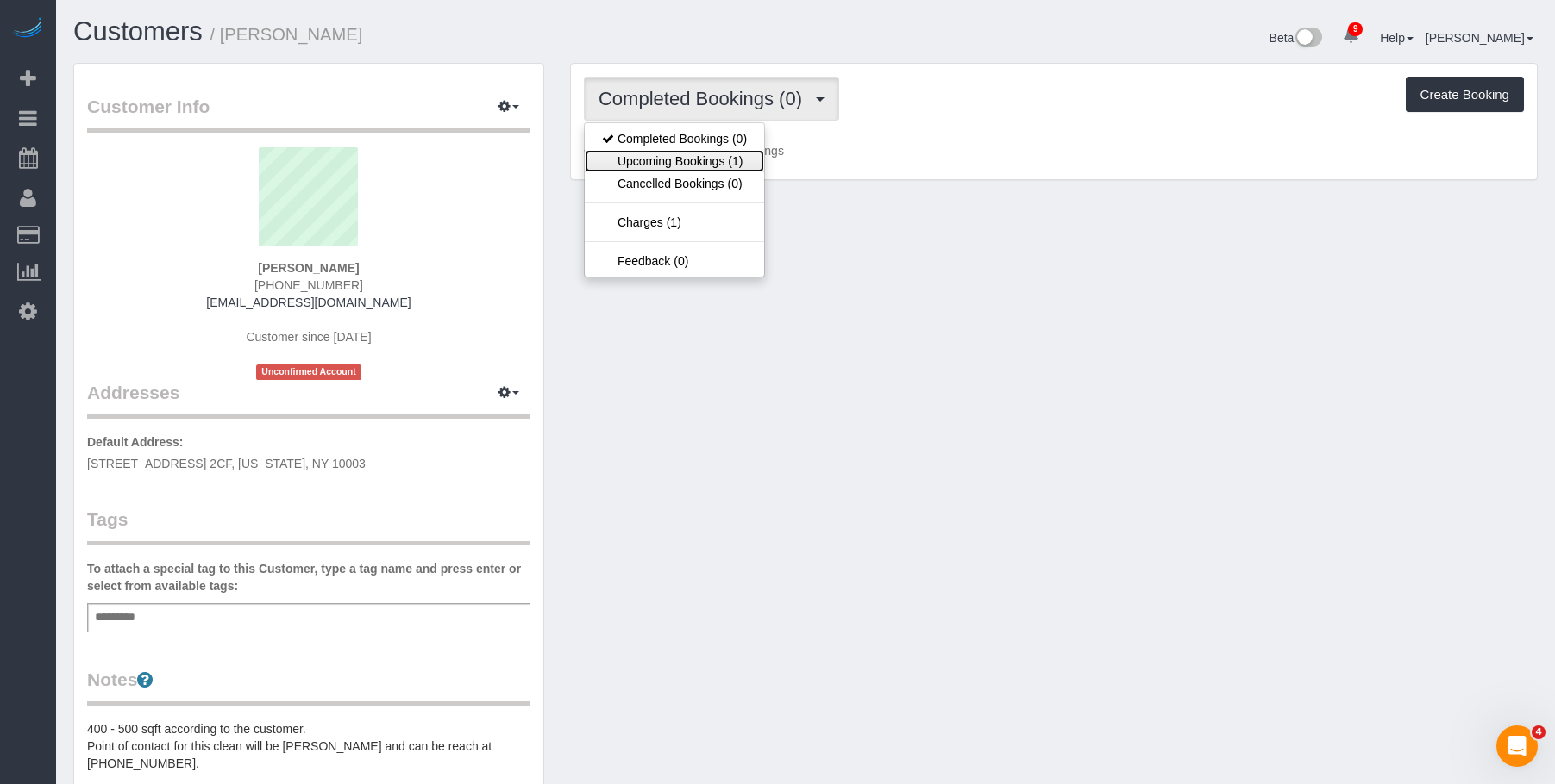
click at [694, 162] on link "Upcoming Bookings (1)" at bounding box center [674, 160] width 179 height 22
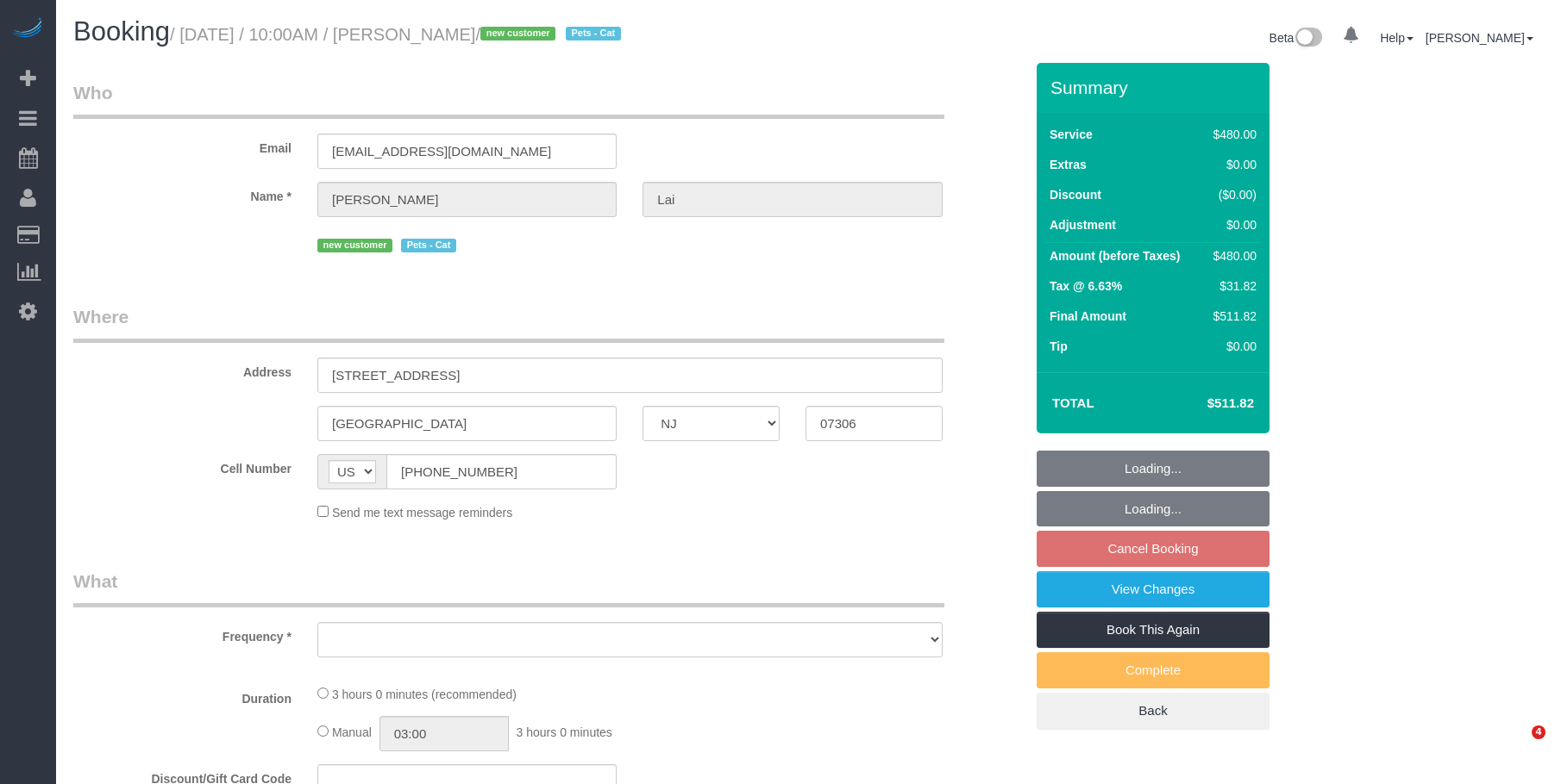
select select "NJ"
select select "number:58"
select select "number:77"
select select "number:14"
select select "number:5"
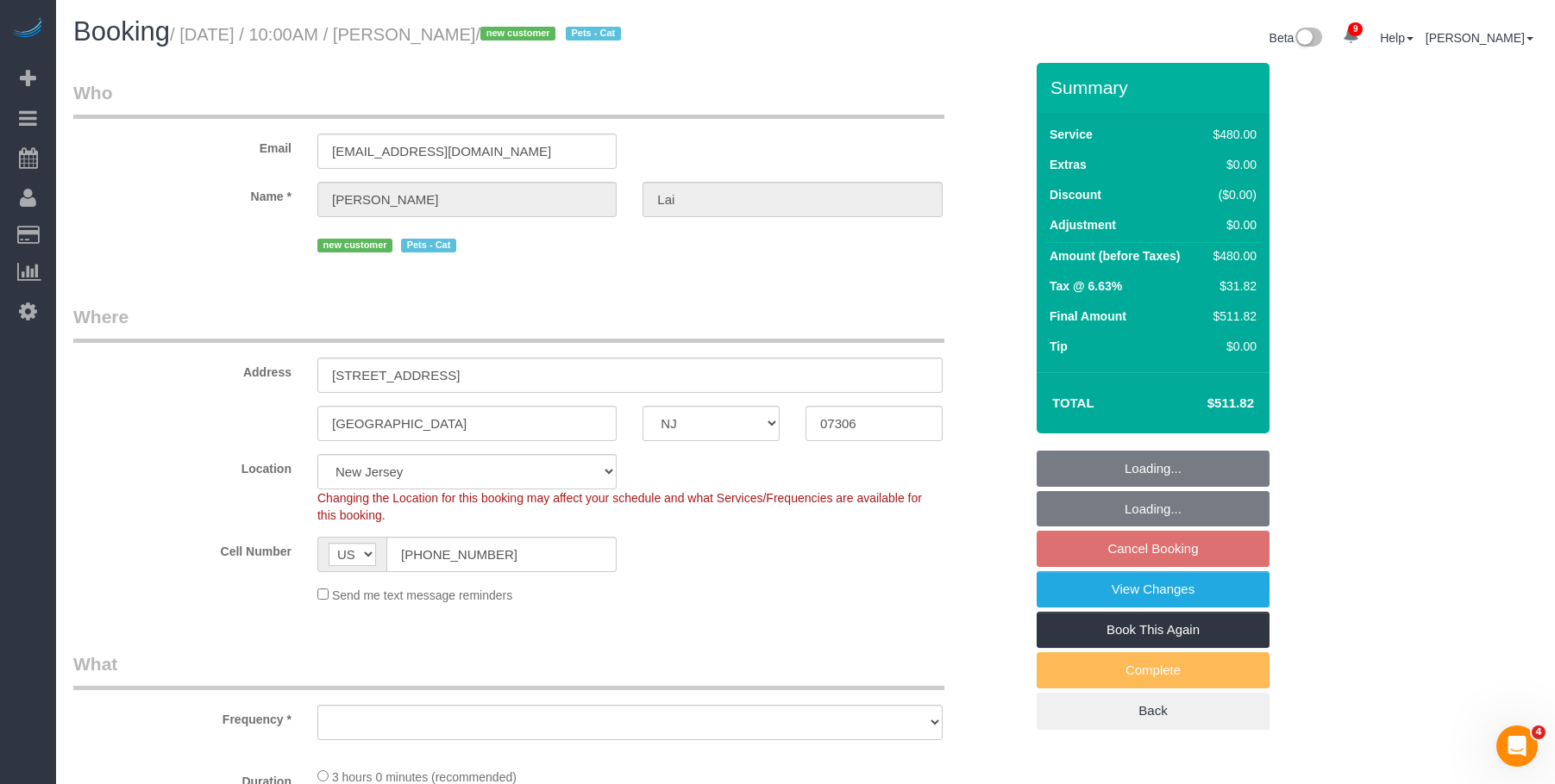
select select "object:851"
select select "string:stripe-pm_1S2vxZ4VGloSiKo72XQYZoO4"
select select "spot2"
select select "object:977"
select select "2"
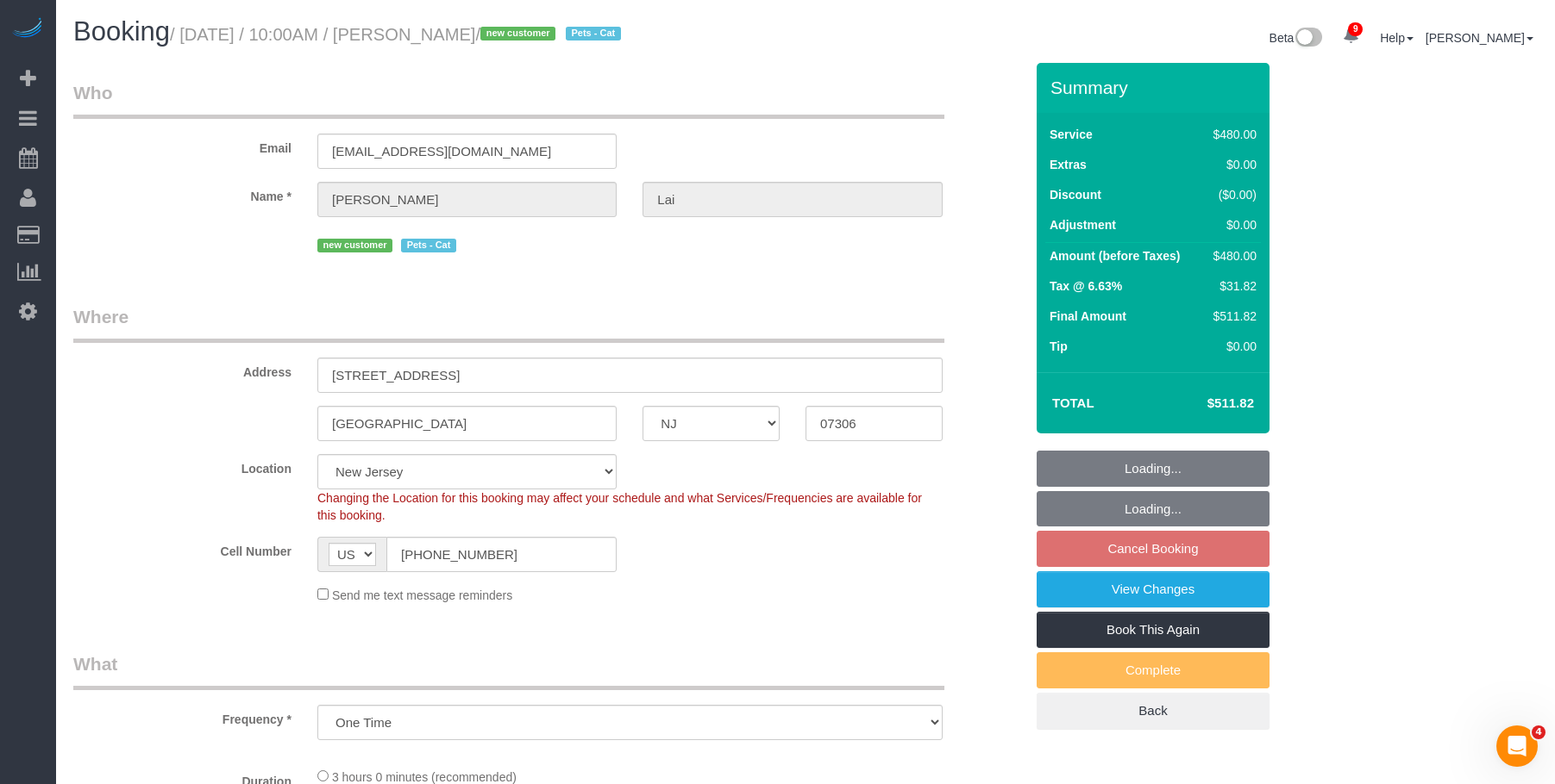
select select "180"
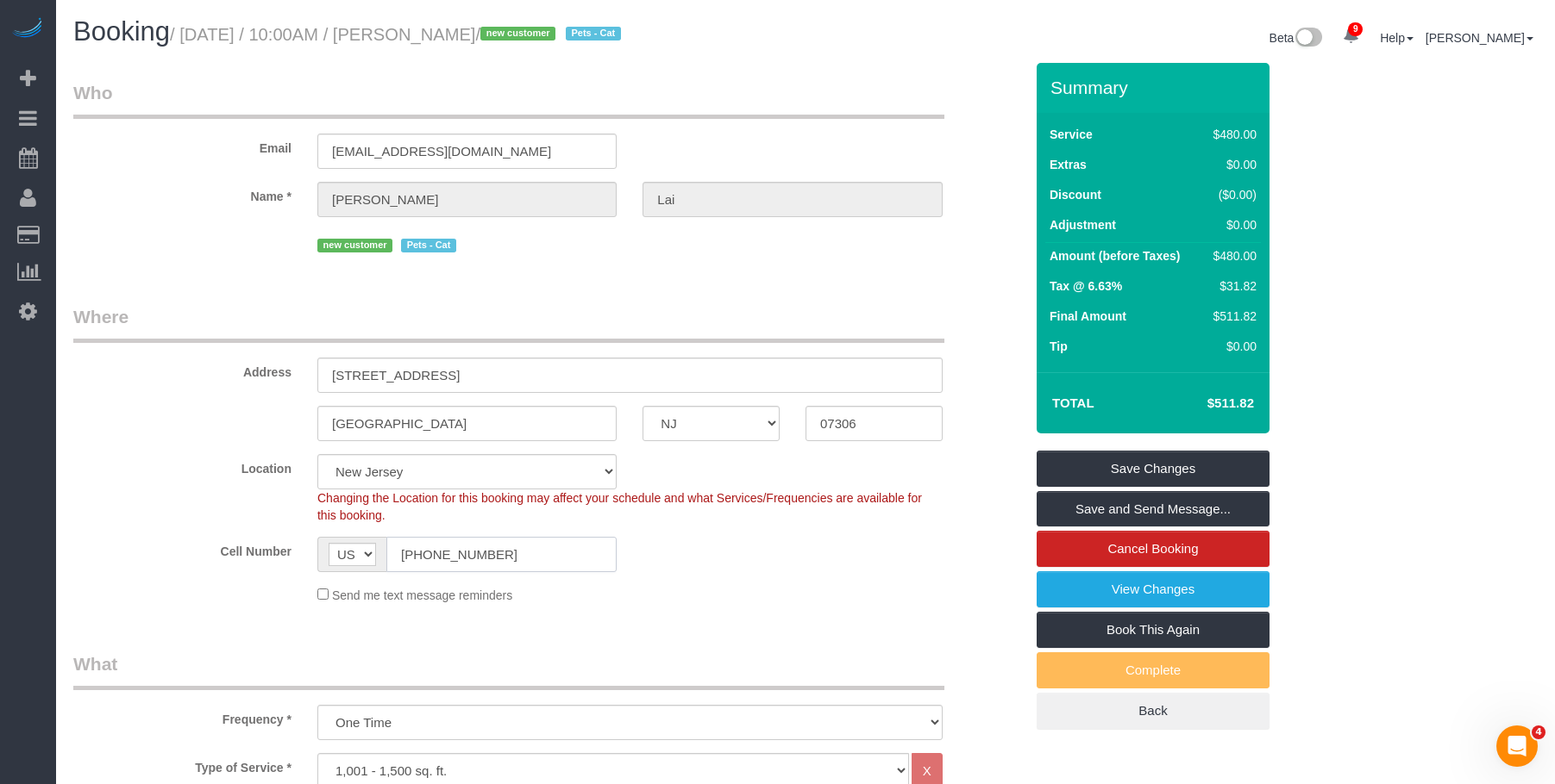
drag, startPoint x: 505, startPoint y: 553, endPoint x: 360, endPoint y: 501, distance: 154.0
click at [330, 535] on sui-booking-location "Location [GEOGRAPHIC_DATA] [GEOGRAPHIC_DATA] [GEOGRAPHIC_DATA] [GEOGRAPHIC_DATA…" at bounding box center [548, 529] width 950 height 150
drag, startPoint x: 835, startPoint y: 66, endPoint x: 1175, endPoint y: 4, distance: 345.6
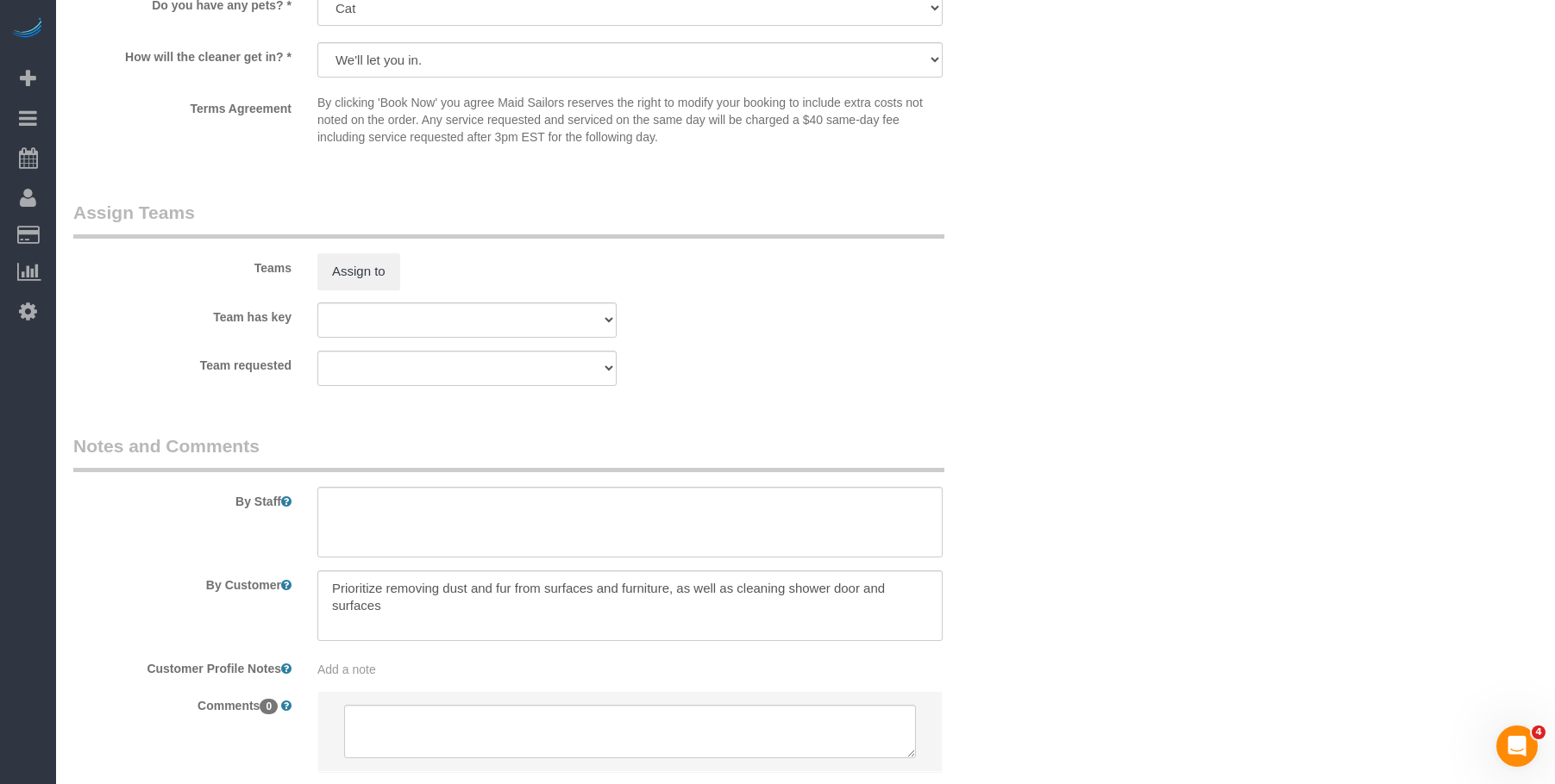
scroll to position [1852, 0]
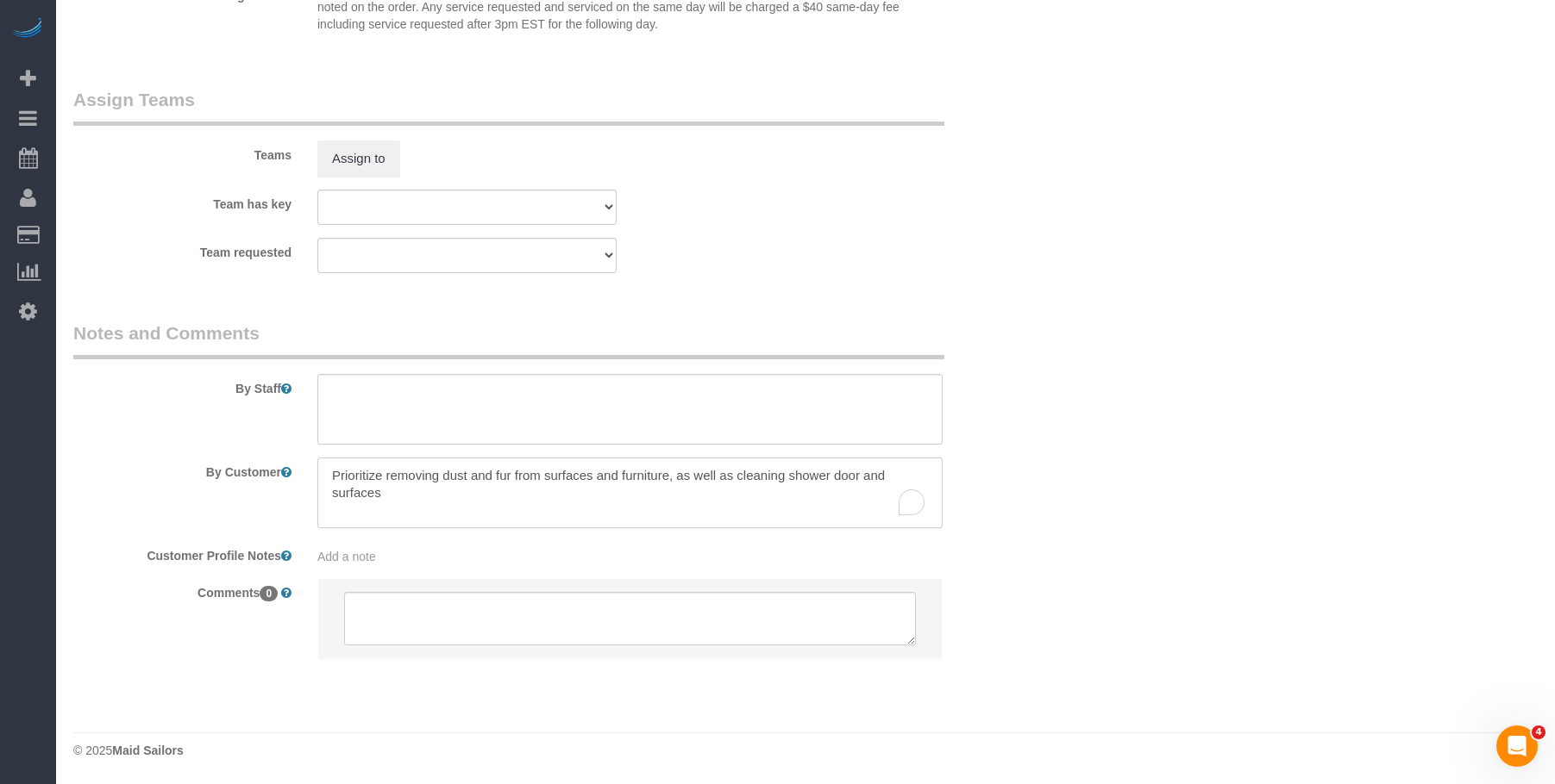
drag, startPoint x: 546, startPoint y: 477, endPoint x: 667, endPoint y: 476, distance: 121.0
click at [667, 476] on textarea "To enrich screen reader interactions, please activate Accessibility in Grammarl…" at bounding box center [630, 493] width 625 height 71
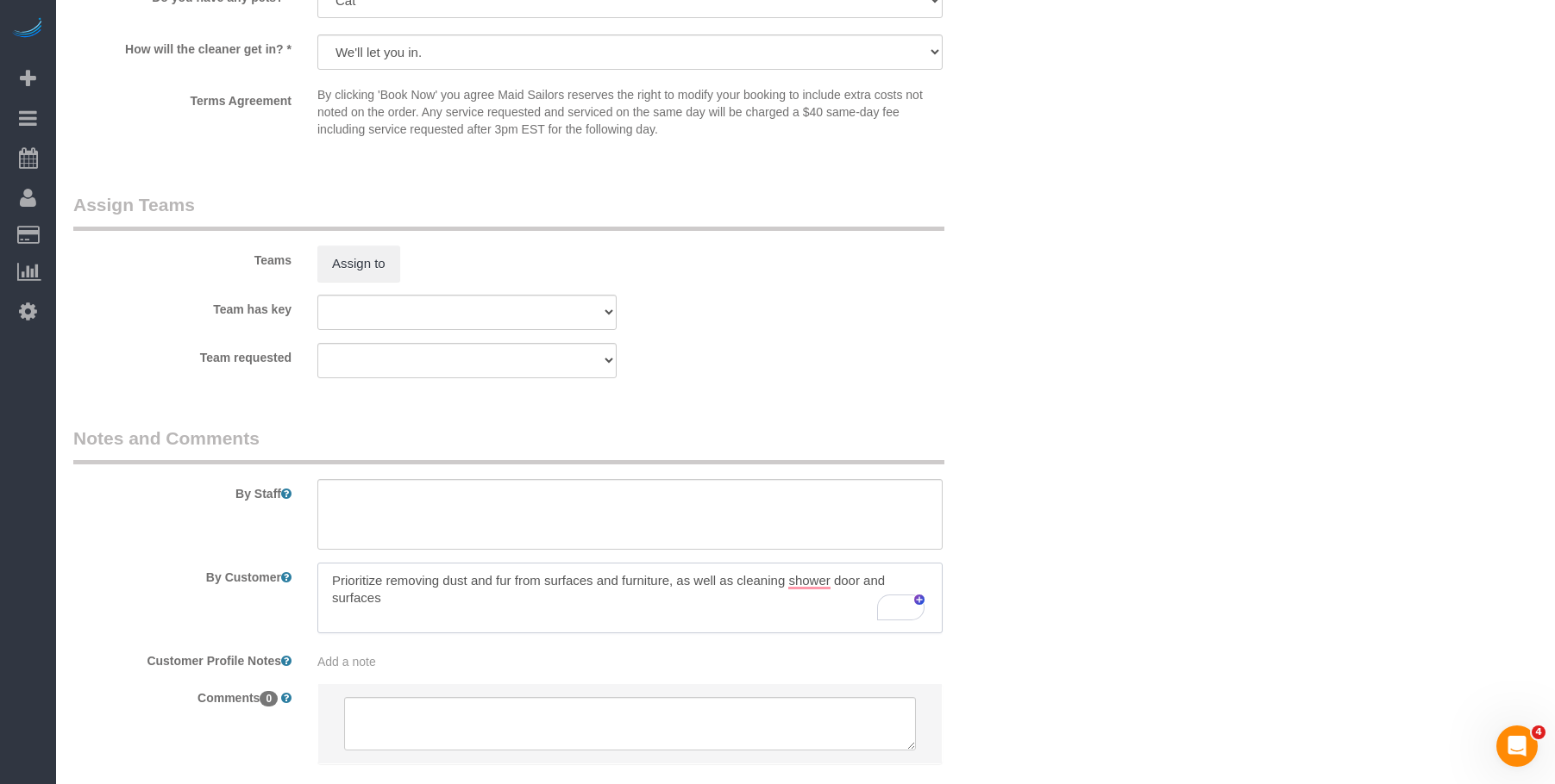
scroll to position [1593, 0]
